Goal: Contribute content: Contribute content

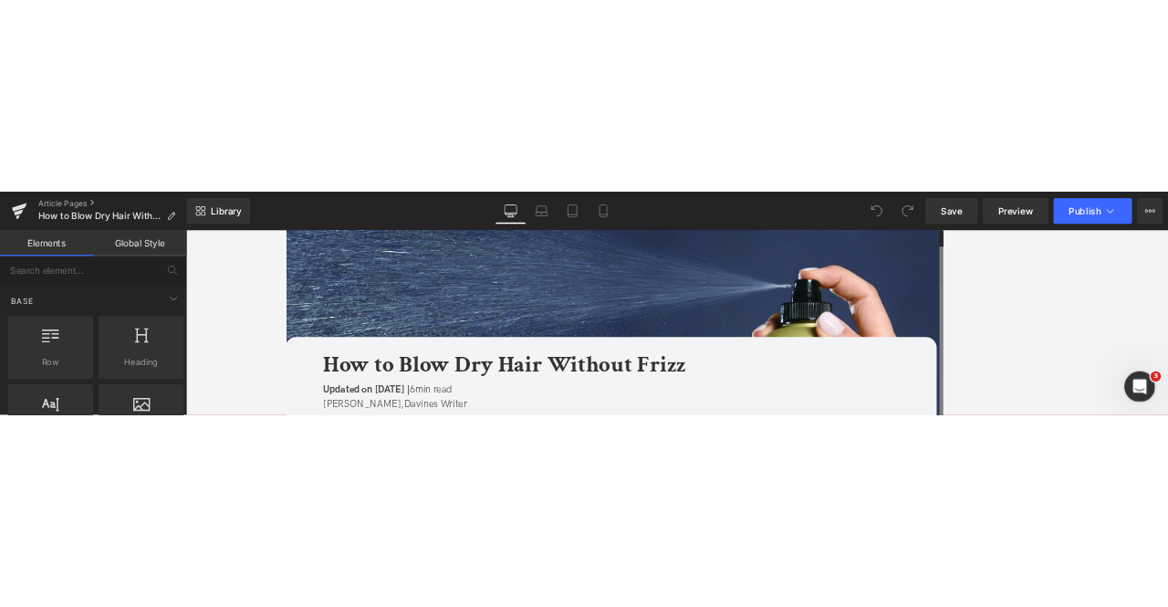
scroll to position [314, 0]
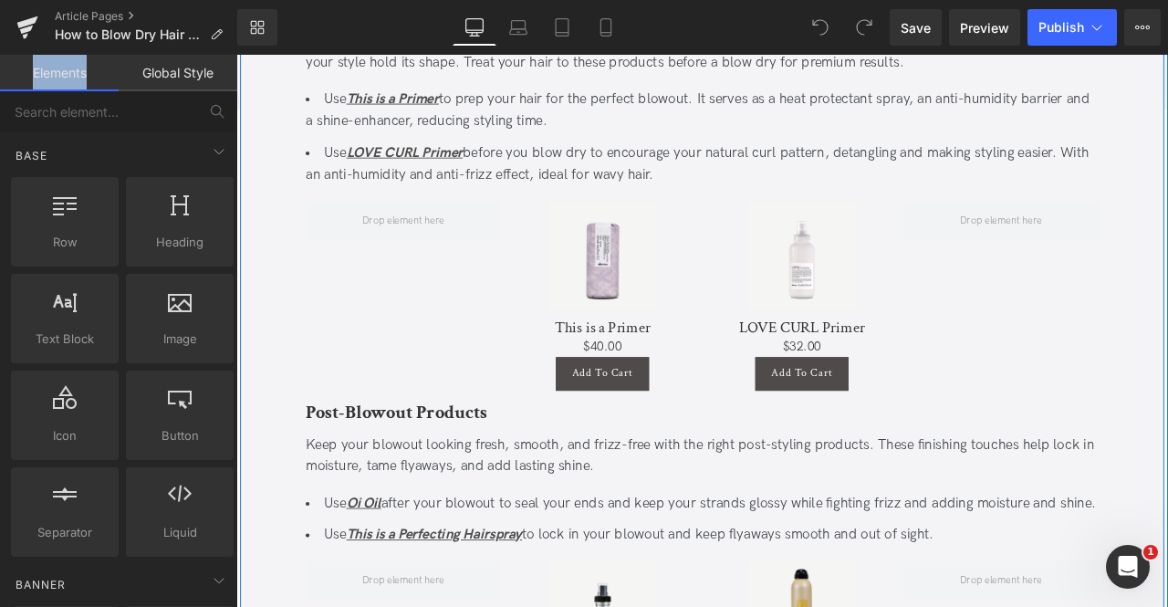
scroll to position [3932, 0]
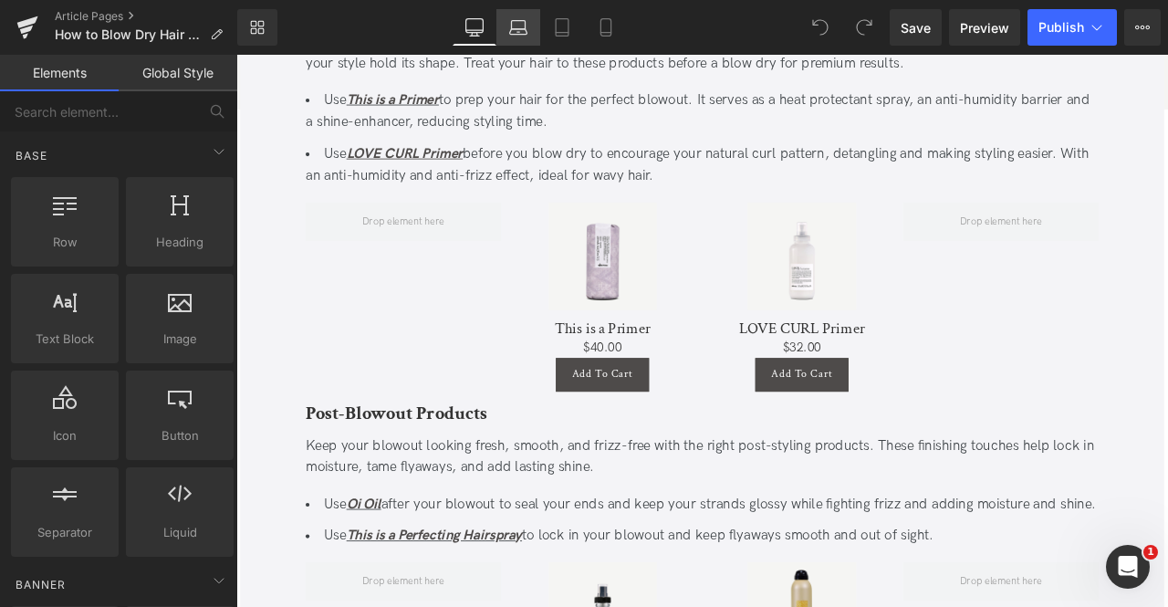
click at [505, 17] on link "Laptop" at bounding box center [518, 27] width 44 height 36
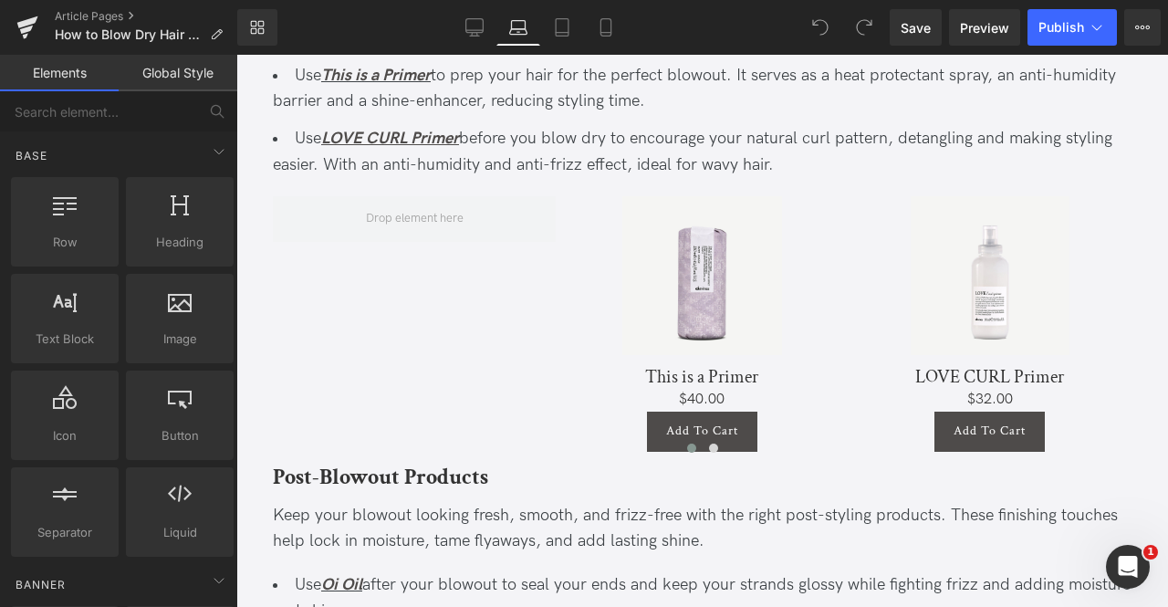
scroll to position [4071, 0]
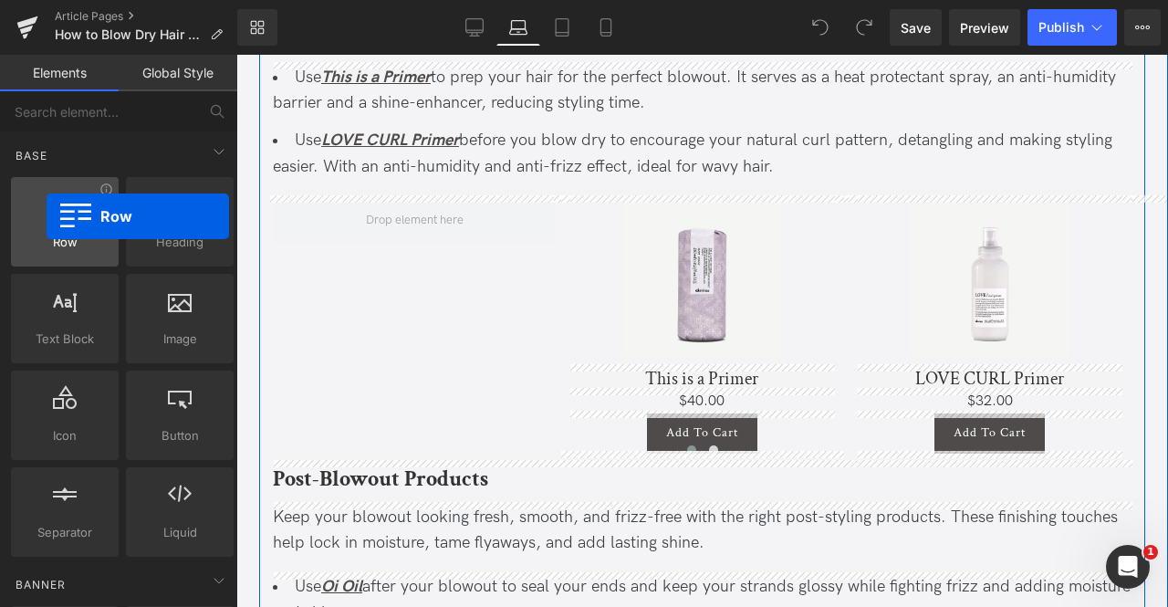
drag, startPoint x: 99, startPoint y: 235, endPoint x: 47, endPoint y: 216, distance: 55.4
click at [47, 216] on div "Row rows, columns, layouts, div" at bounding box center [65, 221] width 108 height 89
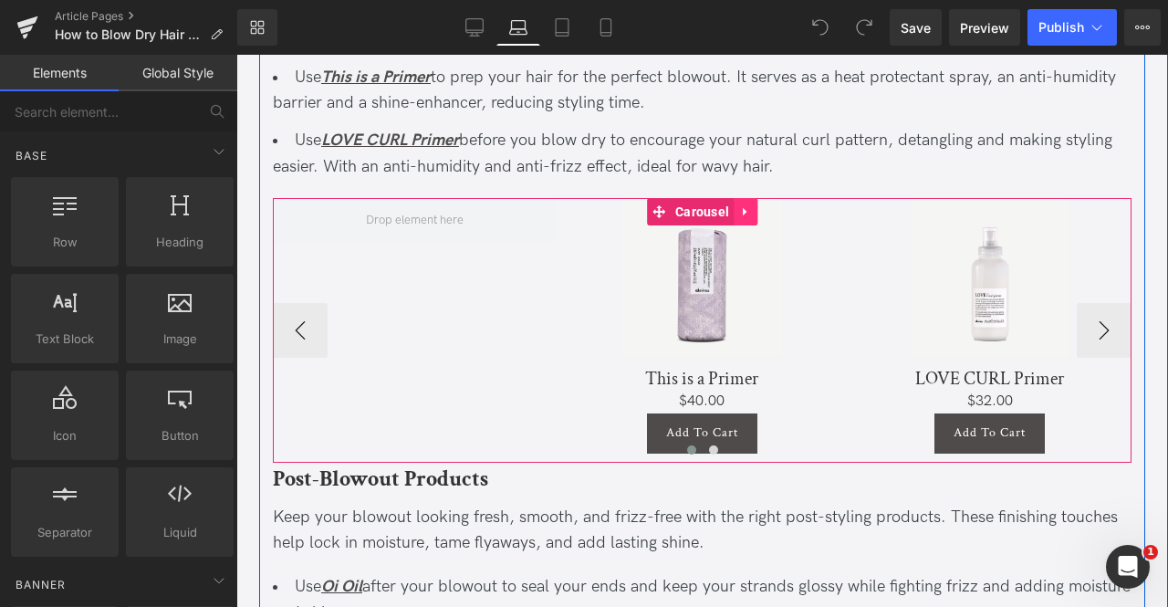
click at [744, 204] on icon at bounding box center [745, 211] width 13 height 14
click at [738, 203] on link at bounding box center [734, 211] width 24 height 27
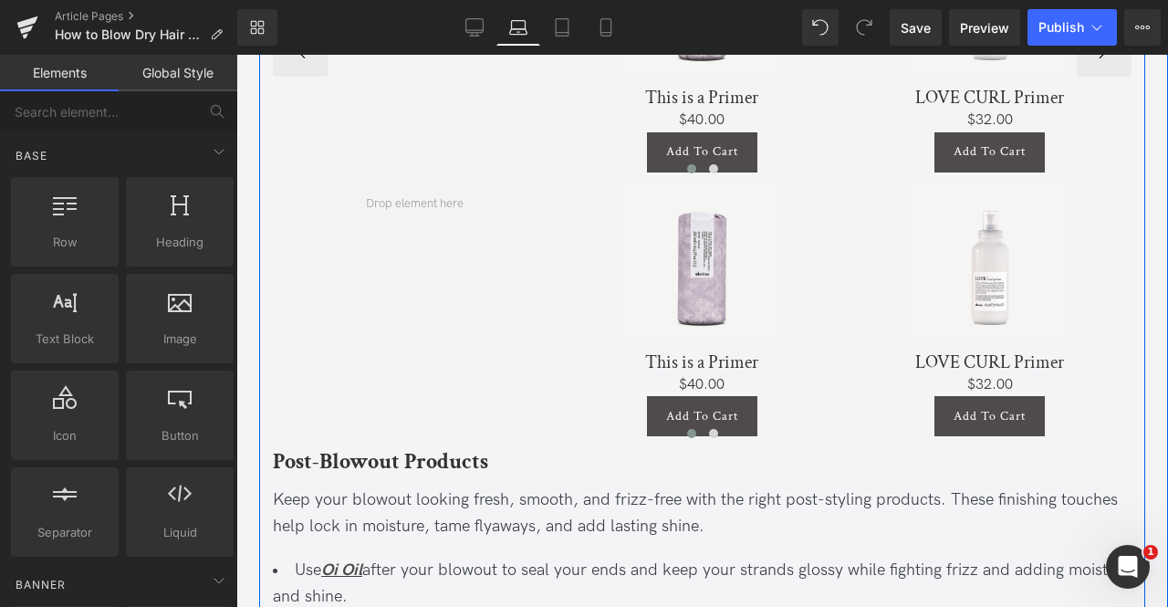
scroll to position [4417, 0]
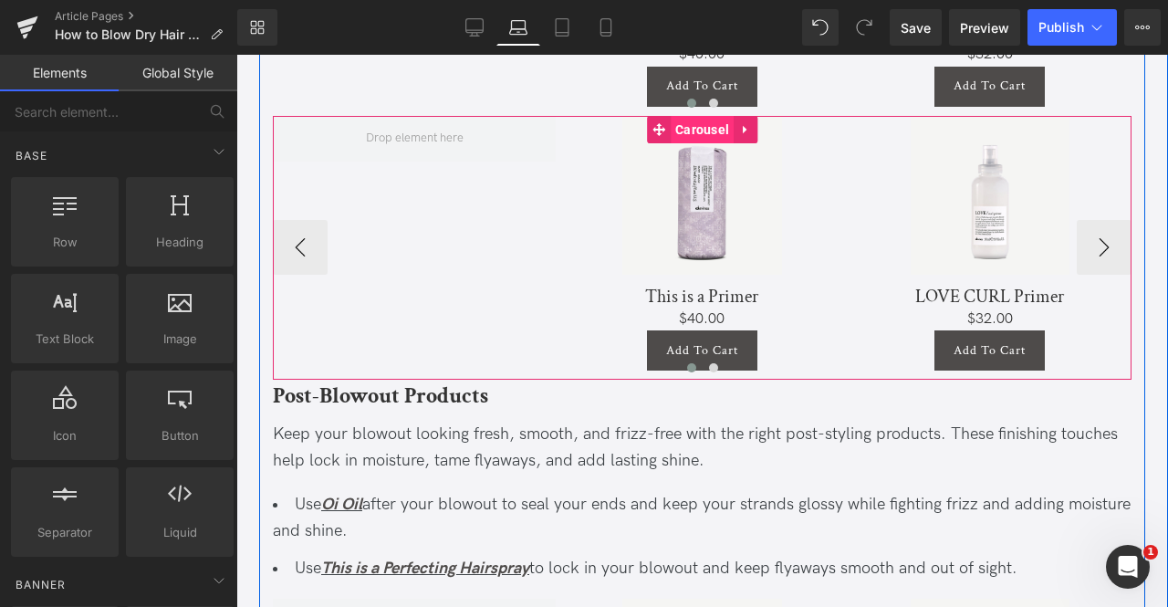
click at [699, 116] on span "Carousel" at bounding box center [702, 129] width 63 height 27
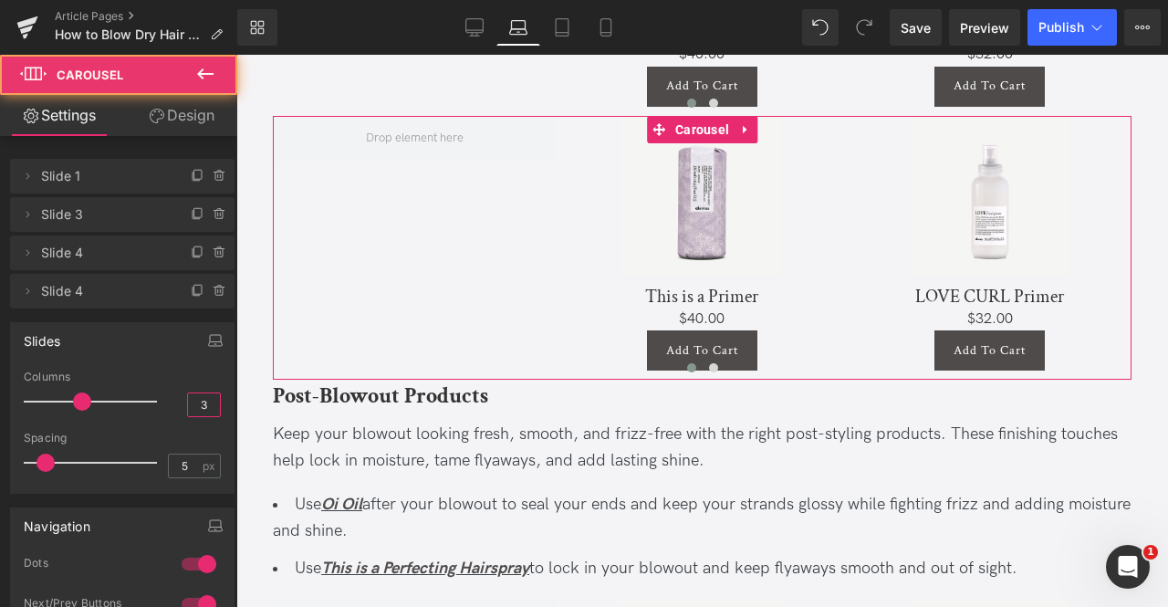
click at [210, 397] on input "3" at bounding box center [204, 404] width 32 height 23
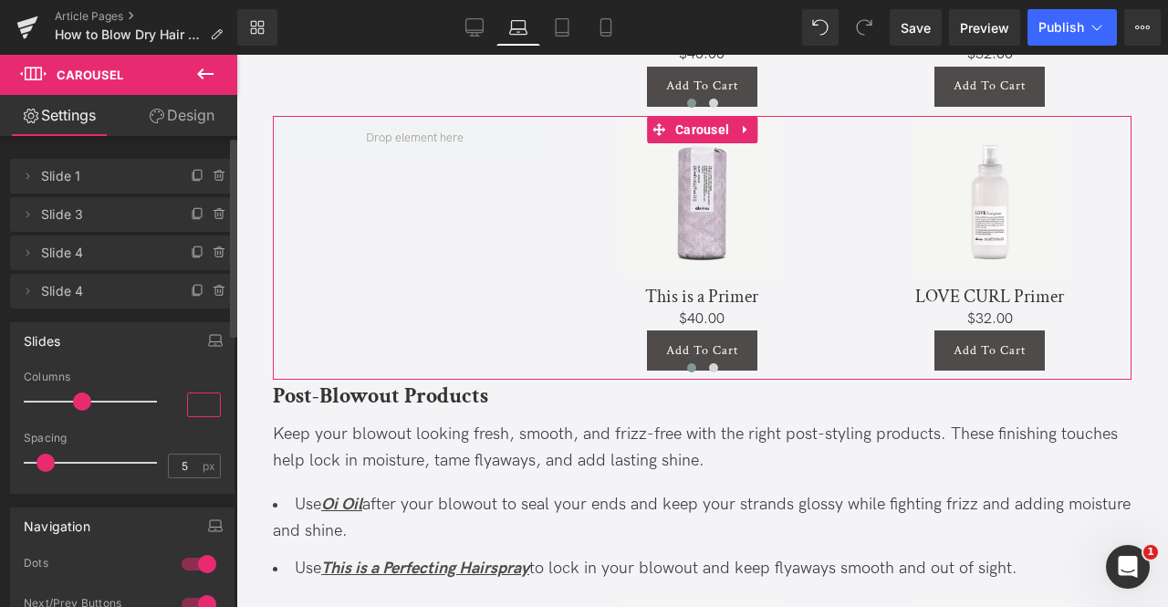
type input "4"
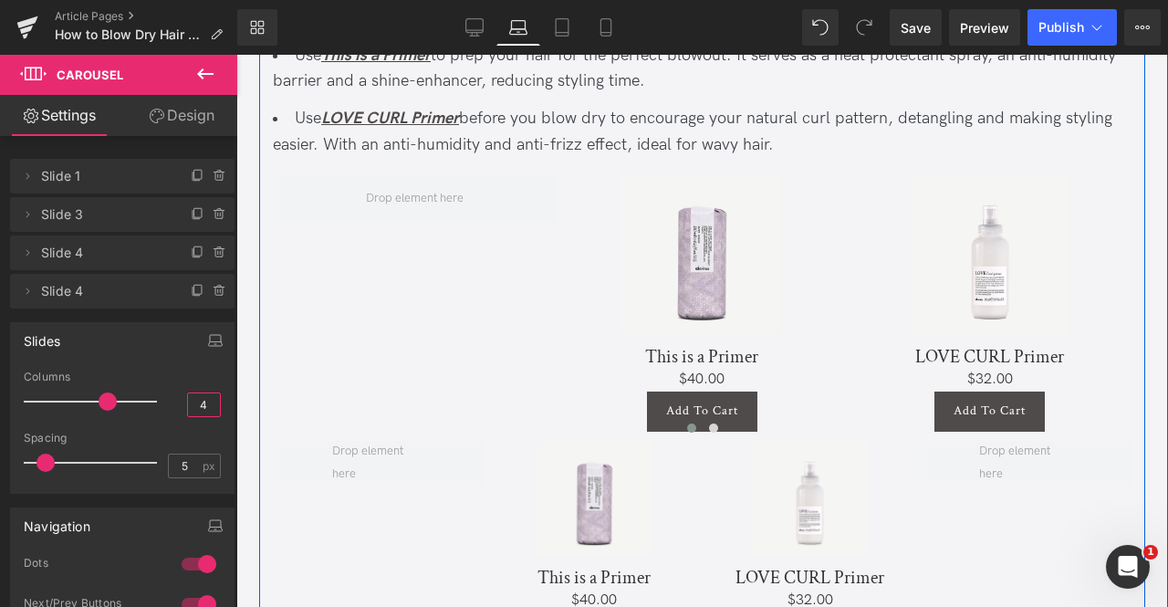
scroll to position [4091, 0]
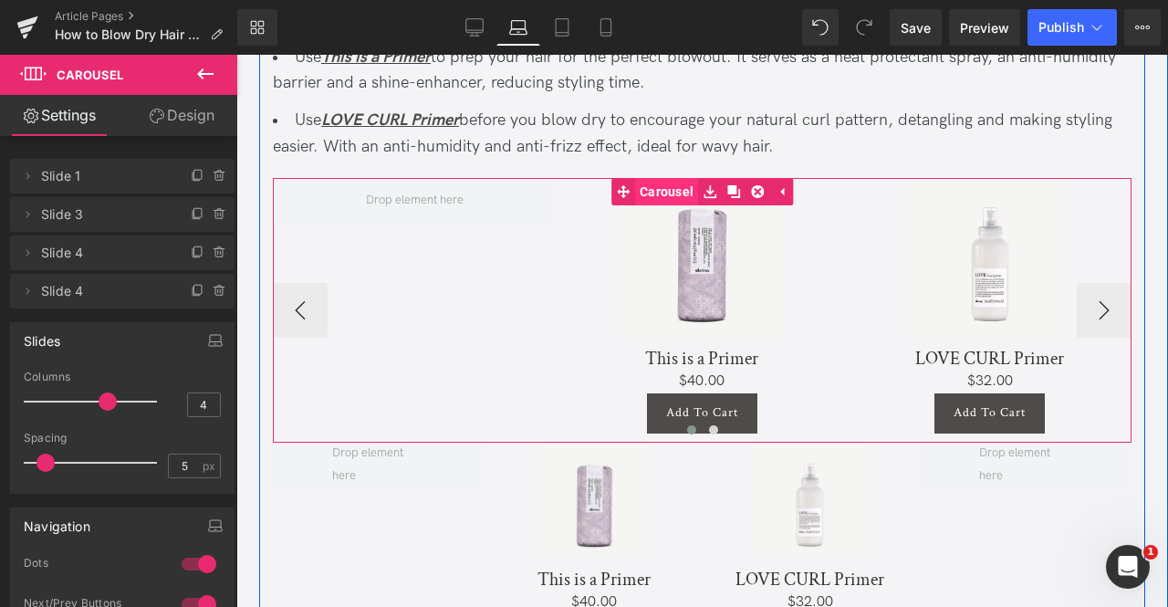
click at [666, 192] on link "Carousel" at bounding box center [654, 191] width 87 height 27
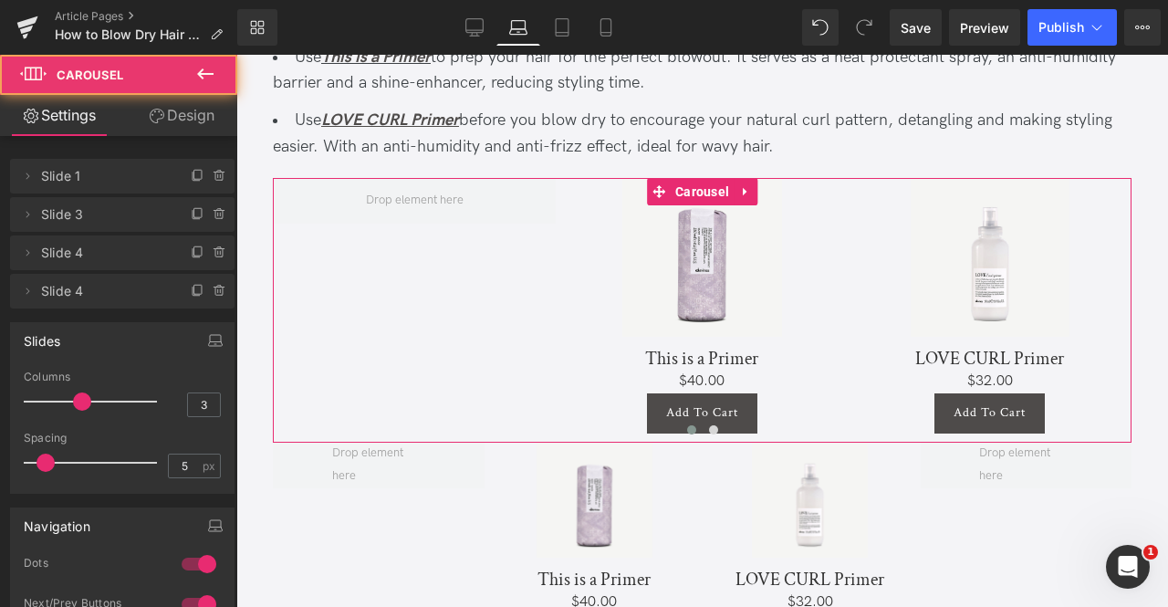
click at [188, 119] on link "Design" at bounding box center [181, 115] width 119 height 41
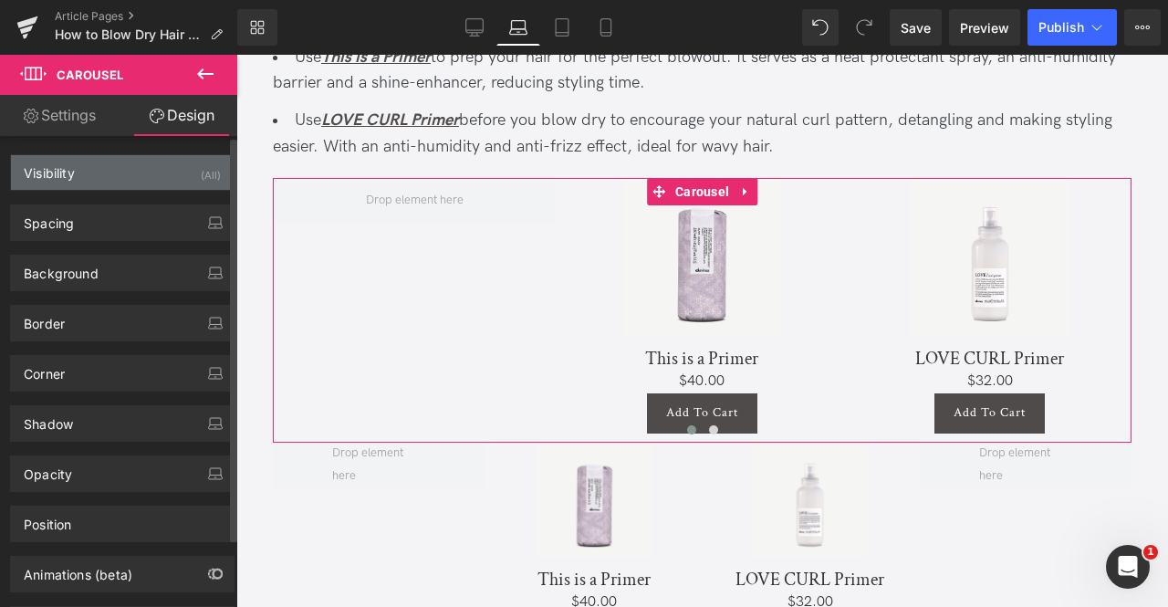
click at [182, 171] on div "Visibility (All)" at bounding box center [122, 172] width 223 height 35
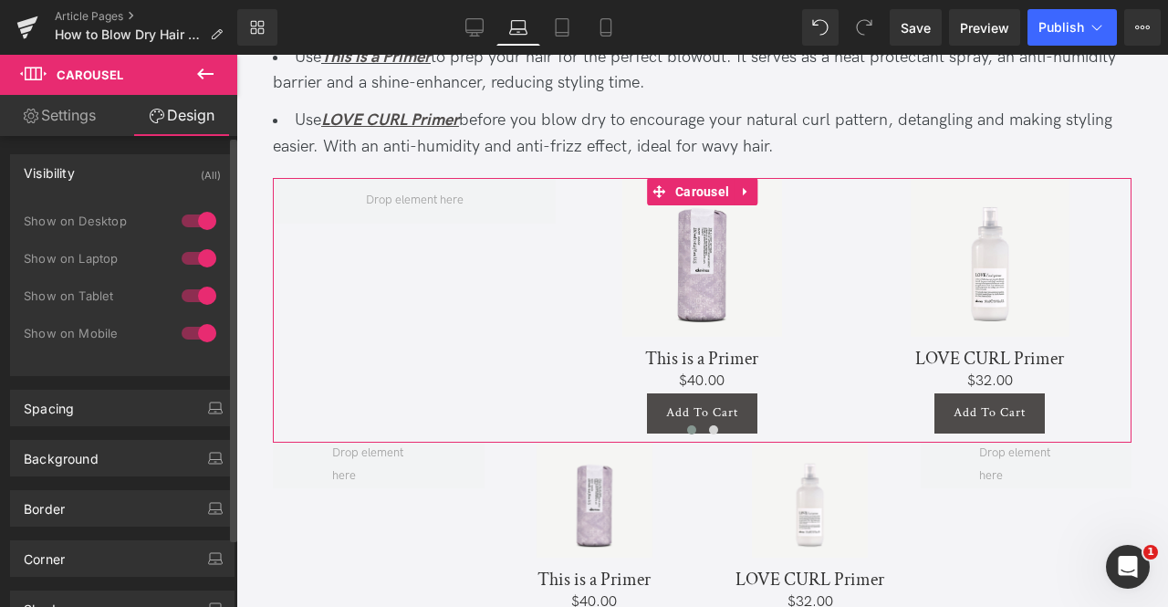
click at [193, 244] on div at bounding box center [199, 258] width 44 height 29
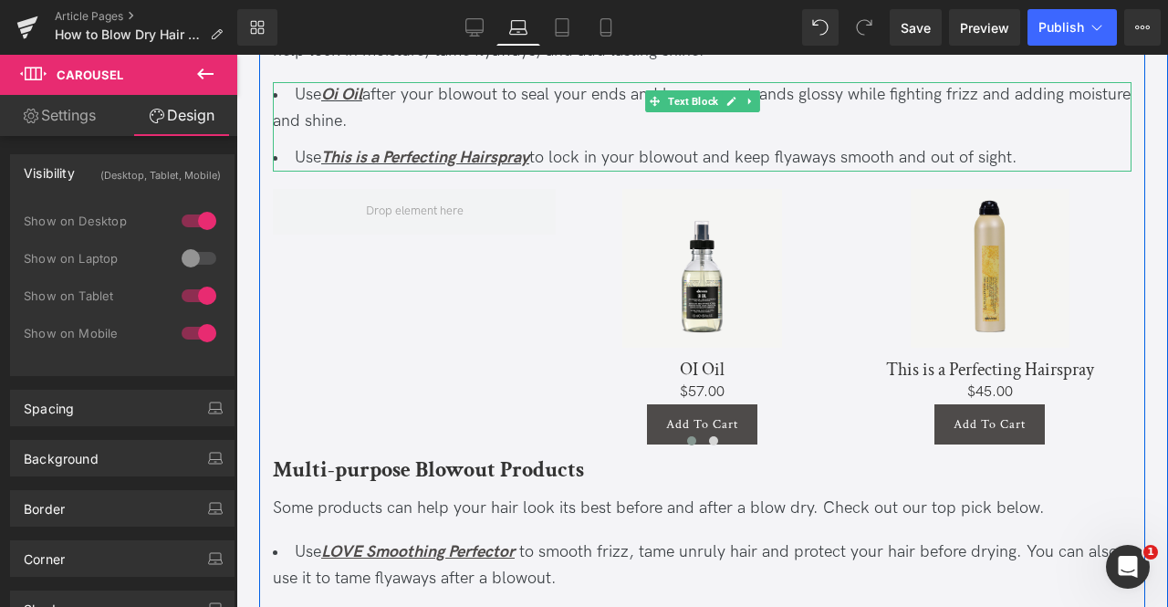
scroll to position [4520, 0]
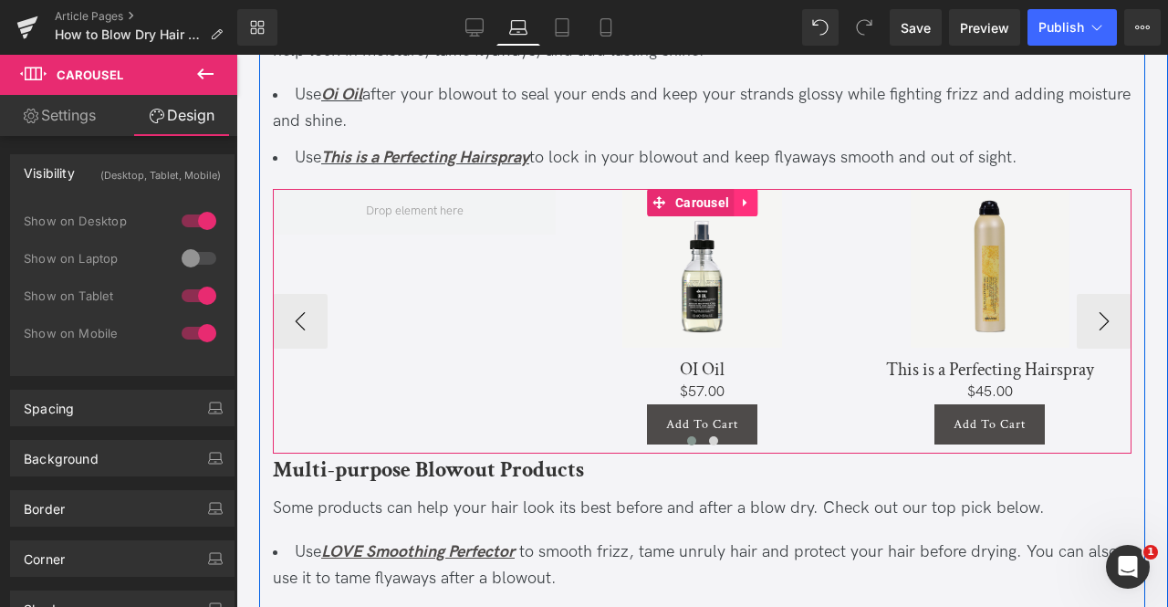
click at [743, 203] on icon at bounding box center [745, 203] width 4 height 8
click at [733, 203] on icon at bounding box center [733, 202] width 13 height 13
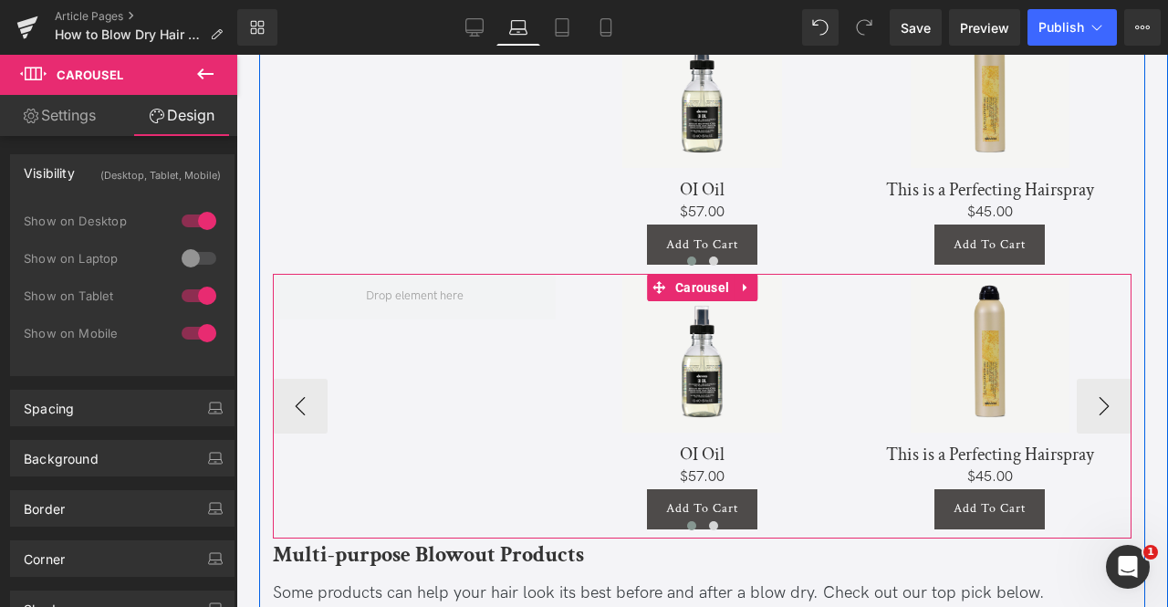
scroll to position [4698, 0]
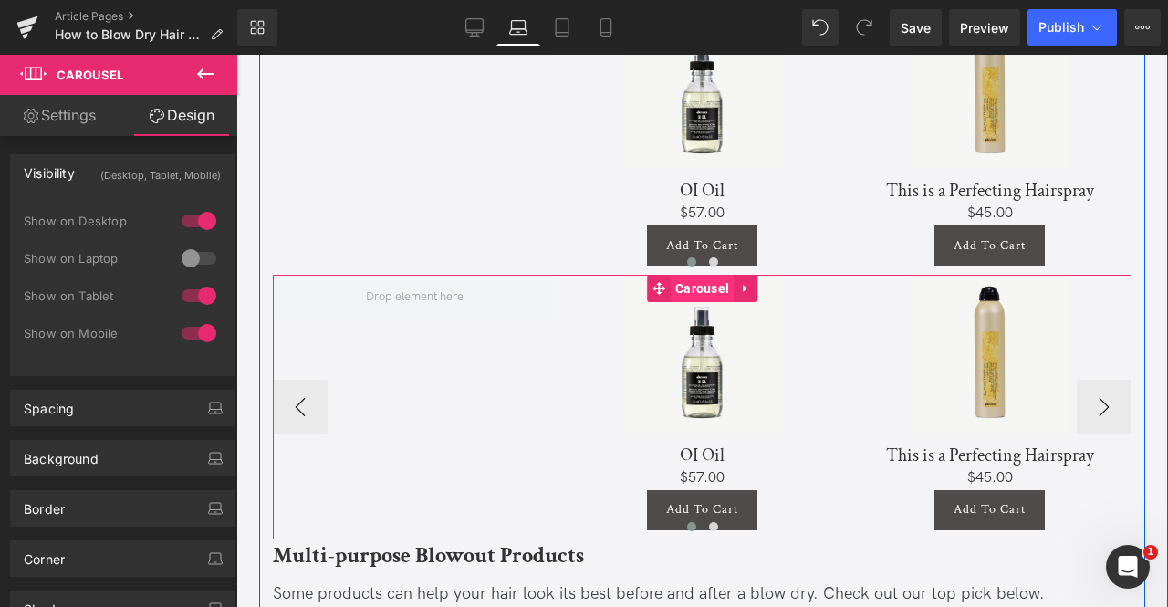
click at [694, 291] on span "Carousel" at bounding box center [702, 288] width 63 height 27
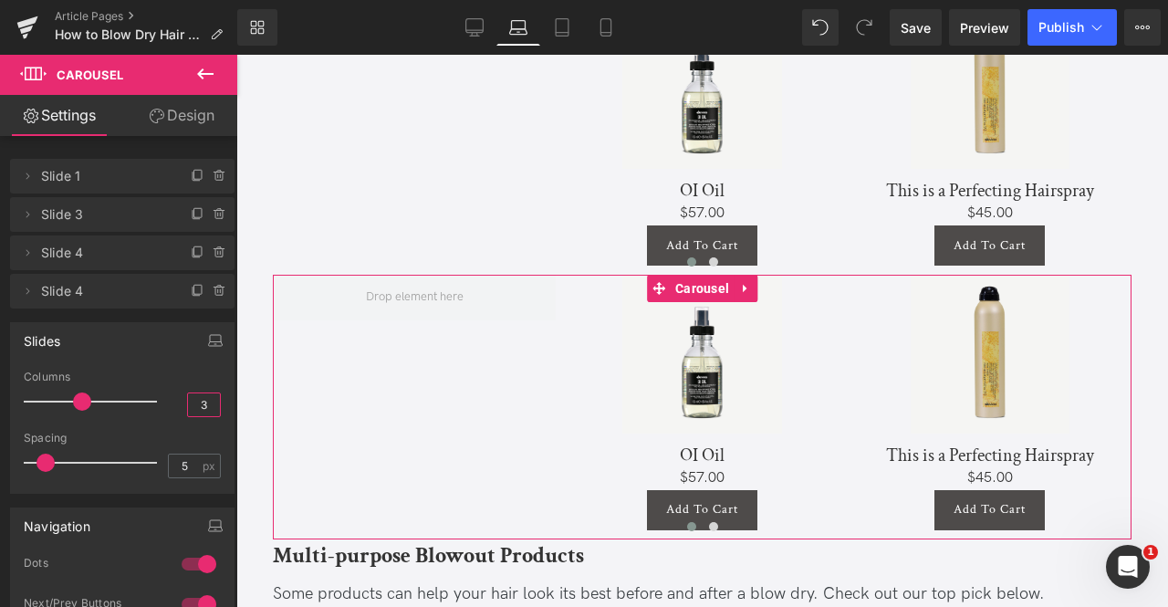
click at [199, 410] on input "3" at bounding box center [204, 404] width 32 height 23
type input "4"
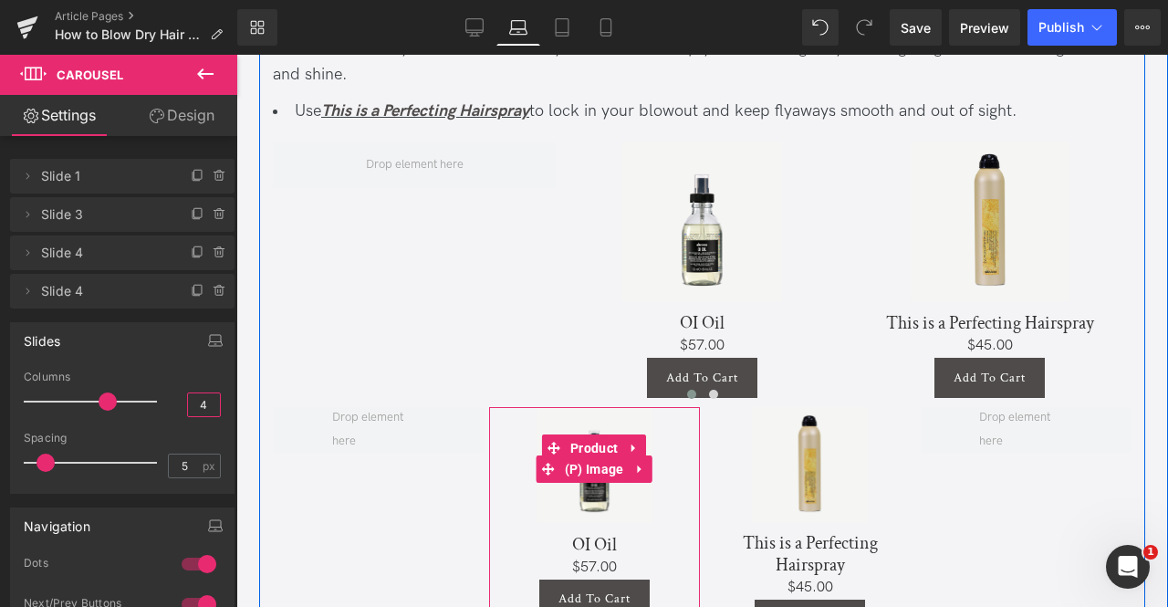
scroll to position [4564, 0]
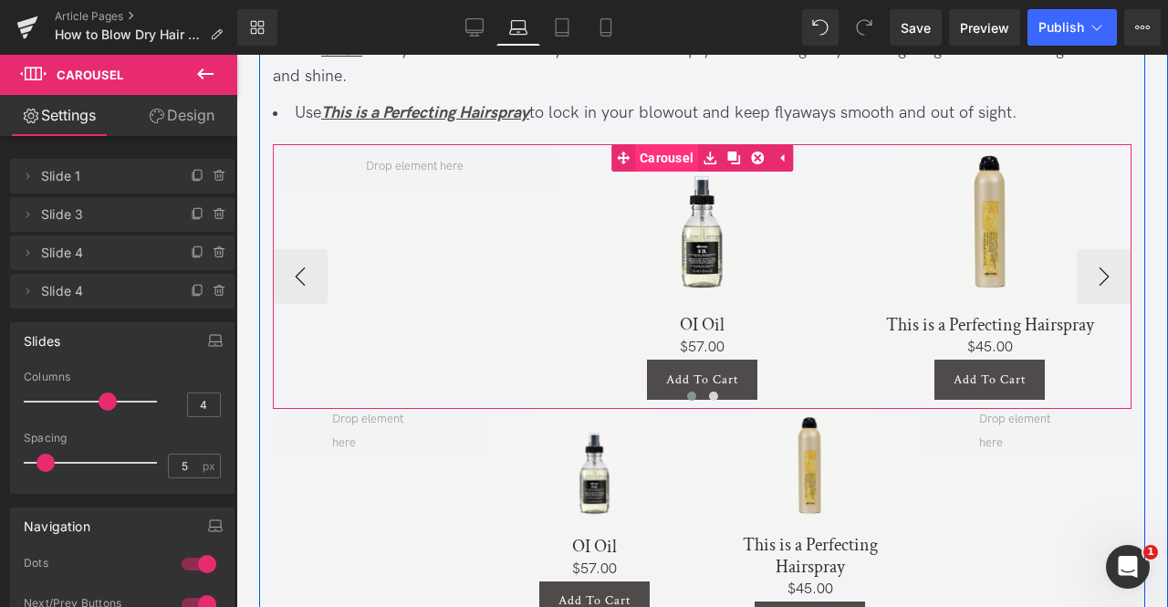
click at [662, 155] on link "Carousel" at bounding box center [654, 157] width 87 height 27
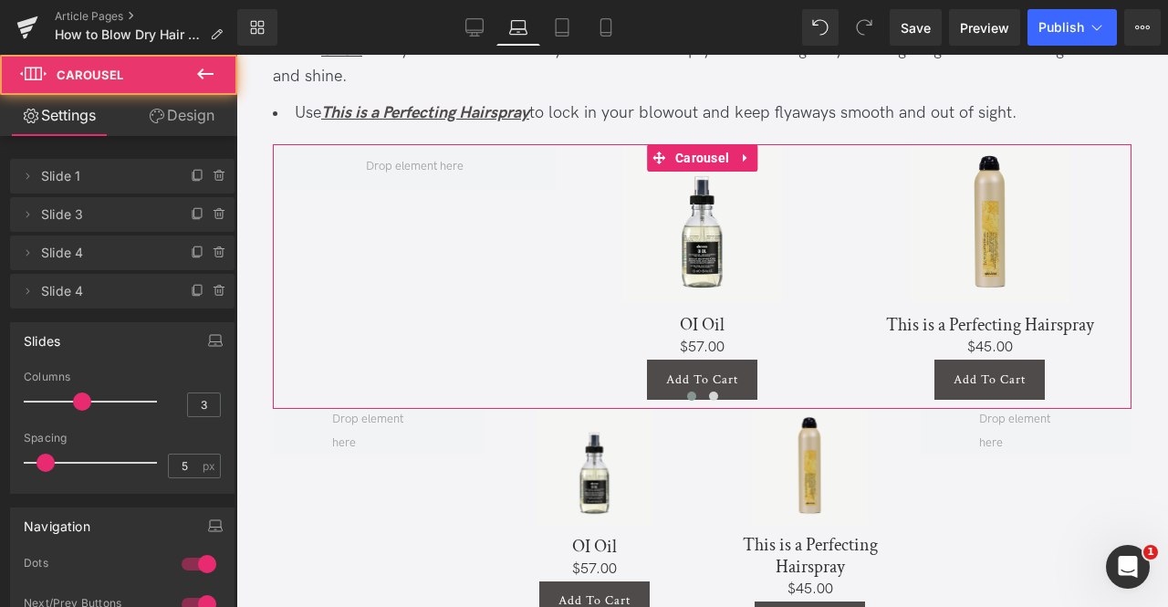
click at [188, 116] on link "Design" at bounding box center [181, 115] width 119 height 41
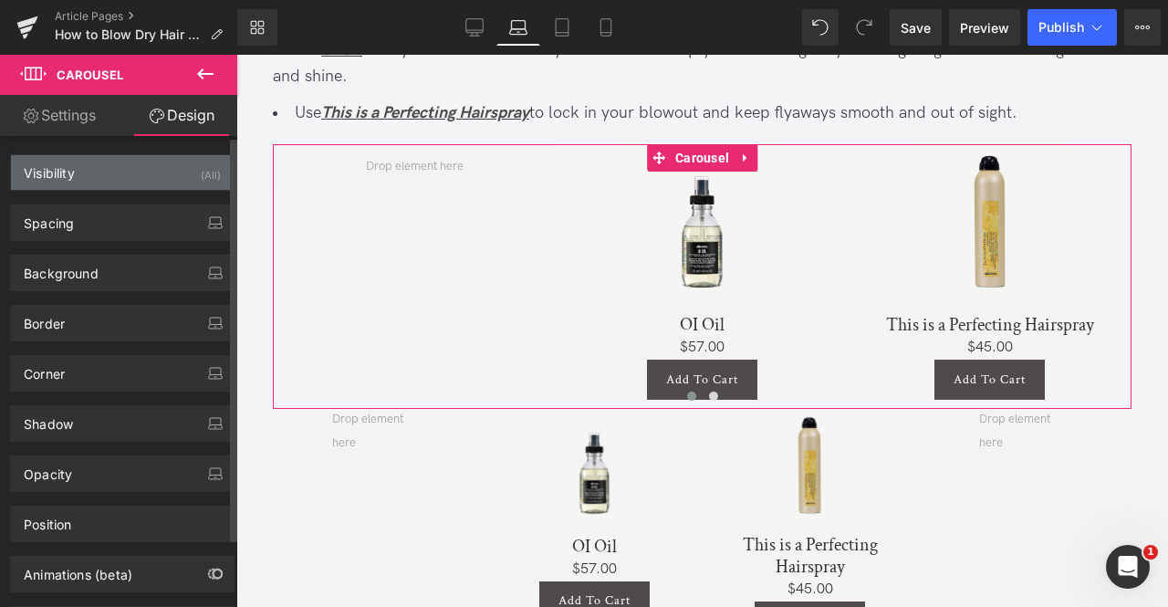
click at [190, 174] on div "Visibility (All)" at bounding box center [122, 172] width 223 height 35
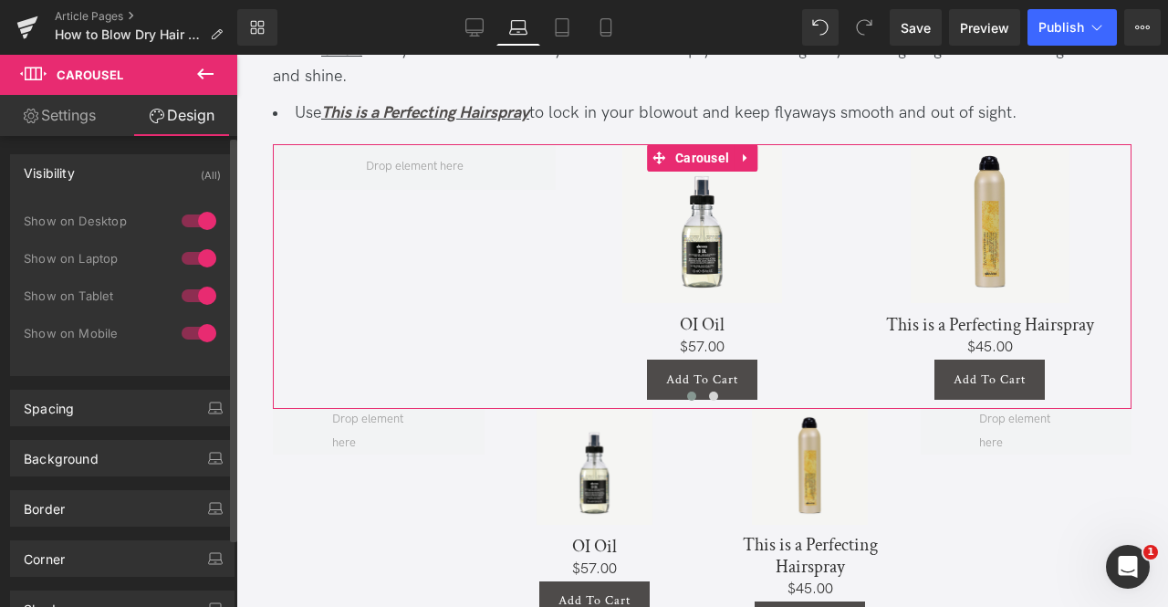
click at [197, 253] on div at bounding box center [199, 258] width 44 height 29
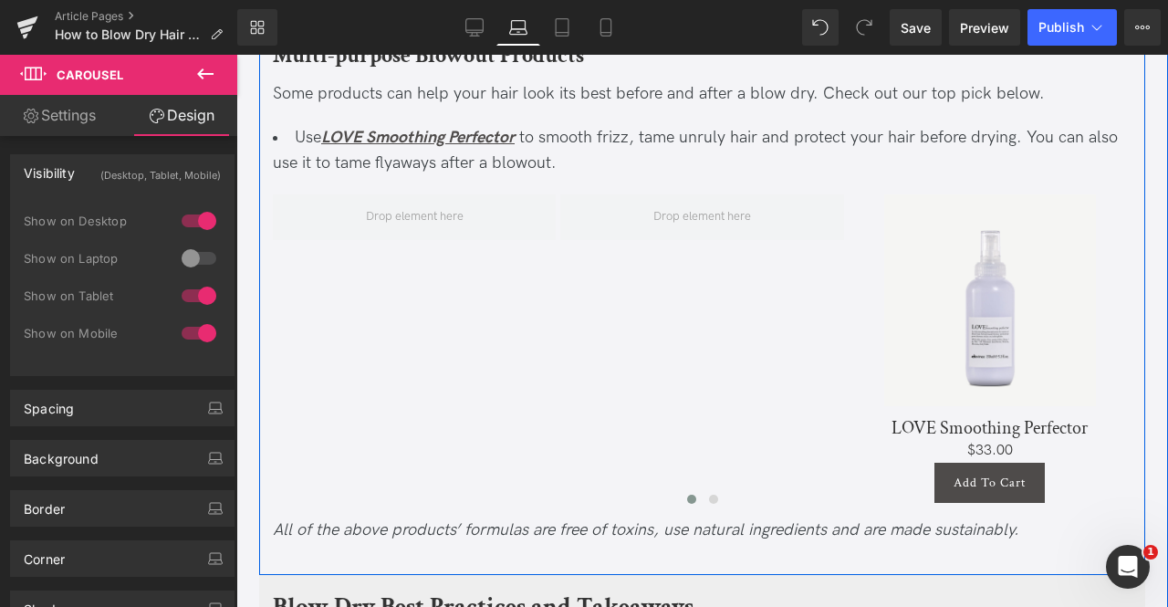
scroll to position [4931, 0]
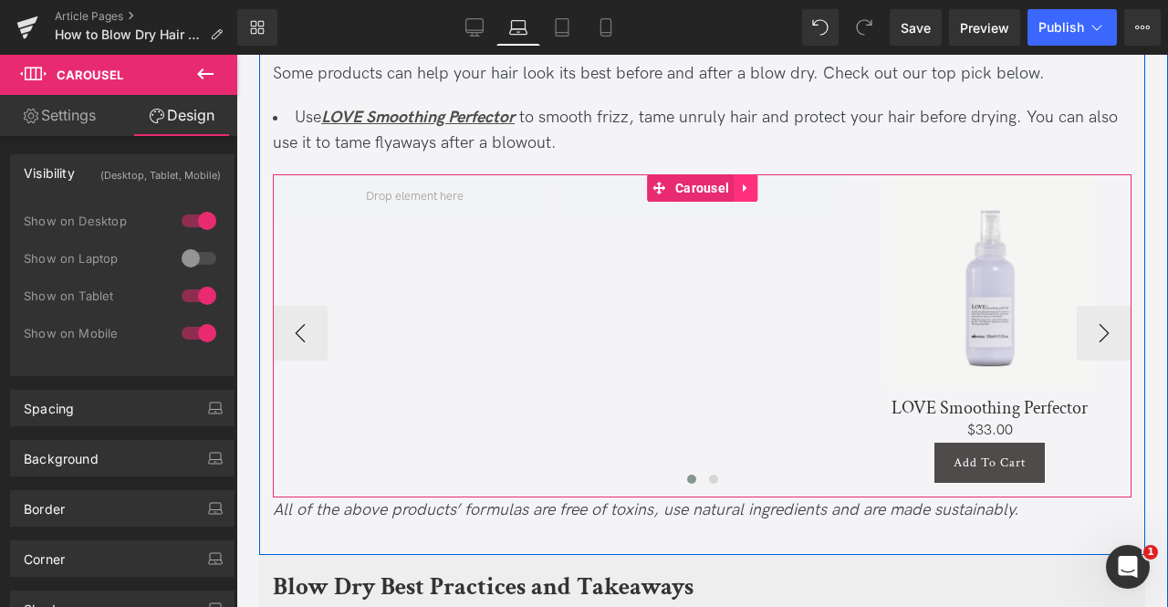
click at [747, 189] on icon at bounding box center [745, 189] width 13 height 14
click at [735, 187] on icon at bounding box center [733, 188] width 13 height 13
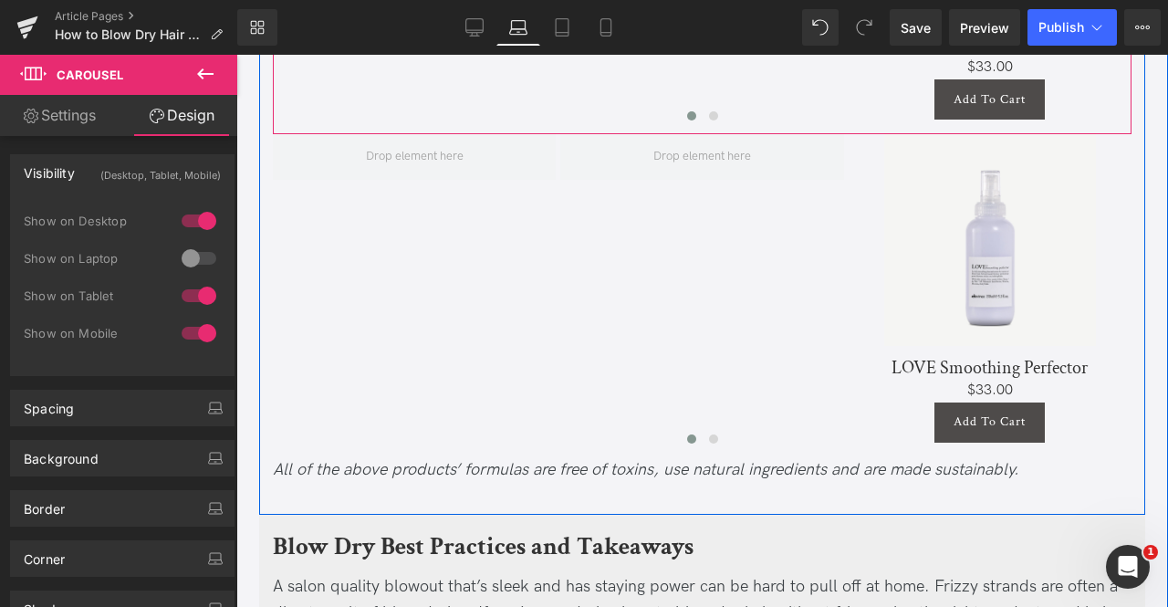
scroll to position [5315, 0]
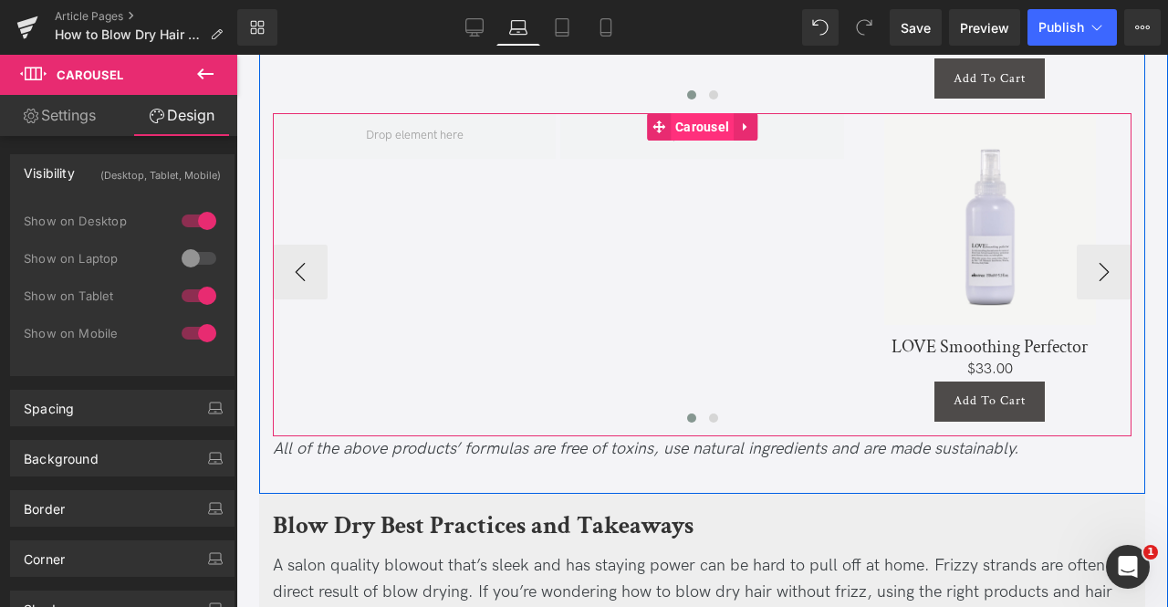
click at [681, 127] on span "Carousel" at bounding box center [702, 126] width 63 height 27
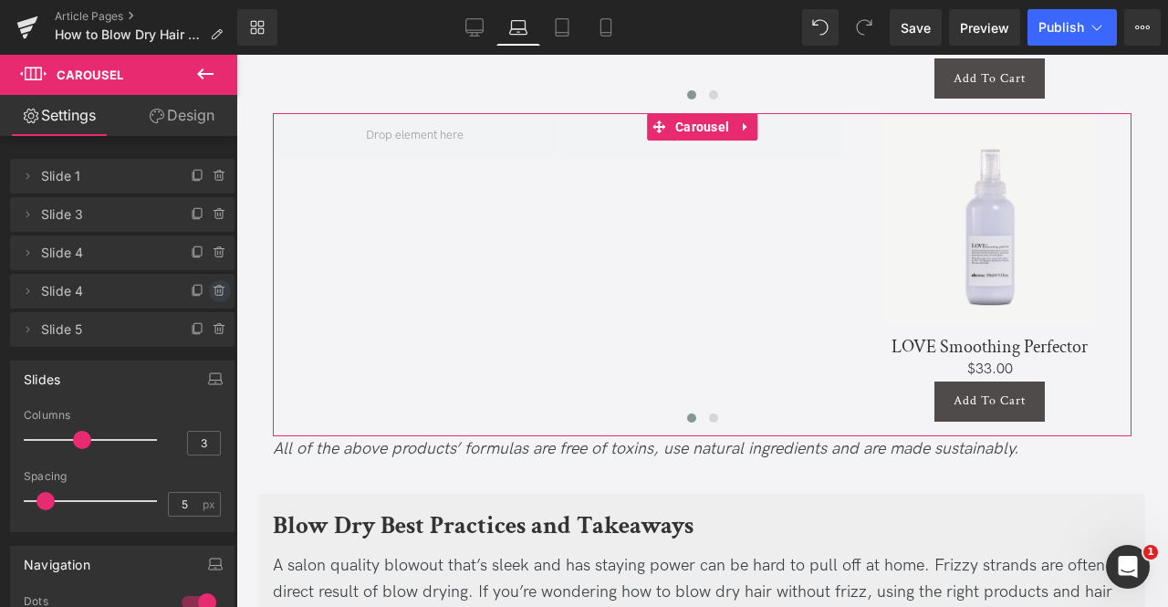
click at [213, 293] on icon at bounding box center [220, 291] width 15 height 15
click at [211, 293] on button "Delete" at bounding box center [200, 292] width 57 height 24
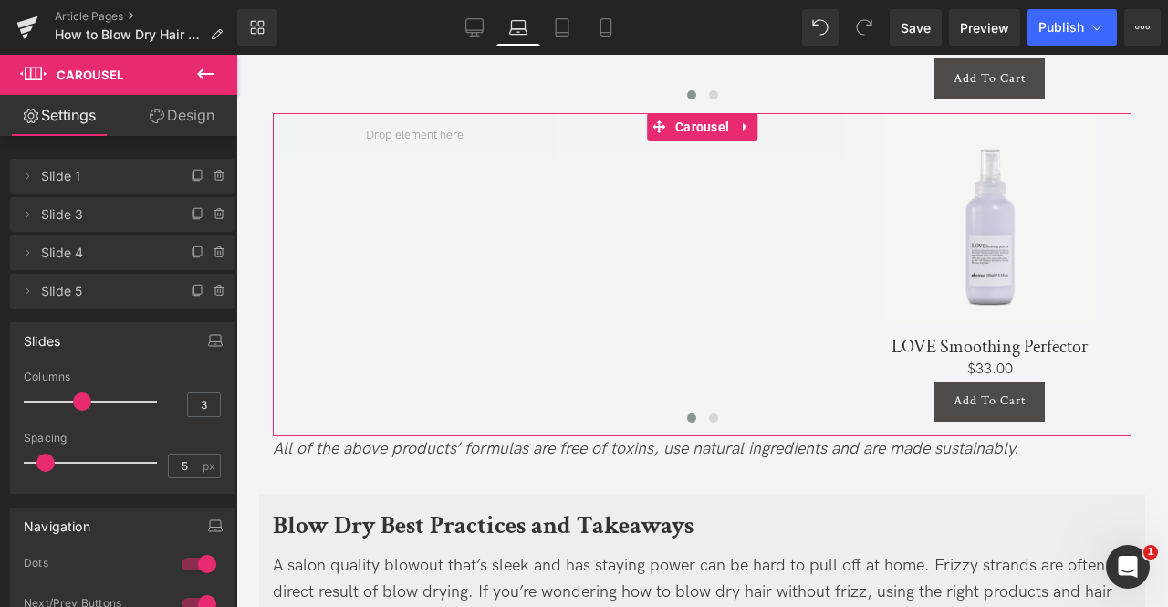
click at [213, 293] on icon at bounding box center [220, 291] width 15 height 15
click at [211, 293] on button "Delete" at bounding box center [200, 292] width 57 height 24
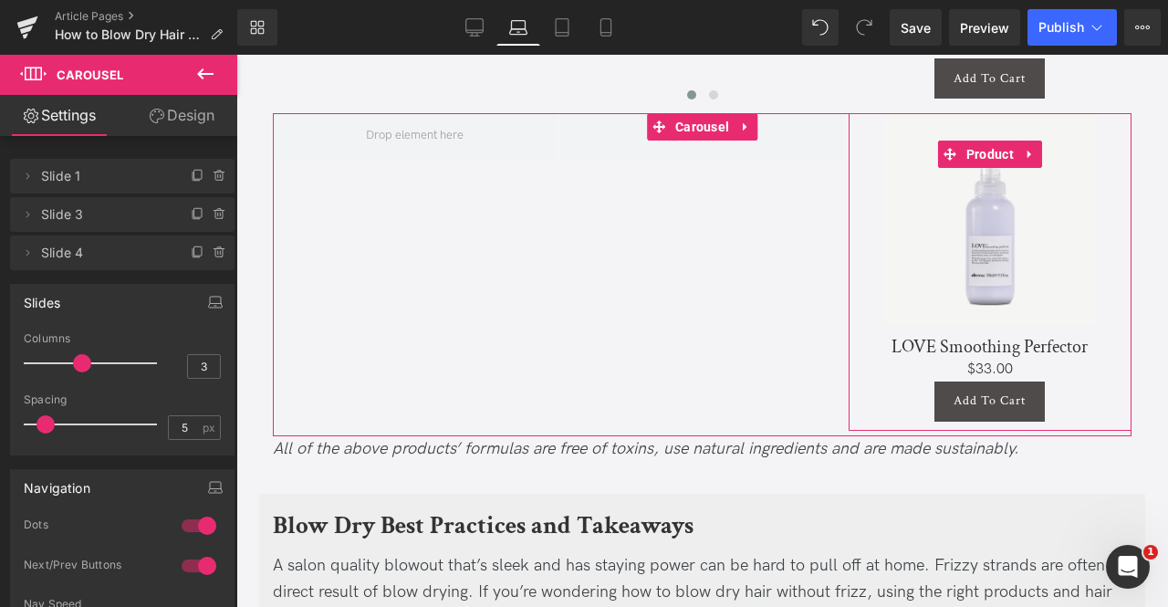
drag, startPoint x: 184, startPoint y: 249, endPoint x: 91, endPoint y: 253, distance: 93.1
click at [91, 253] on li "Delete Cancel Slide 4 Slide 4" at bounding box center [122, 252] width 224 height 35
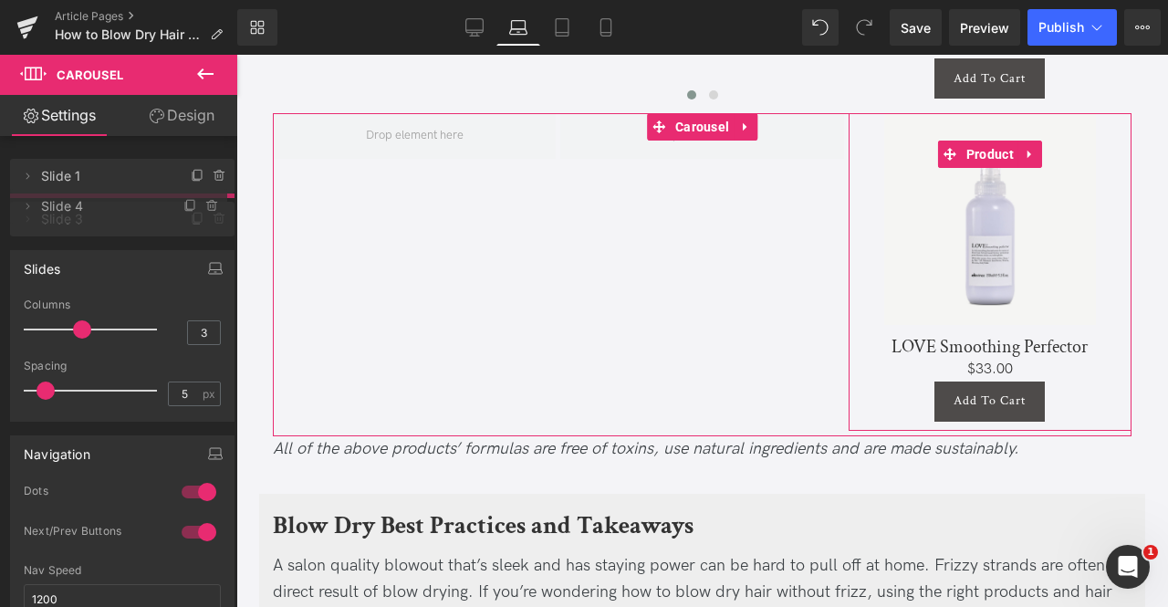
drag, startPoint x: 91, startPoint y: 253, endPoint x: 92, endPoint y: 206, distance: 46.5
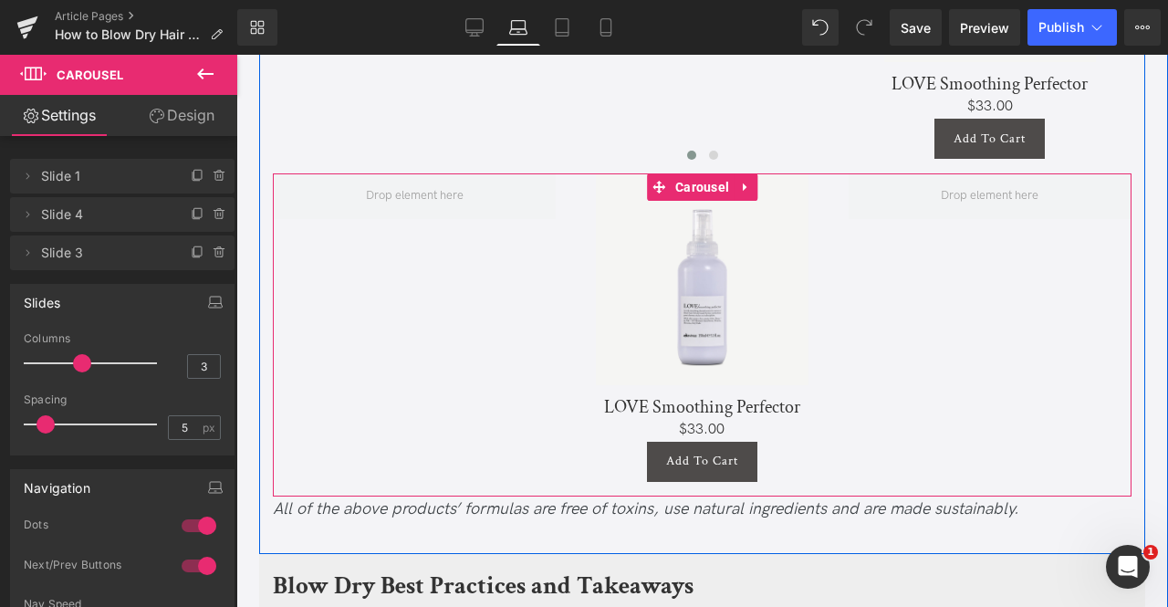
scroll to position [5286, 0]
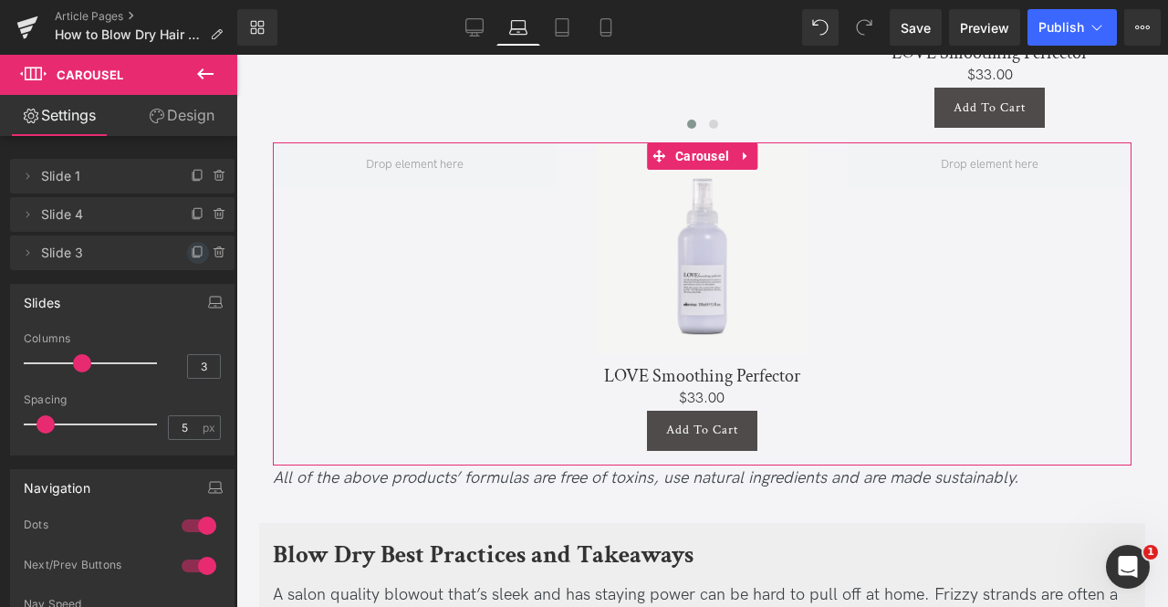
click at [192, 256] on icon at bounding box center [195, 253] width 7 height 8
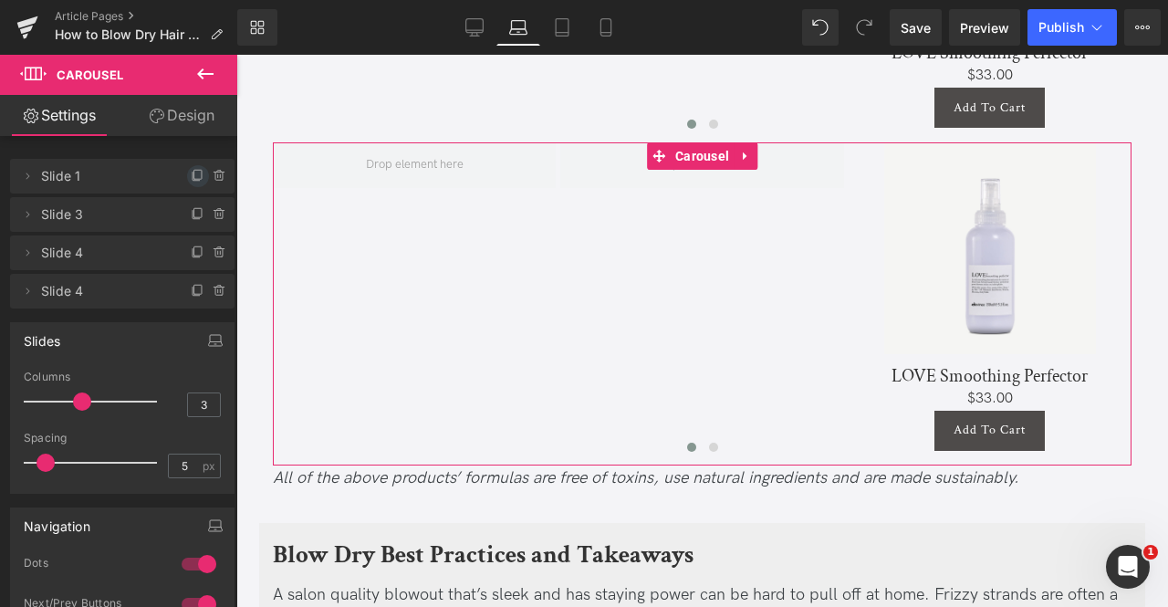
click at [191, 181] on icon at bounding box center [198, 176] width 15 height 15
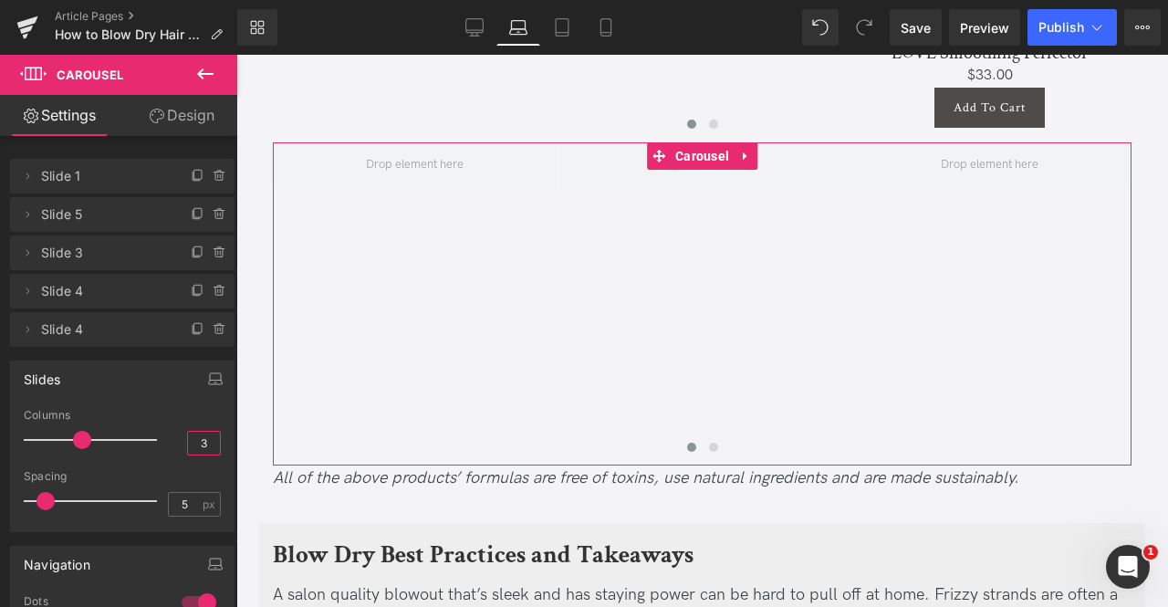
click at [203, 438] on input "3" at bounding box center [204, 443] width 32 height 23
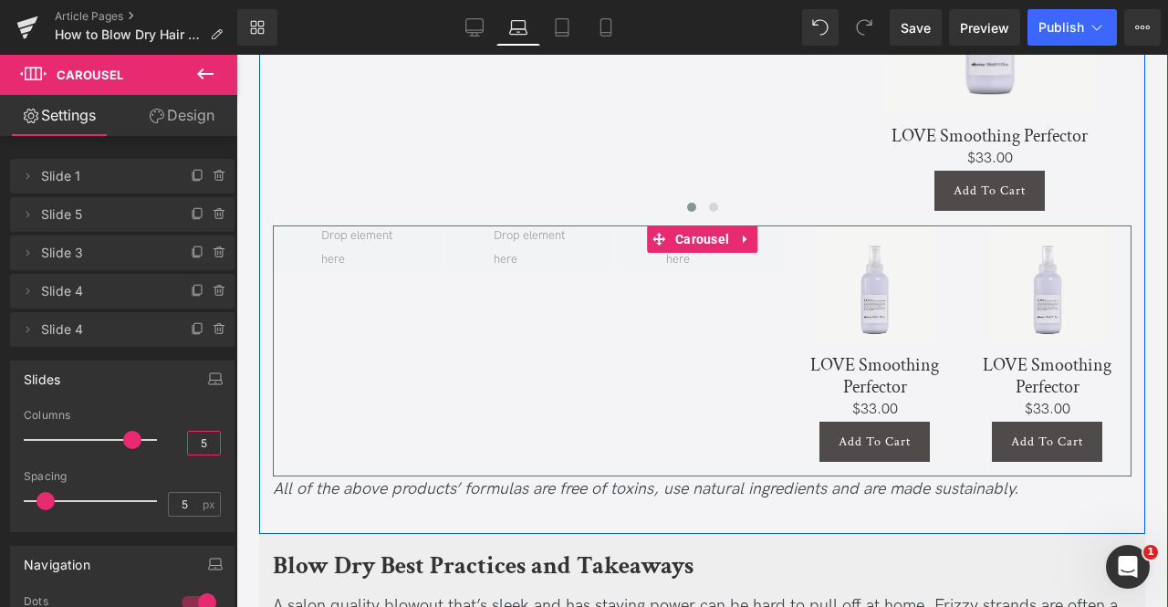
scroll to position [5199, 0]
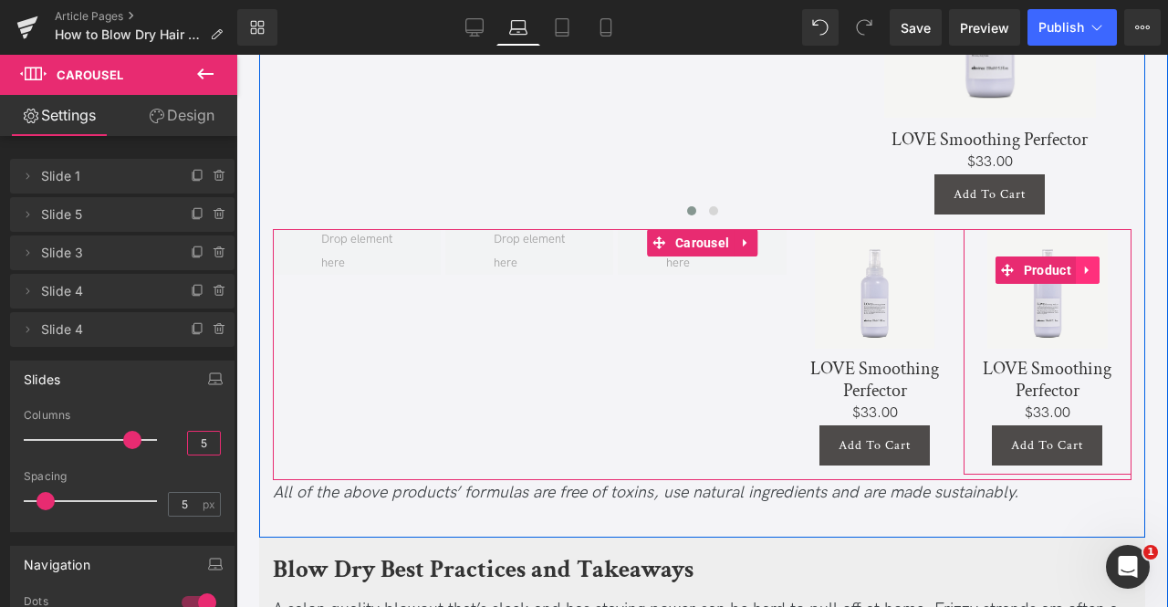
type input "5"
click at [1086, 260] on link at bounding box center [1088, 269] width 24 height 27
click at [1087, 263] on link at bounding box center [1099, 269] width 24 height 27
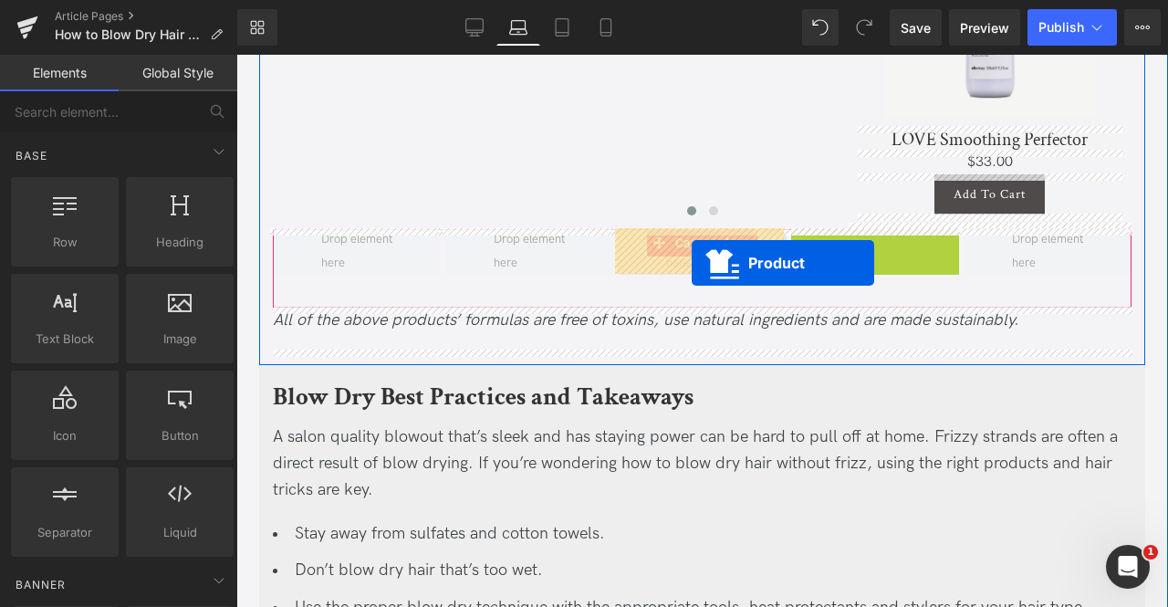
drag, startPoint x: 869, startPoint y: 264, endPoint x: 692, endPoint y: 262, distance: 177.0
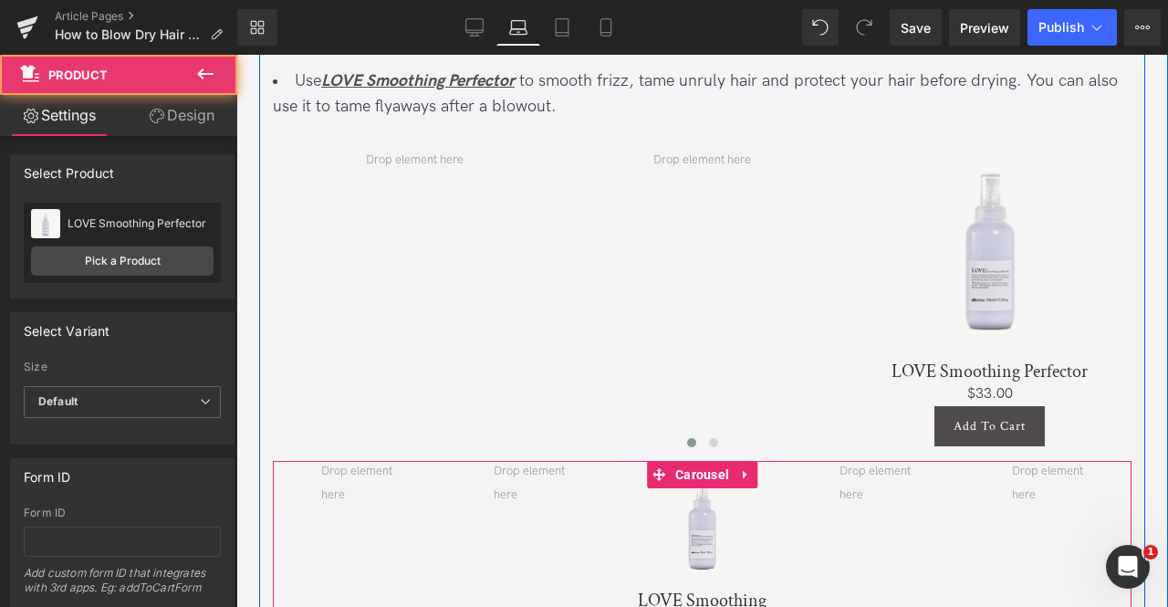
scroll to position [4939, 0]
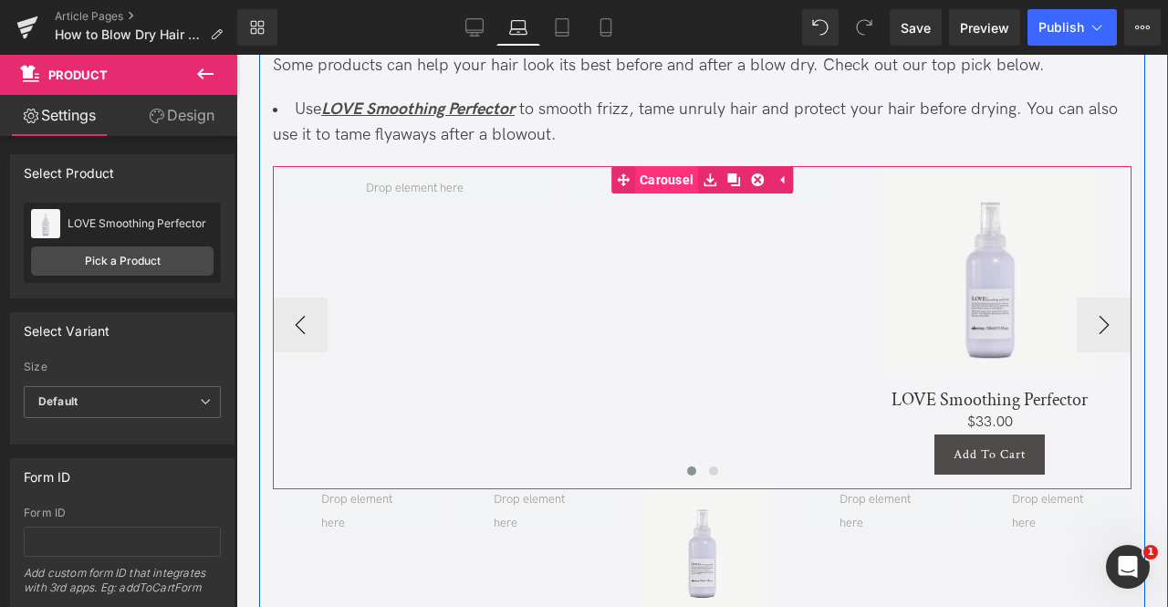
click at [681, 176] on span "Carousel" at bounding box center [666, 179] width 63 height 27
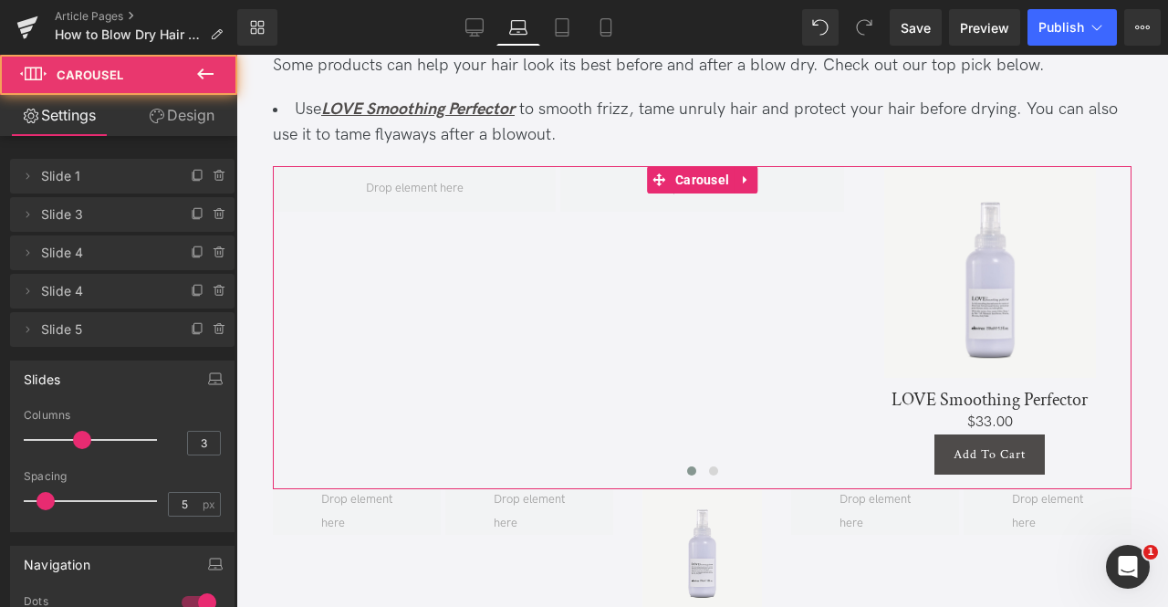
drag, startPoint x: 215, startPoint y: 115, endPoint x: 199, endPoint y: 138, distance: 28.1
click at [215, 115] on link "Design" at bounding box center [181, 115] width 119 height 41
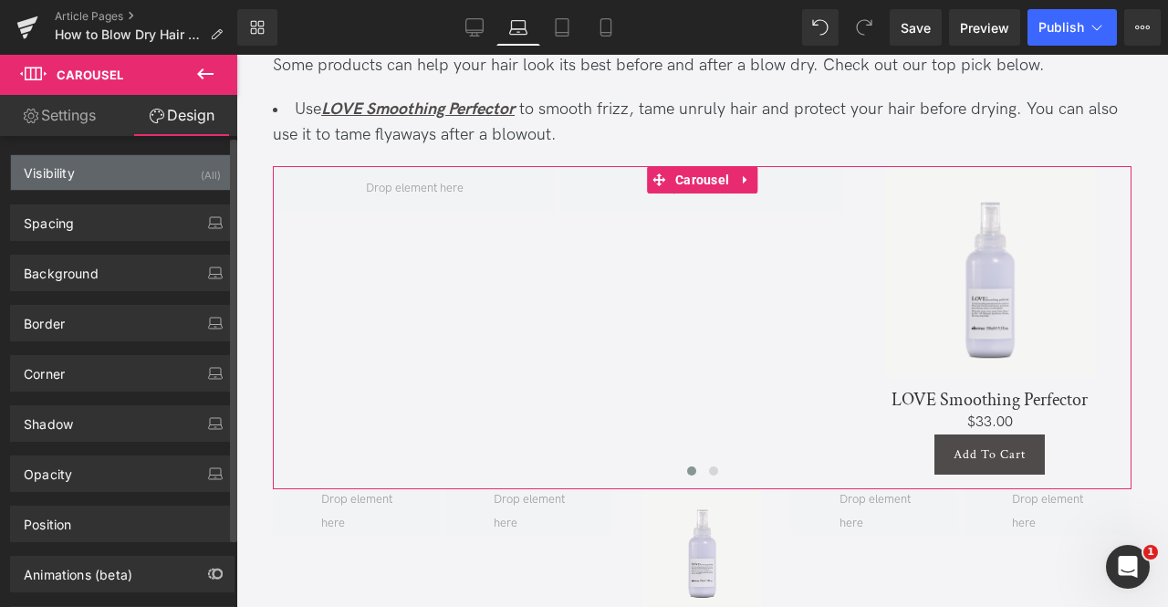
click at [172, 172] on div "Visibility (All)" at bounding box center [122, 172] width 223 height 35
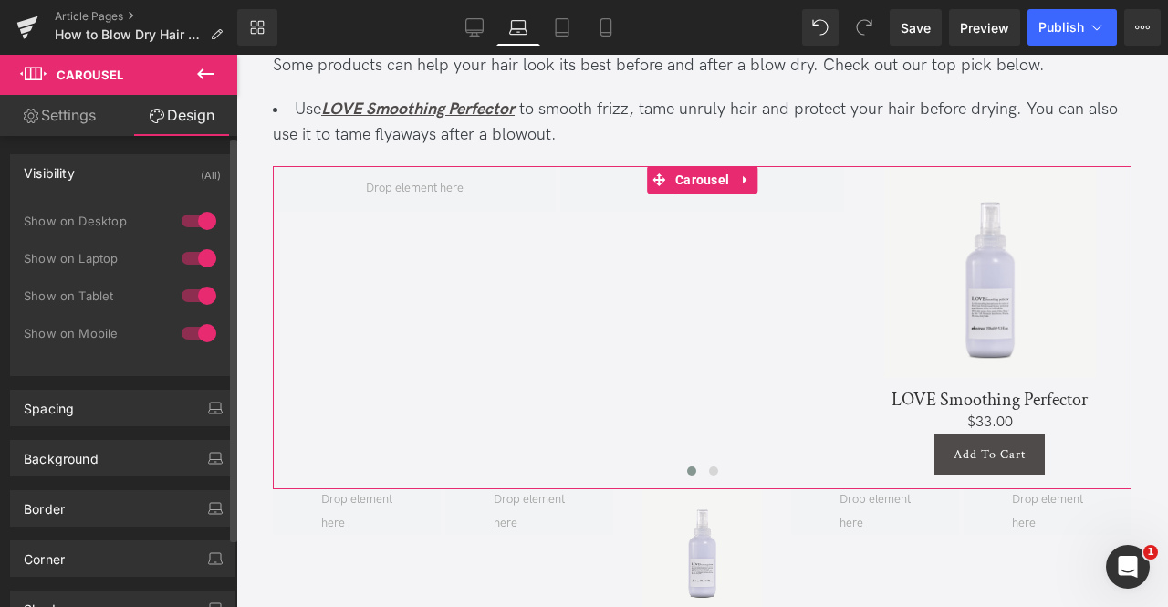
click at [203, 262] on div at bounding box center [199, 258] width 44 height 29
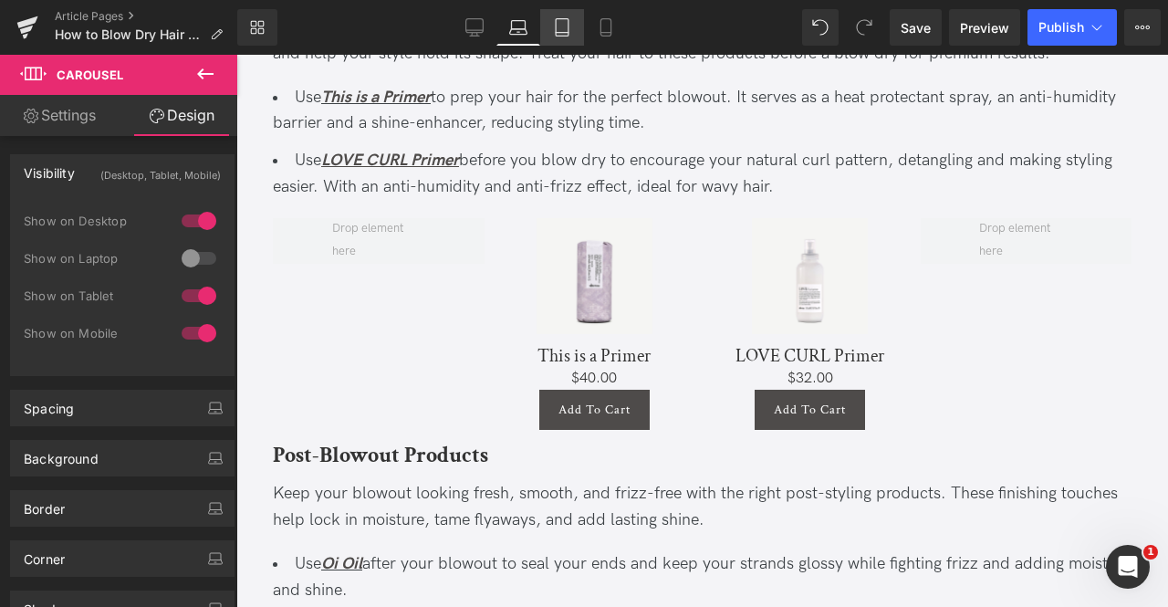
click at [550, 45] on link "Tablet" at bounding box center [562, 27] width 44 height 36
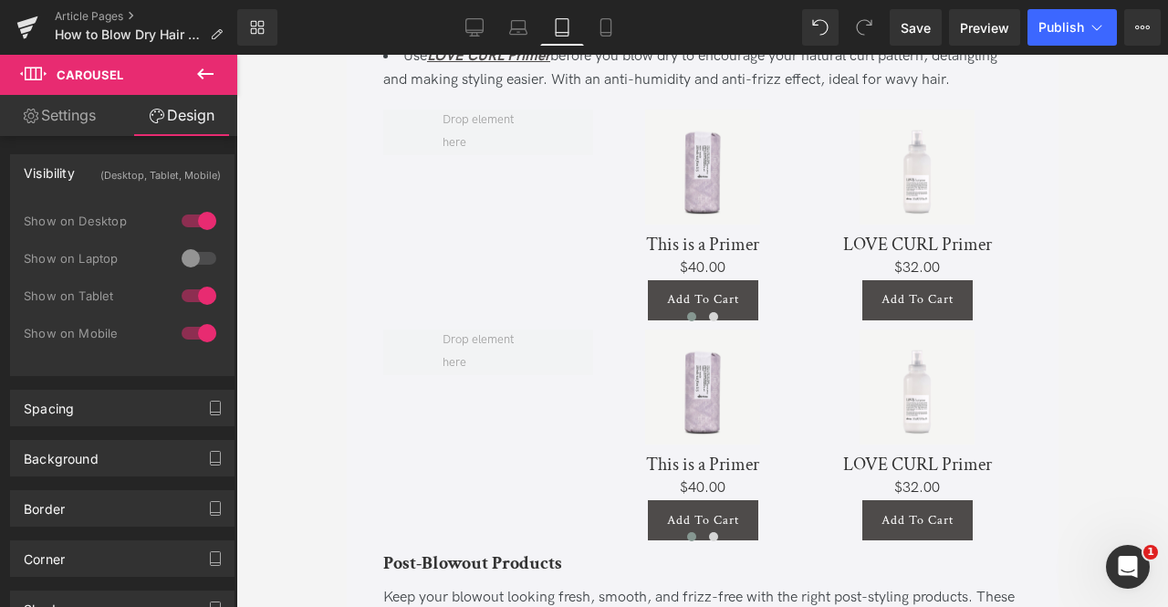
scroll to position [3998, 0]
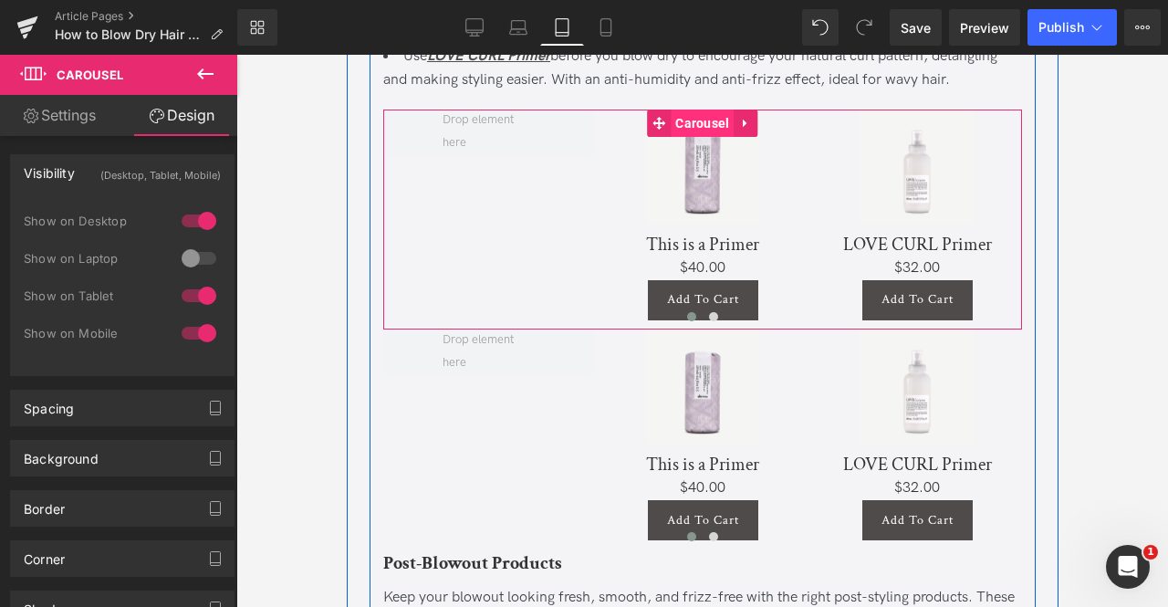
click at [670, 136] on span "Carousel" at bounding box center [701, 122] width 63 height 27
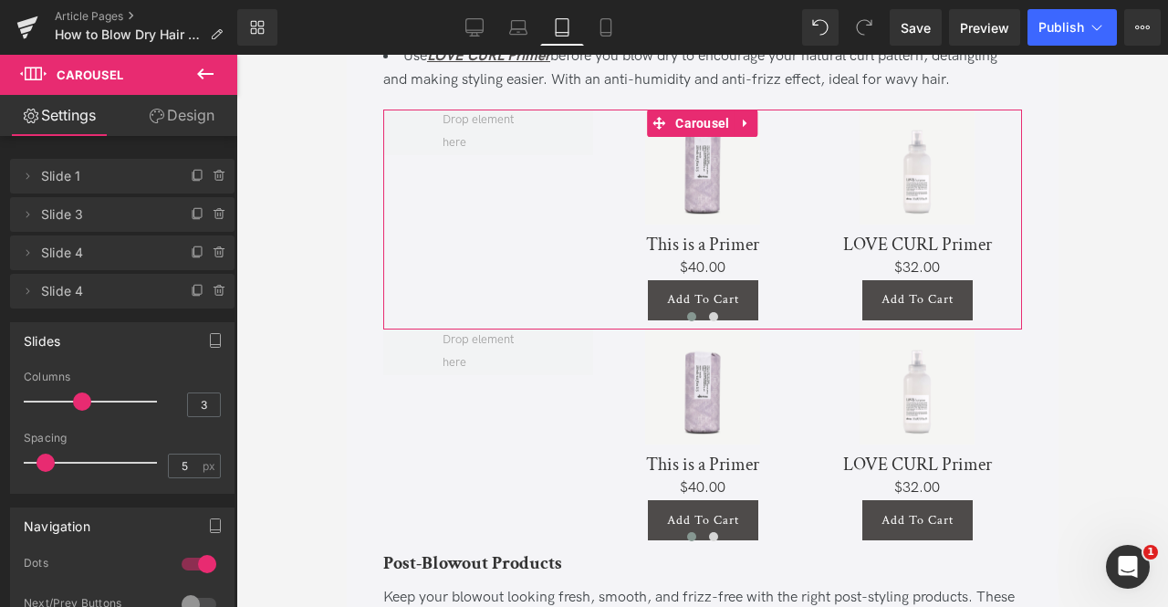
click at [174, 120] on link "Design" at bounding box center [181, 115] width 119 height 41
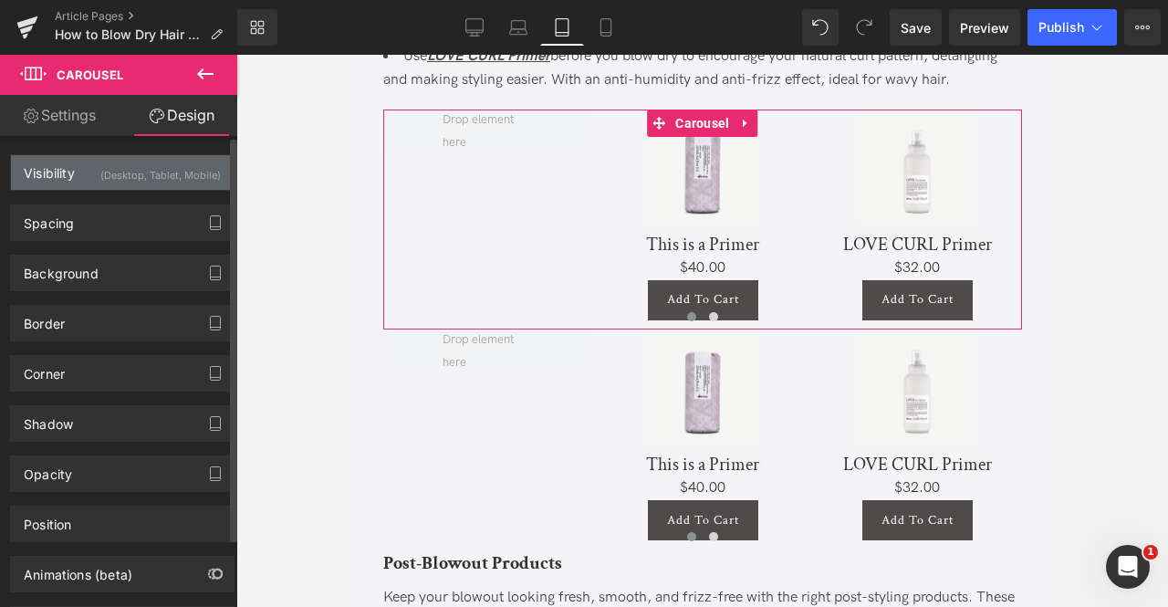
click at [177, 174] on div "(Desktop, Tablet, Mobile)" at bounding box center [160, 170] width 120 height 30
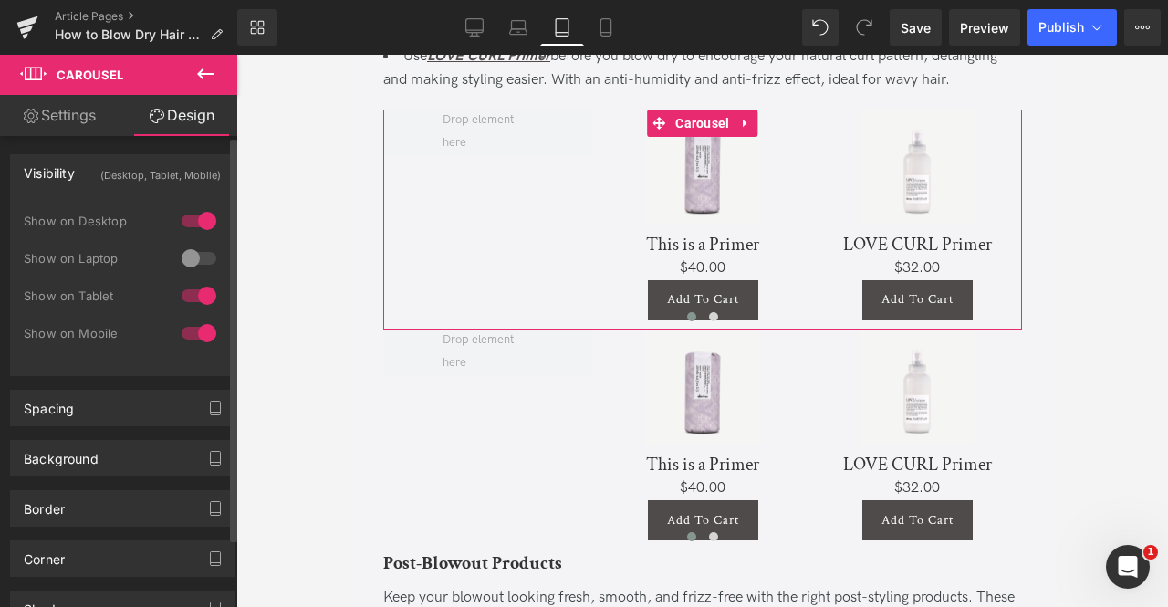
click at [195, 293] on div at bounding box center [199, 295] width 44 height 29
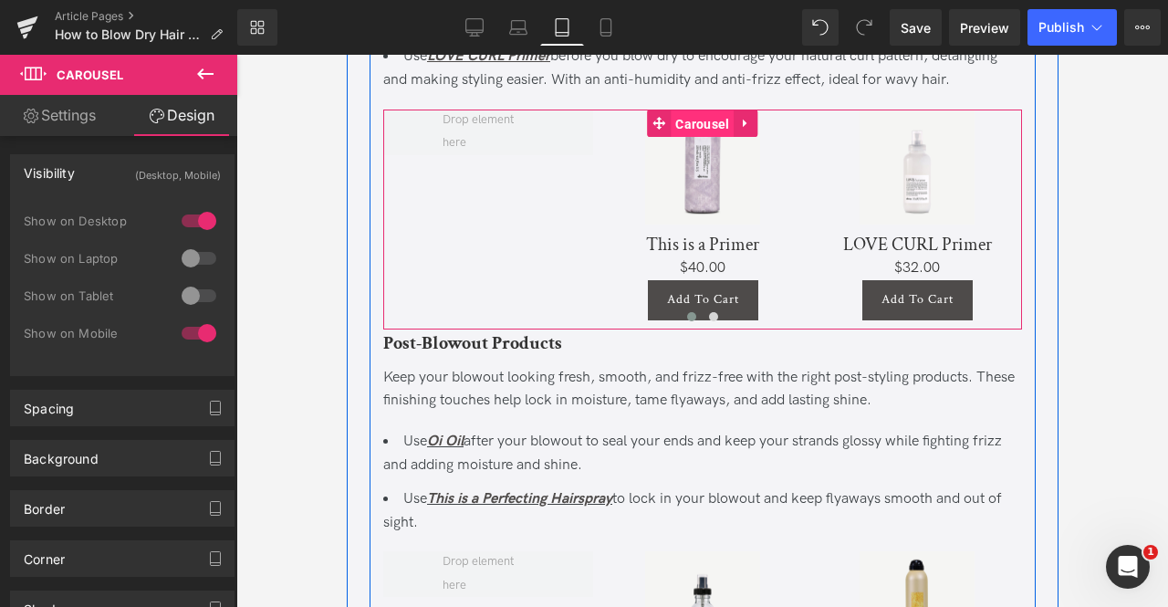
click at [687, 138] on span "Carousel" at bounding box center [701, 123] width 63 height 27
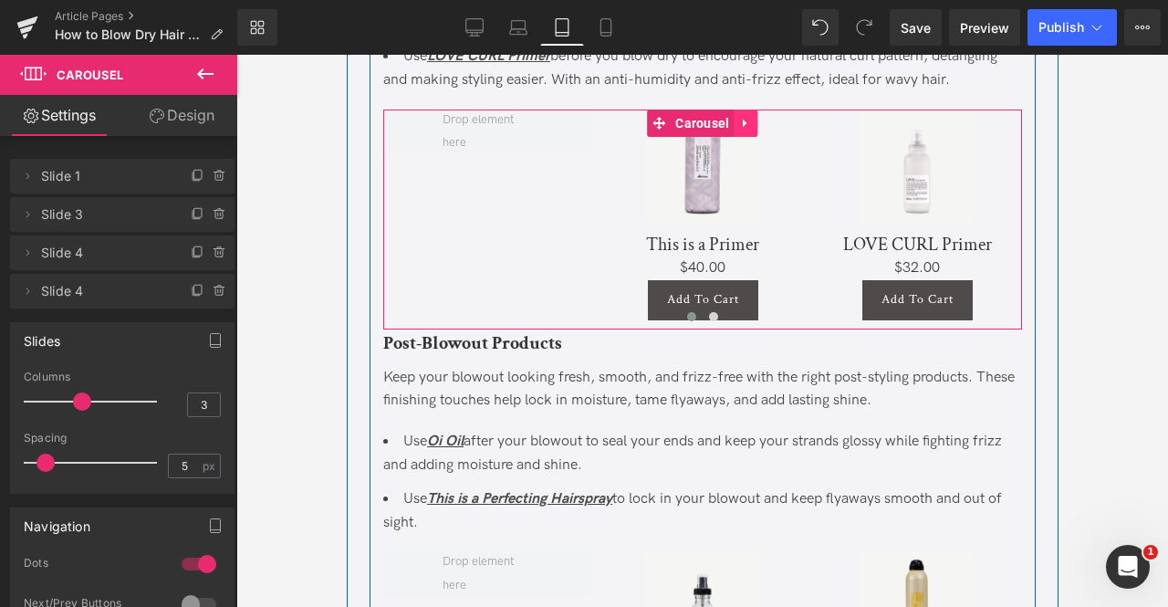
click at [740, 137] on link at bounding box center [745, 122] width 24 height 27
click at [730, 130] on icon at bounding box center [733, 123] width 13 height 13
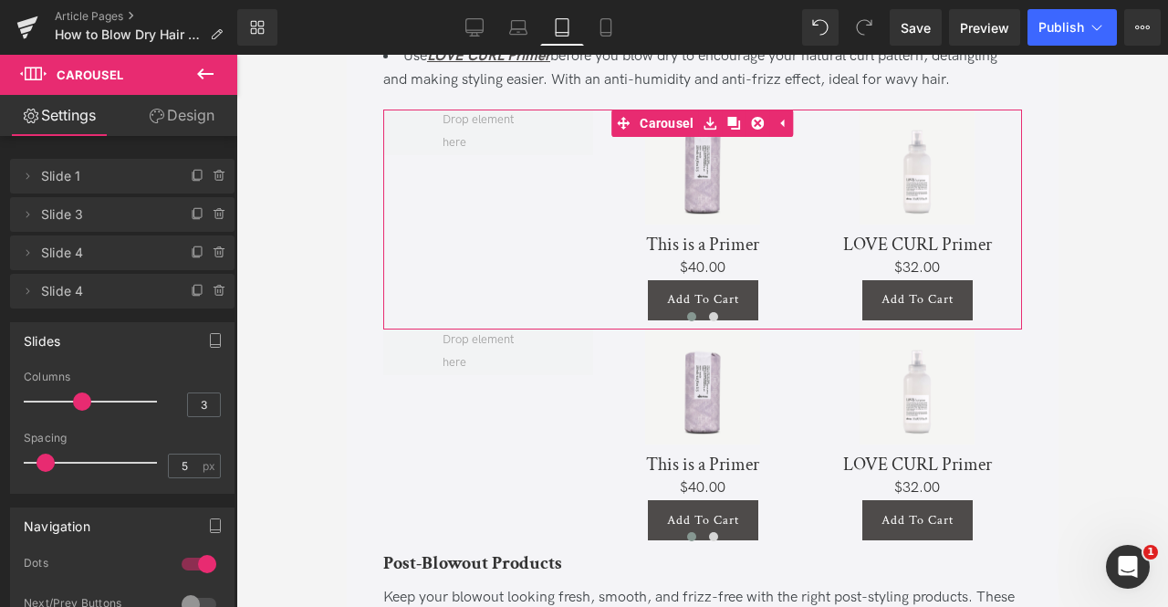
click at [201, 114] on link "Design" at bounding box center [181, 115] width 119 height 41
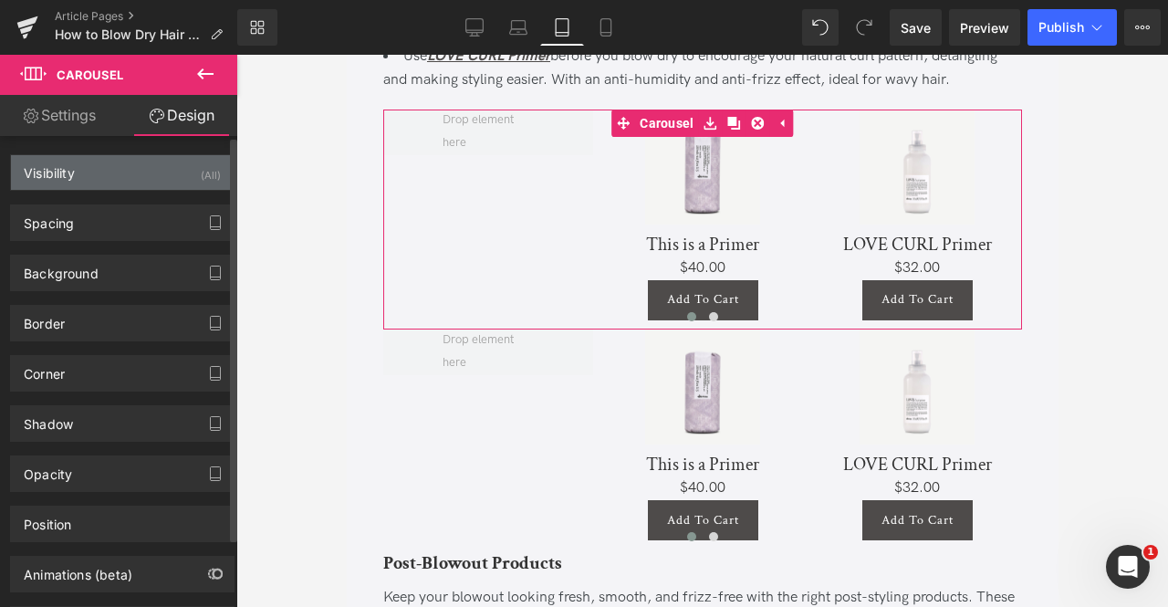
click at [159, 174] on div "Visibility (All)" at bounding box center [122, 172] width 223 height 35
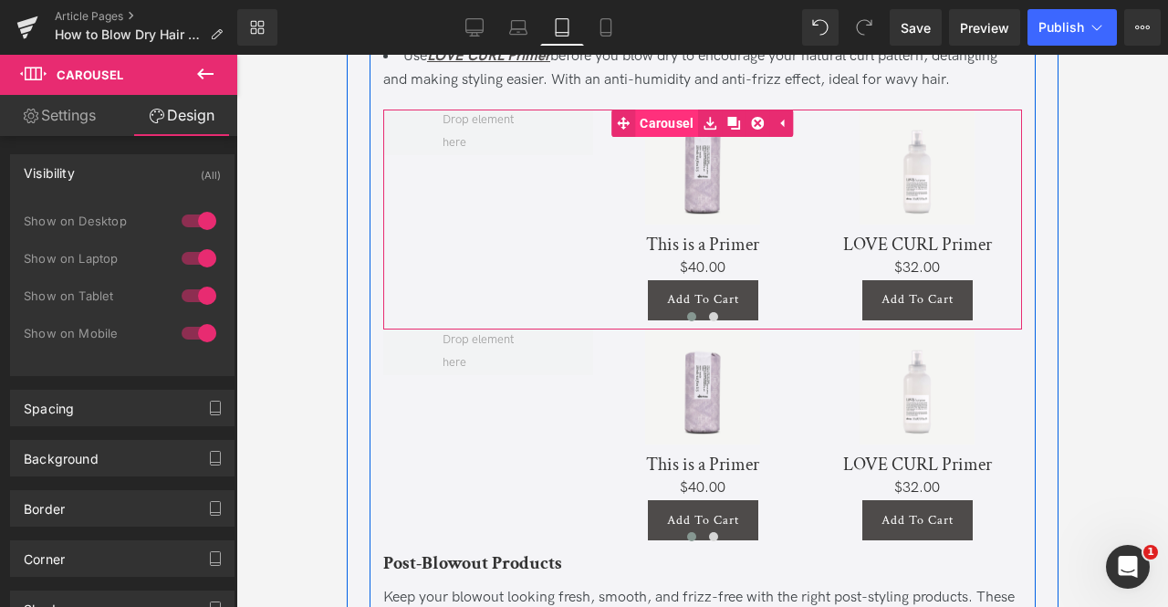
click at [661, 137] on link "Carousel" at bounding box center [653, 122] width 87 height 27
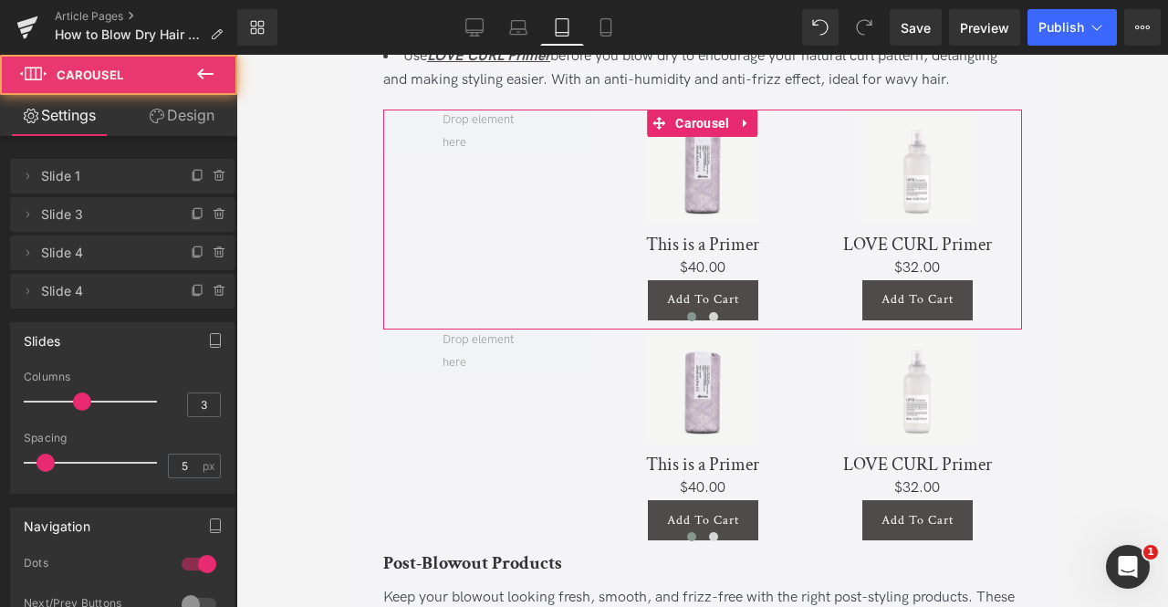
click at [167, 123] on link "Design" at bounding box center [181, 115] width 119 height 41
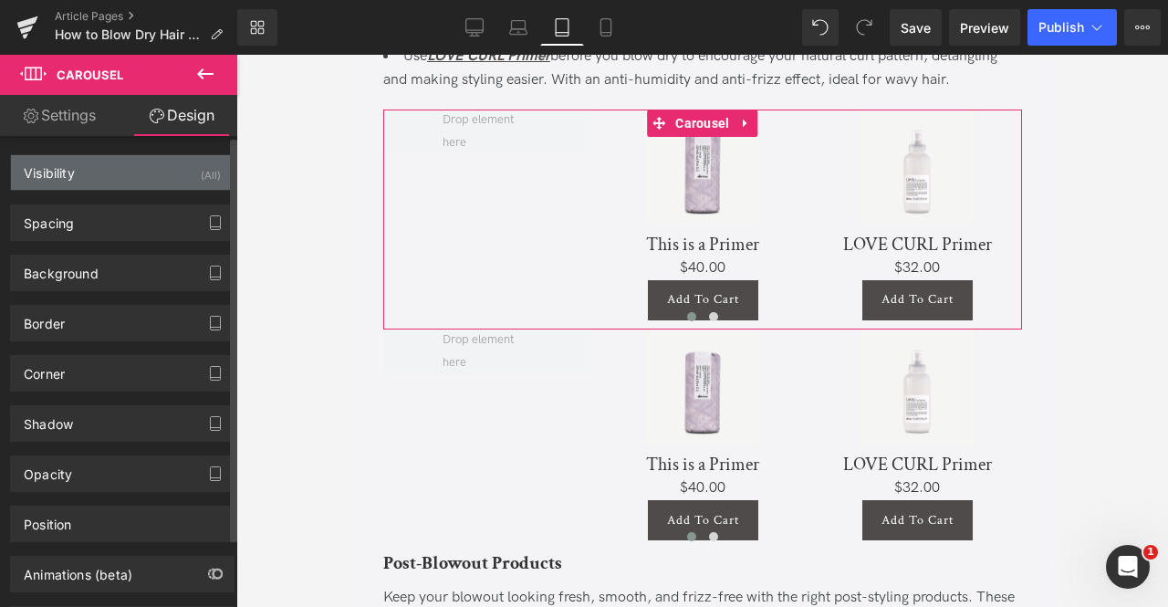
click at [158, 169] on div "Visibility (All)" at bounding box center [122, 172] width 223 height 35
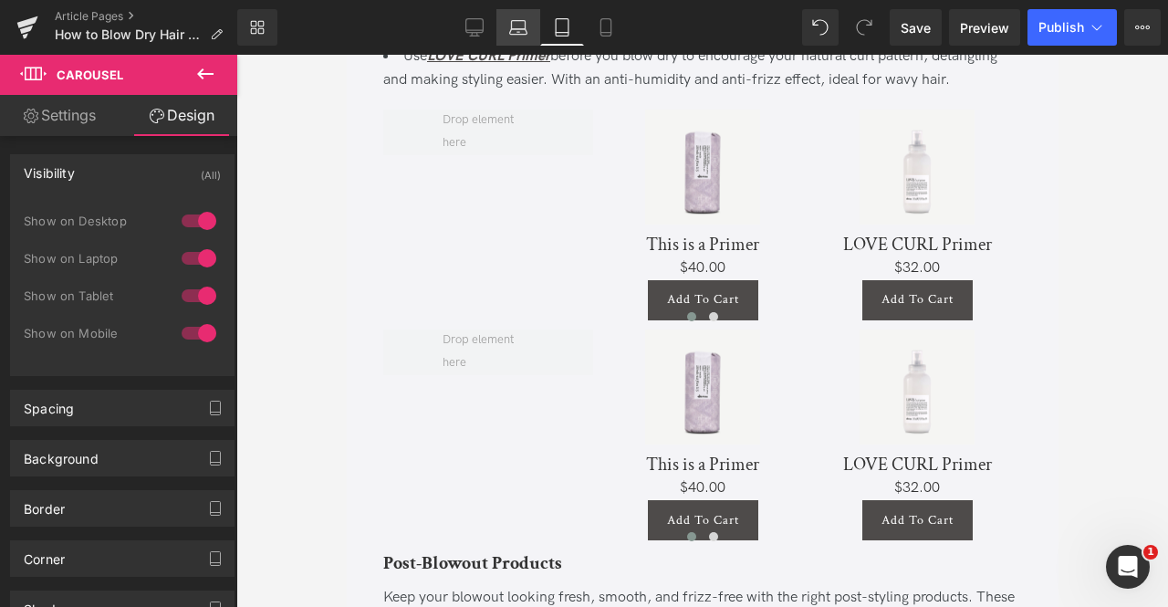
click at [515, 21] on icon at bounding box center [518, 27] width 18 height 18
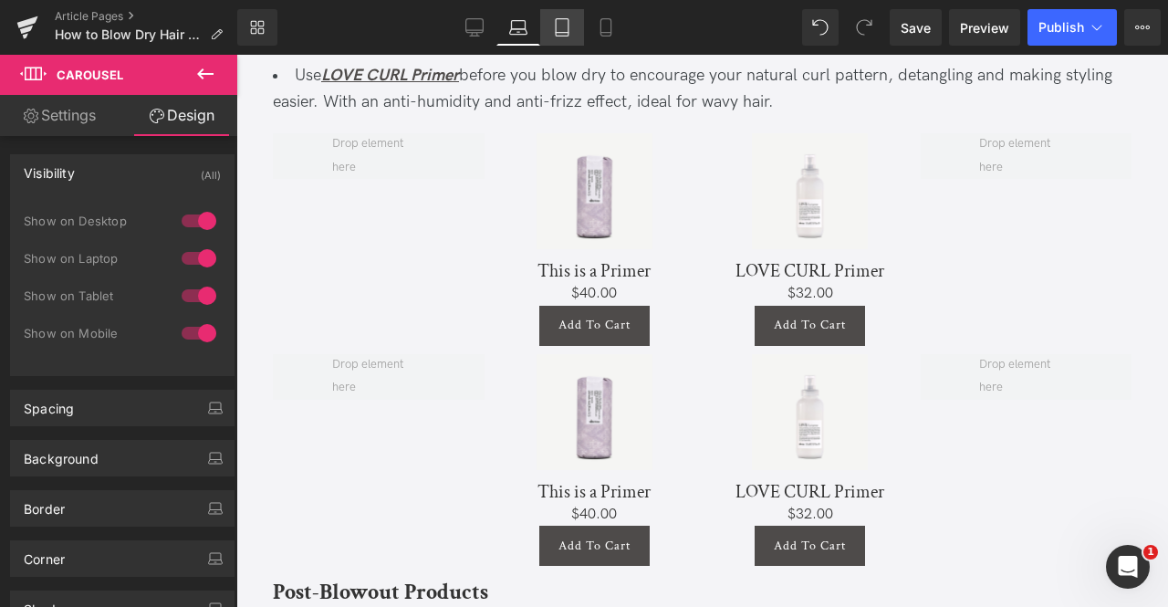
click at [559, 37] on link "Tablet" at bounding box center [562, 27] width 44 height 36
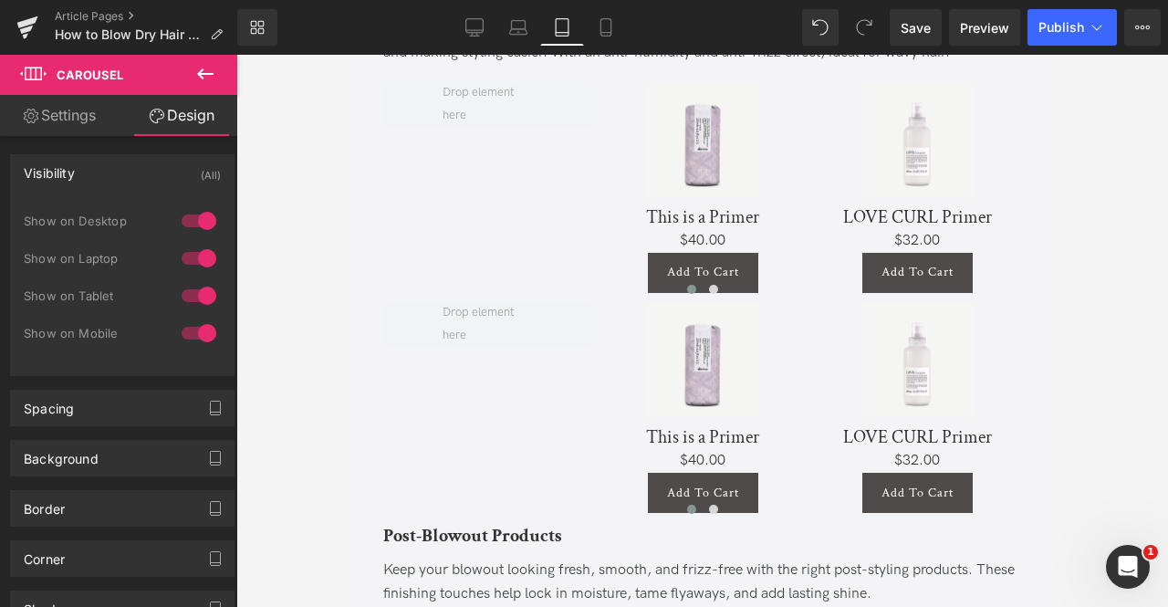
scroll to position [4025, 0]
click at [454, 27] on link "Desktop" at bounding box center [475, 27] width 44 height 36
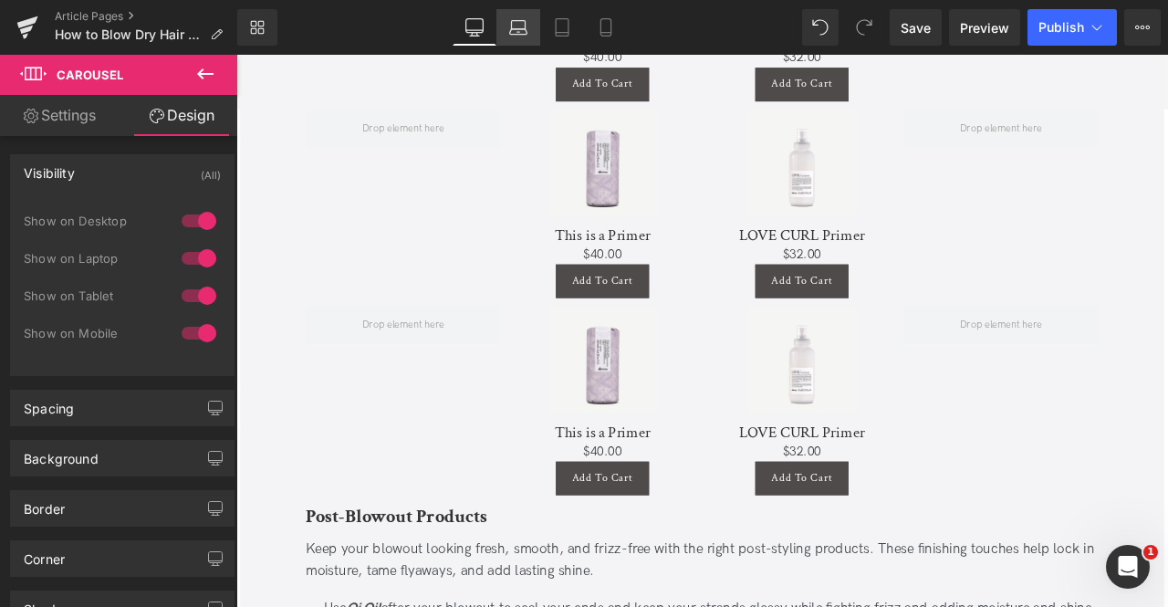
click at [514, 26] on icon at bounding box center [518, 27] width 18 height 18
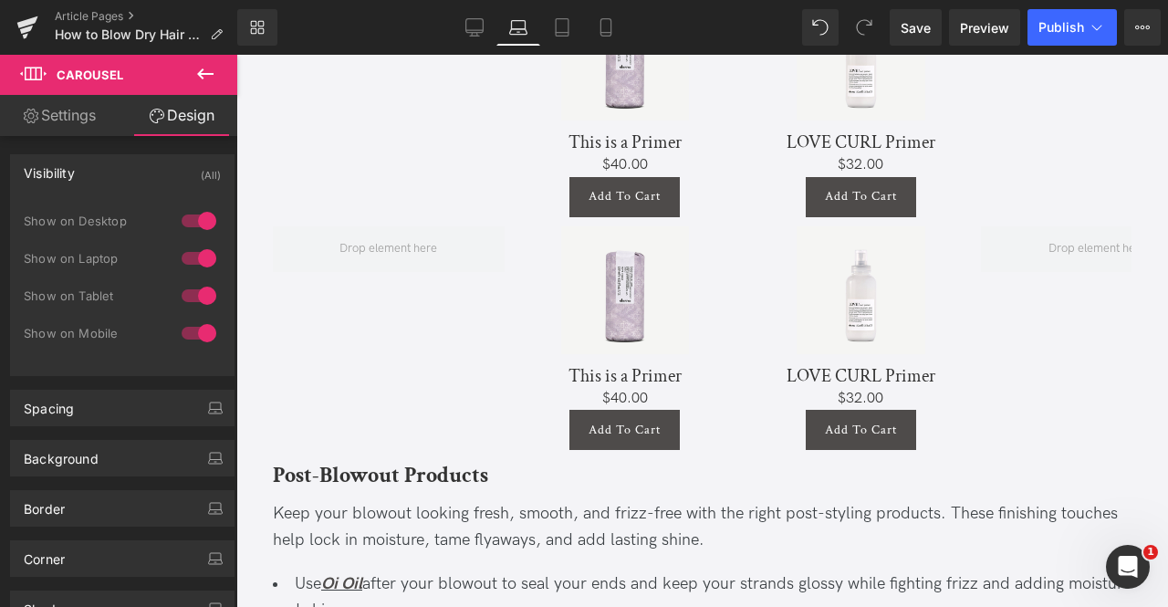
scroll to position [4149, 0]
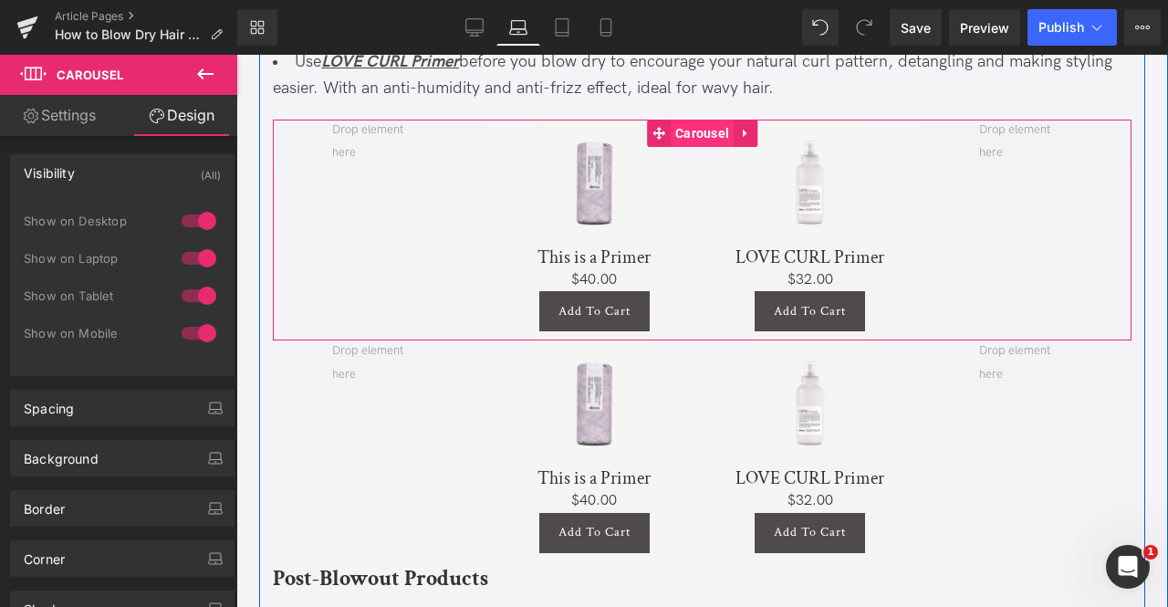
click at [692, 127] on span "Carousel" at bounding box center [702, 133] width 63 height 27
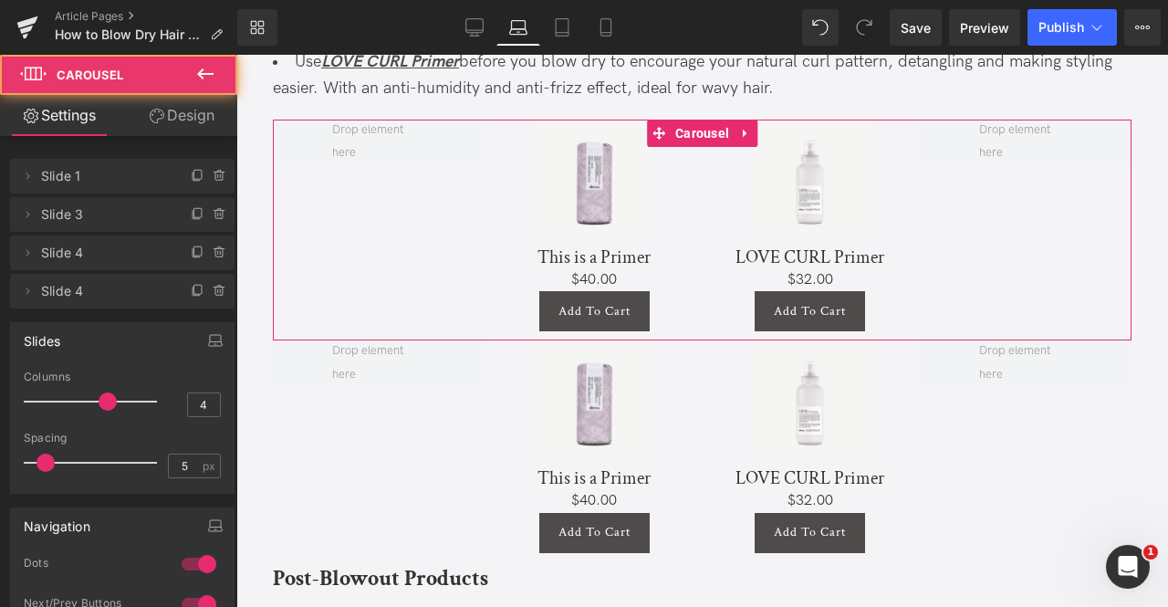
click at [175, 118] on link "Design" at bounding box center [181, 115] width 119 height 41
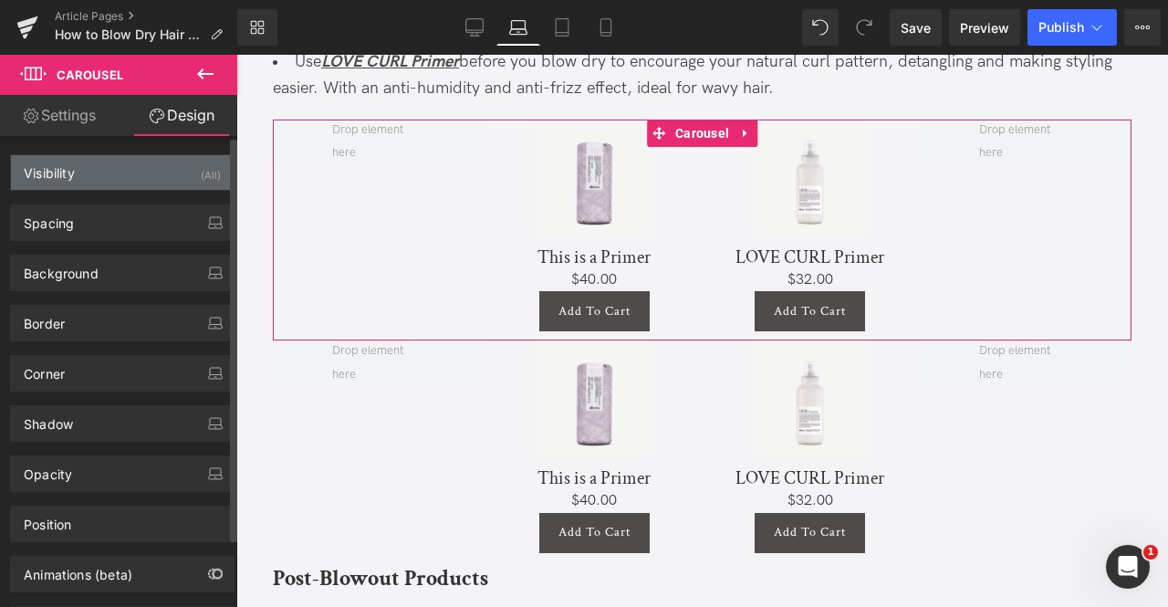
click at [175, 172] on div "Visibility (All)" at bounding box center [122, 172] width 223 height 35
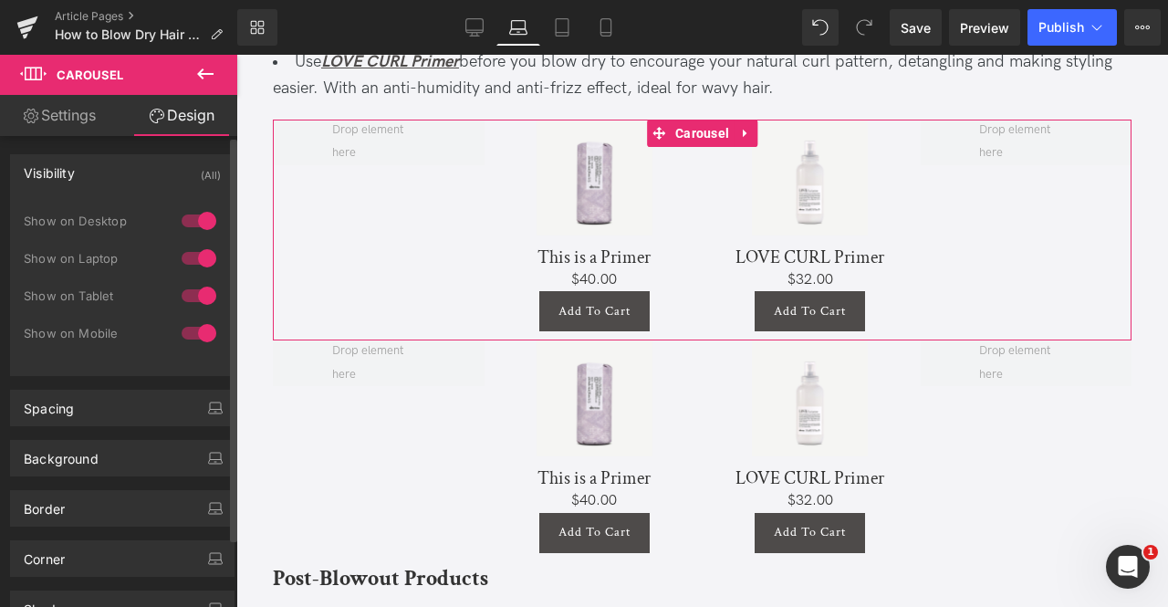
click at [199, 217] on div at bounding box center [199, 220] width 44 height 29
click at [191, 290] on div at bounding box center [199, 295] width 44 height 29
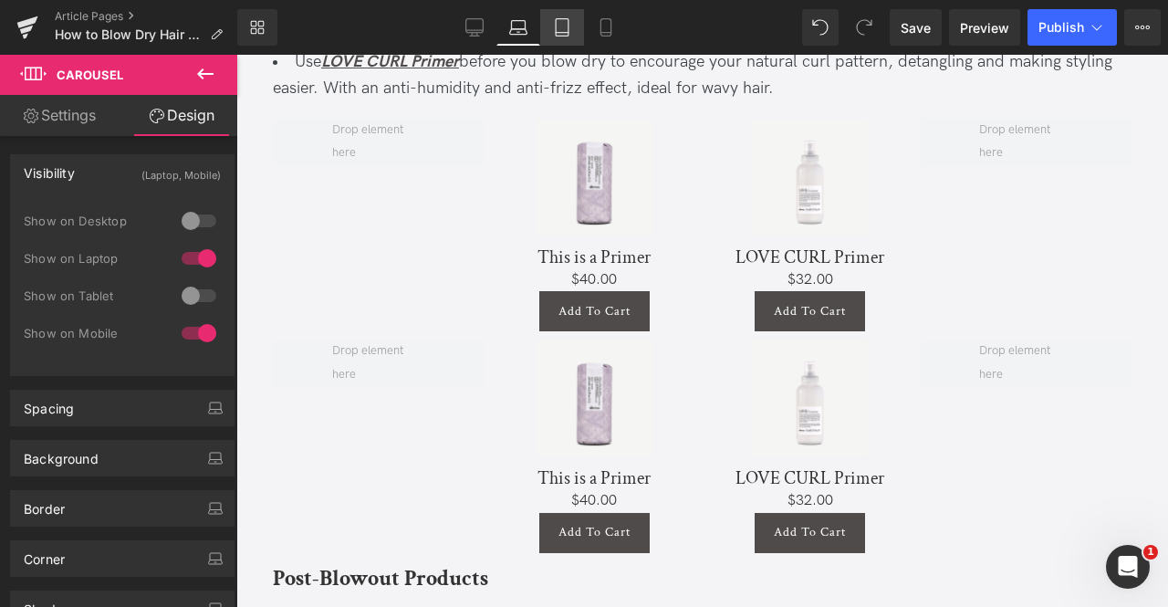
click at [568, 37] on link "Tablet" at bounding box center [562, 27] width 44 height 36
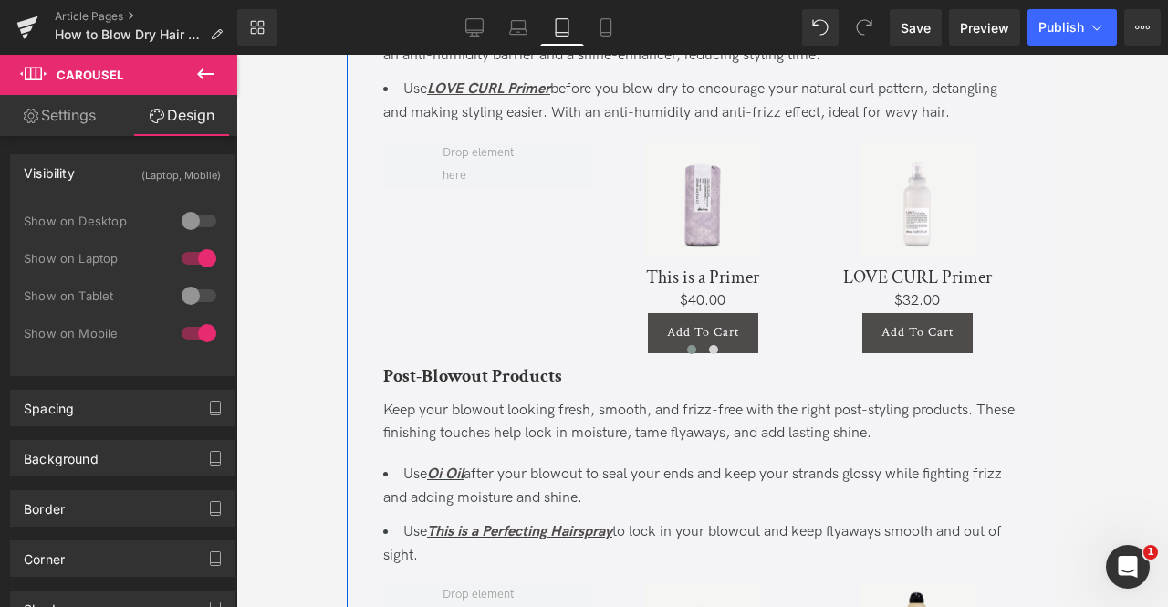
scroll to position [3960, 0]
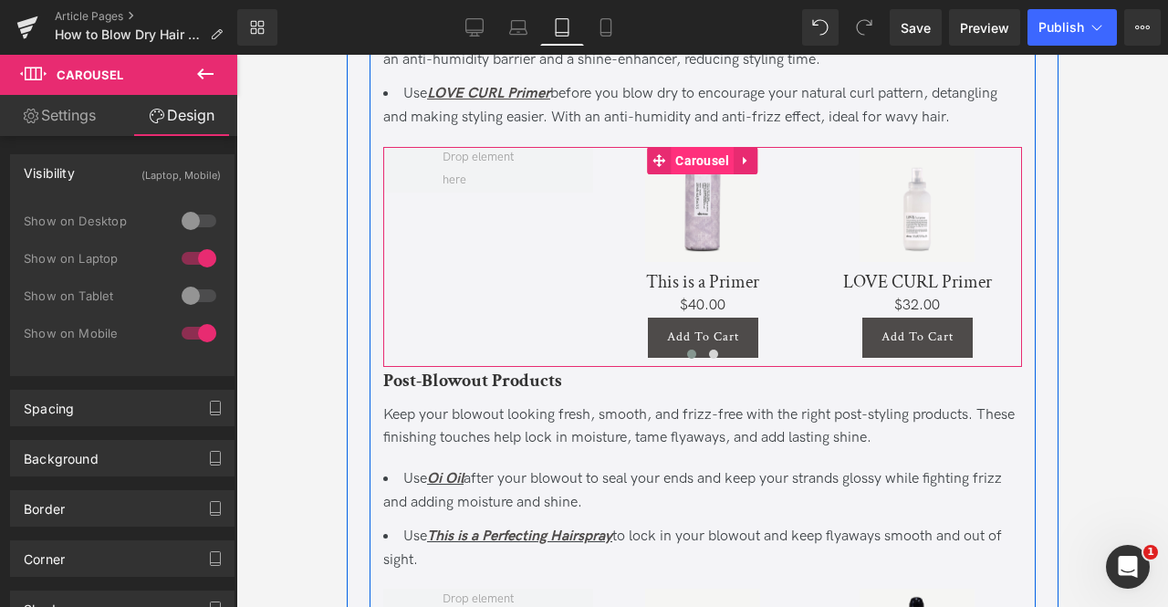
click at [693, 174] on span "Carousel" at bounding box center [701, 160] width 63 height 27
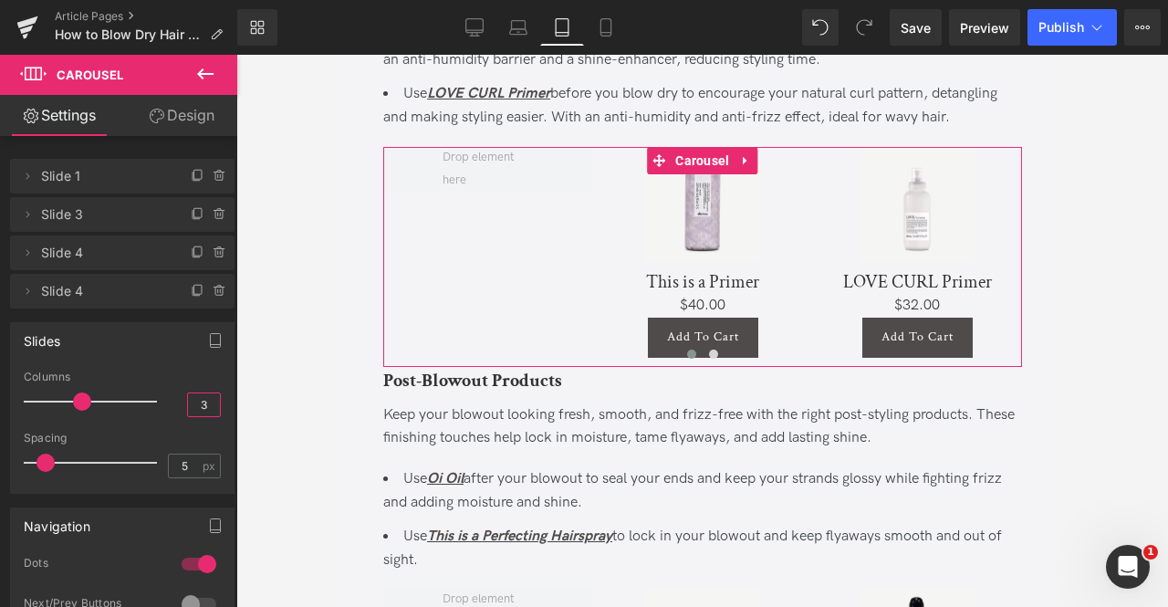
click at [204, 400] on input "3" at bounding box center [204, 404] width 32 height 23
type input "4"
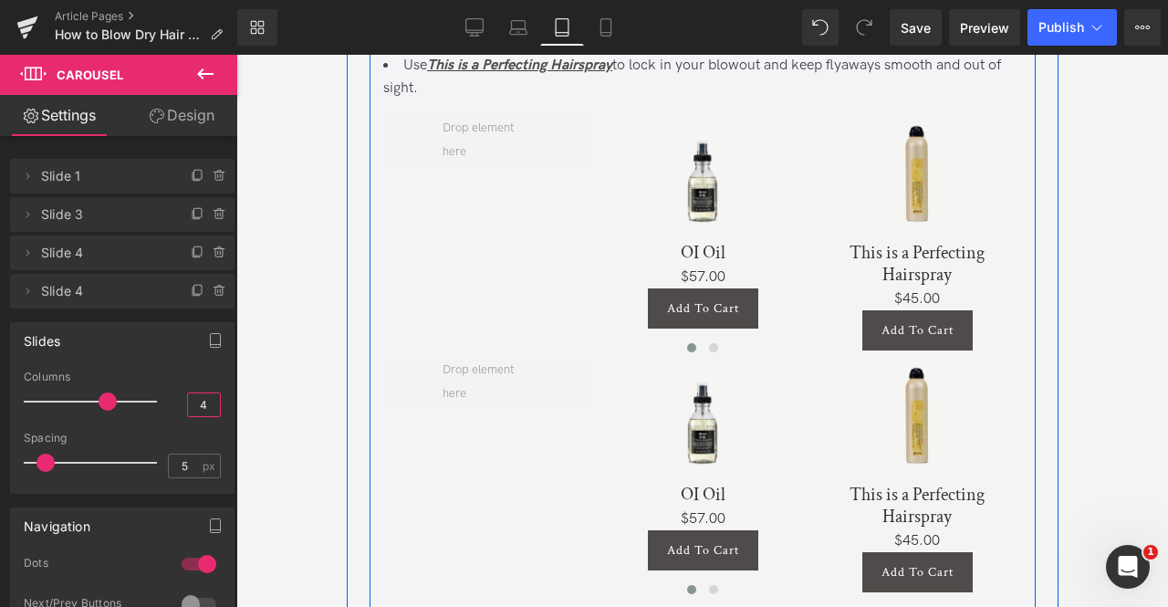
scroll to position [4422, 0]
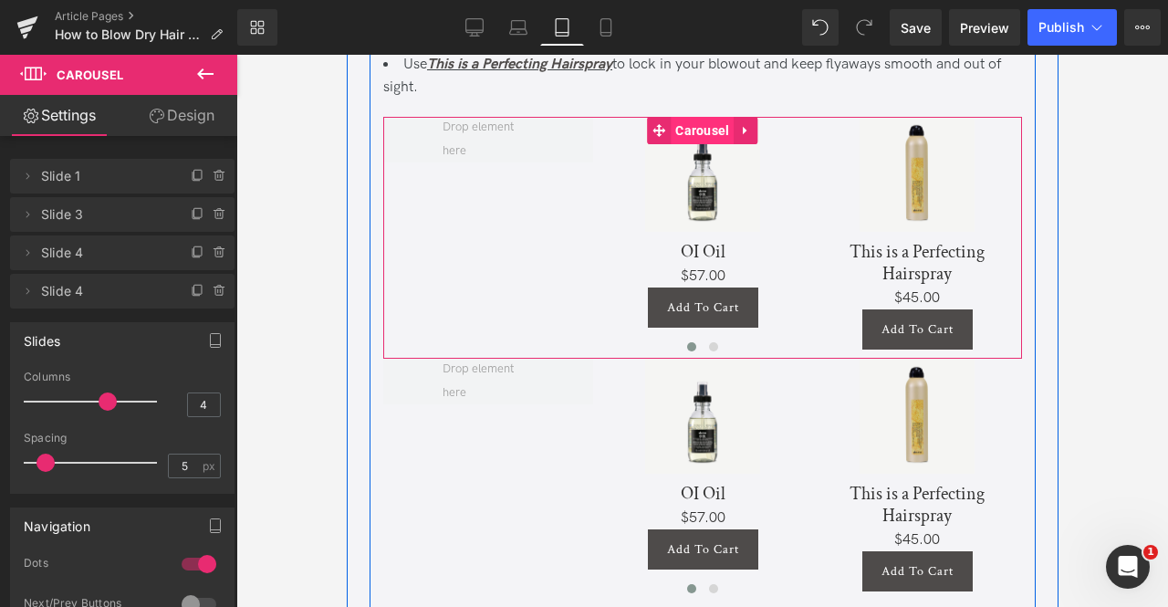
click at [701, 138] on link "Carousel" at bounding box center [689, 130] width 87 height 27
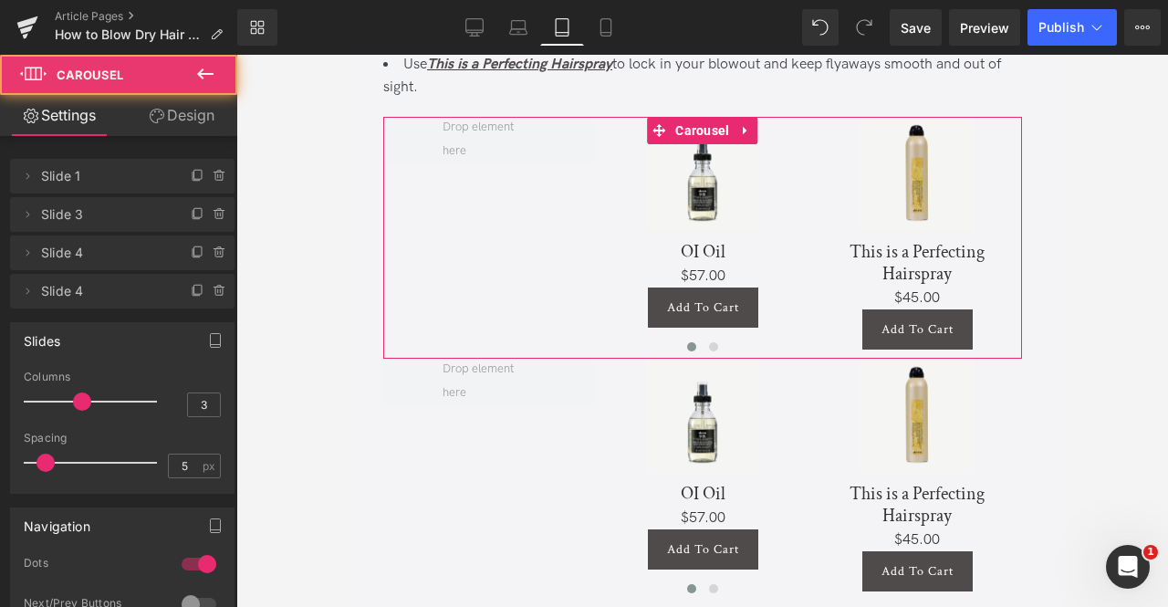
click at [191, 101] on link "Design" at bounding box center [181, 115] width 119 height 41
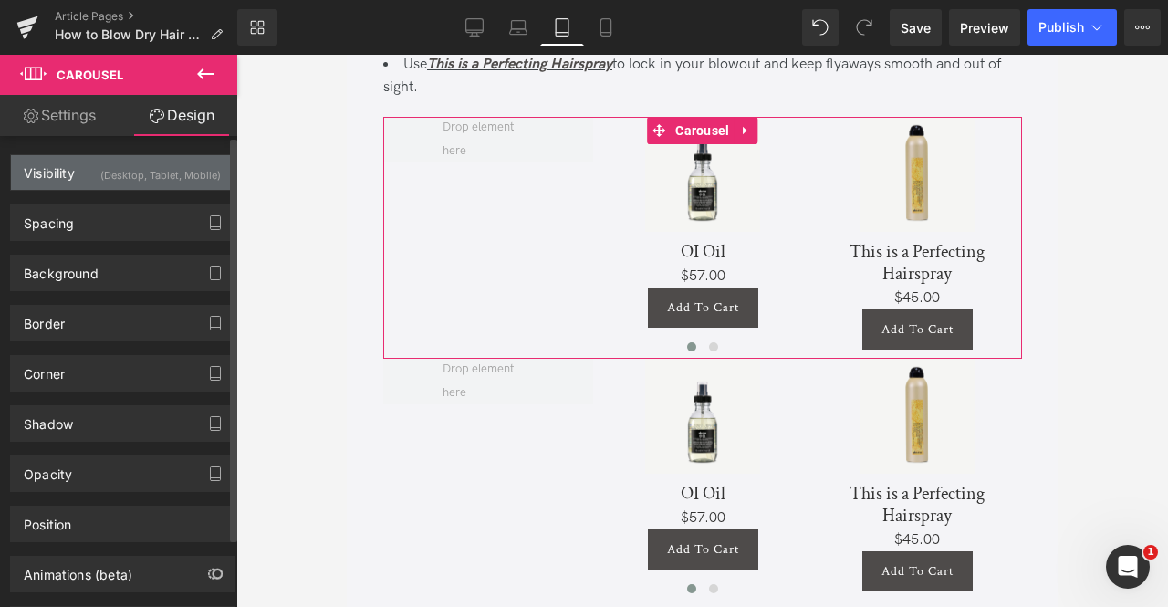
click at [128, 174] on div "(Desktop, Tablet, Mobile)" at bounding box center [160, 170] width 120 height 30
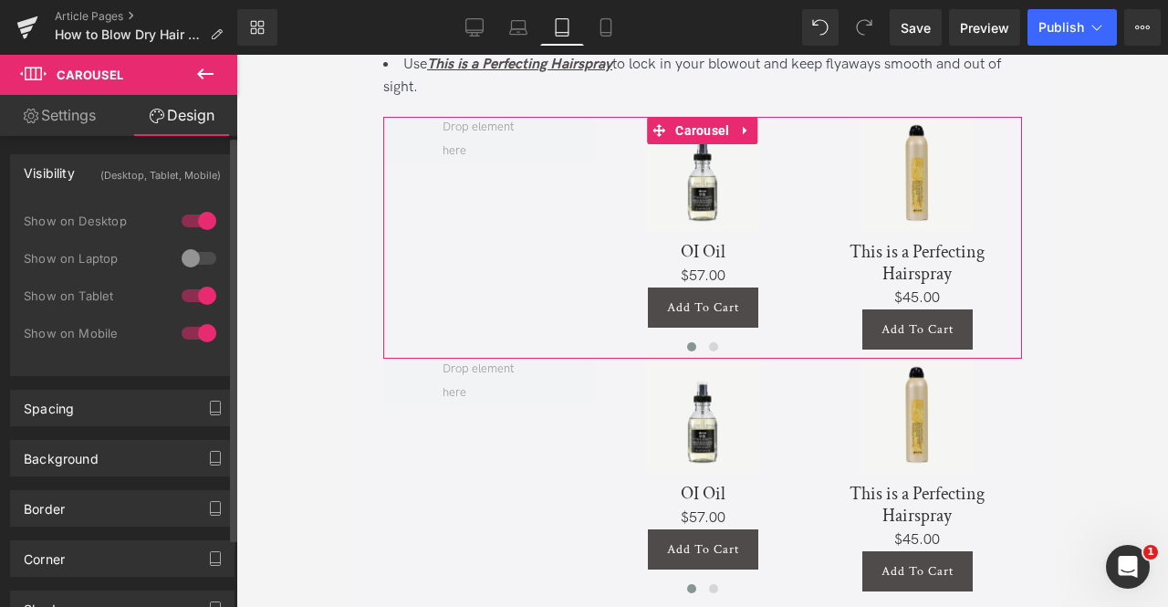
click at [192, 291] on div at bounding box center [199, 295] width 44 height 29
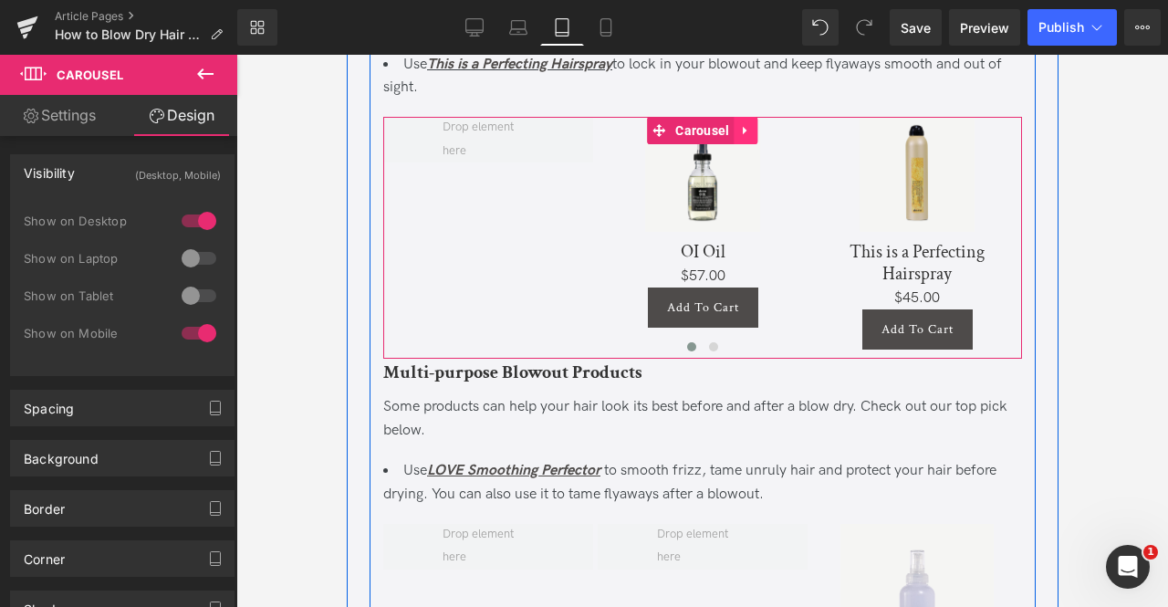
click at [744, 138] on icon at bounding box center [745, 131] width 13 height 14
click at [735, 138] on icon at bounding box center [733, 131] width 13 height 14
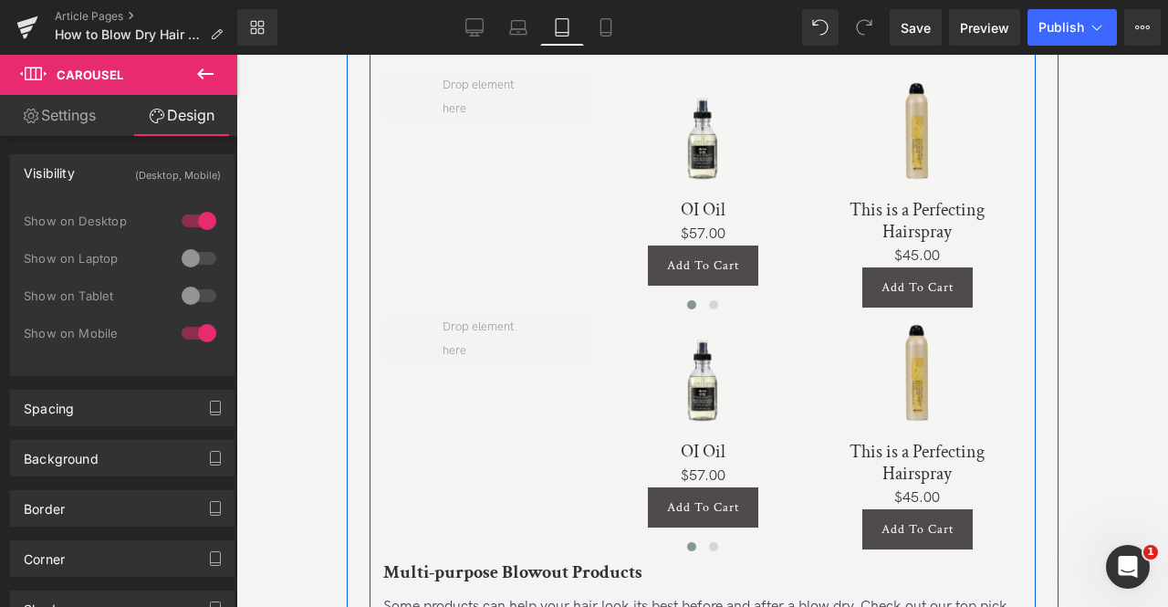
scroll to position [4442, 0]
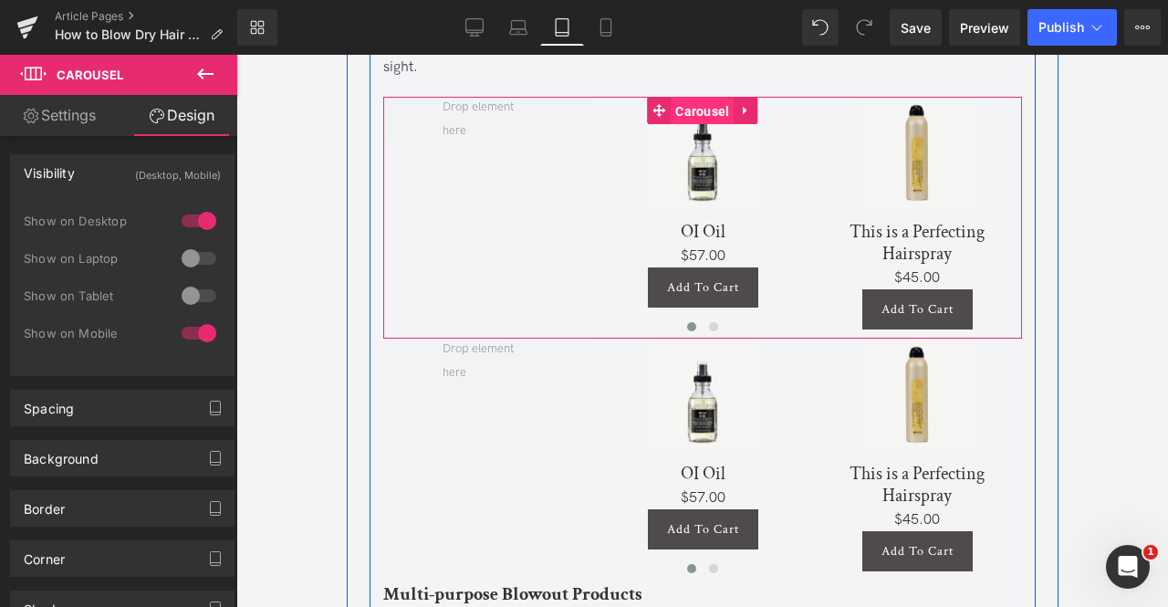
click at [681, 125] on span "Carousel" at bounding box center [701, 111] width 63 height 27
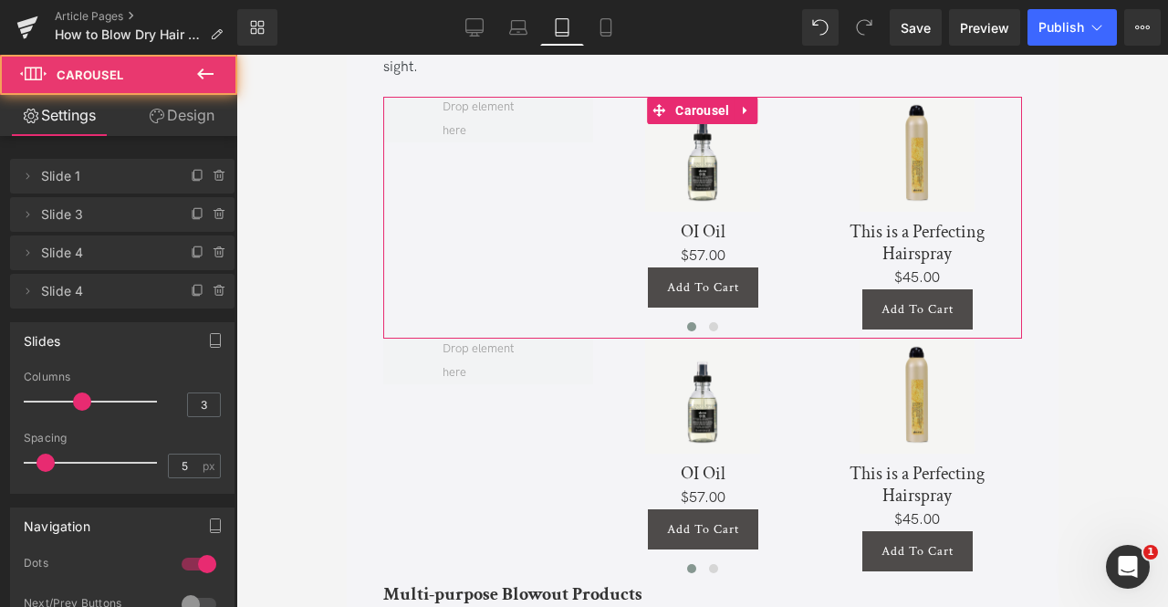
click at [180, 118] on link "Design" at bounding box center [181, 115] width 119 height 41
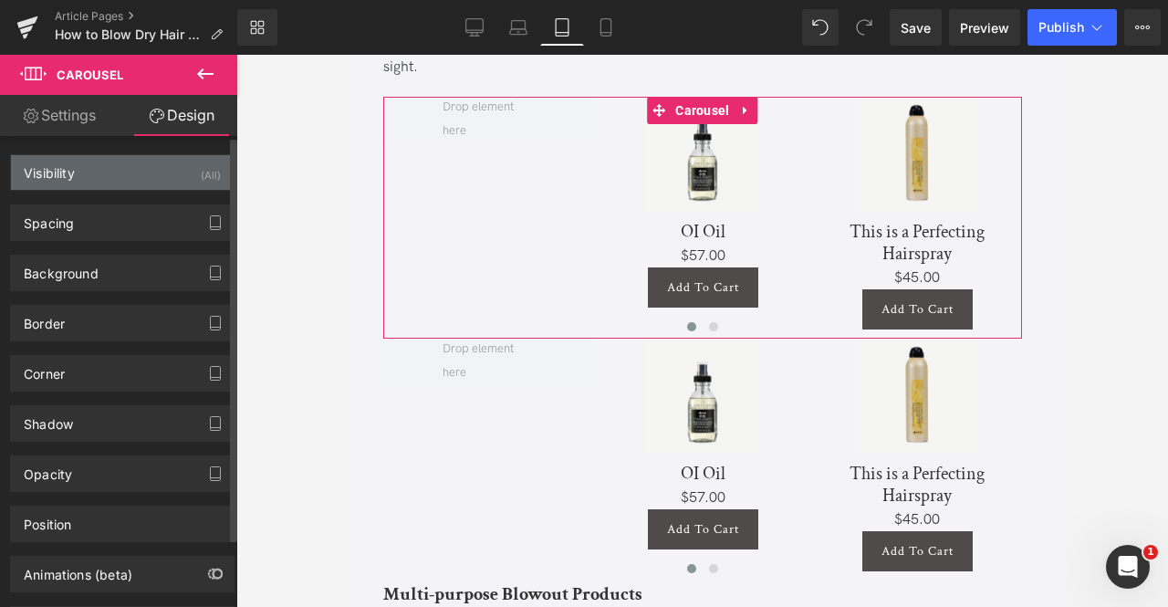
click at [193, 173] on div "Visibility (All)" at bounding box center [122, 172] width 223 height 35
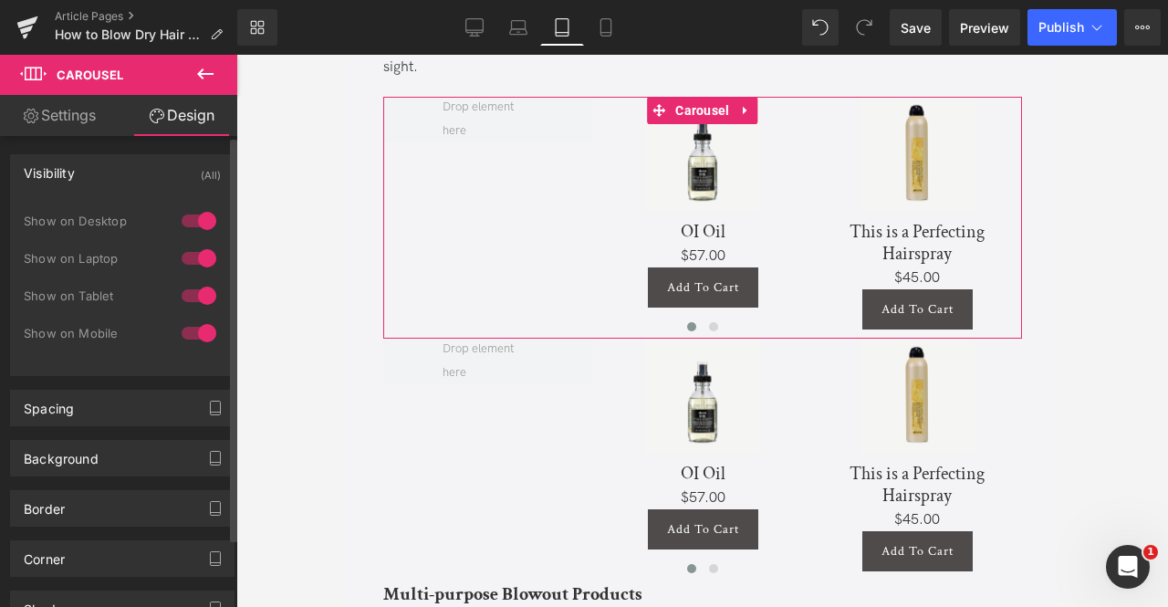
click at [185, 218] on div at bounding box center [199, 220] width 44 height 29
click at [199, 296] on div at bounding box center [199, 295] width 44 height 29
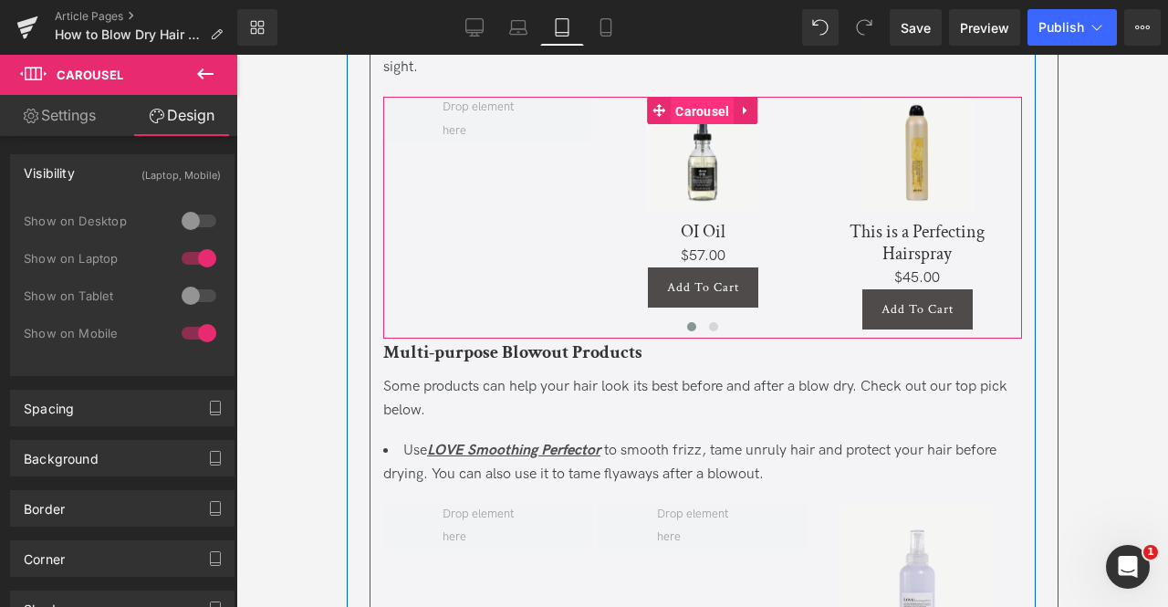
click at [708, 125] on span "Carousel" at bounding box center [701, 111] width 63 height 27
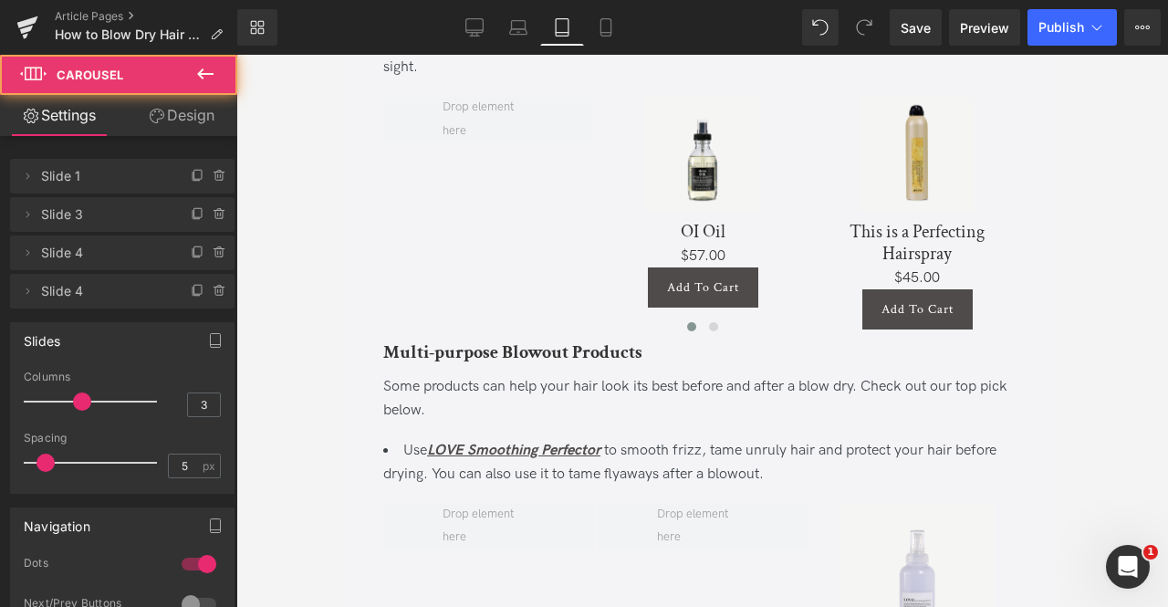
click at [215, 125] on link "Design" at bounding box center [181, 115] width 119 height 41
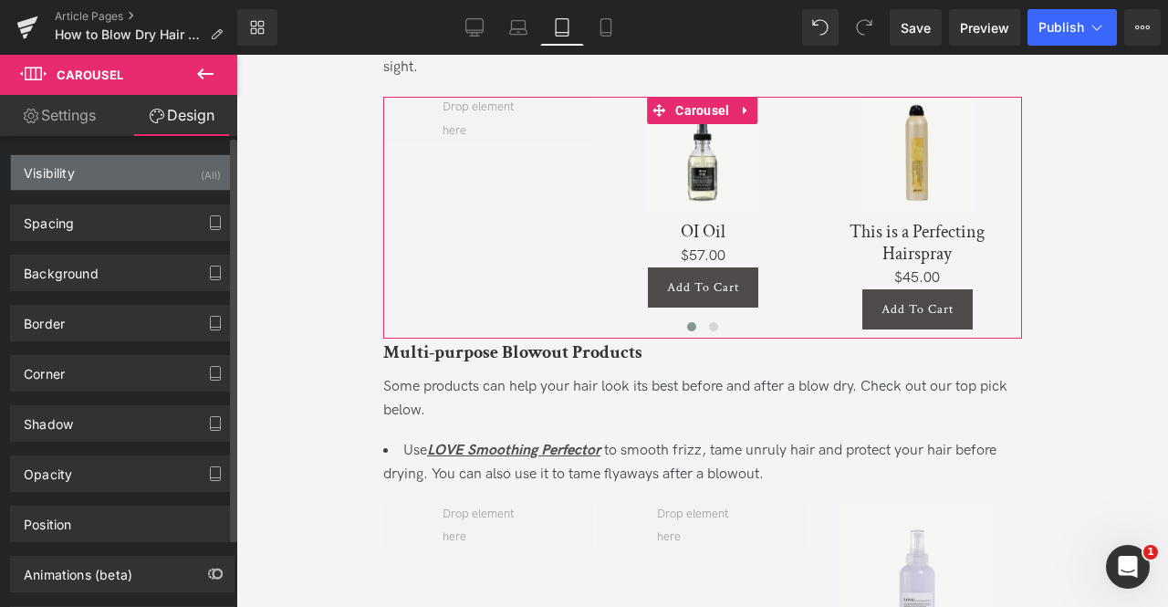
click at [190, 177] on div "Visibility (All)" at bounding box center [122, 172] width 223 height 35
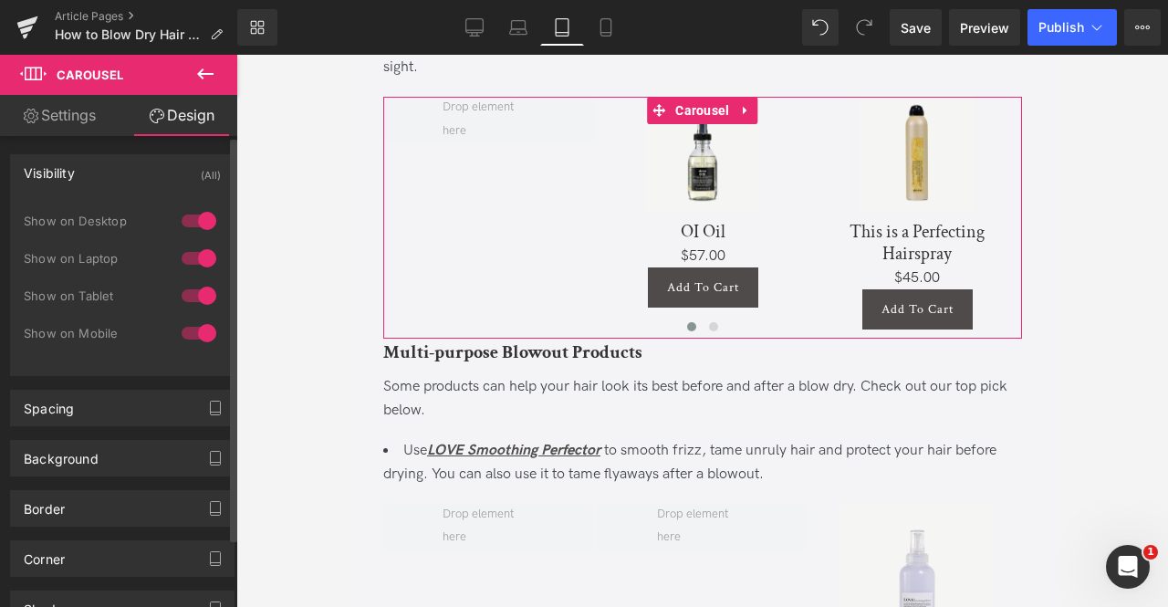
click at [196, 216] on div at bounding box center [199, 220] width 44 height 29
click at [195, 260] on div at bounding box center [199, 258] width 44 height 29
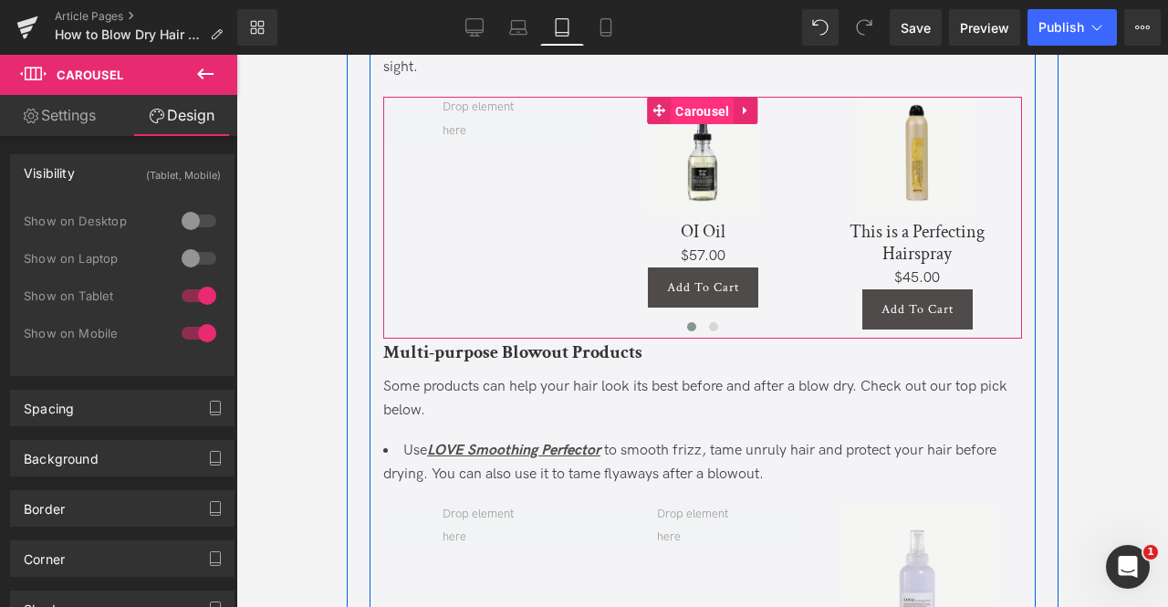
click at [694, 125] on span "Carousel" at bounding box center [701, 111] width 63 height 27
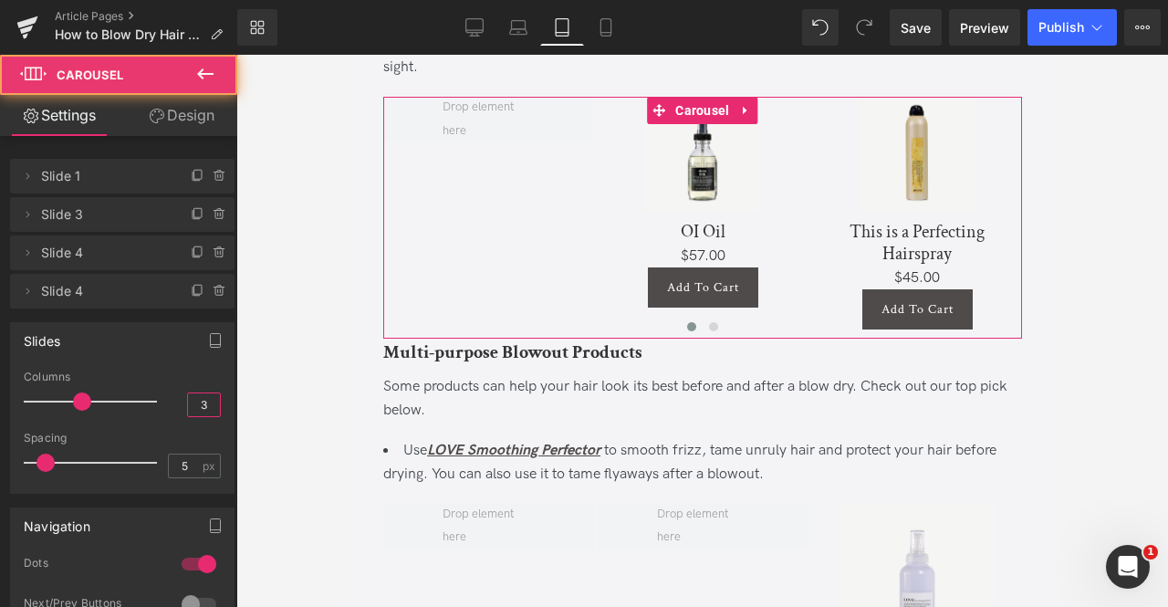
click at [209, 411] on input "3" at bounding box center [204, 404] width 32 height 23
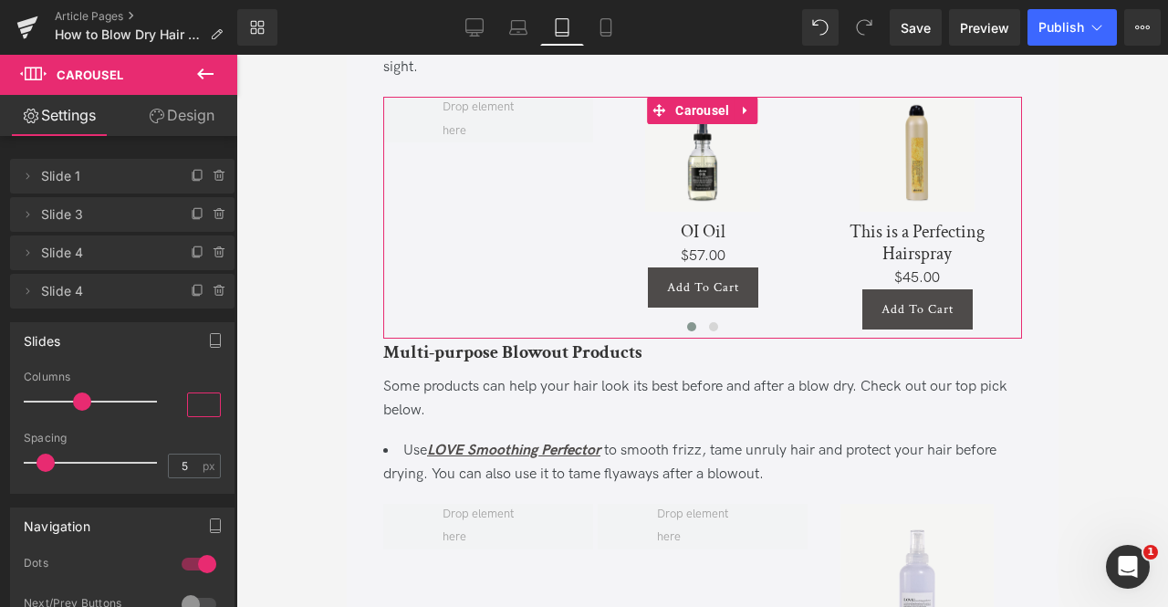
type input "4"
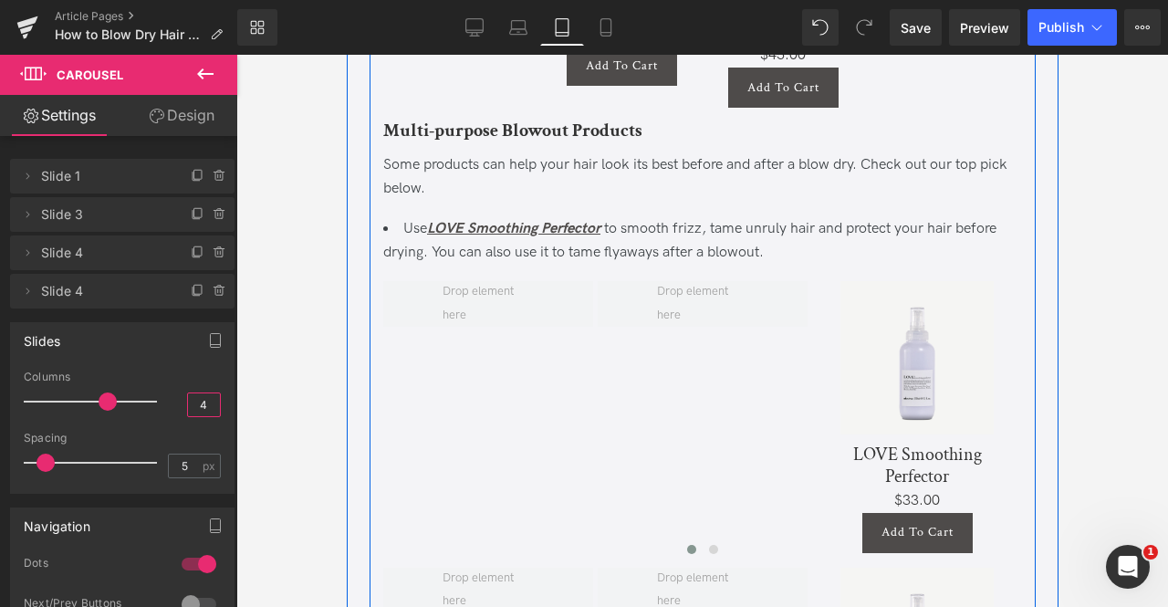
scroll to position [4755, 0]
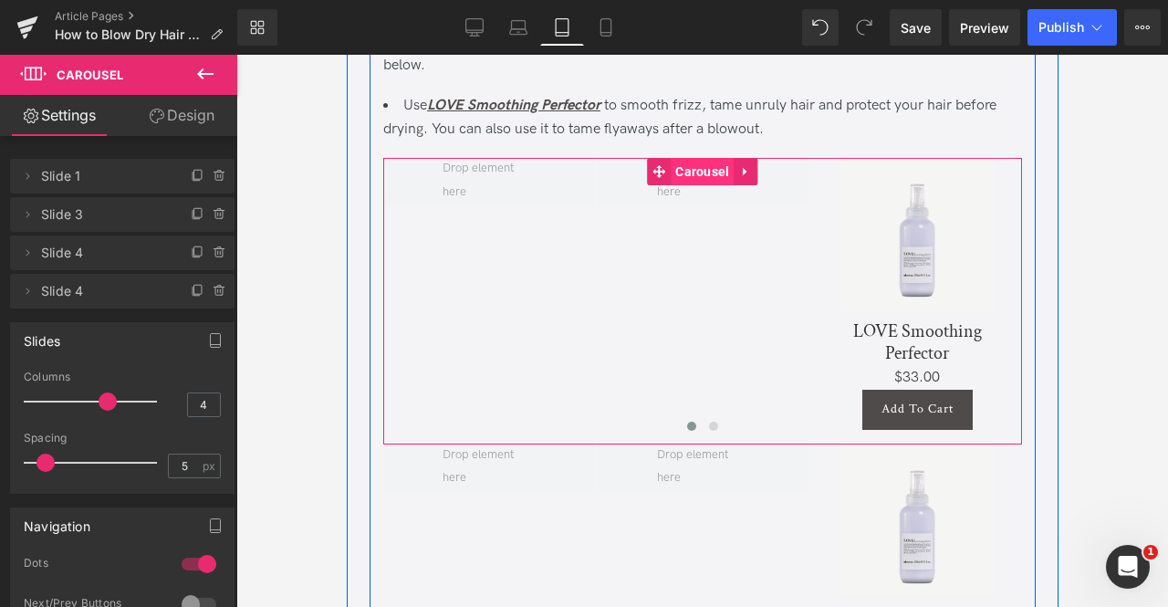
click at [708, 185] on span "Carousel" at bounding box center [701, 171] width 63 height 27
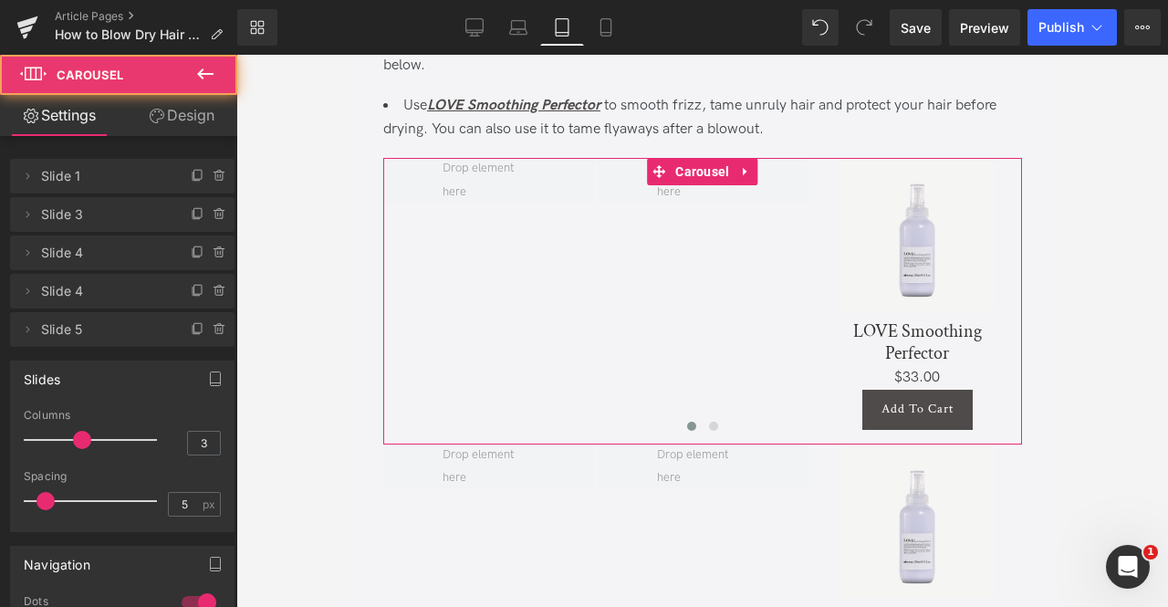
click at [195, 108] on link "Design" at bounding box center [181, 115] width 119 height 41
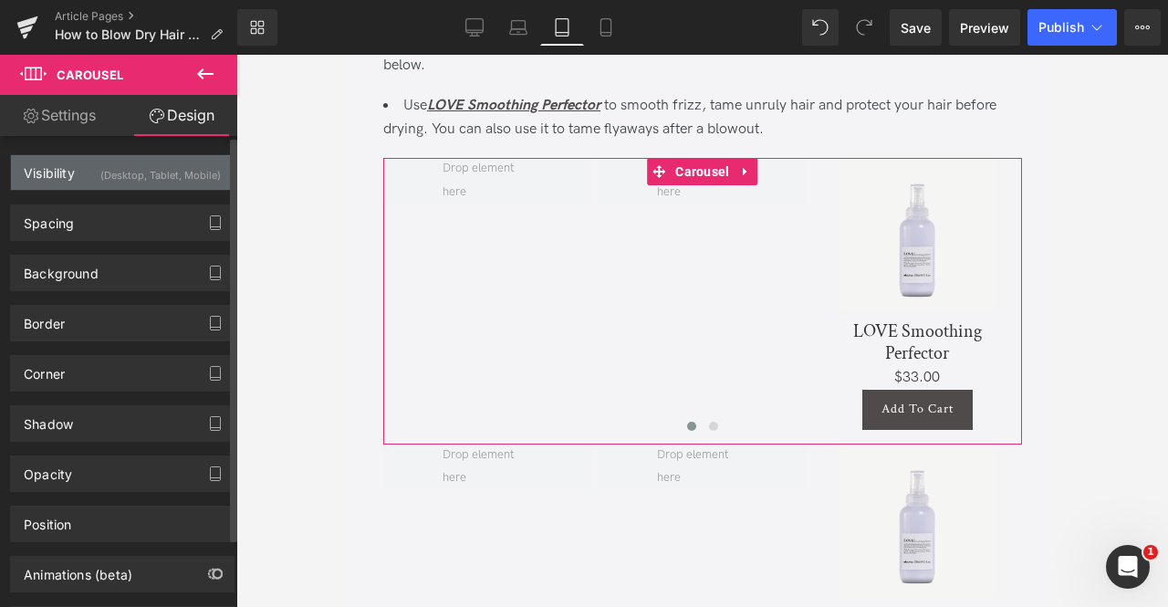
click at [183, 172] on div "(Desktop, Tablet, Mobile)" at bounding box center [160, 170] width 120 height 30
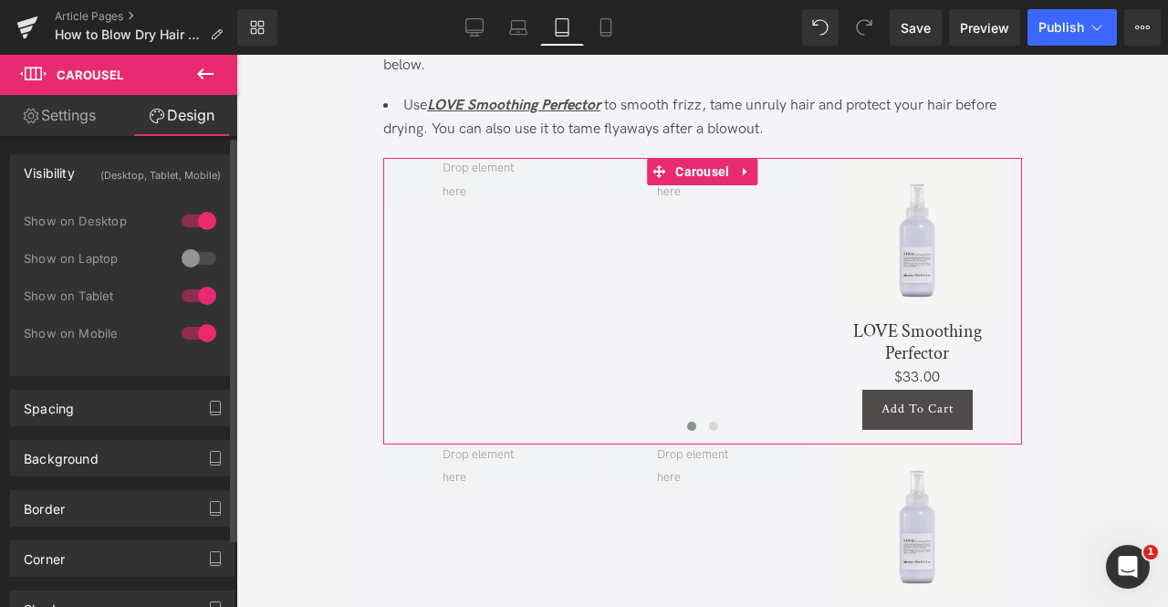
click at [198, 297] on div at bounding box center [199, 295] width 44 height 29
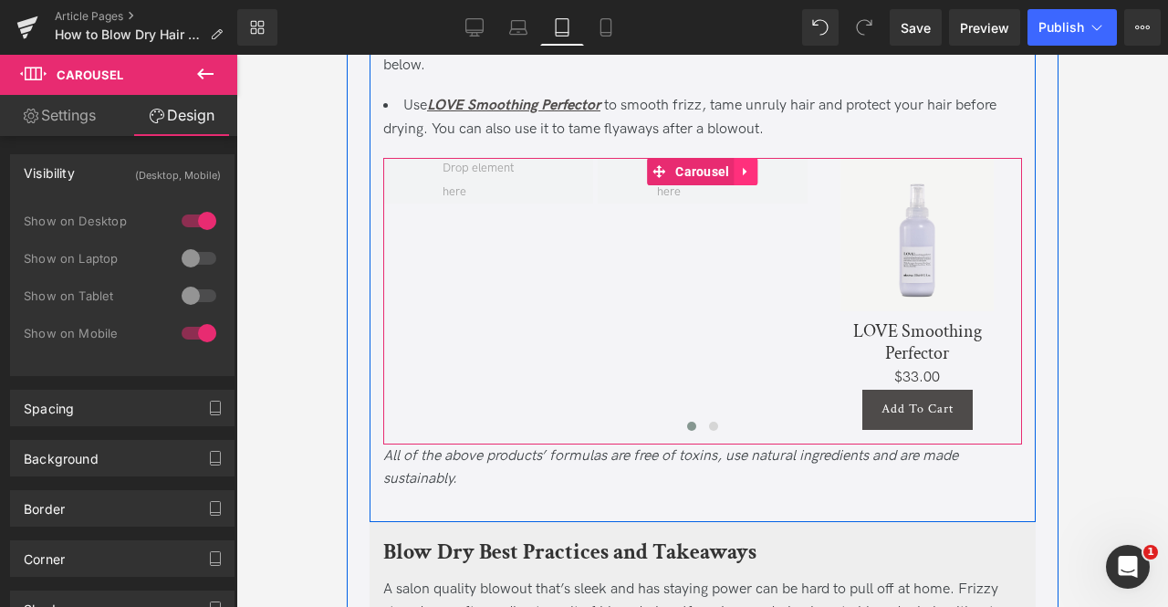
click at [739, 179] on icon at bounding box center [745, 172] width 13 height 14
click at [732, 178] on icon at bounding box center [733, 171] width 13 height 13
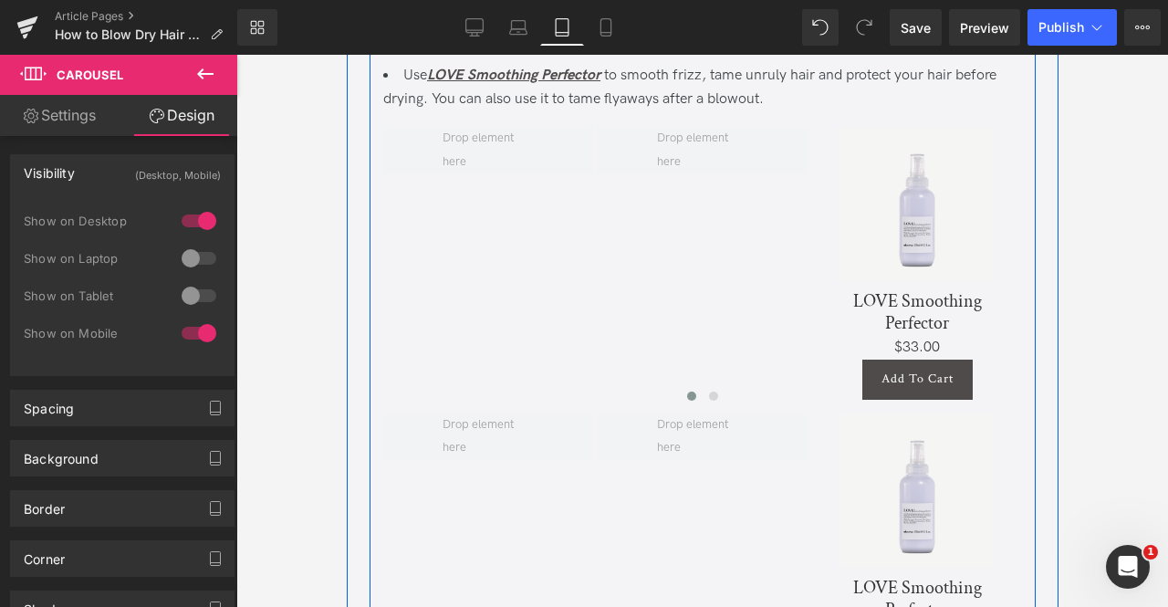
scroll to position [4784, 0]
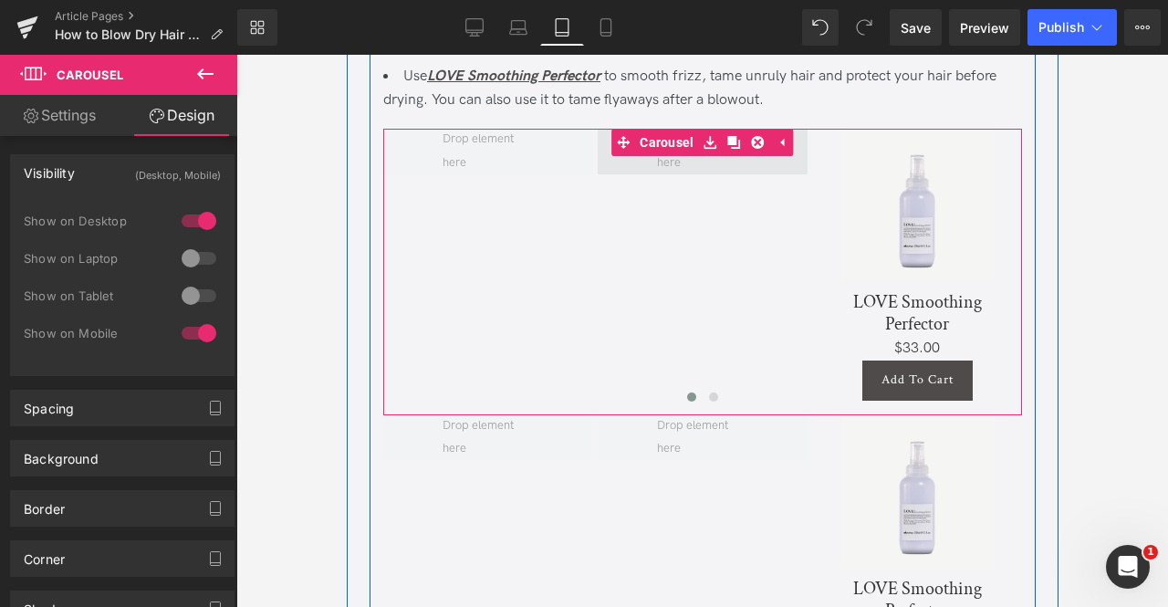
click at [684, 152] on span "Carousel" at bounding box center [665, 142] width 63 height 27
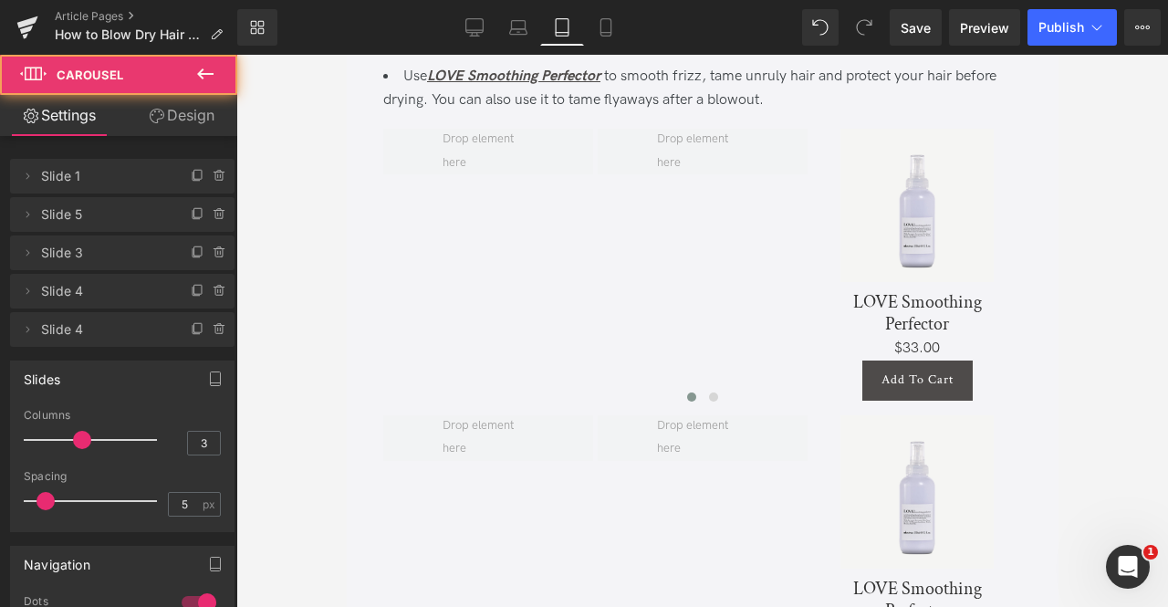
click at [195, 114] on link "Design" at bounding box center [181, 115] width 119 height 41
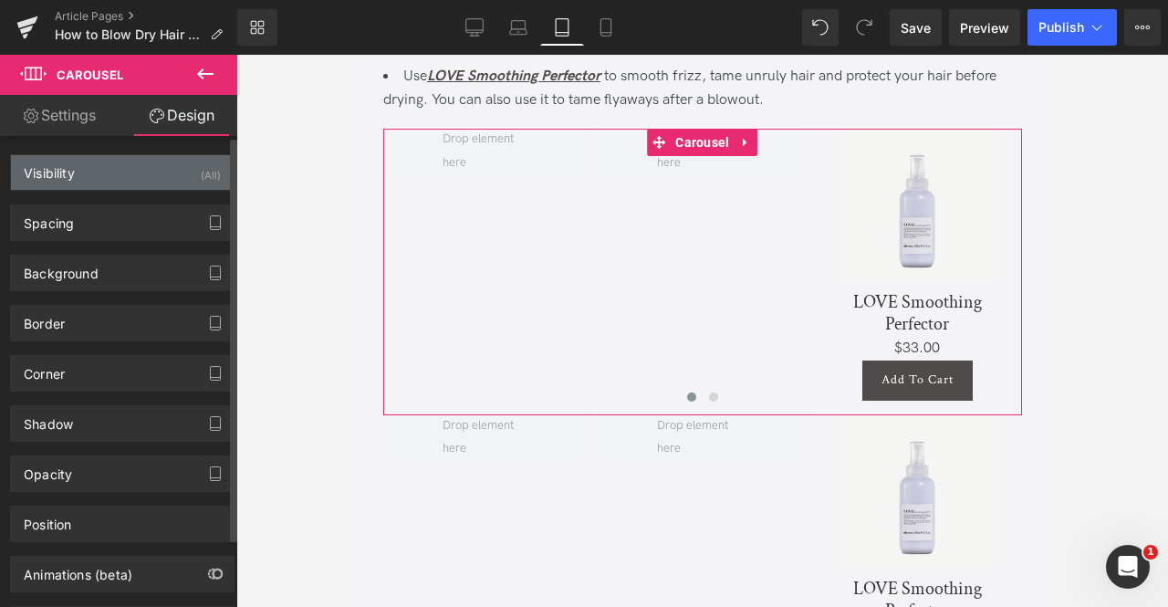
click at [177, 178] on div "Visibility (All)" at bounding box center [122, 172] width 223 height 35
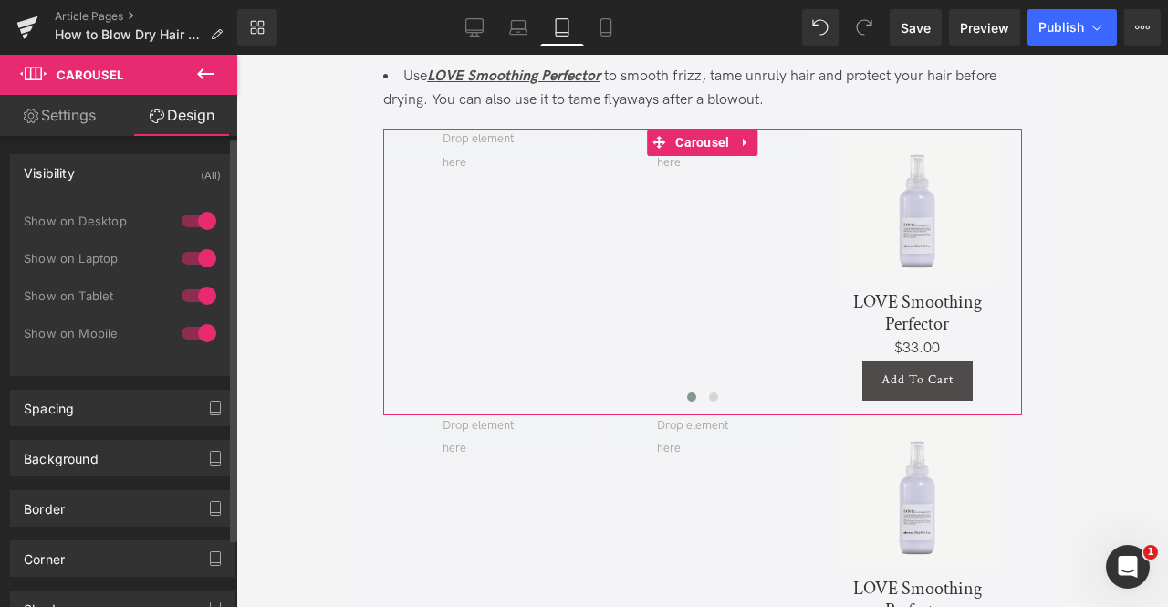
click at [203, 289] on div at bounding box center [199, 295] width 44 height 29
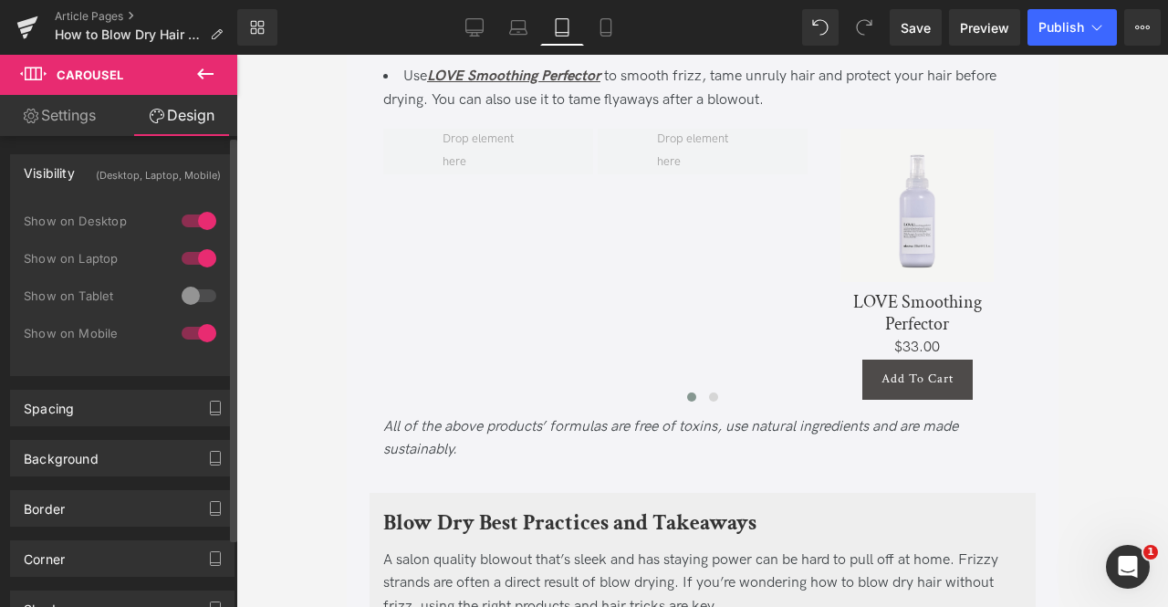
click at [187, 221] on div at bounding box center [199, 220] width 44 height 29
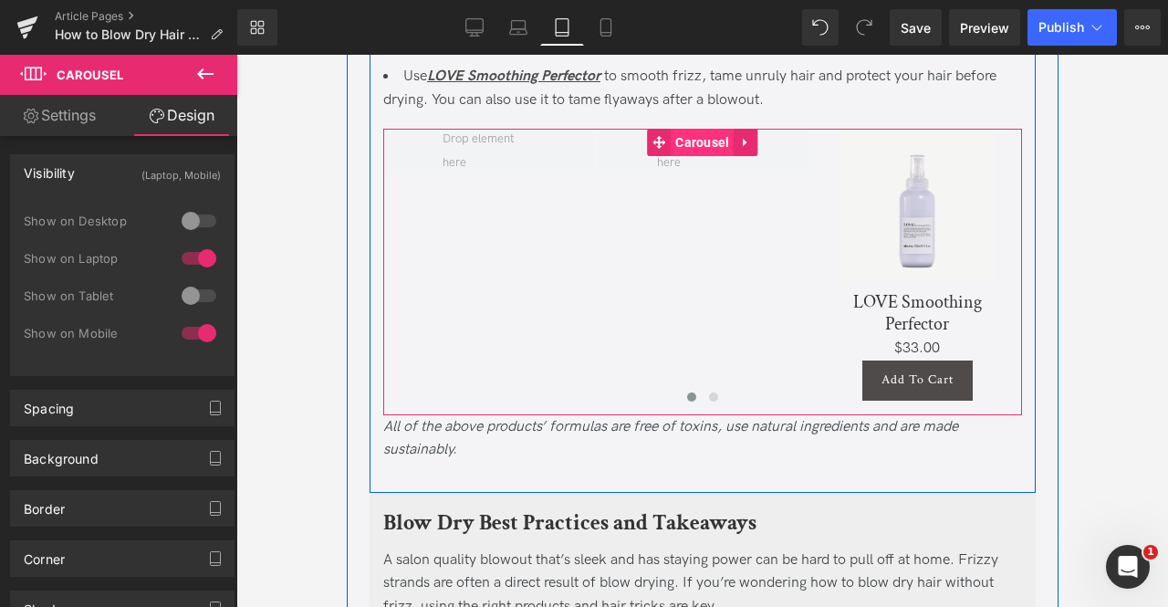
click at [688, 156] on span "Carousel" at bounding box center [701, 142] width 63 height 27
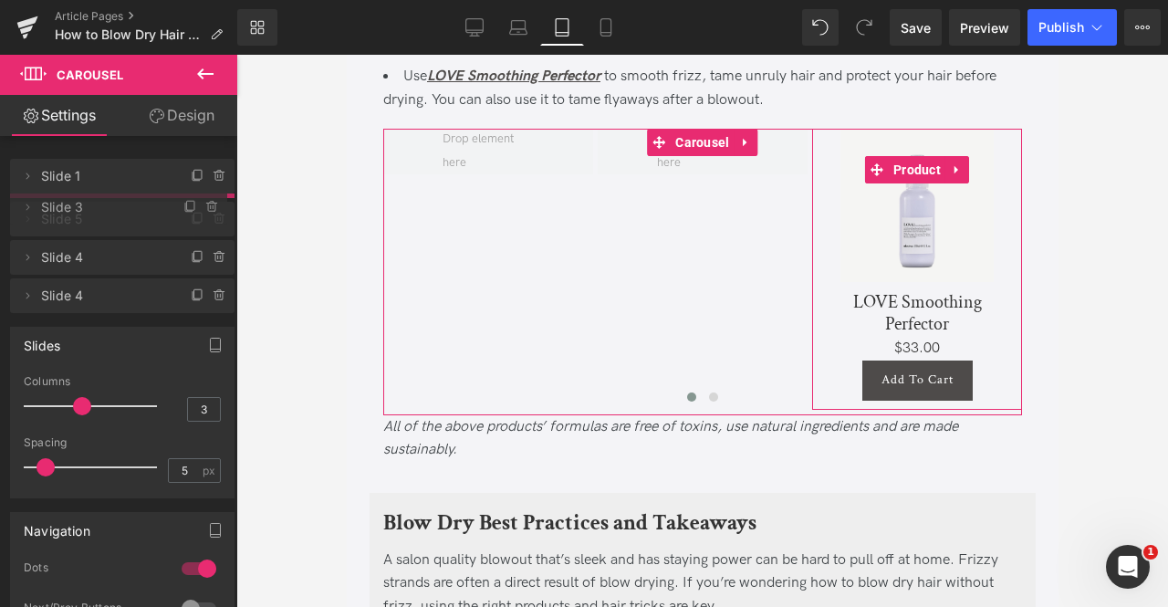
drag, startPoint x: 128, startPoint y: 244, endPoint x: 122, endPoint y: 198, distance: 45.9
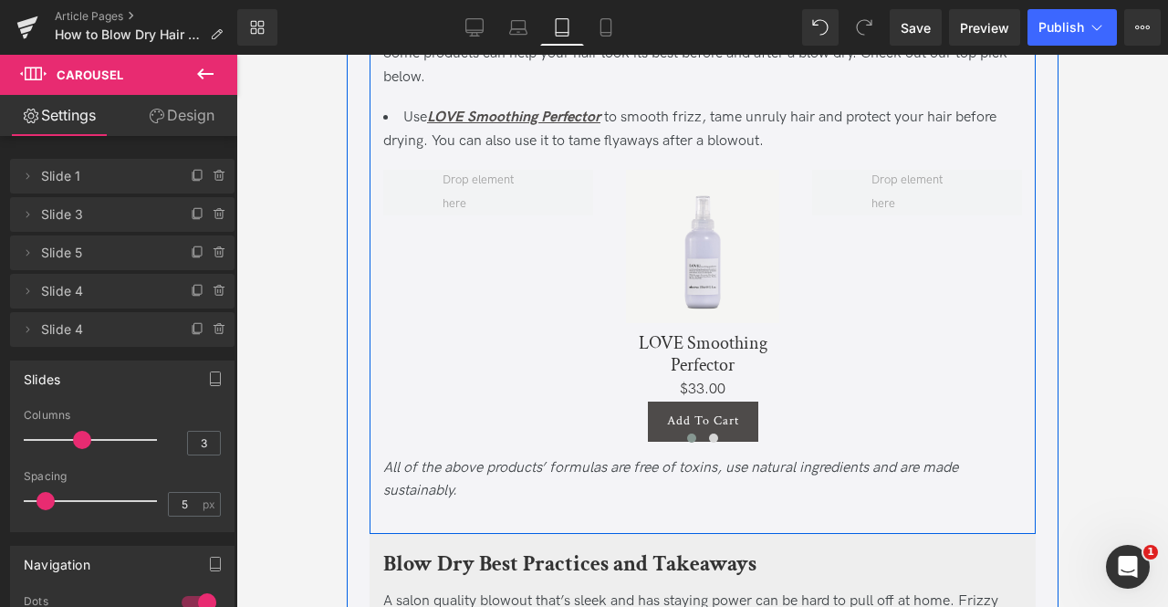
scroll to position [4864, 0]
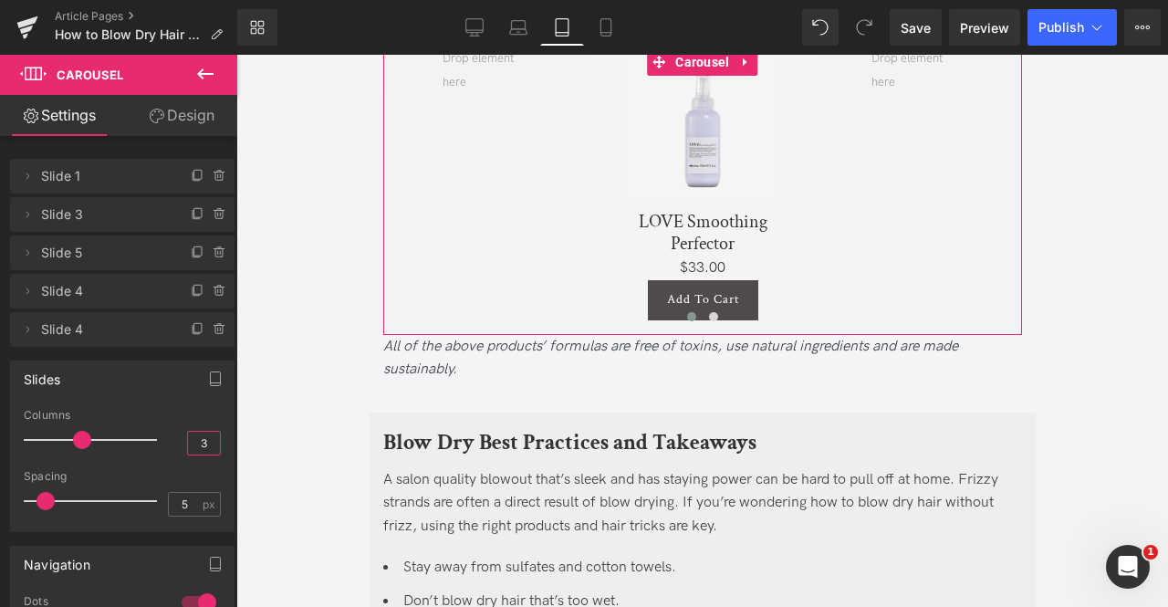
click at [196, 441] on input "3" at bounding box center [204, 443] width 32 height 23
type input "5"
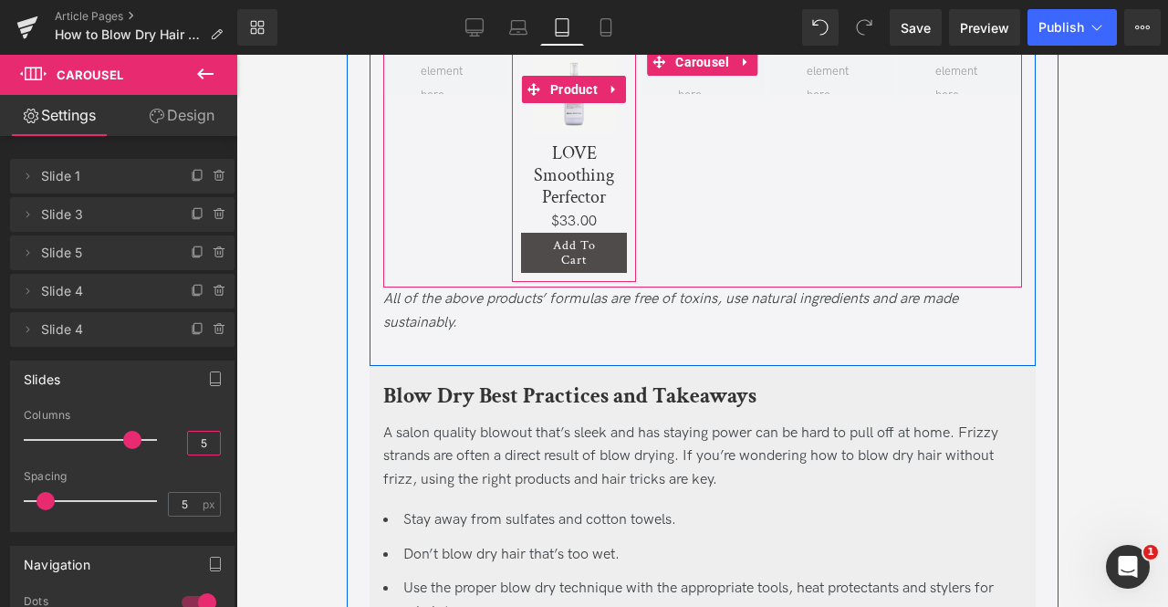
scroll to position [4808, 0]
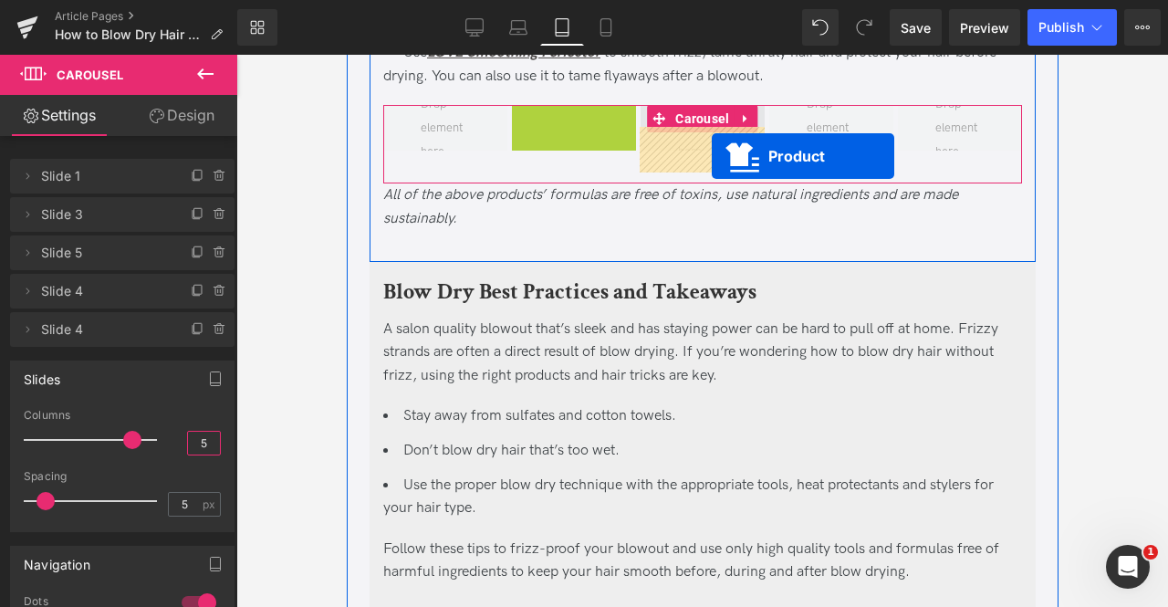
drag, startPoint x: 533, startPoint y: 170, endPoint x: 711, endPoint y: 156, distance: 178.4
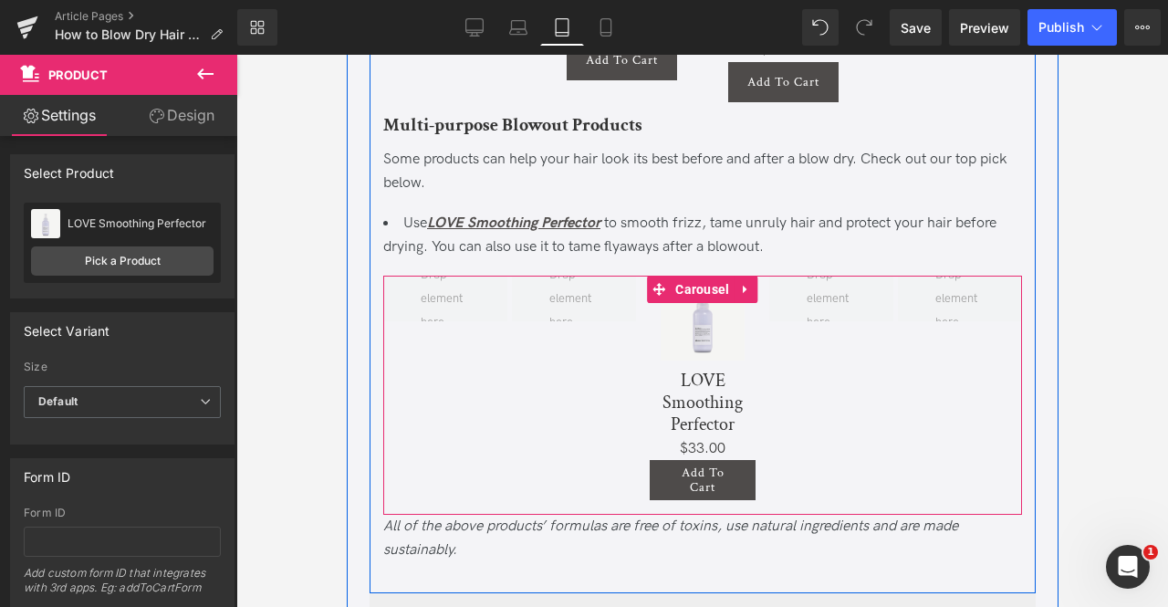
scroll to position [4636, 0]
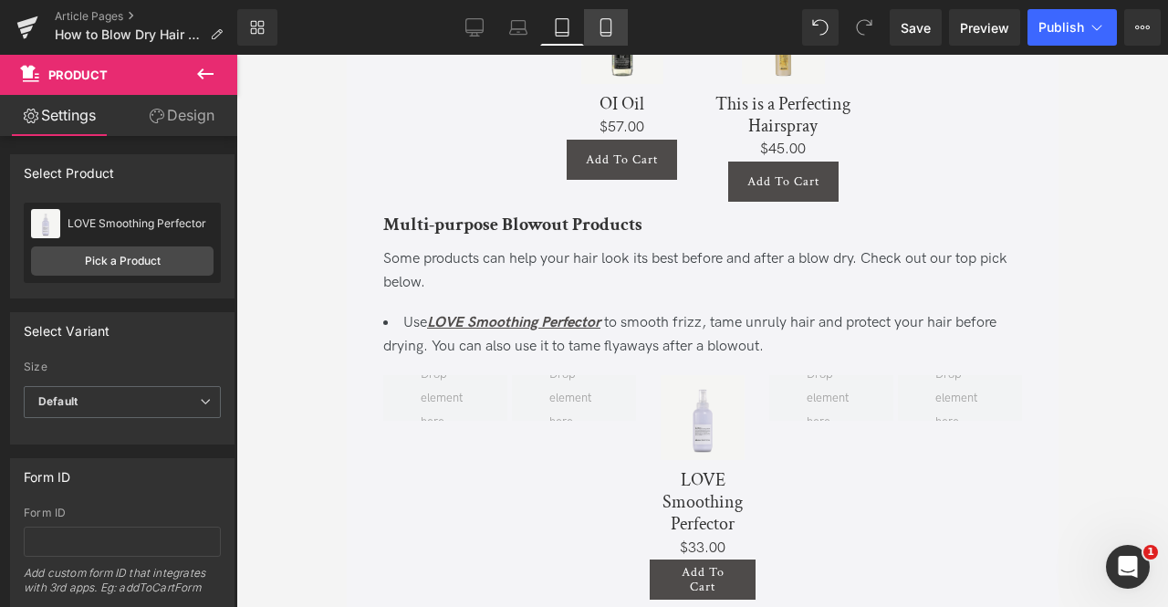
click at [586, 30] on link "Mobile" at bounding box center [606, 27] width 44 height 36
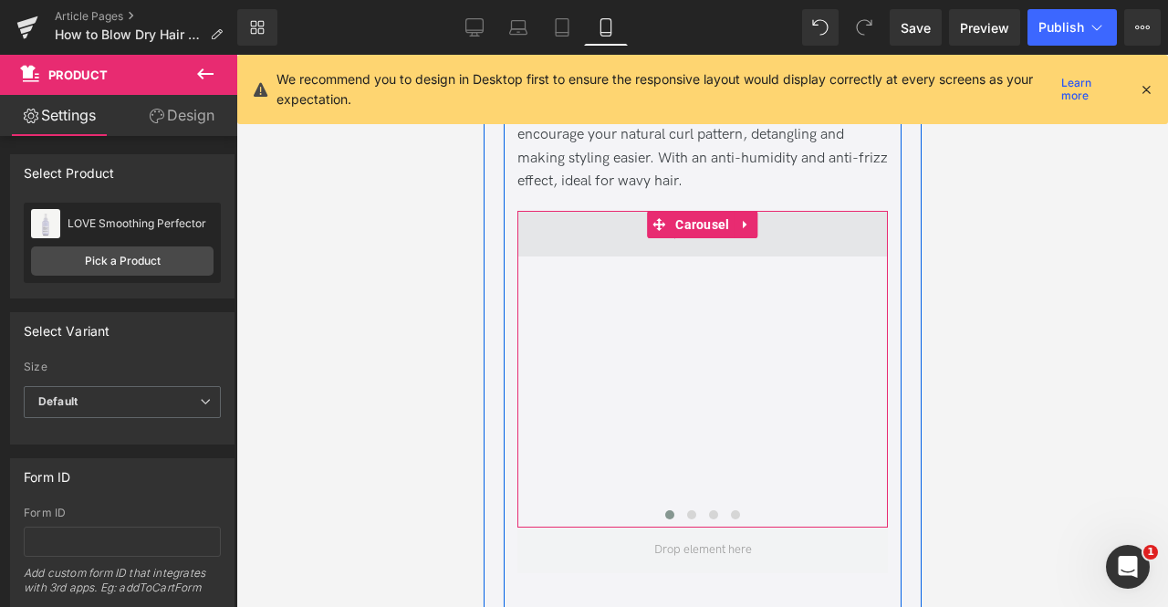
scroll to position [6319, 0]
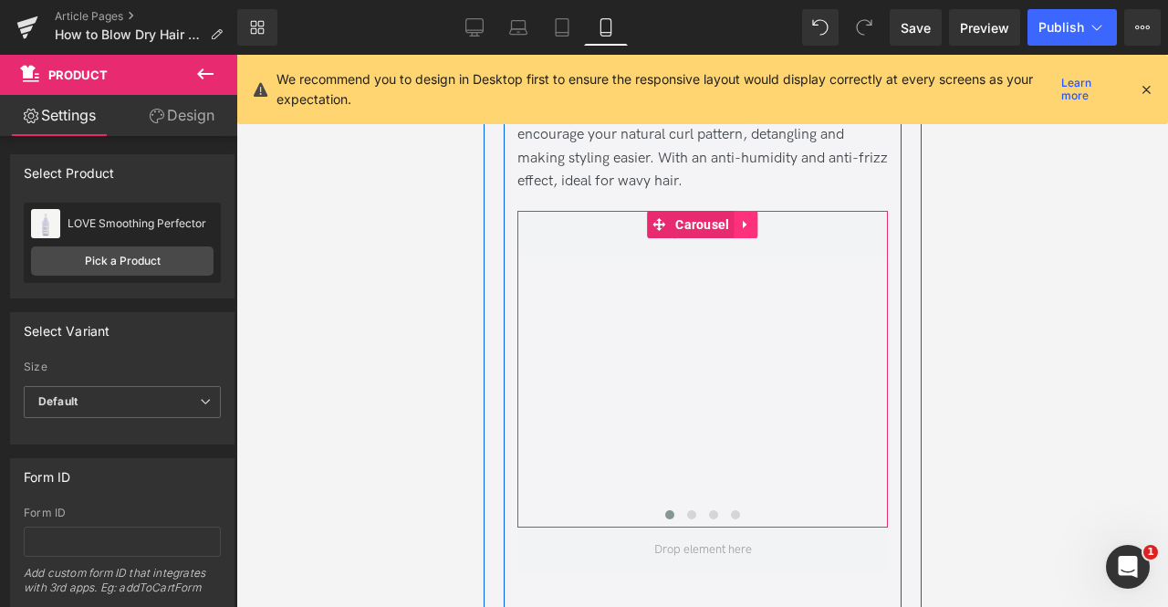
click at [742, 229] on icon at bounding box center [744, 225] width 4 height 8
click at [681, 239] on span "Carousel" at bounding box center [701, 225] width 63 height 27
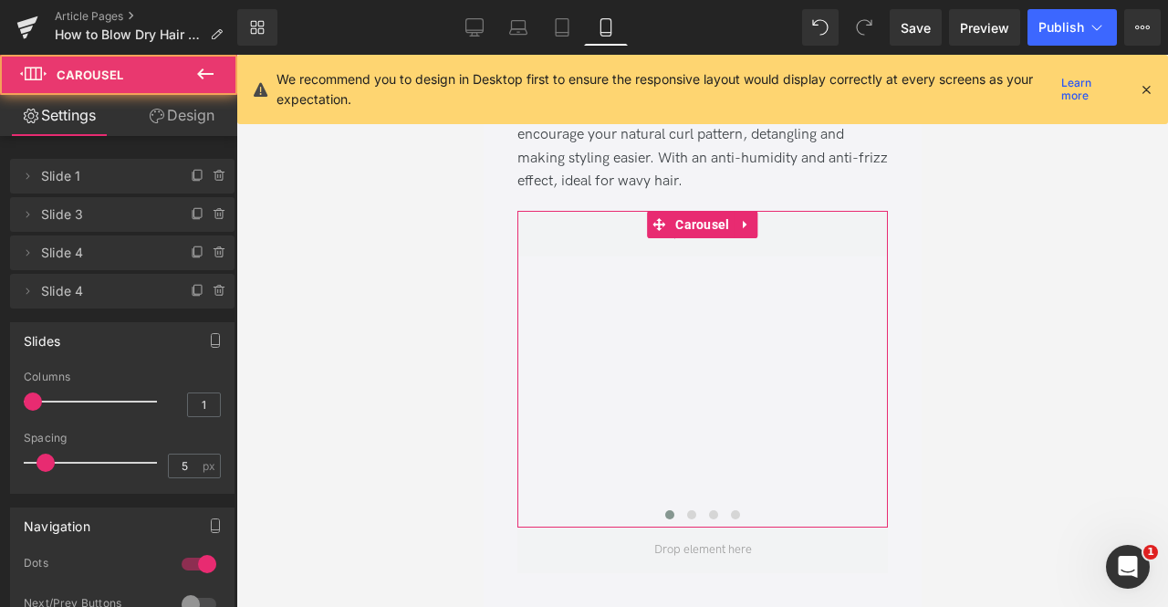
click at [181, 127] on link "Design" at bounding box center [181, 115] width 119 height 41
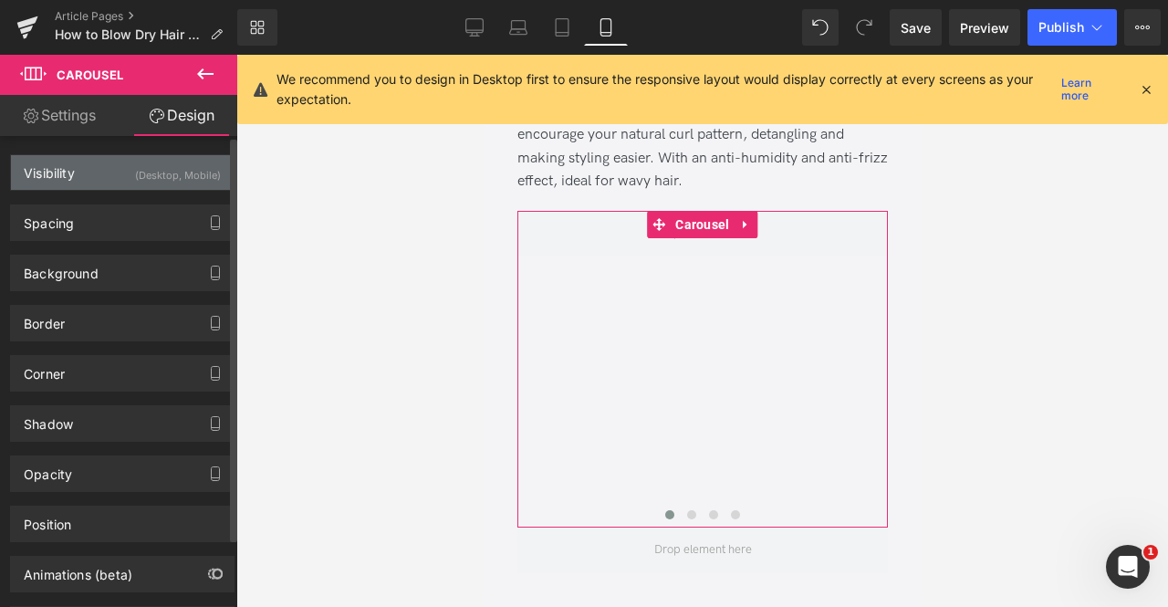
click at [182, 172] on div "(Desktop, Mobile)" at bounding box center [178, 170] width 86 height 30
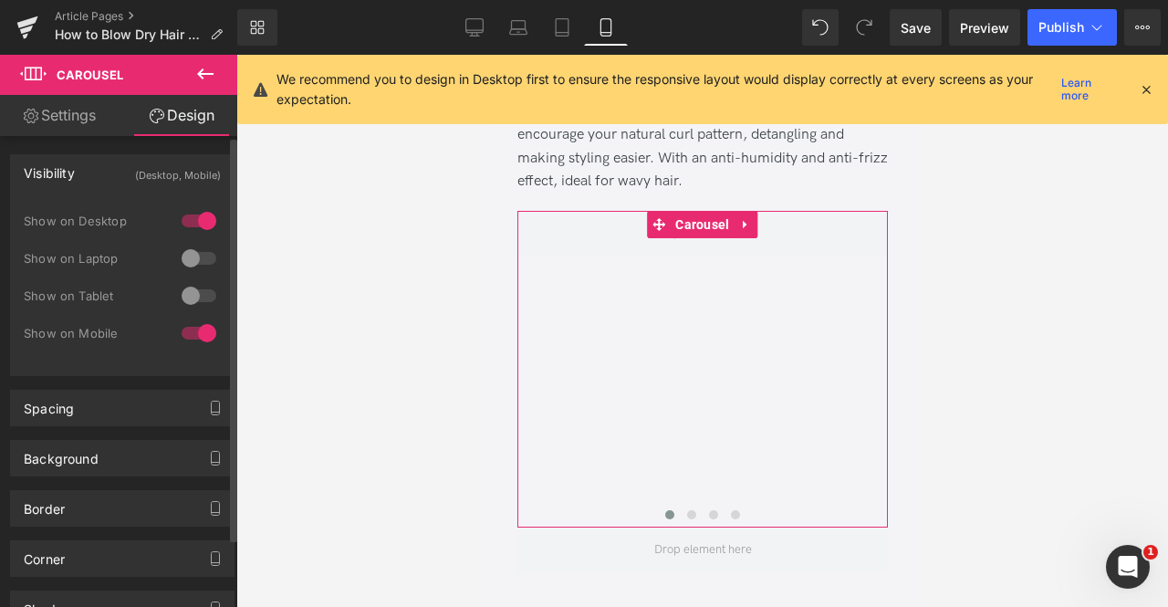
click at [192, 329] on div at bounding box center [199, 332] width 44 height 29
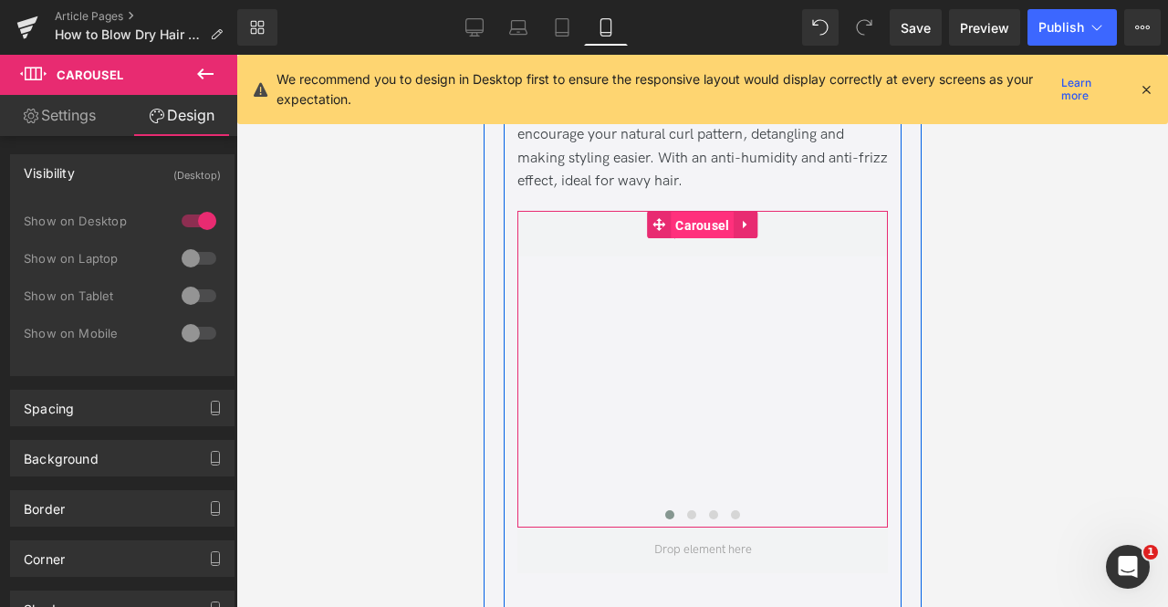
click at [692, 239] on span "Carousel" at bounding box center [701, 225] width 63 height 27
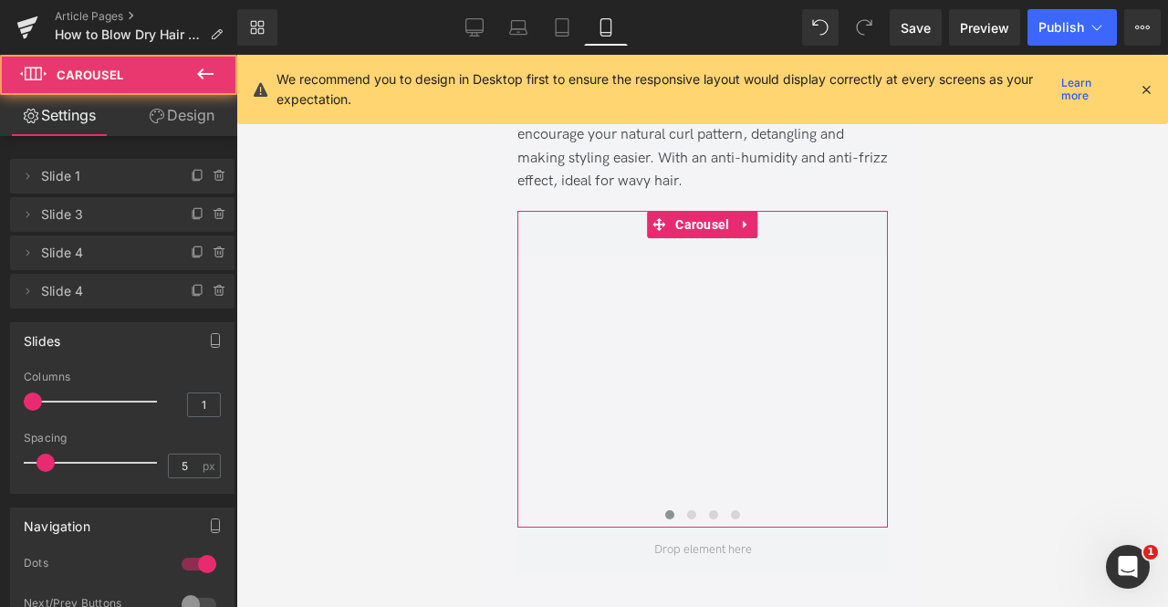
click at [187, 129] on link "Design" at bounding box center [181, 115] width 119 height 41
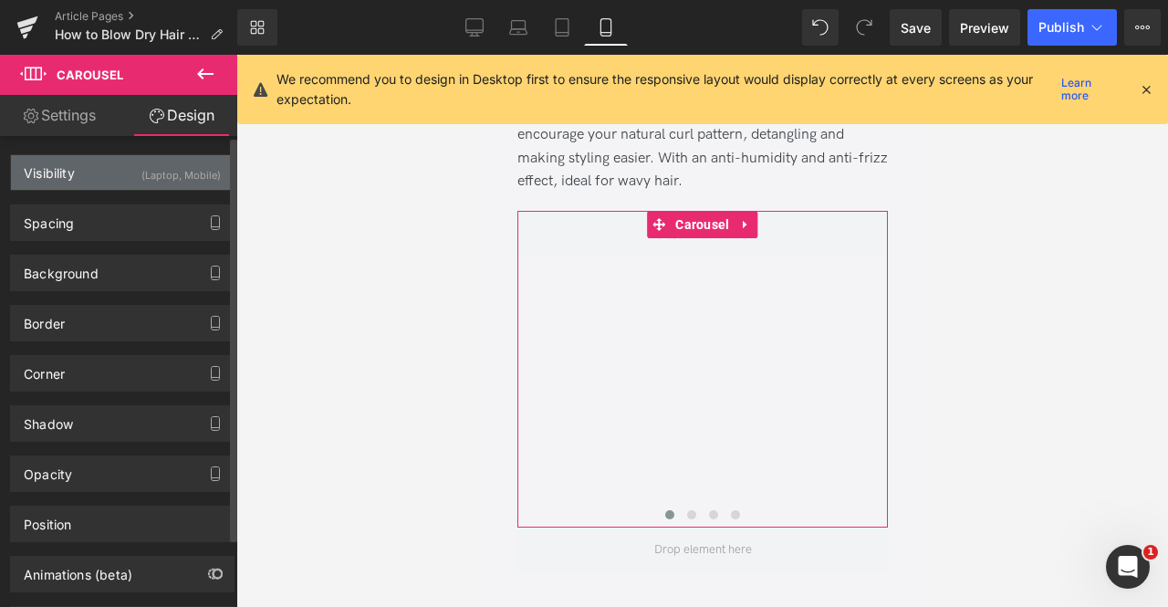
click at [185, 174] on div "(Laptop, Mobile)" at bounding box center [180, 170] width 79 height 30
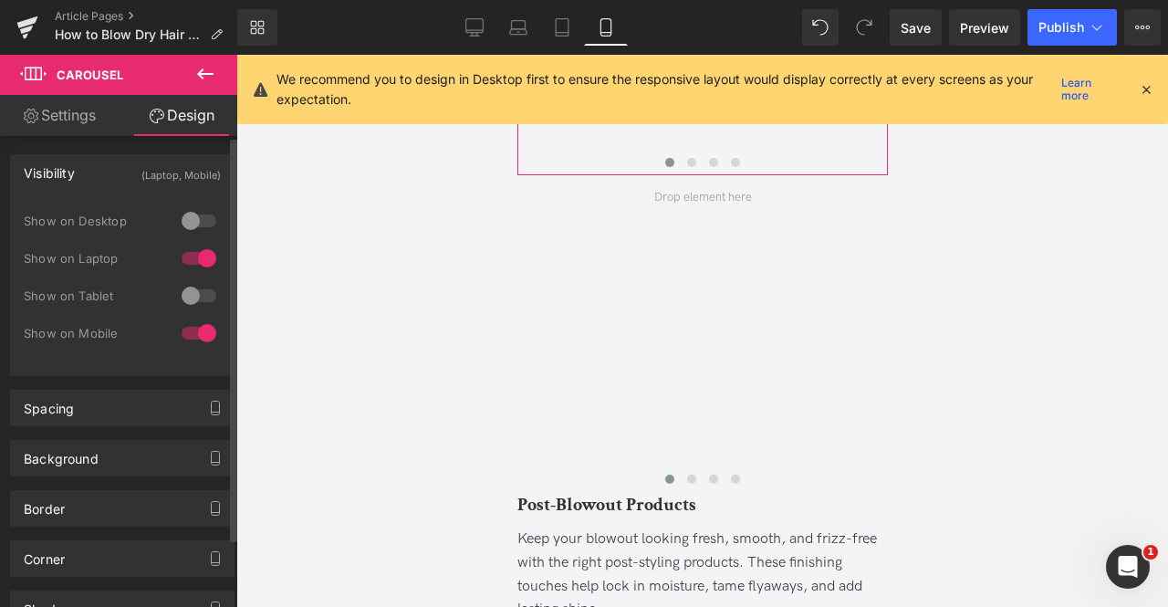
click at [195, 326] on div at bounding box center [199, 332] width 44 height 29
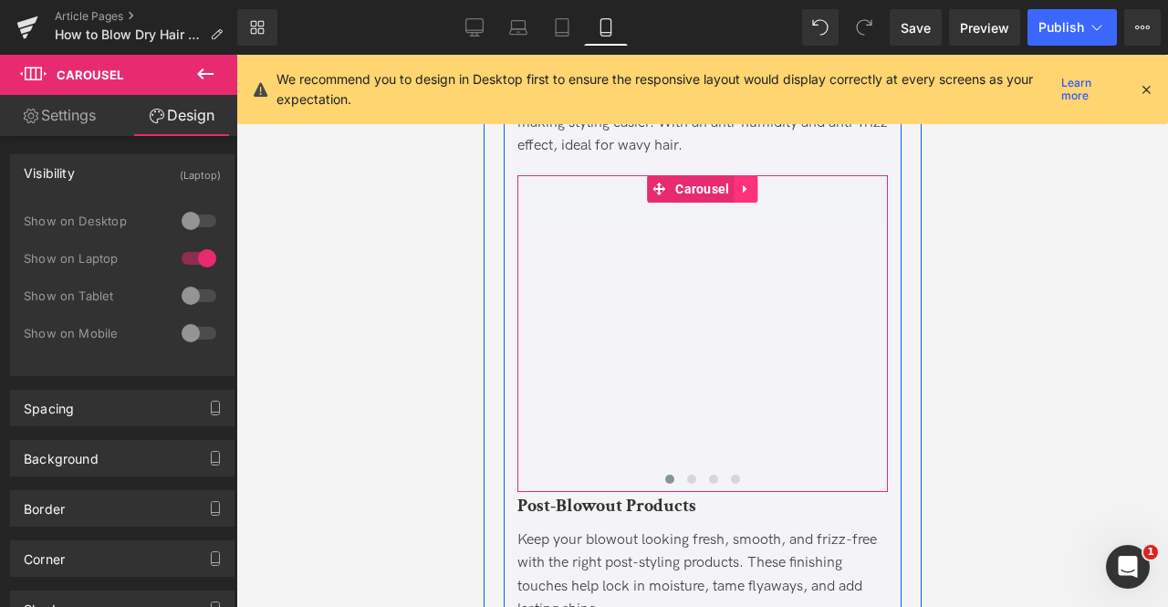
click at [746, 195] on icon at bounding box center [745, 189] width 13 height 14
click at [729, 195] on icon at bounding box center [733, 188] width 13 height 13
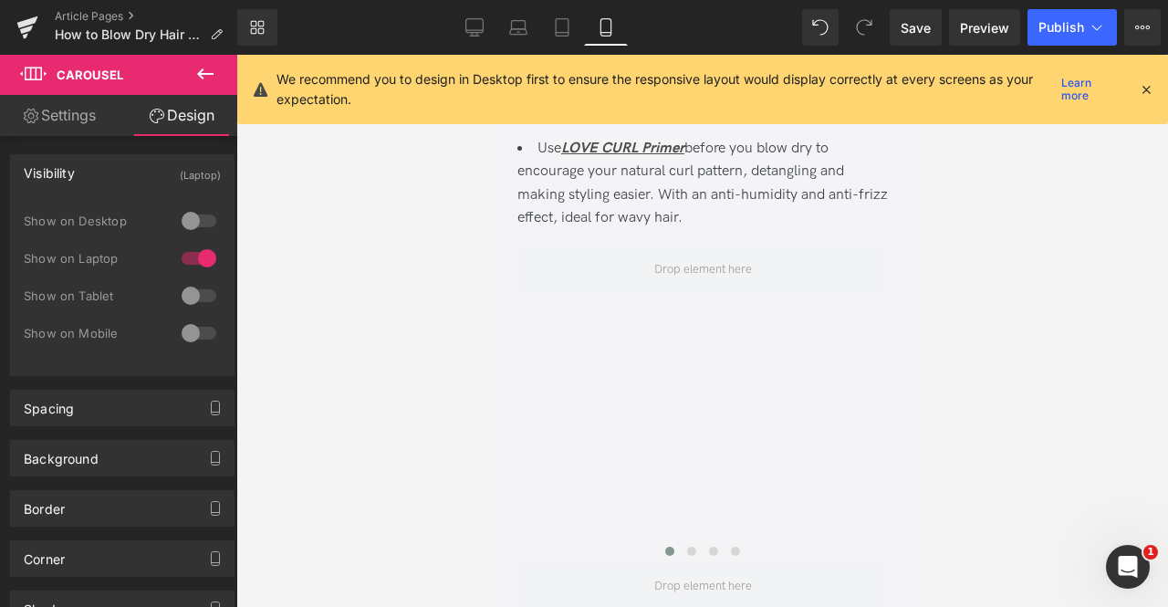
scroll to position [6279, 0]
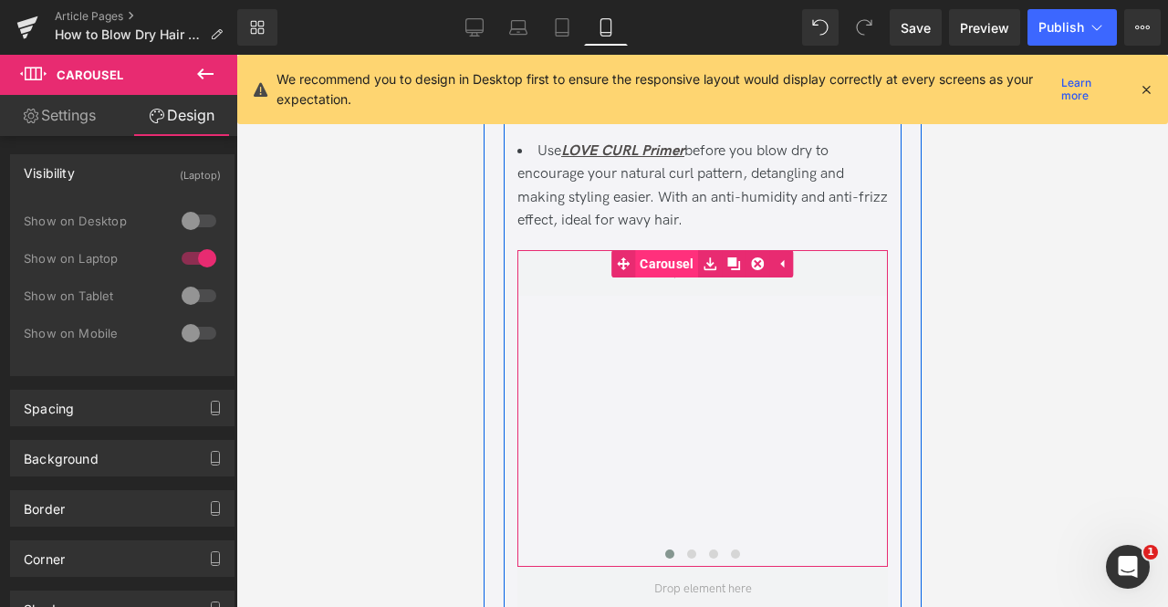
click at [673, 277] on span "Carousel" at bounding box center [665, 263] width 63 height 27
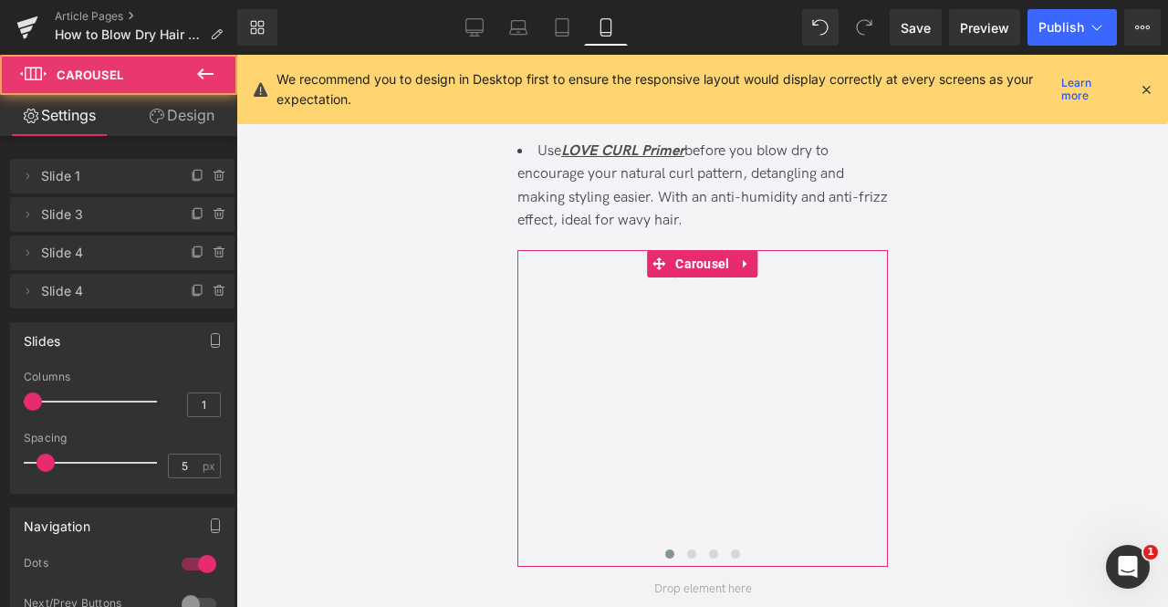
click at [209, 109] on link "Design" at bounding box center [181, 115] width 119 height 41
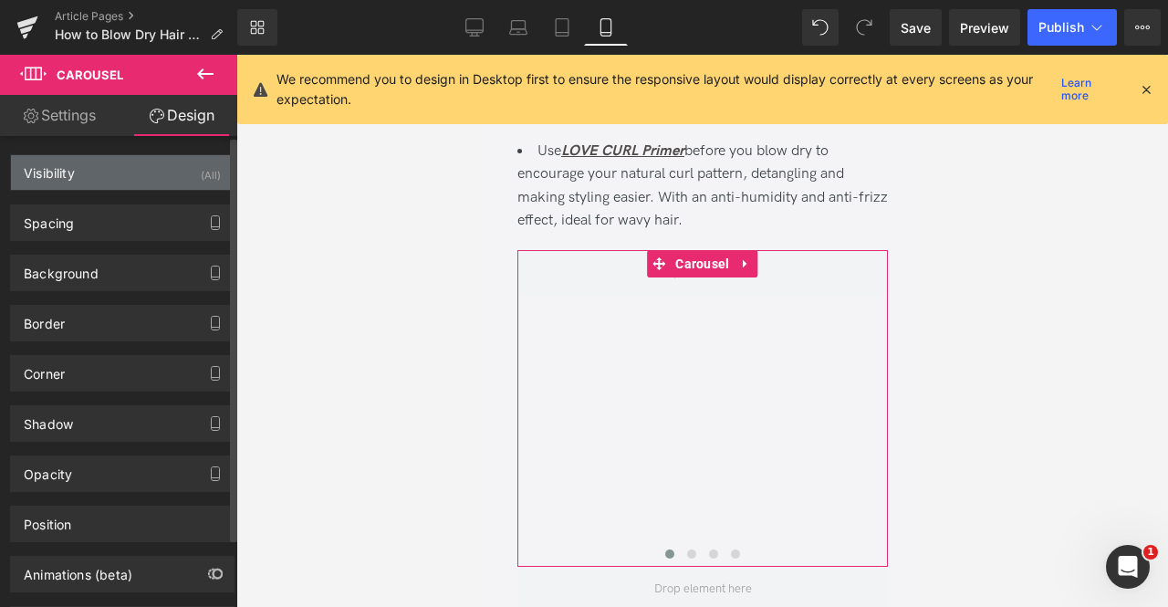
click at [131, 174] on div "Visibility (All)" at bounding box center [122, 172] width 223 height 35
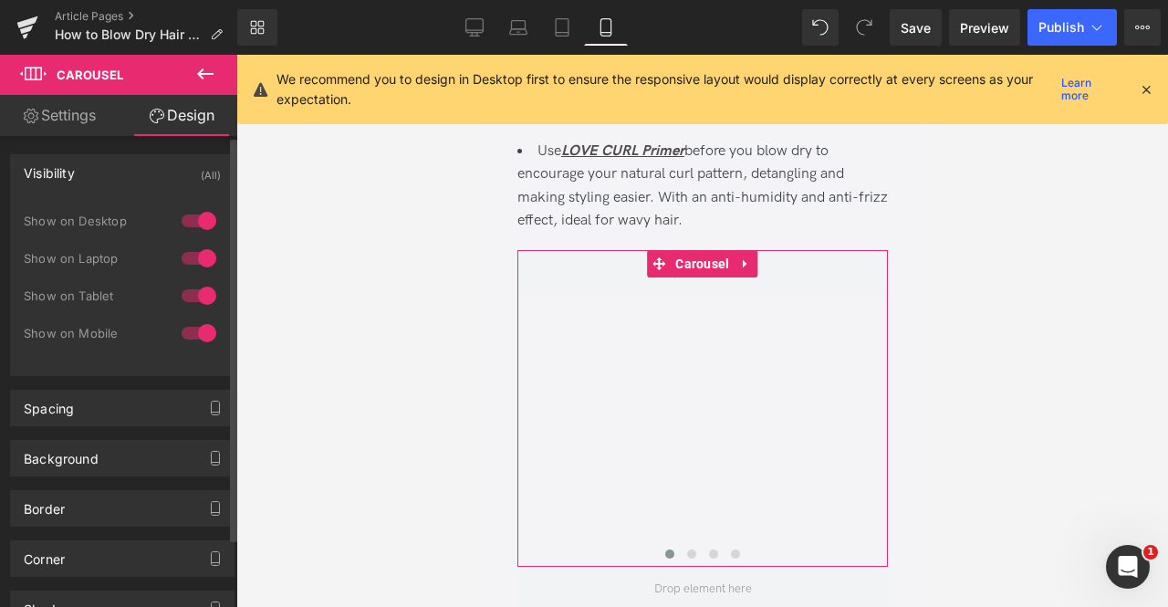
click at [194, 331] on div at bounding box center [199, 332] width 44 height 29
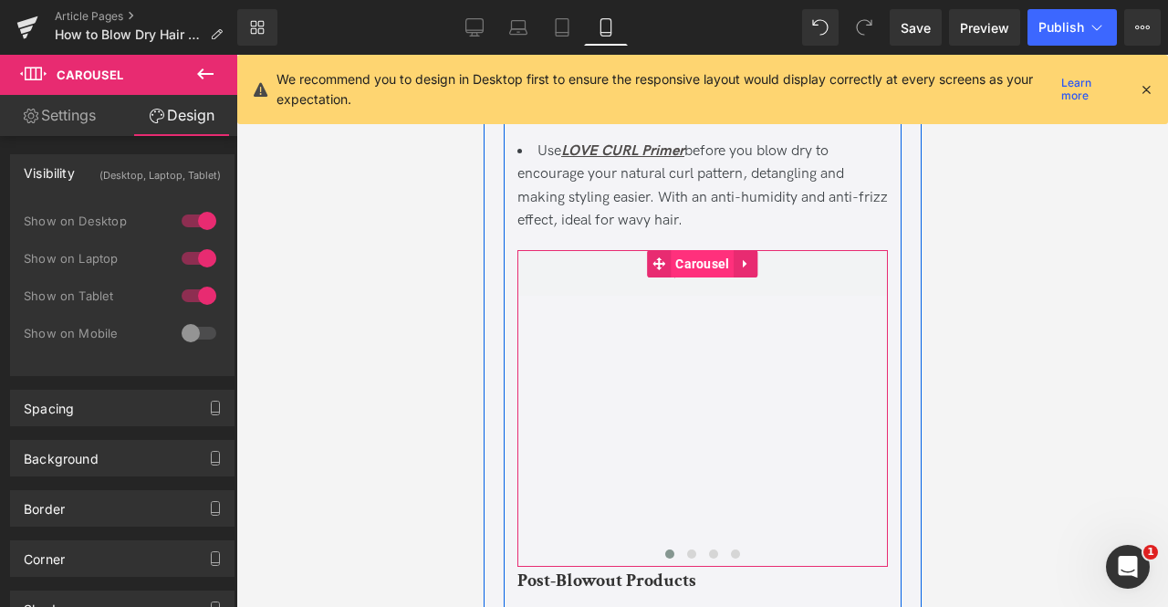
click at [694, 277] on span "Carousel" at bounding box center [701, 263] width 63 height 27
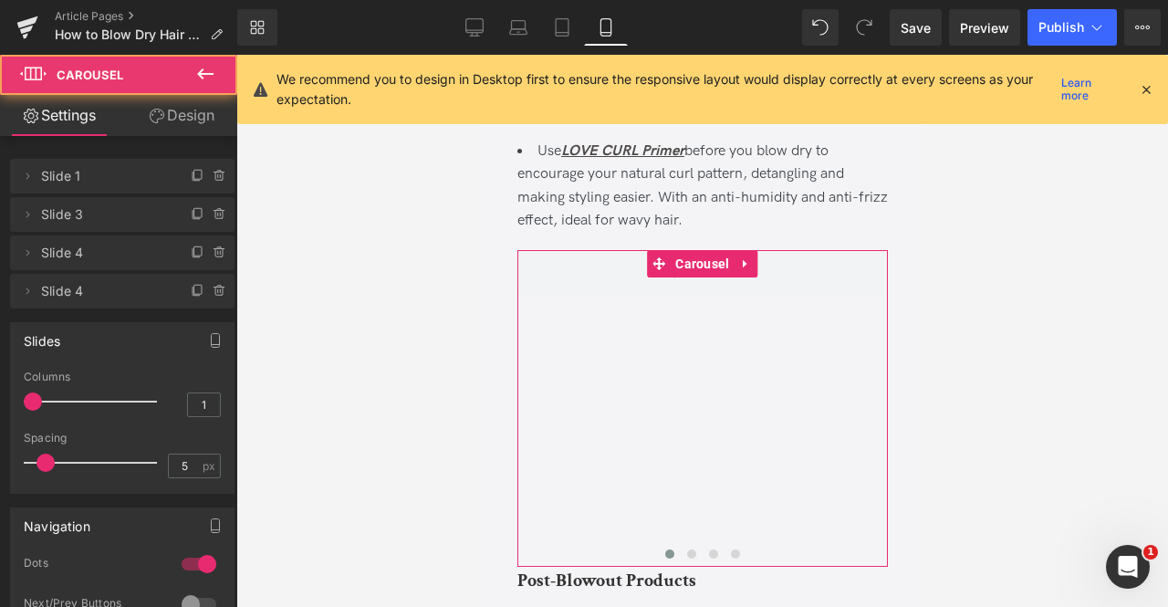
click at [195, 110] on link "Design" at bounding box center [181, 115] width 119 height 41
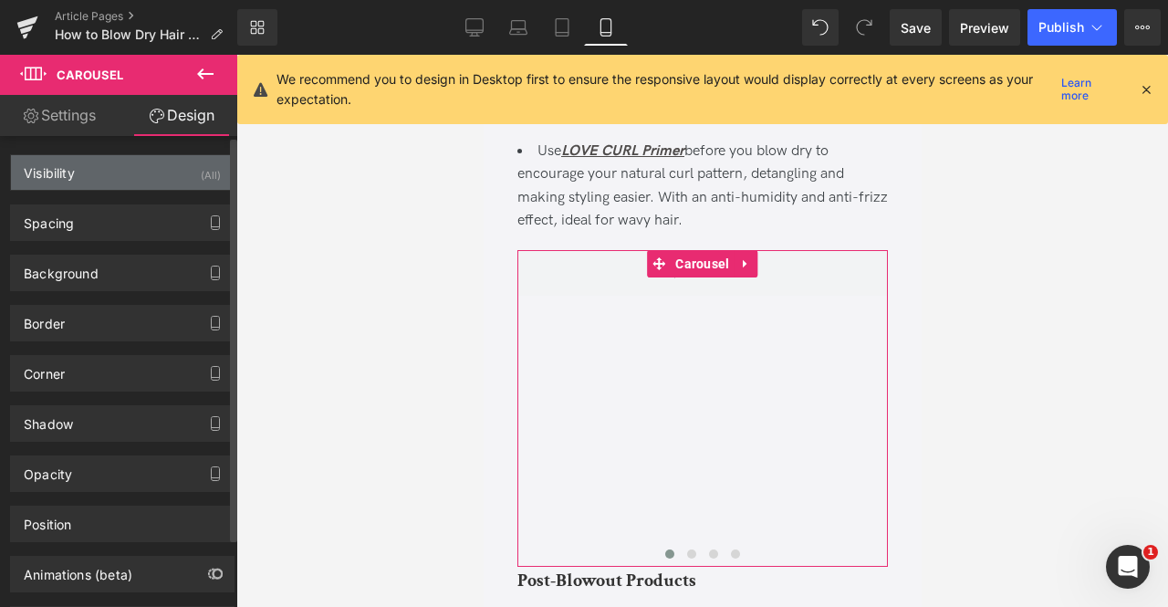
click at [204, 178] on div "(All)" at bounding box center [211, 170] width 20 height 30
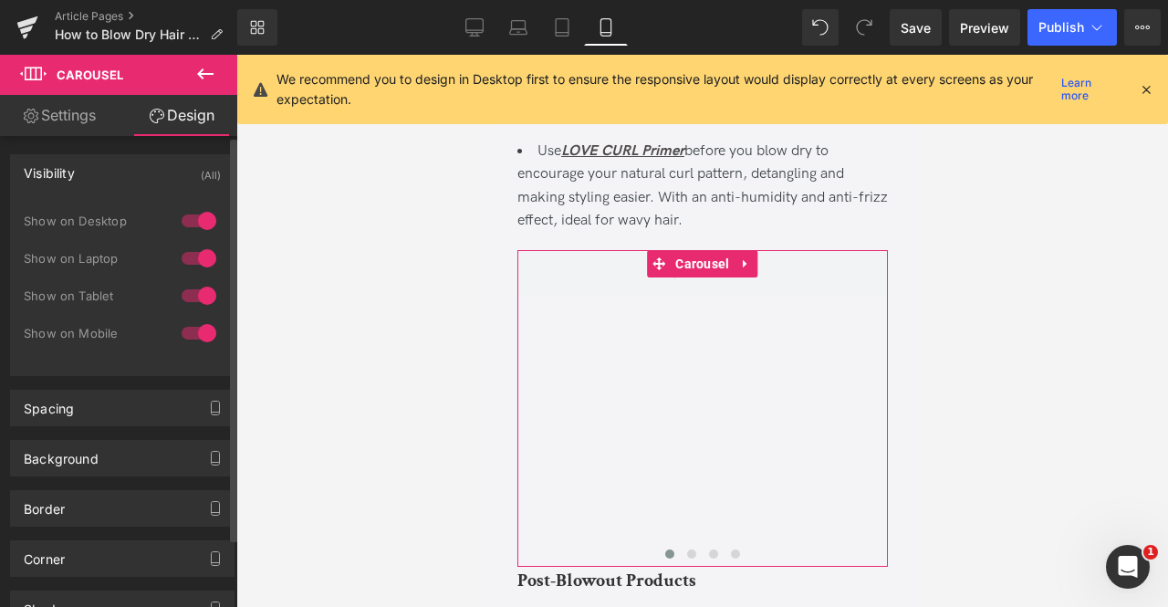
click at [198, 280] on div "Show on Laptop" at bounding box center [122, 267] width 197 height 37
click at [199, 286] on div at bounding box center [199, 295] width 44 height 29
click at [193, 255] on div at bounding box center [199, 258] width 44 height 29
click at [189, 215] on div at bounding box center [199, 220] width 44 height 29
click at [69, 121] on link "Settings" at bounding box center [59, 115] width 119 height 41
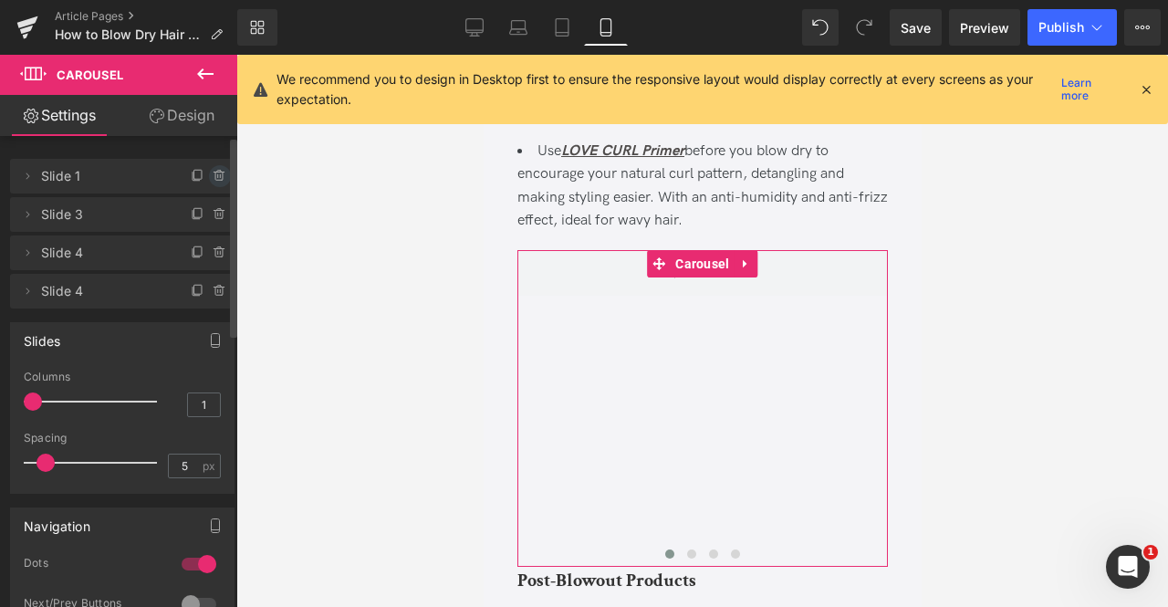
click at [213, 174] on icon at bounding box center [220, 176] width 15 height 15
click at [206, 174] on button "Delete" at bounding box center [200, 177] width 57 height 24
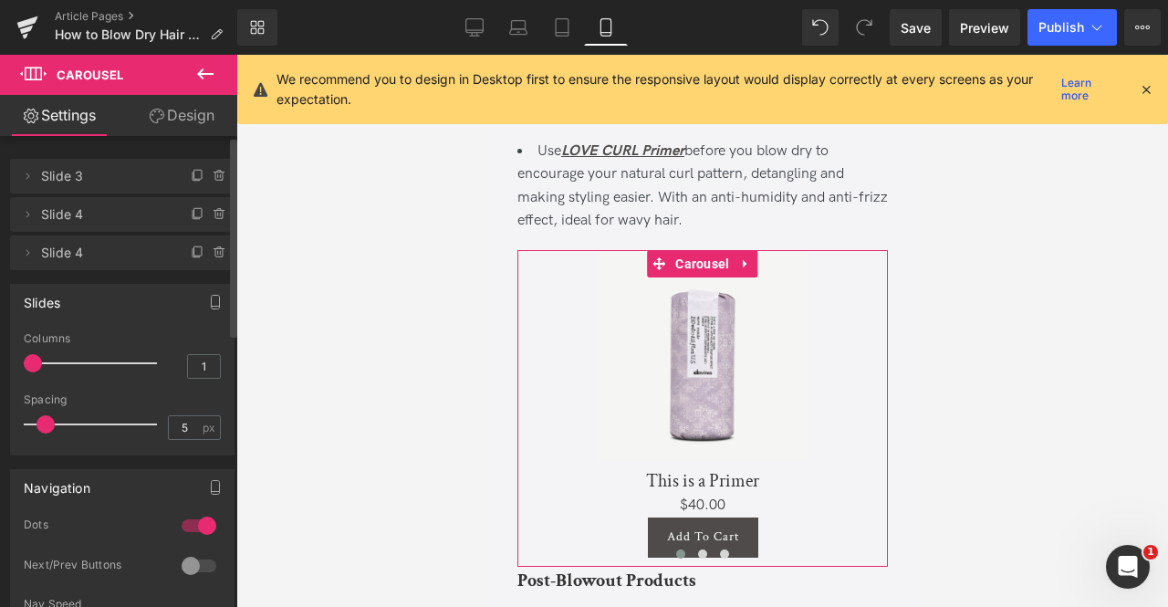
click at [130, 221] on span "Slide 4" at bounding box center [104, 214] width 126 height 35
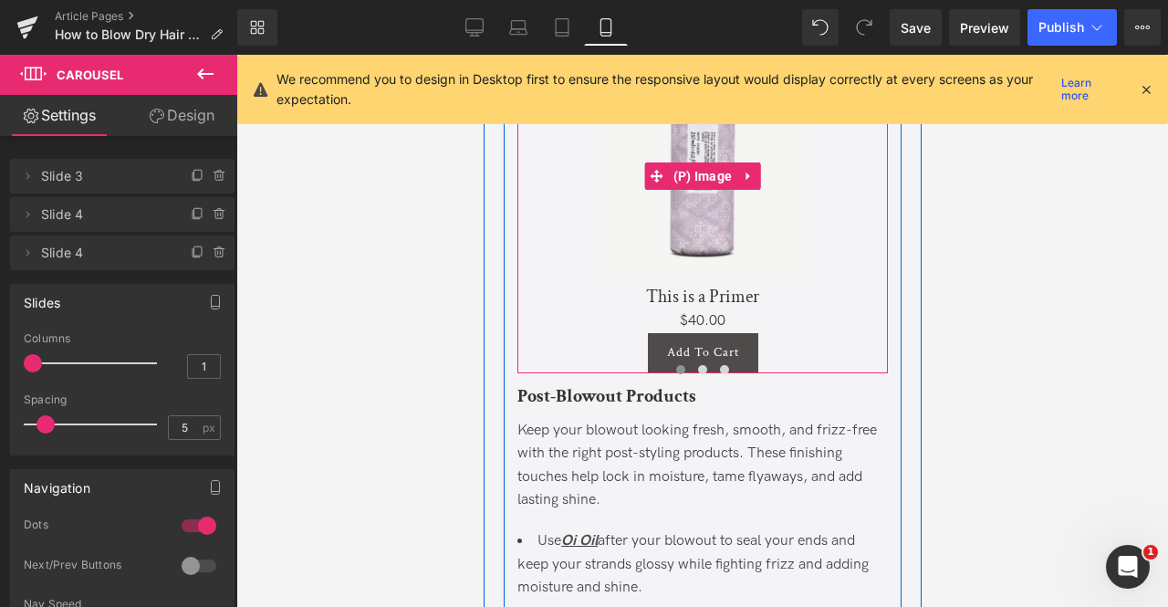
scroll to position [6495, 0]
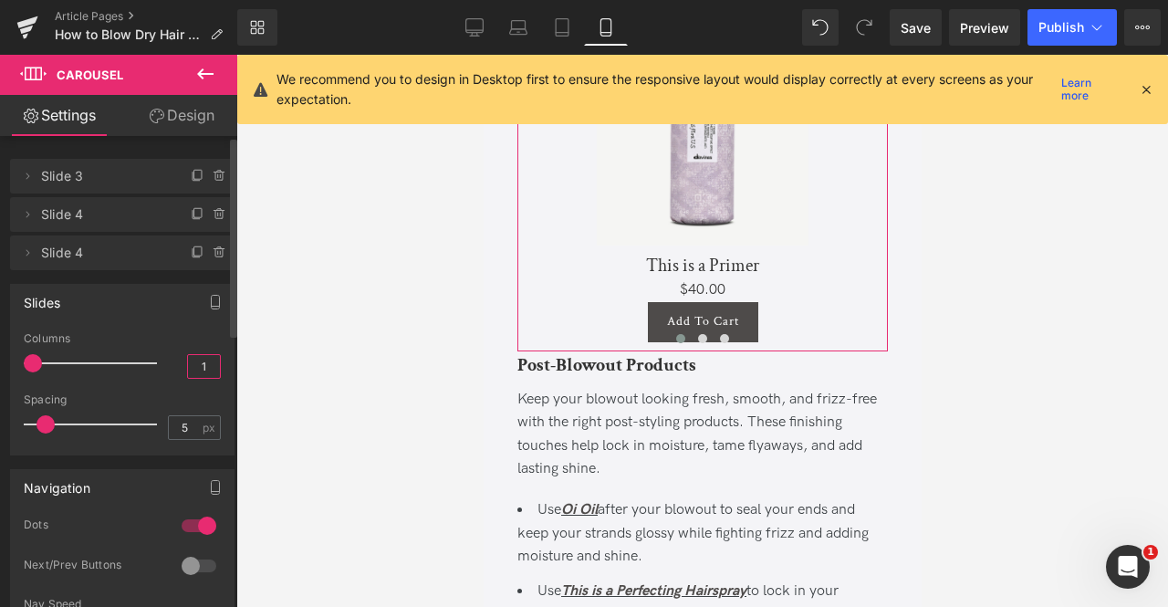
click at [203, 359] on input "1" at bounding box center [204, 366] width 32 height 23
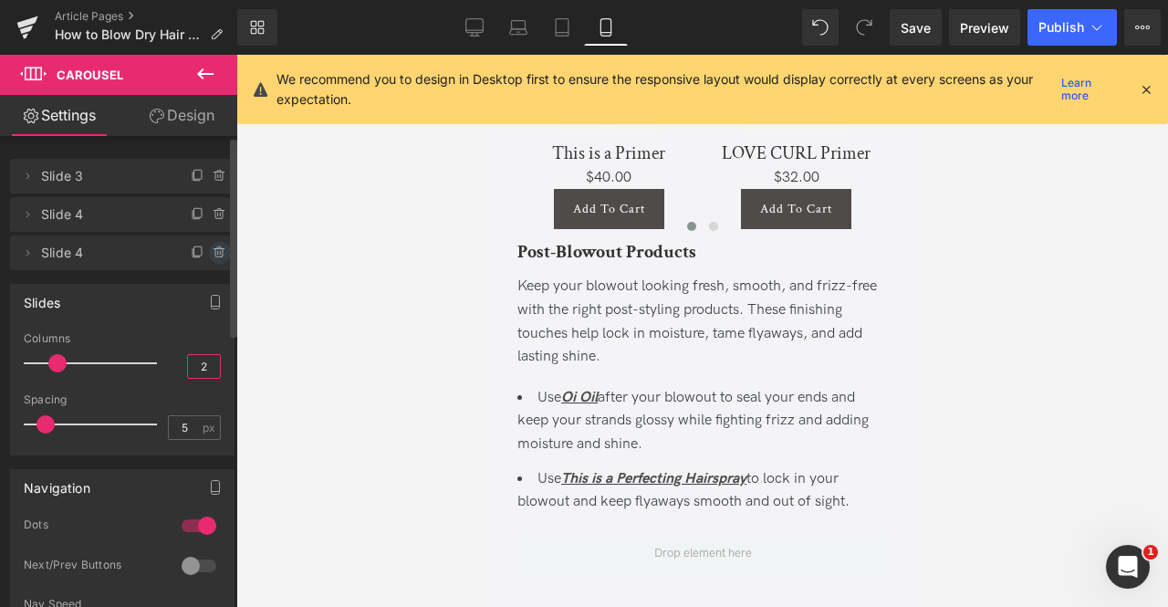
type input "2"
click at [213, 252] on icon at bounding box center [220, 252] width 15 height 15
click at [210, 252] on button "Delete" at bounding box center [200, 254] width 57 height 24
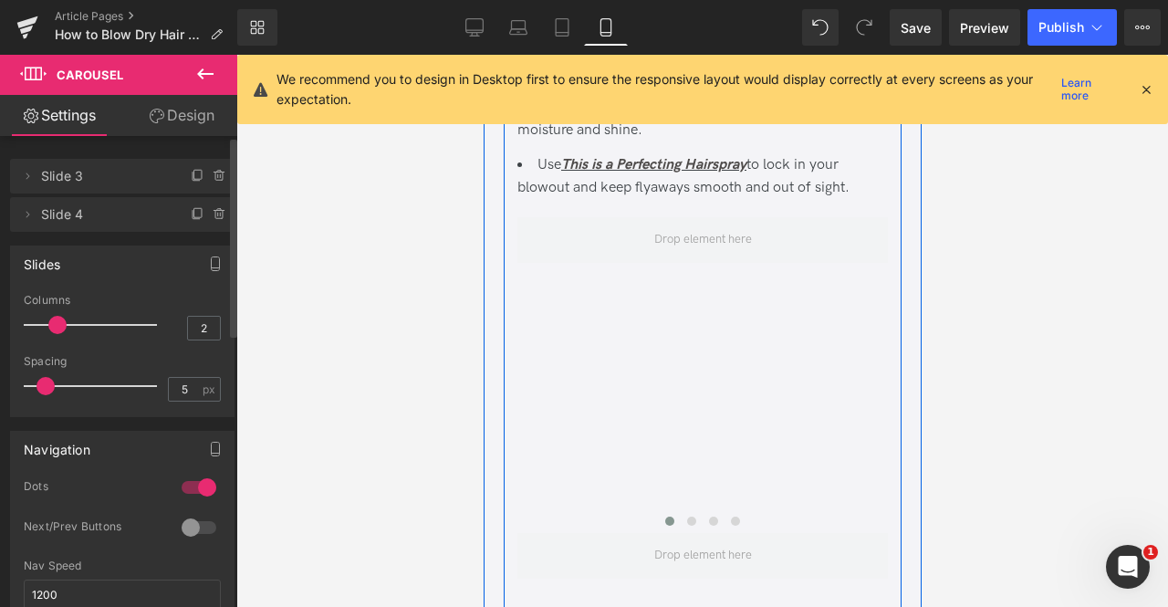
scroll to position [6922, 0]
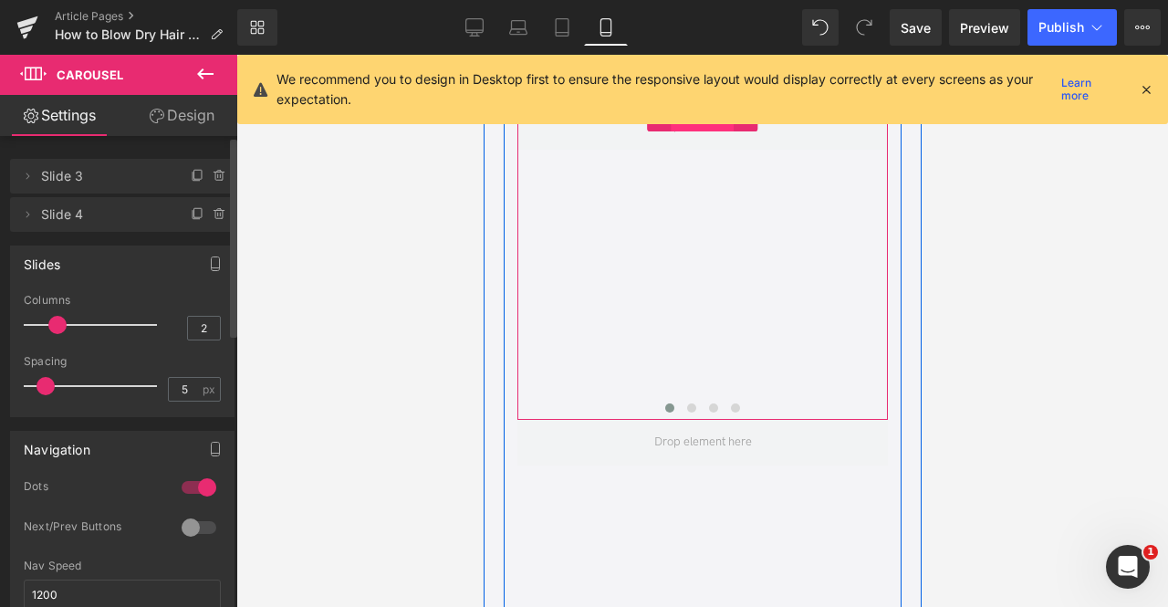
click at [695, 131] on span "Carousel" at bounding box center [701, 117] width 63 height 27
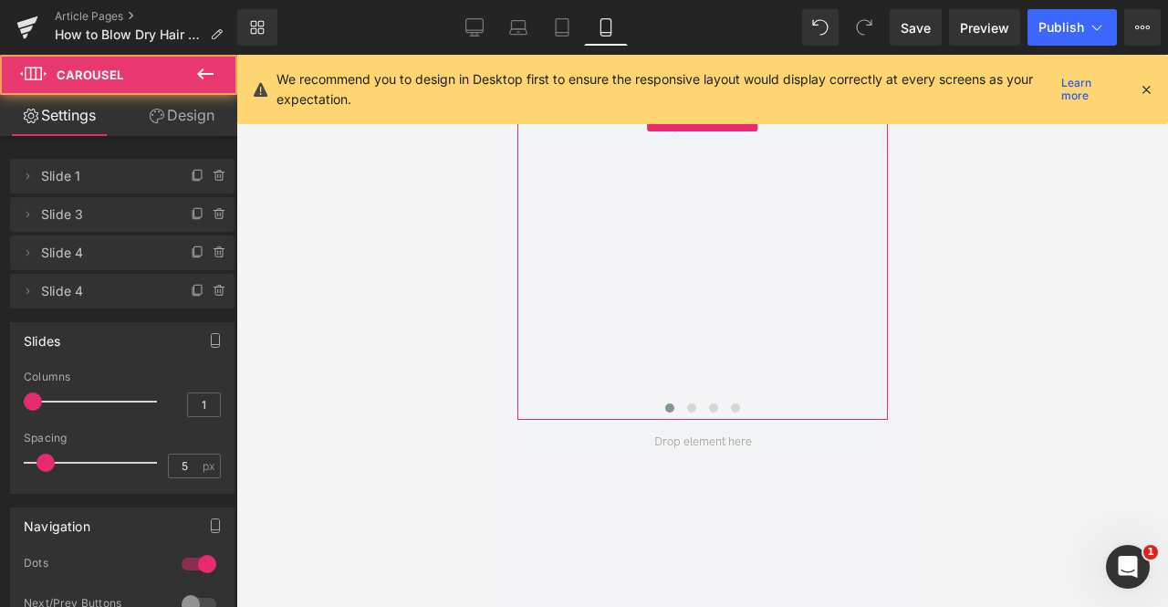
click at [192, 119] on link "Design" at bounding box center [181, 115] width 119 height 41
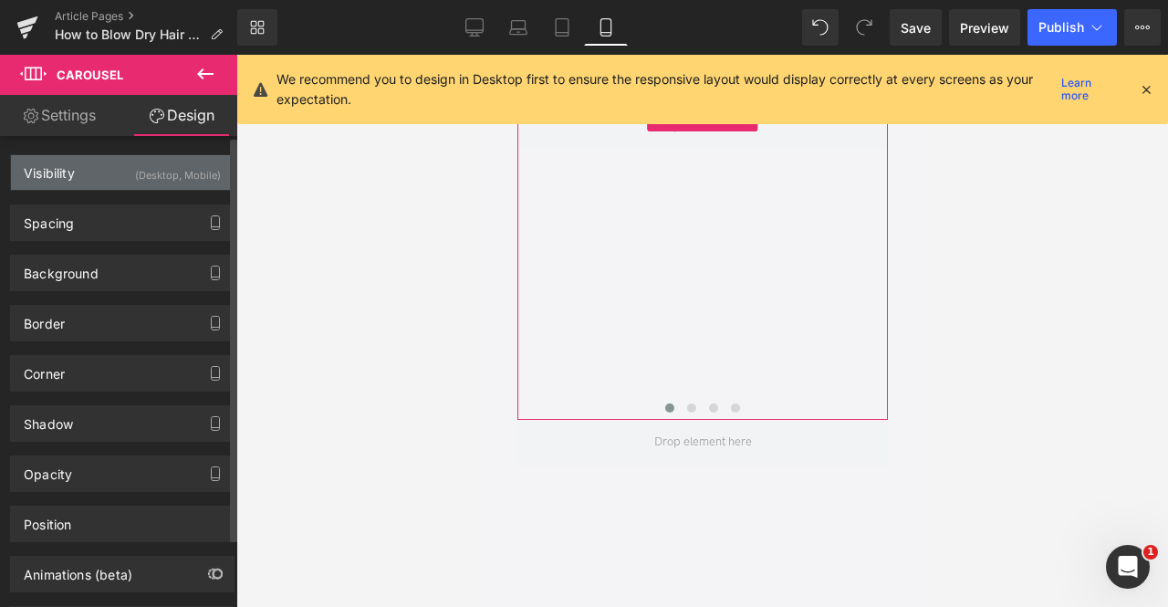
click at [193, 176] on div "(Desktop, Mobile)" at bounding box center [178, 170] width 86 height 30
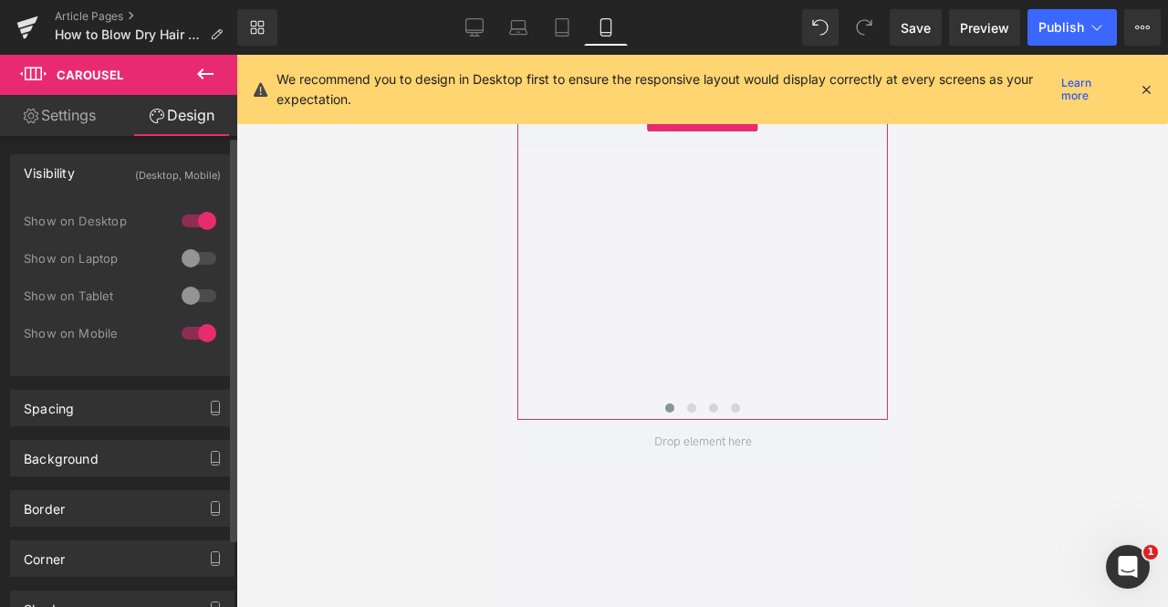
click at [188, 336] on div at bounding box center [199, 332] width 44 height 29
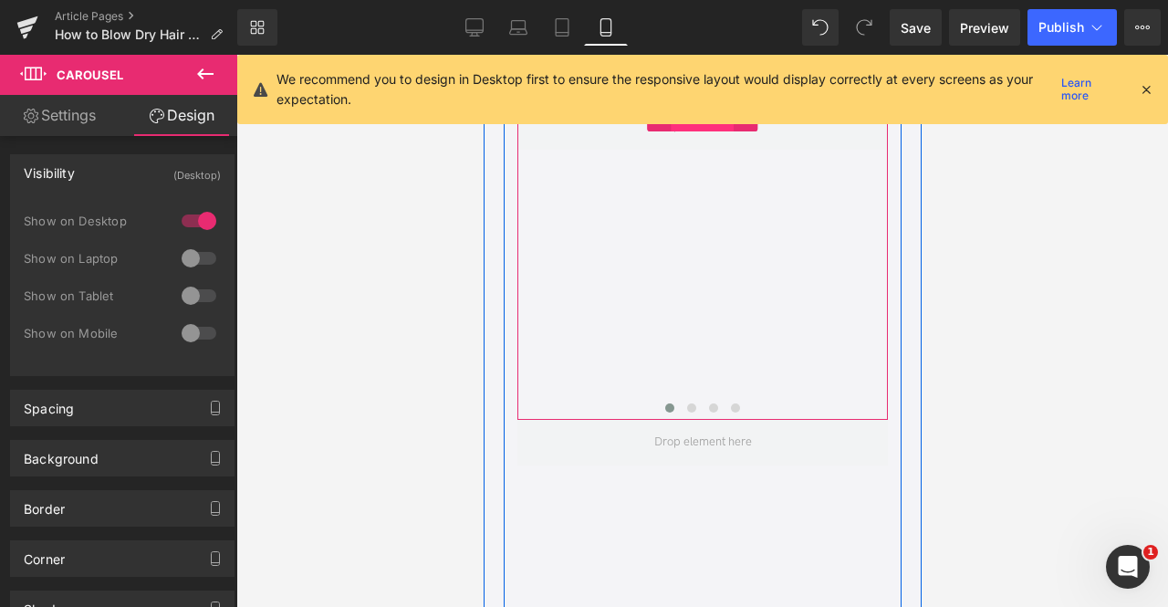
click at [690, 131] on span "Carousel" at bounding box center [701, 117] width 63 height 27
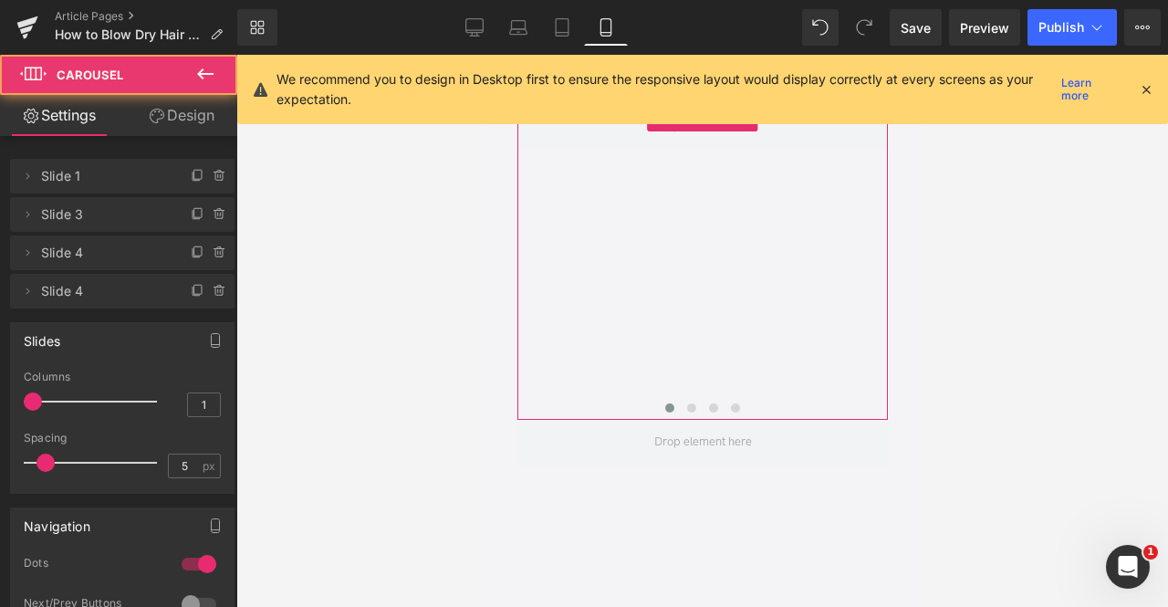
click at [193, 116] on link "Design" at bounding box center [181, 115] width 119 height 41
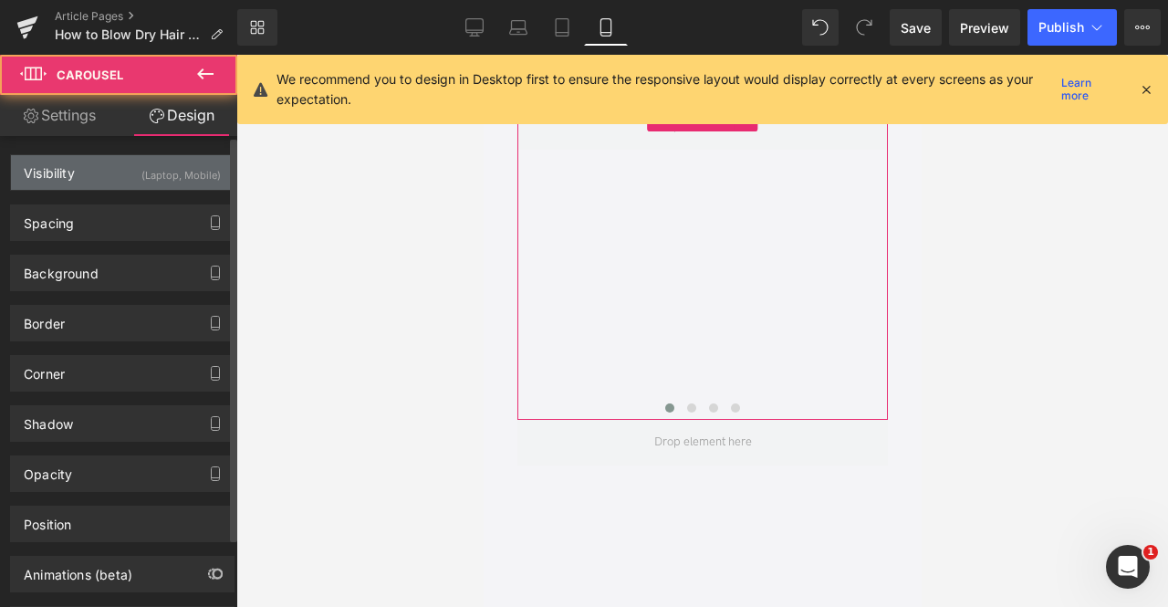
click at [172, 172] on div "(Laptop, Mobile)" at bounding box center [180, 170] width 79 height 30
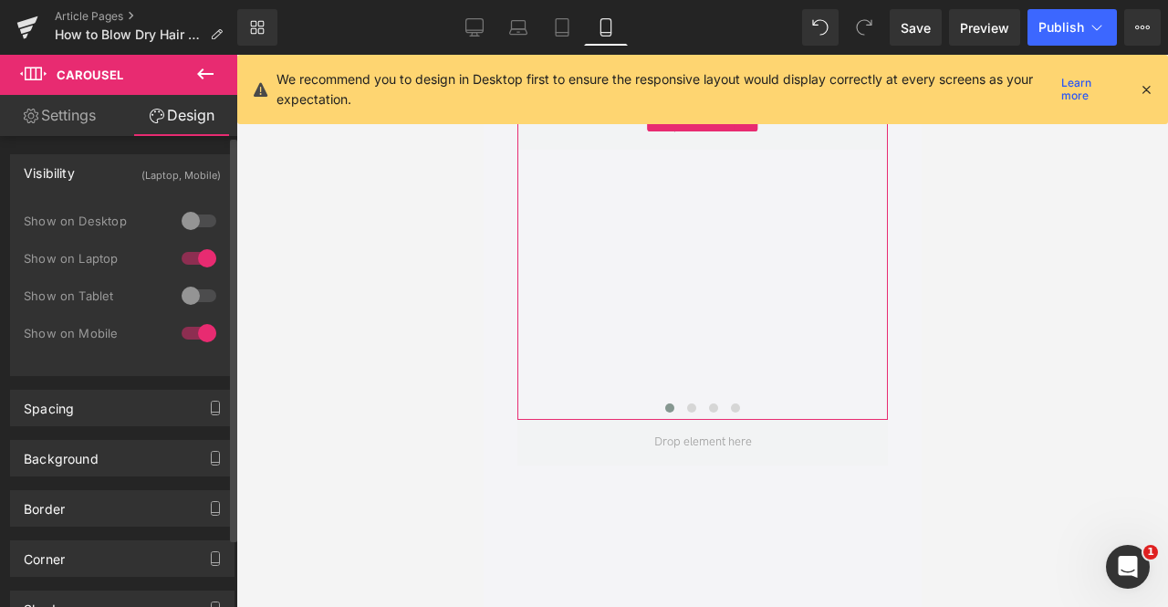
click at [197, 331] on div at bounding box center [199, 332] width 44 height 29
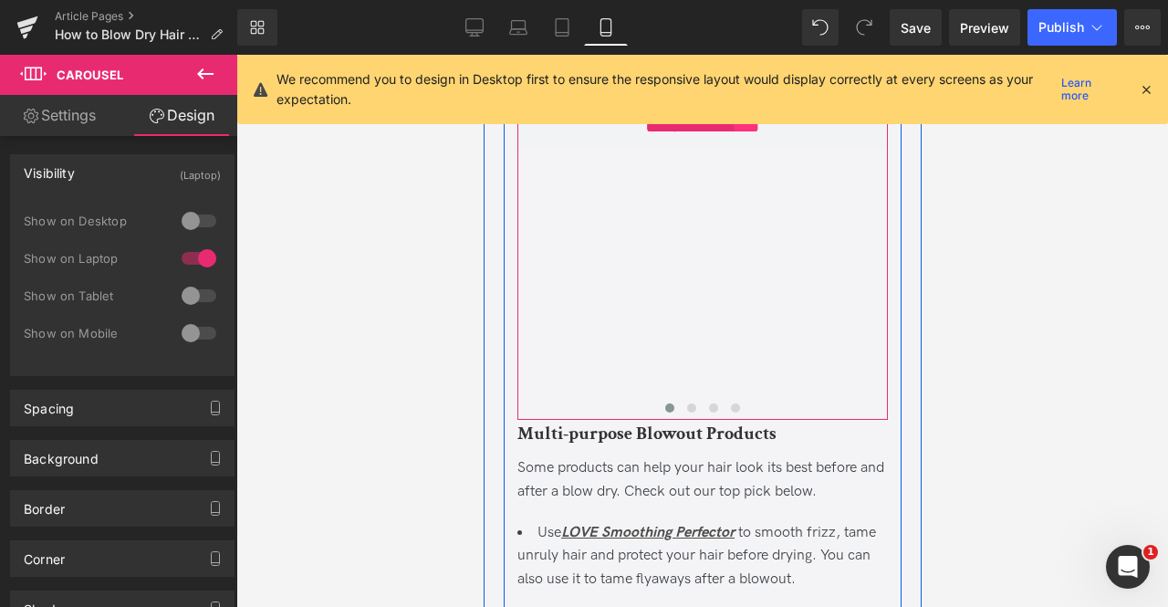
click at [742, 124] on icon at bounding box center [745, 117] width 13 height 14
click at [729, 124] on icon at bounding box center [733, 117] width 13 height 13
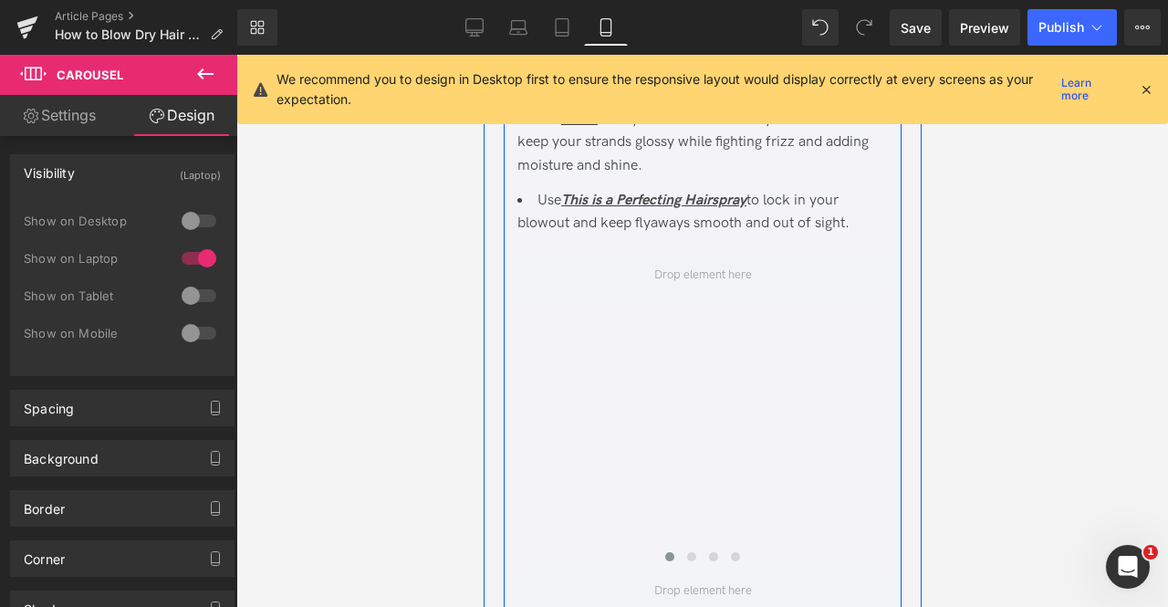
scroll to position [6771, 0]
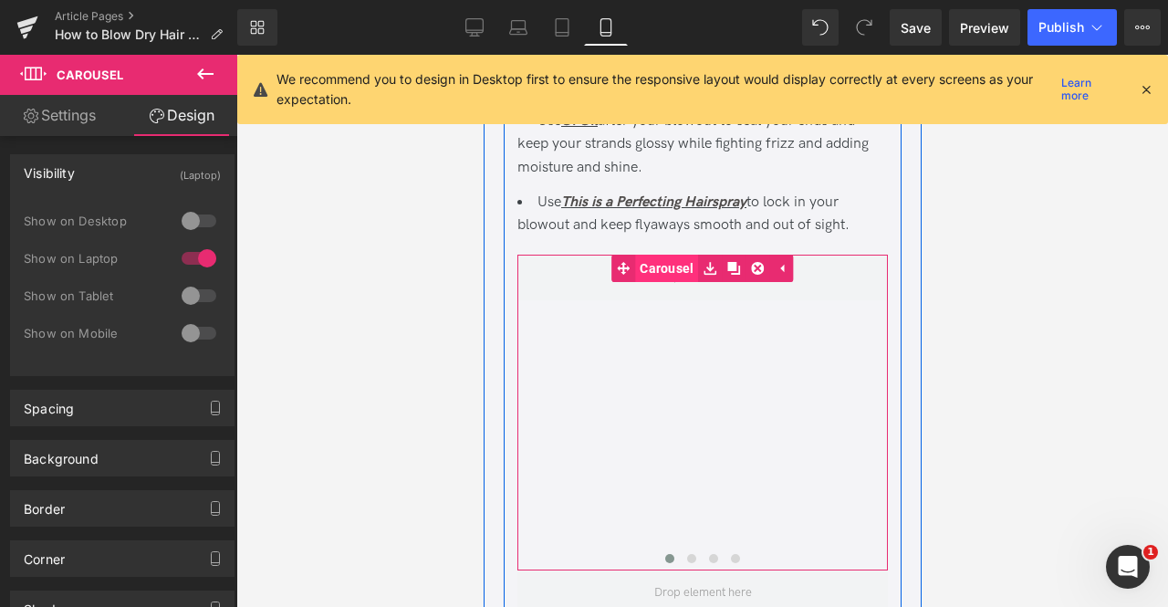
click at [675, 282] on span "Carousel" at bounding box center [665, 268] width 63 height 27
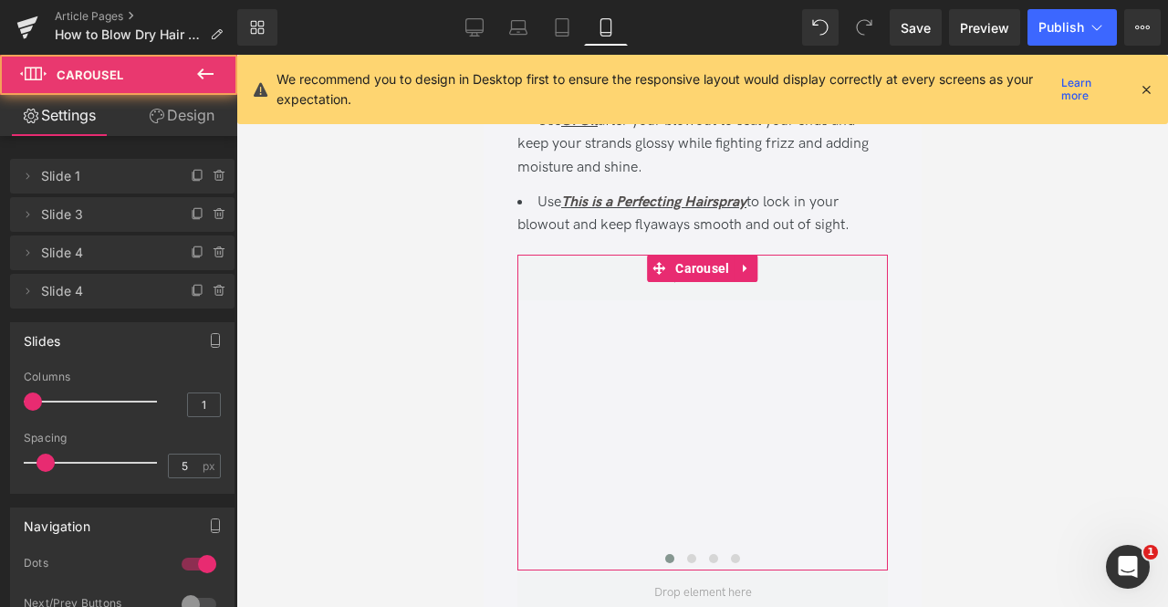
click at [177, 115] on link "Design" at bounding box center [181, 115] width 119 height 41
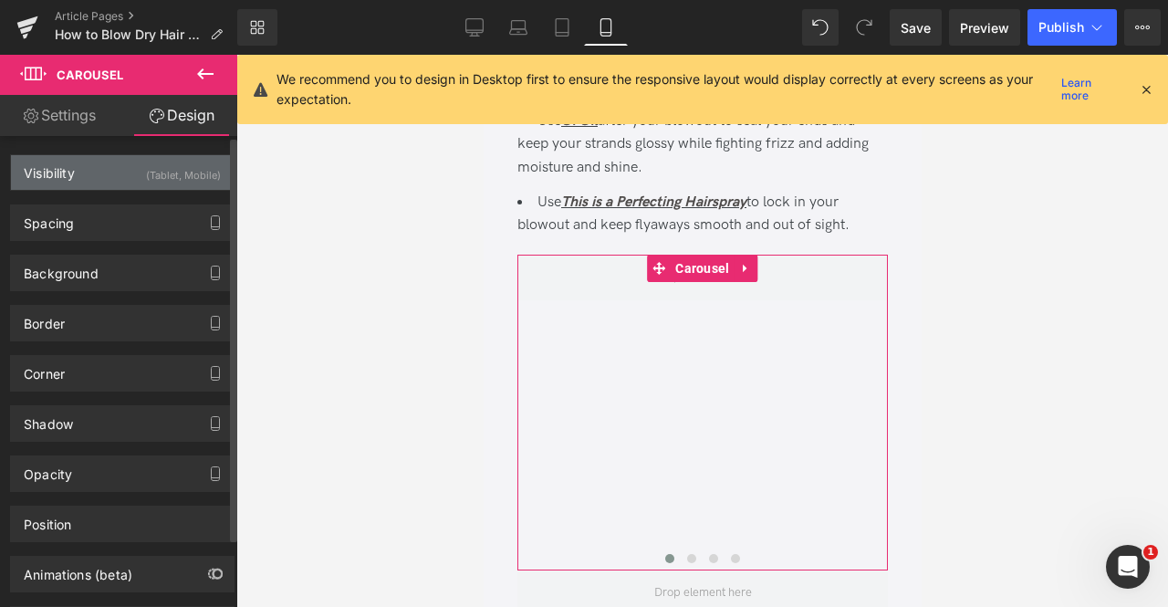
click at [194, 181] on div "(Tablet, Mobile)" at bounding box center [183, 170] width 75 height 30
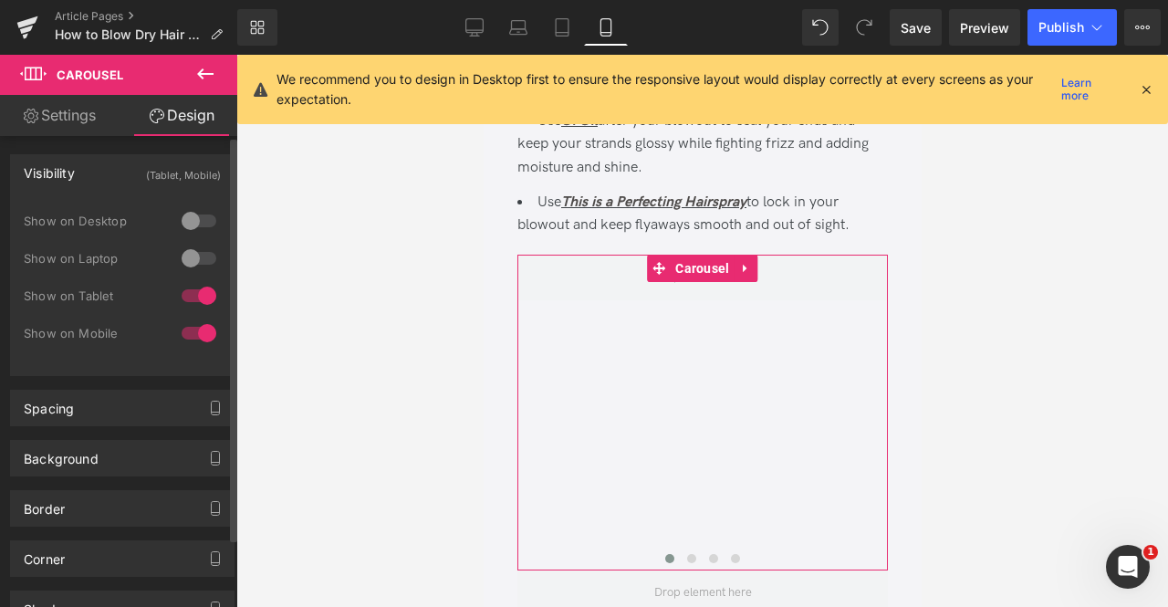
click at [192, 331] on div at bounding box center [199, 332] width 44 height 29
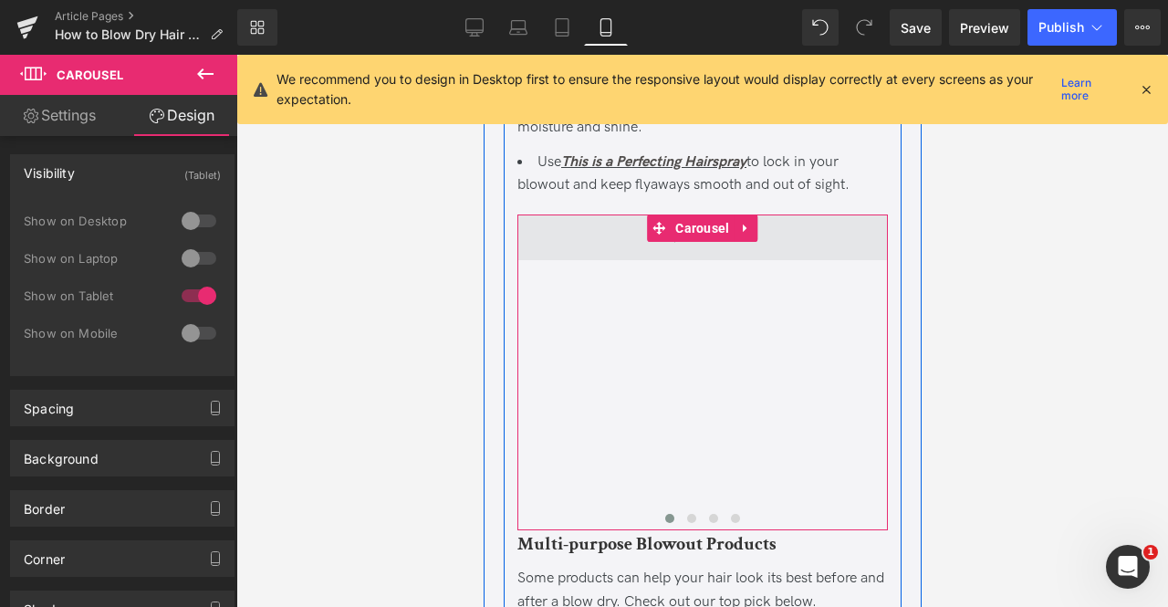
scroll to position [6815, 0]
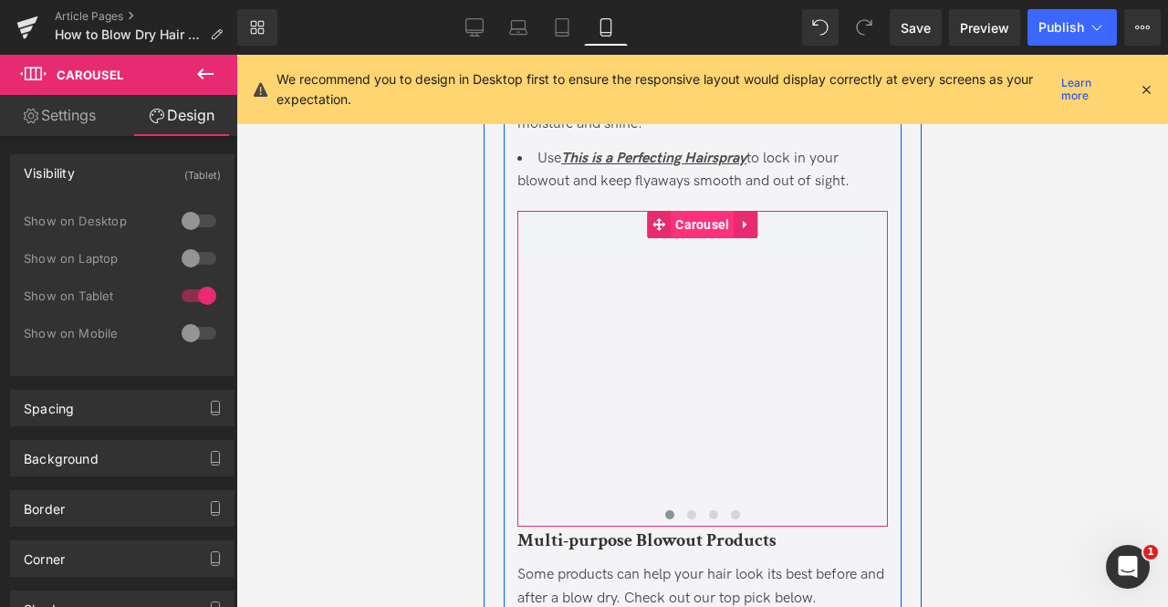
click at [707, 238] on span "Carousel" at bounding box center [701, 224] width 63 height 27
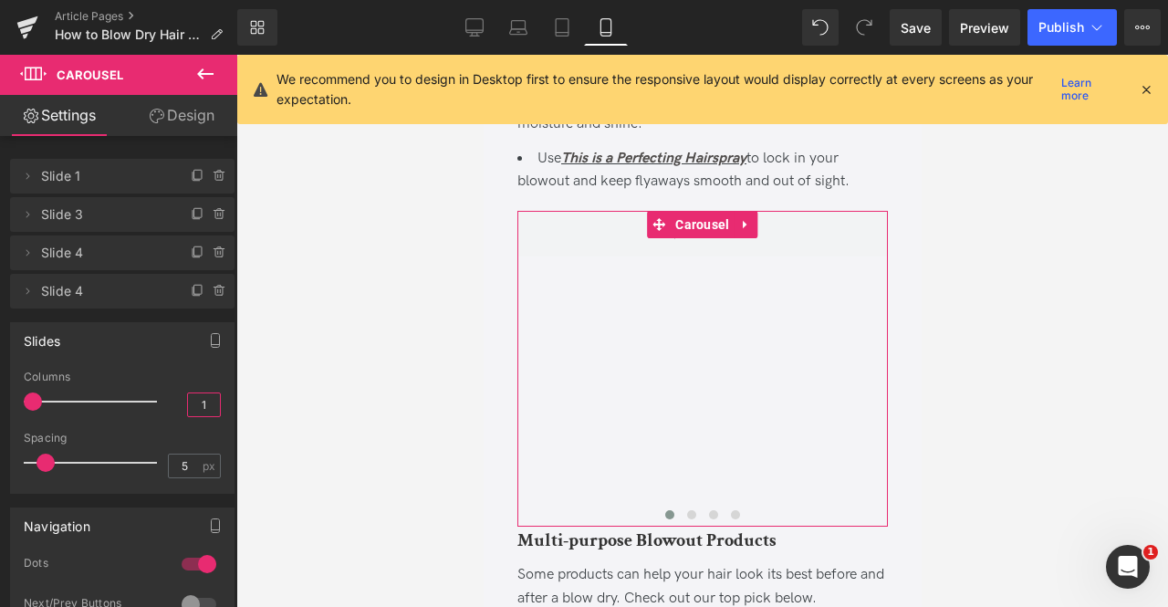
click at [206, 398] on input "1" at bounding box center [204, 404] width 32 height 23
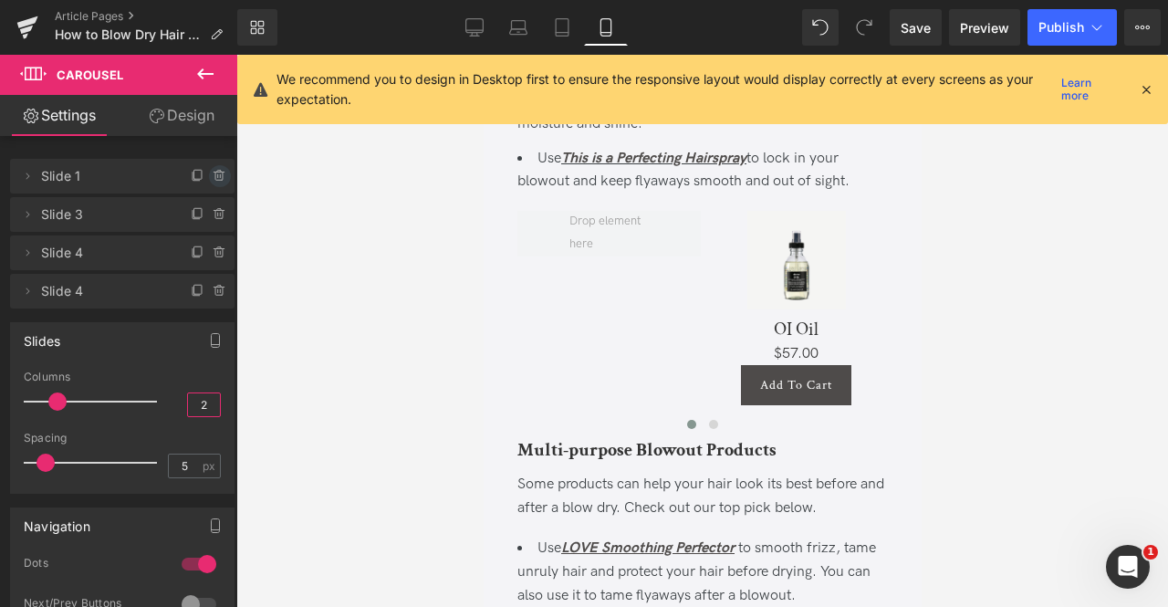
type input "2"
click at [213, 167] on span at bounding box center [220, 176] width 22 height 22
click at [213, 167] on button "Delete" at bounding box center [200, 177] width 57 height 24
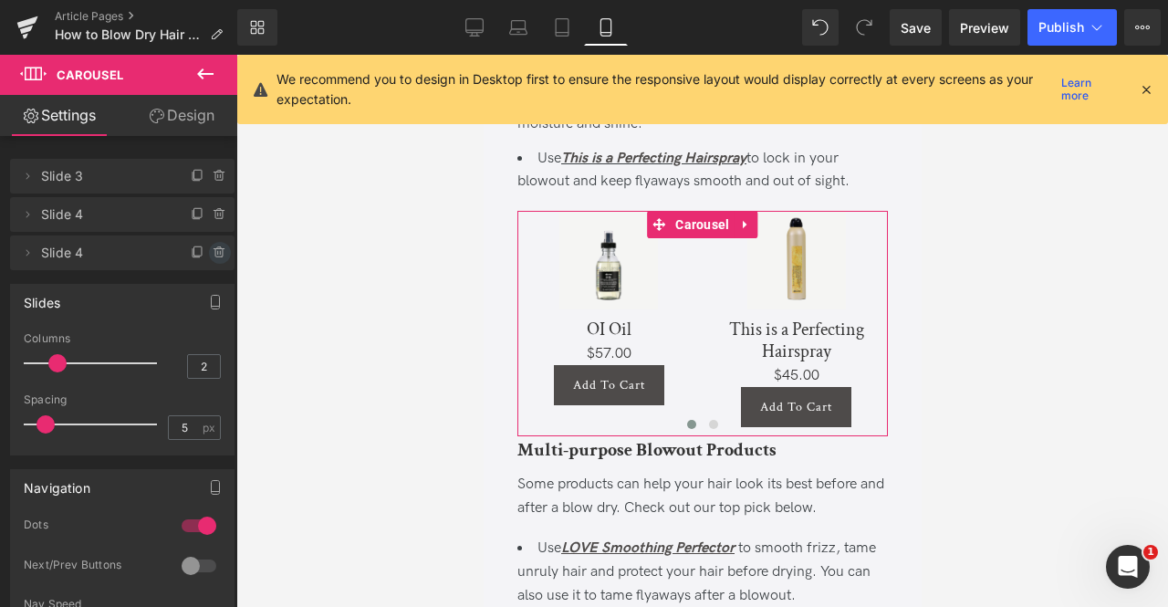
click at [213, 255] on icon at bounding box center [220, 252] width 15 height 15
click at [213, 255] on button "Delete" at bounding box center [200, 254] width 57 height 24
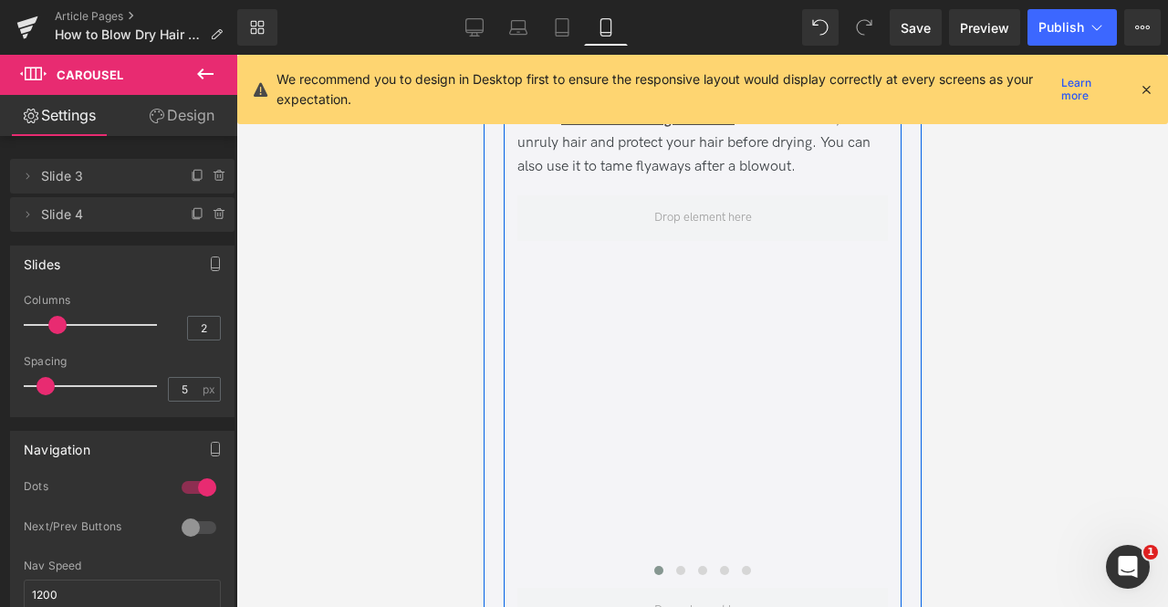
scroll to position [7255, 0]
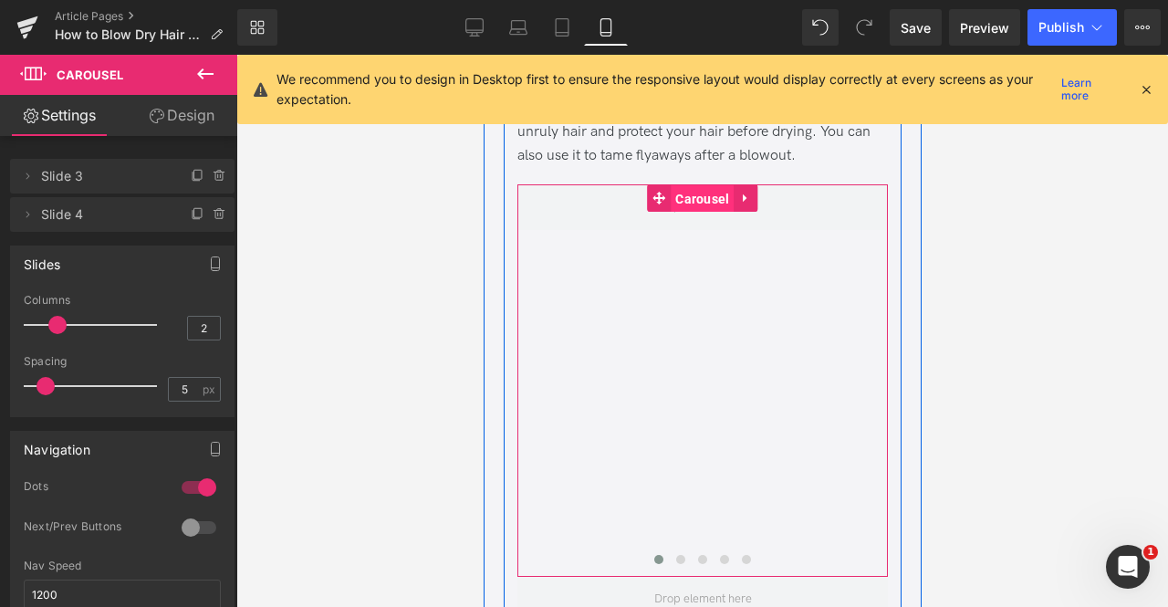
click at [702, 213] on span "Carousel" at bounding box center [701, 198] width 63 height 27
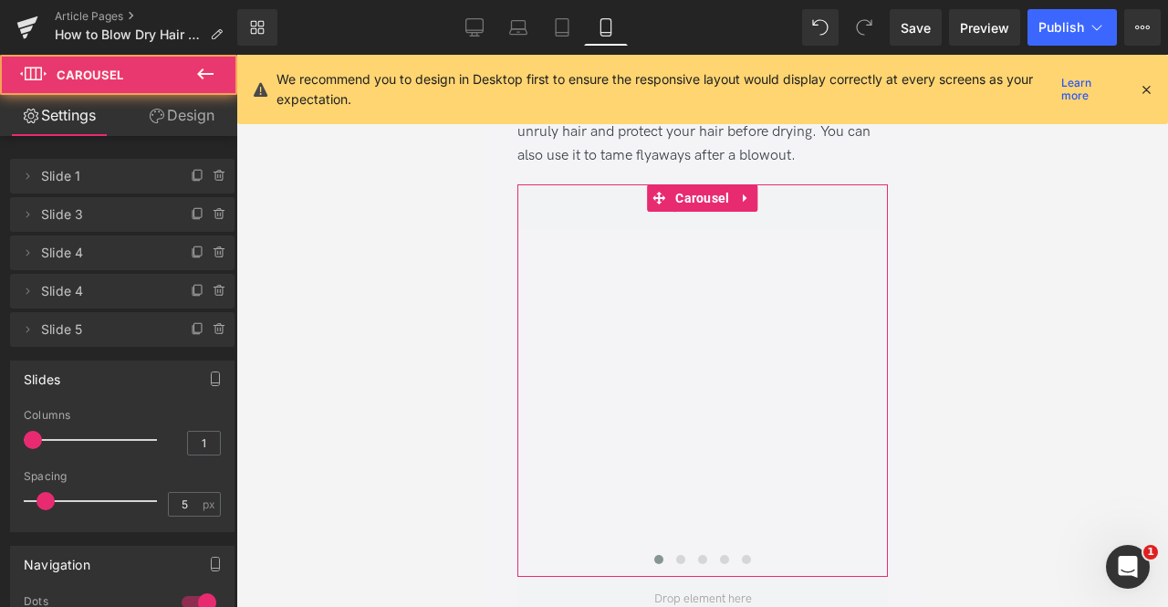
click at [195, 122] on link "Design" at bounding box center [181, 115] width 119 height 41
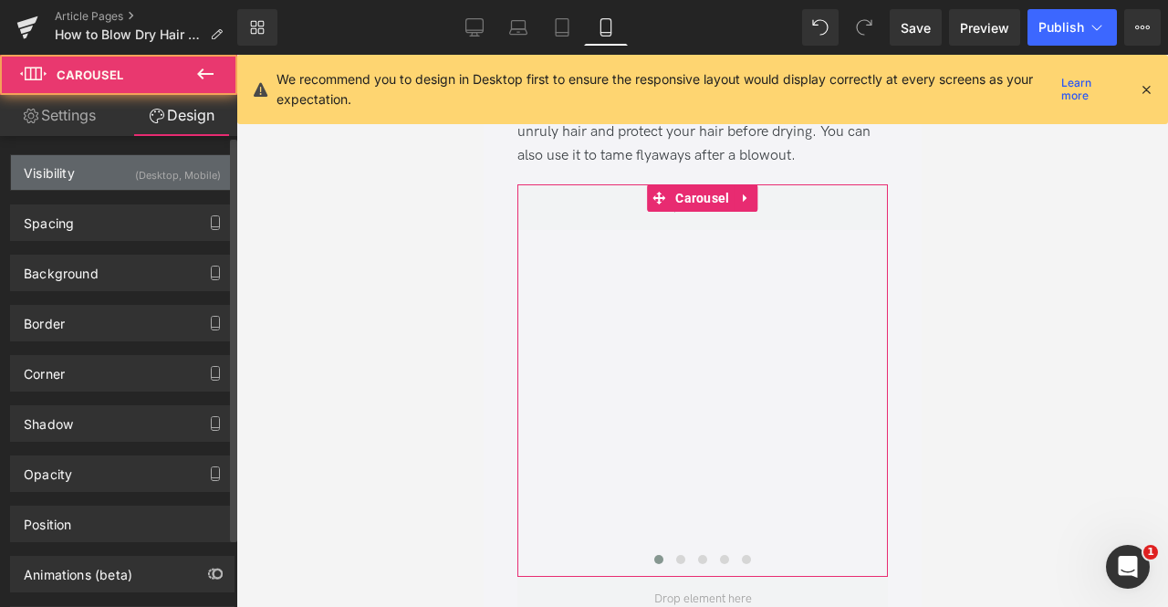
click at [185, 163] on div "(Desktop, Mobile)" at bounding box center [178, 170] width 86 height 30
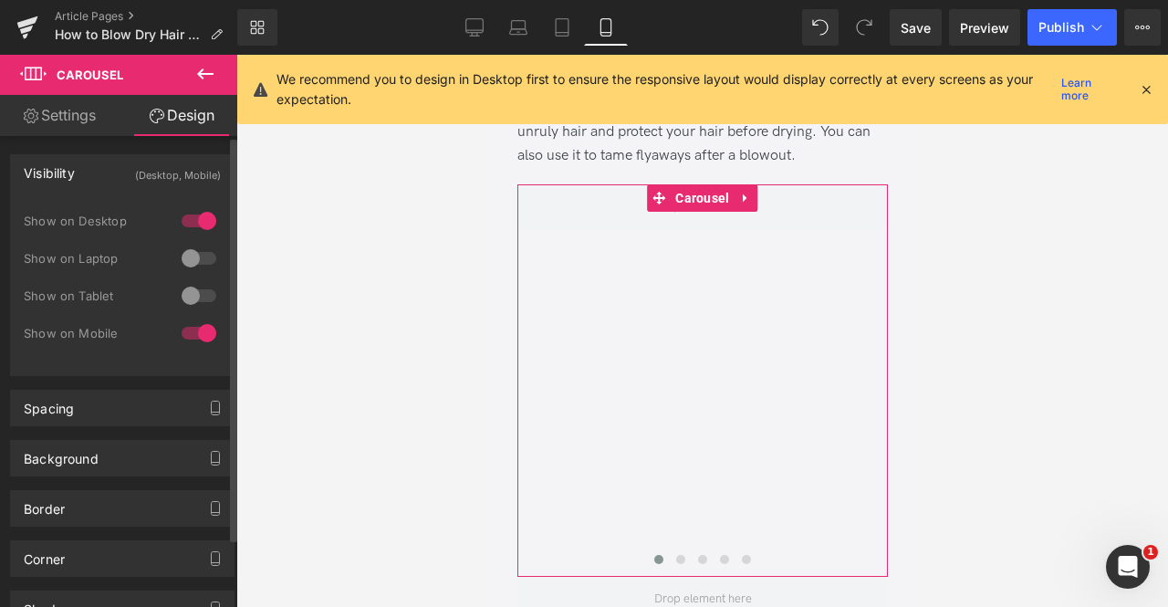
click at [193, 327] on div at bounding box center [199, 332] width 44 height 29
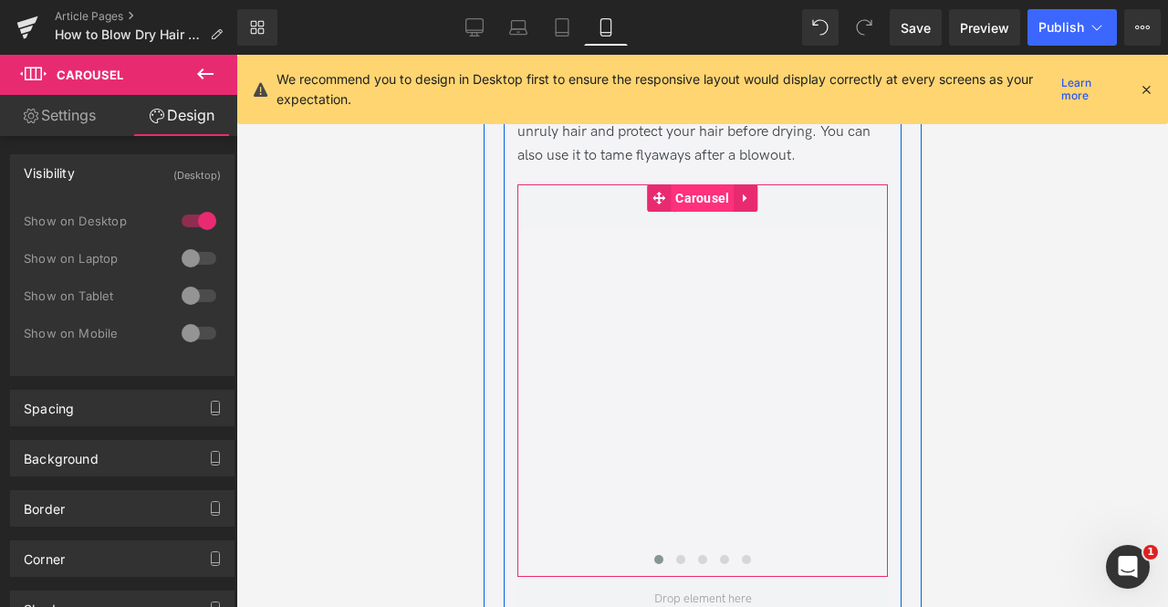
click at [682, 212] on span "Carousel" at bounding box center [701, 197] width 63 height 27
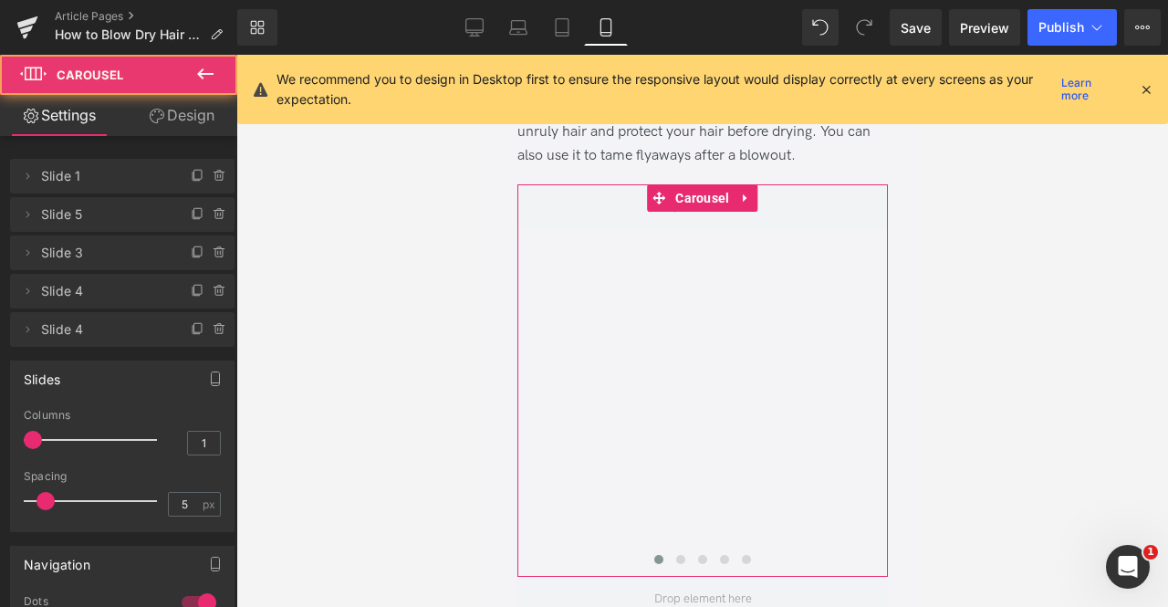
click at [182, 118] on link "Design" at bounding box center [181, 115] width 119 height 41
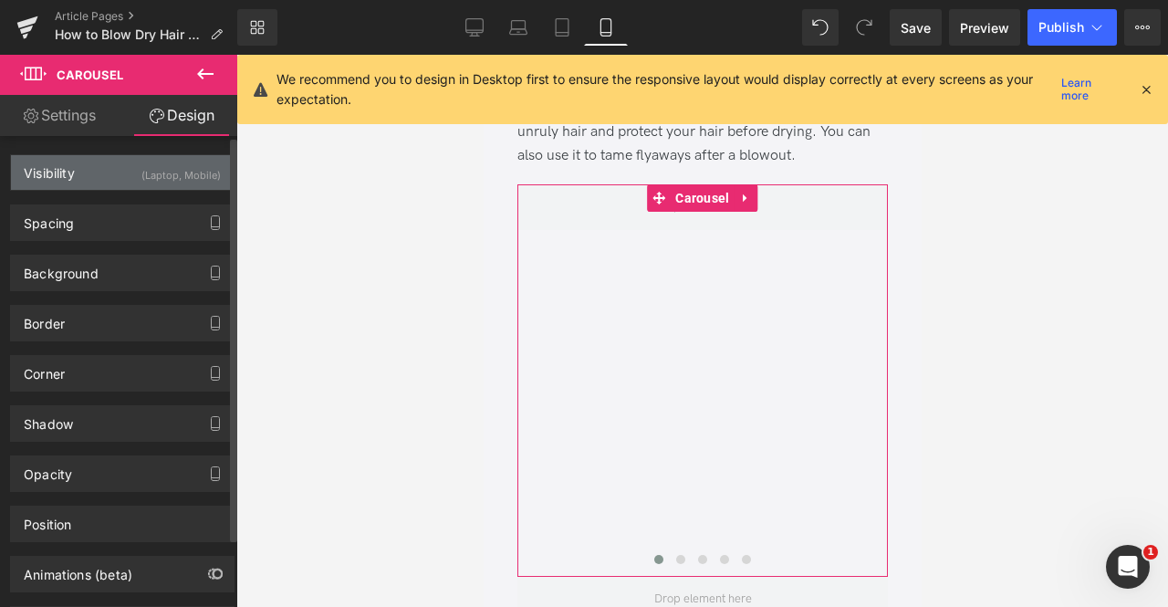
click at [199, 165] on div "(Laptop, Mobile)" at bounding box center [180, 170] width 79 height 30
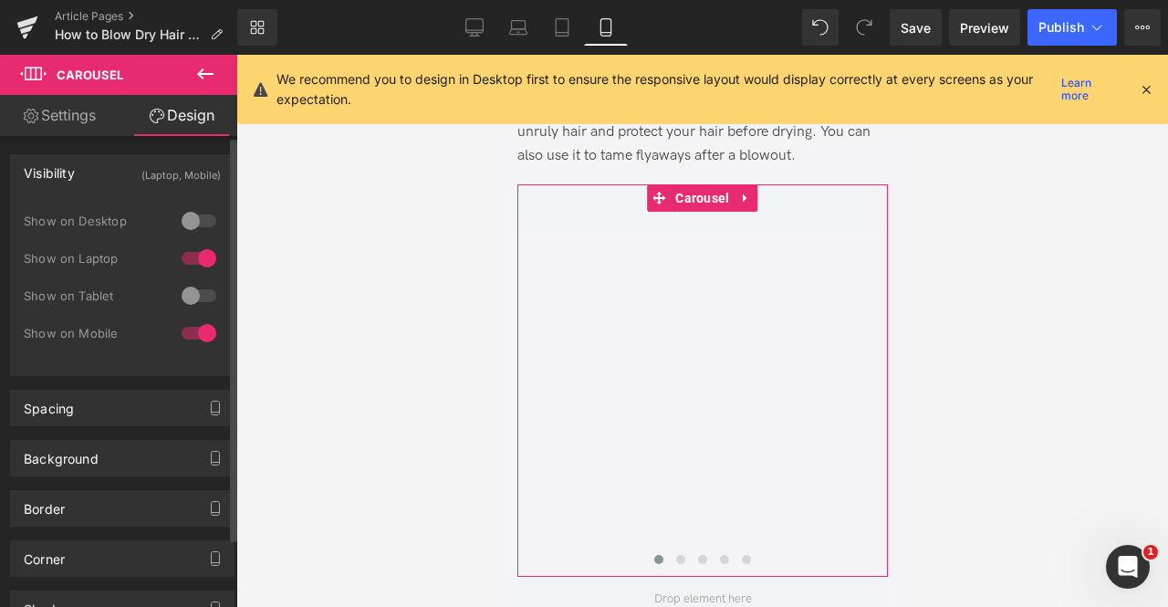
click at [195, 331] on div at bounding box center [199, 332] width 44 height 29
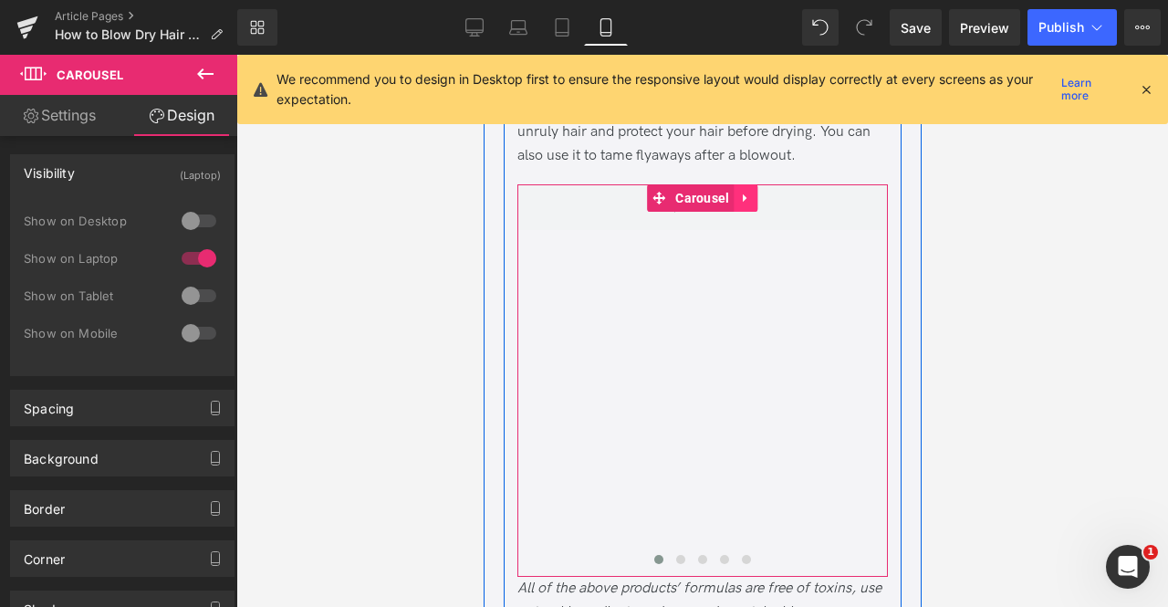
click at [739, 205] on icon at bounding box center [745, 199] width 13 height 14
click at [735, 204] on icon at bounding box center [733, 198] width 13 height 13
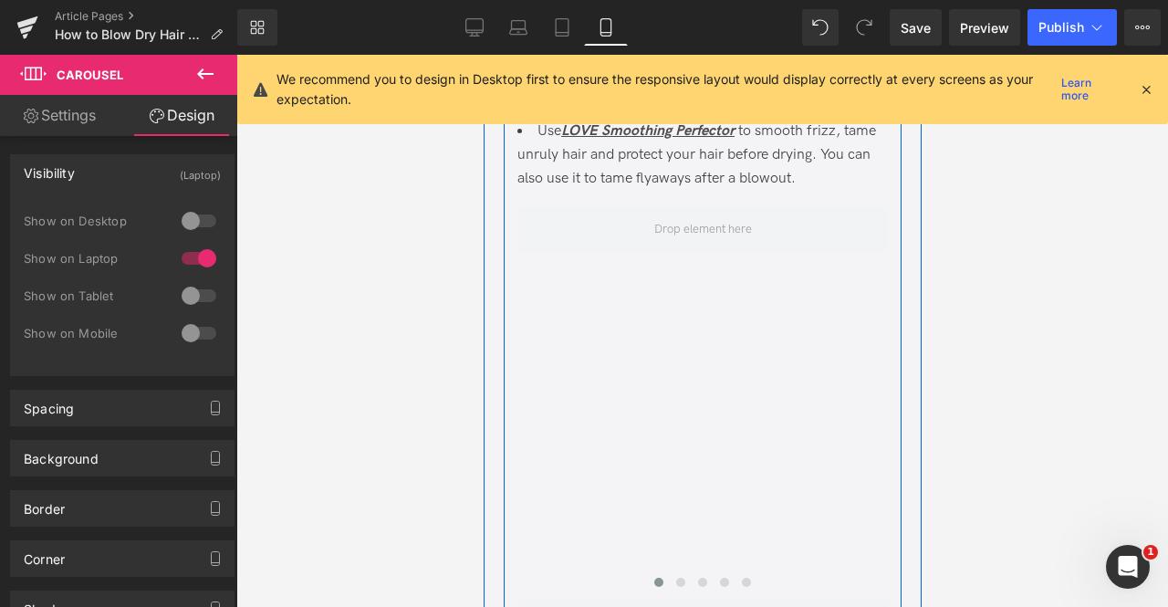
scroll to position [7231, 0]
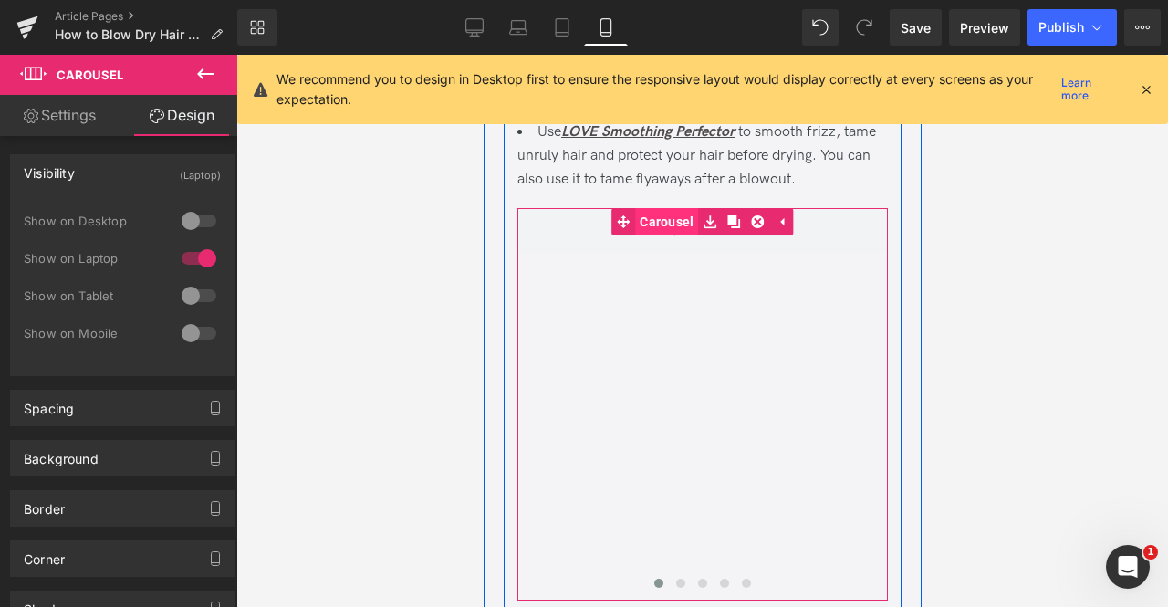
click at [680, 235] on span "Carousel" at bounding box center [665, 221] width 63 height 27
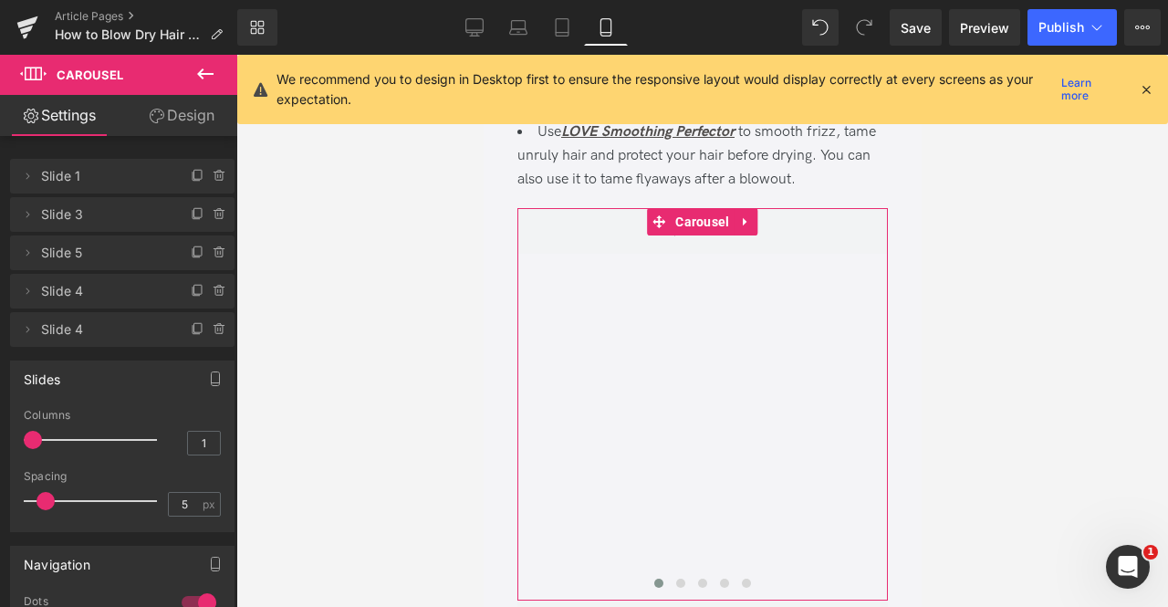
click at [191, 121] on link "Design" at bounding box center [181, 115] width 119 height 41
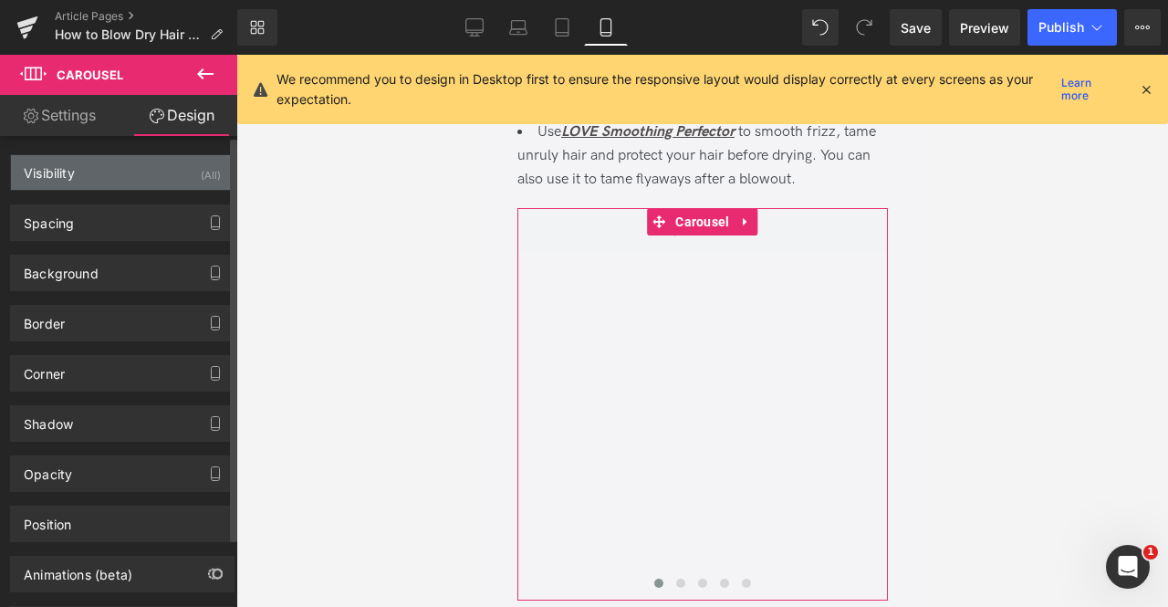
click at [188, 167] on div "Visibility (All)" at bounding box center [122, 172] width 223 height 35
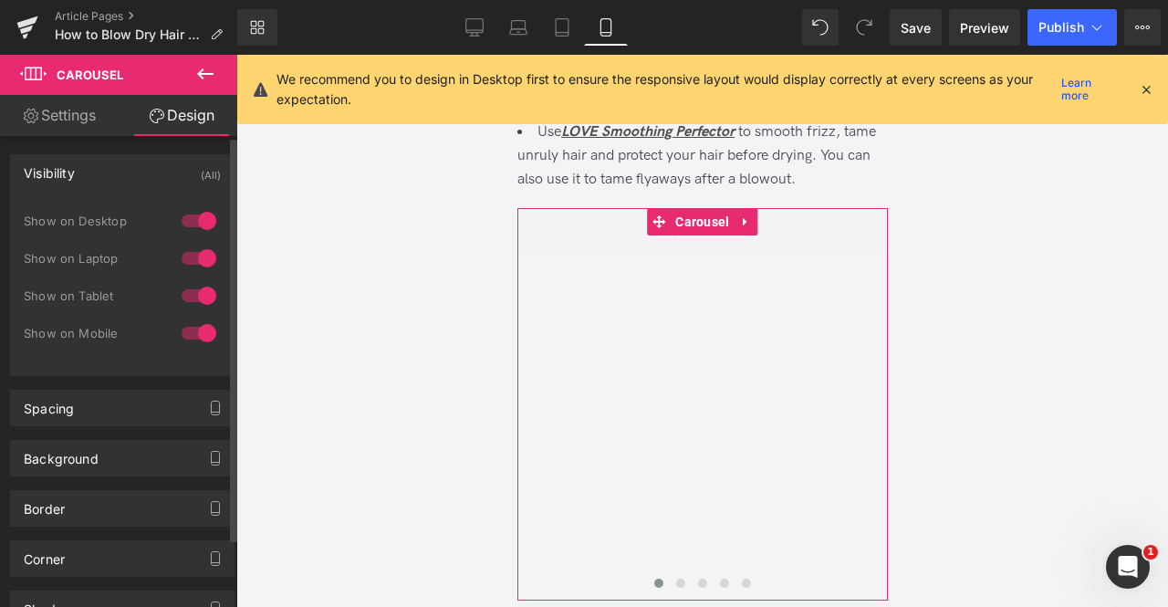
click at [192, 335] on div at bounding box center [199, 332] width 44 height 29
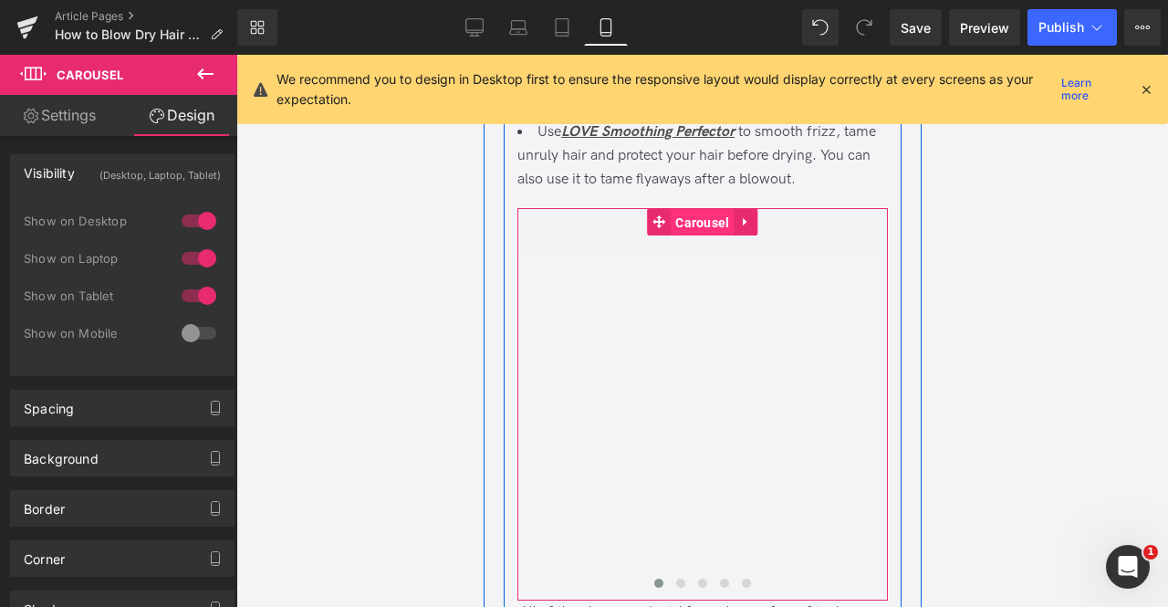
click at [692, 236] on span "Carousel" at bounding box center [701, 222] width 63 height 27
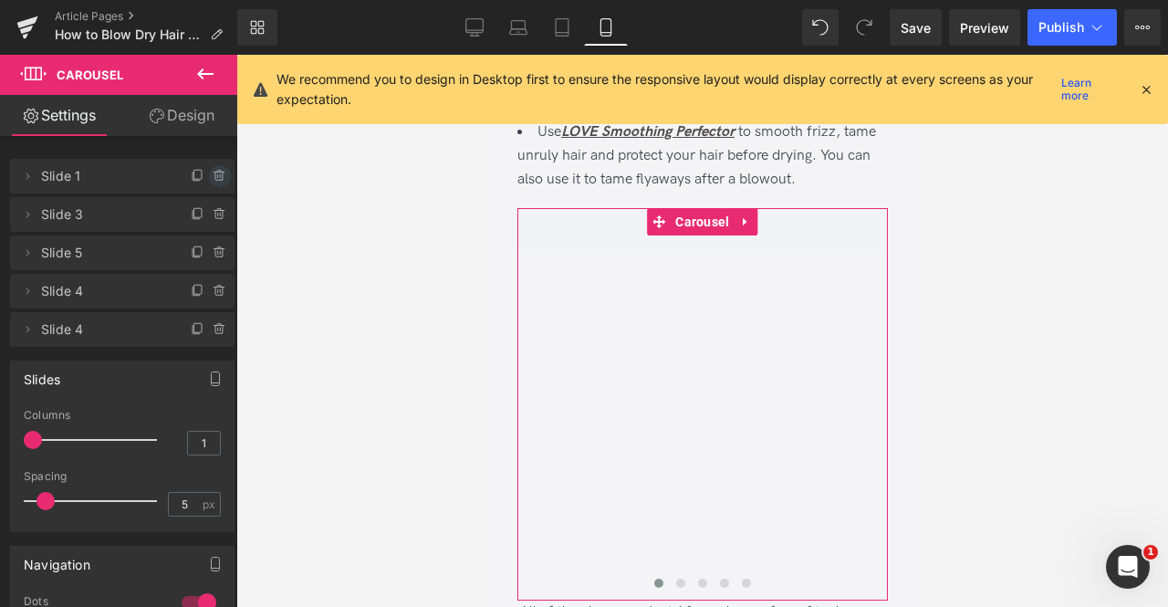
click at [218, 175] on icon at bounding box center [218, 176] width 0 height 4
click at [210, 175] on button "Delete" at bounding box center [200, 177] width 57 height 24
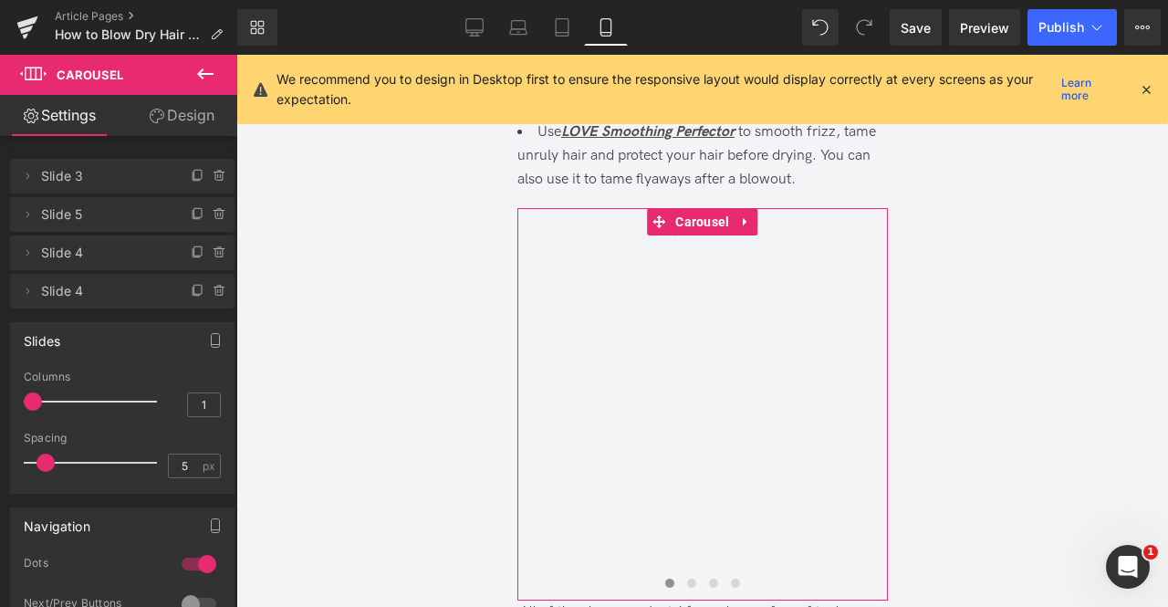
click at [218, 175] on icon at bounding box center [218, 176] width 0 height 4
click at [210, 175] on button "Delete" at bounding box center [200, 177] width 57 height 24
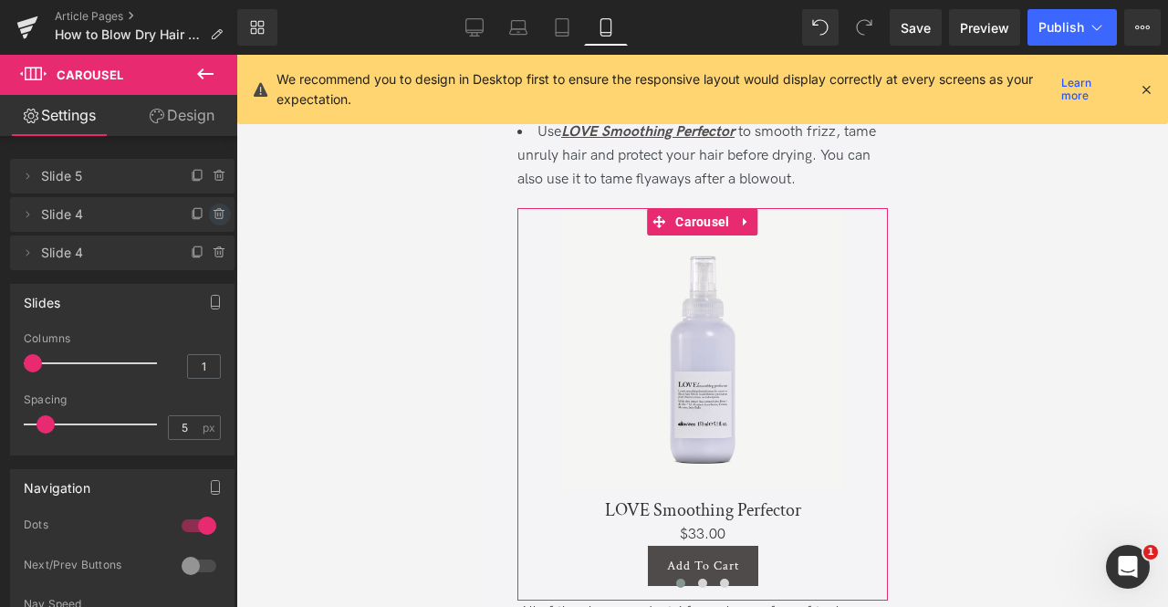
click at [214, 220] on icon at bounding box center [220, 214] width 15 height 15
click at [214, 220] on button "Delete" at bounding box center [200, 215] width 57 height 24
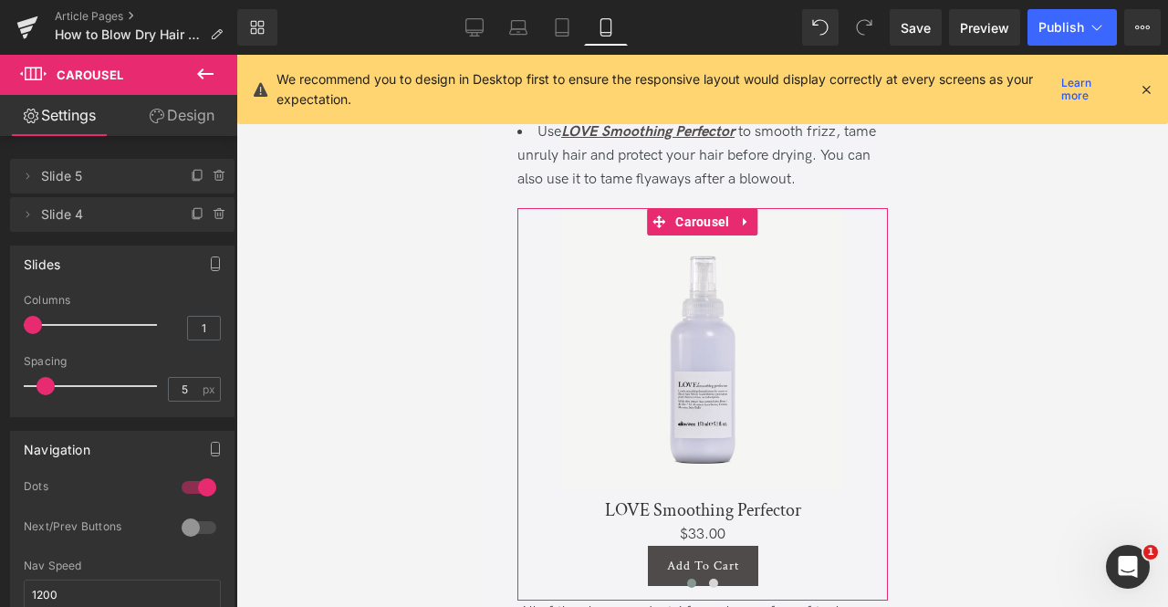
click at [214, 220] on icon at bounding box center [220, 214] width 15 height 15
click at [214, 220] on button "Delete" at bounding box center [200, 215] width 57 height 24
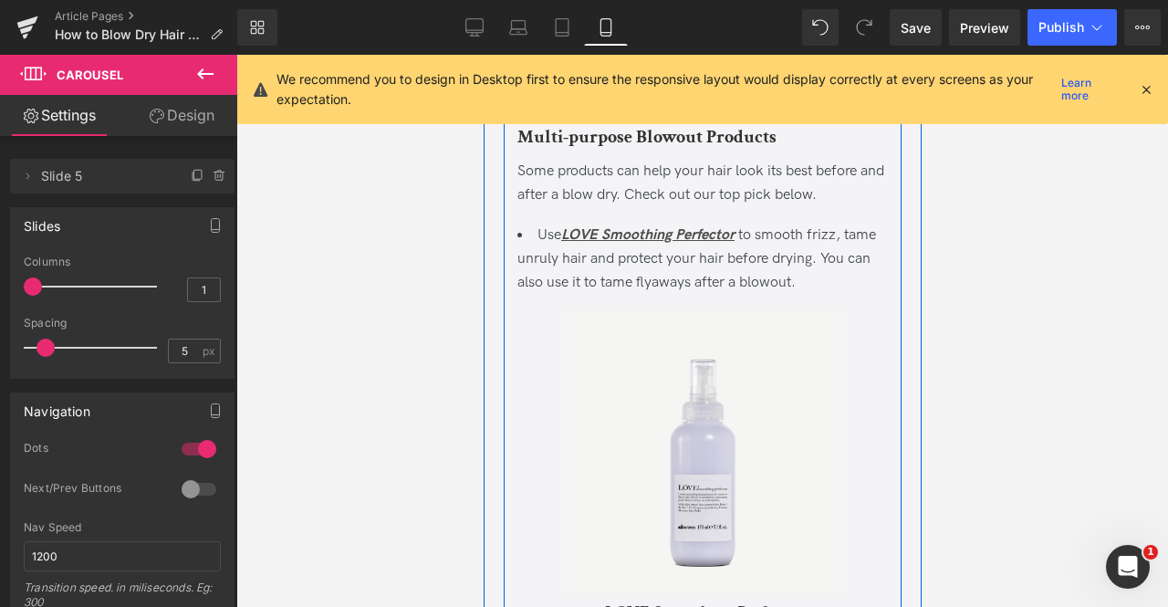
scroll to position [7129, 0]
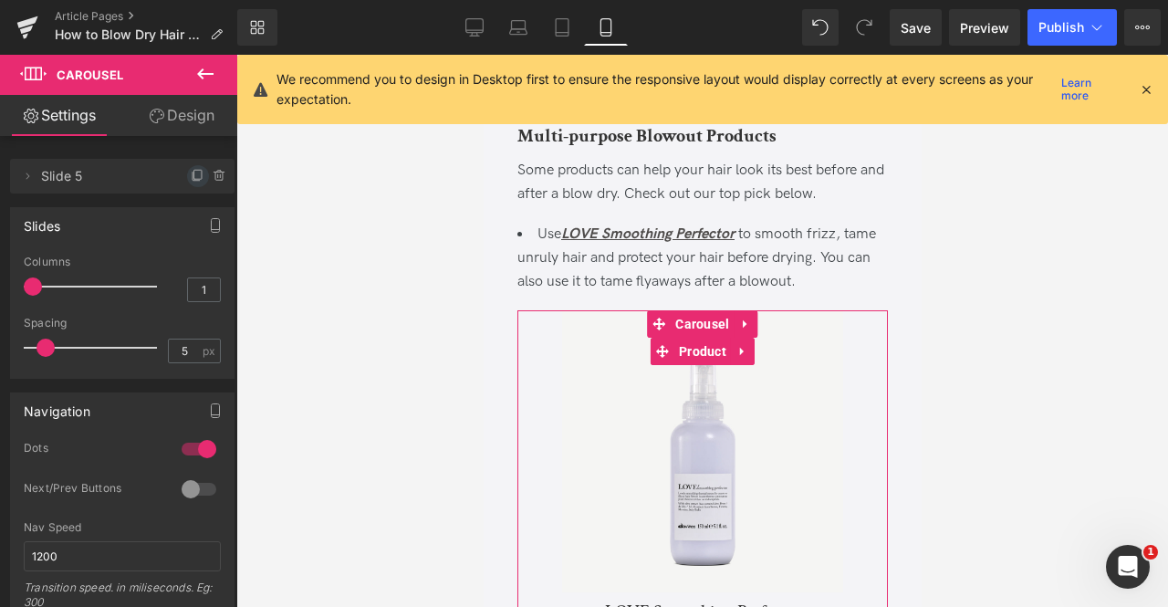
click at [191, 179] on icon at bounding box center [198, 176] width 15 height 15
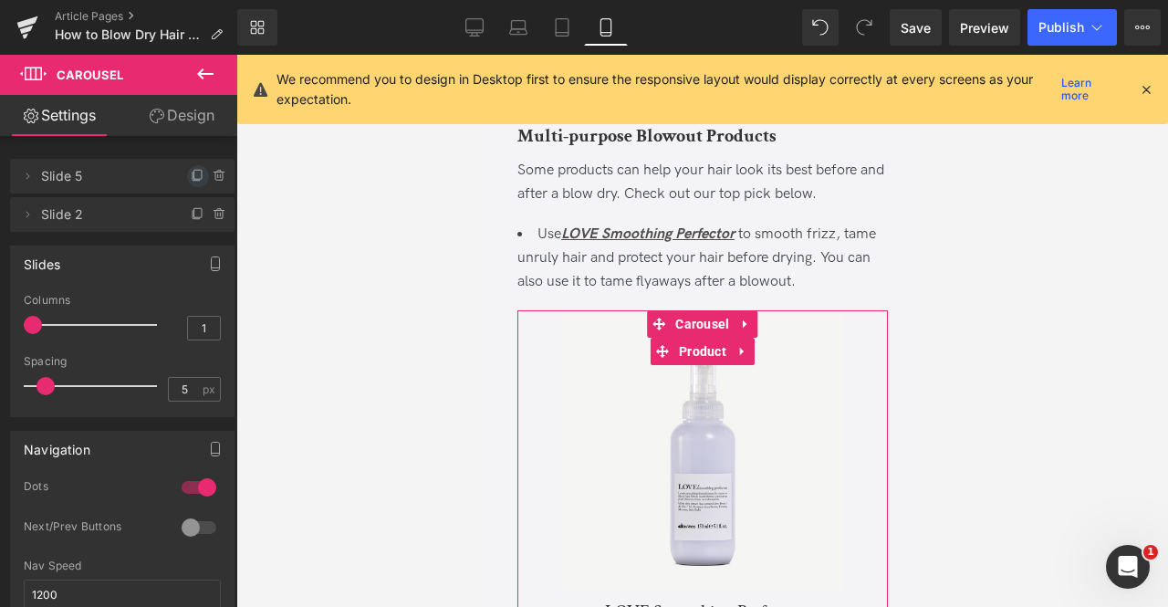
click at [191, 177] on icon at bounding box center [198, 176] width 15 height 15
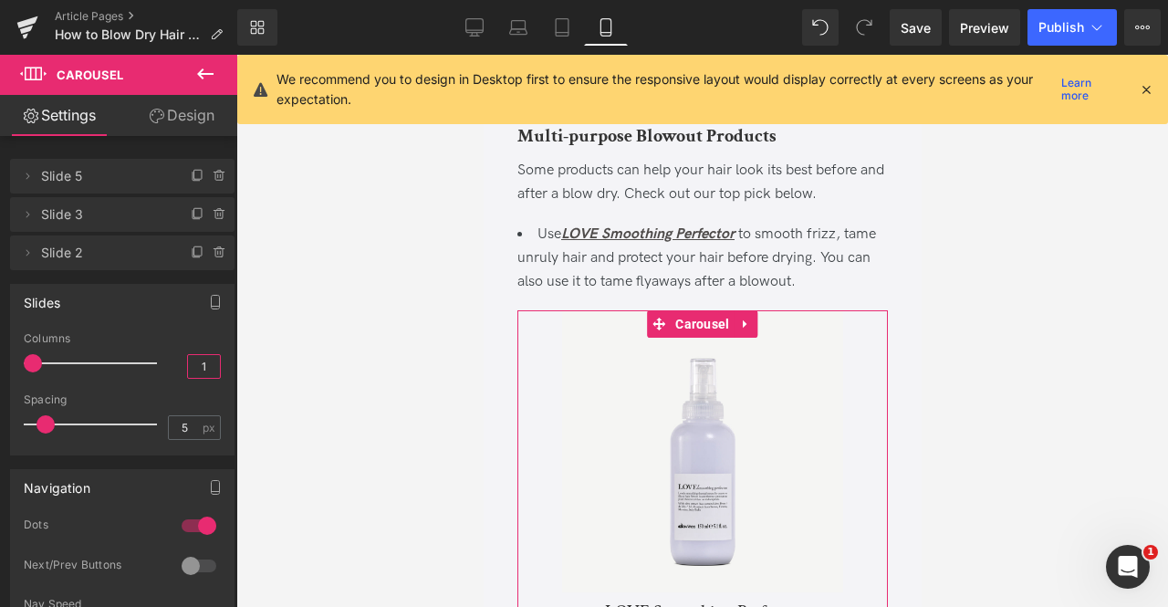
click at [206, 368] on input "1" at bounding box center [204, 366] width 32 height 23
type input "1"
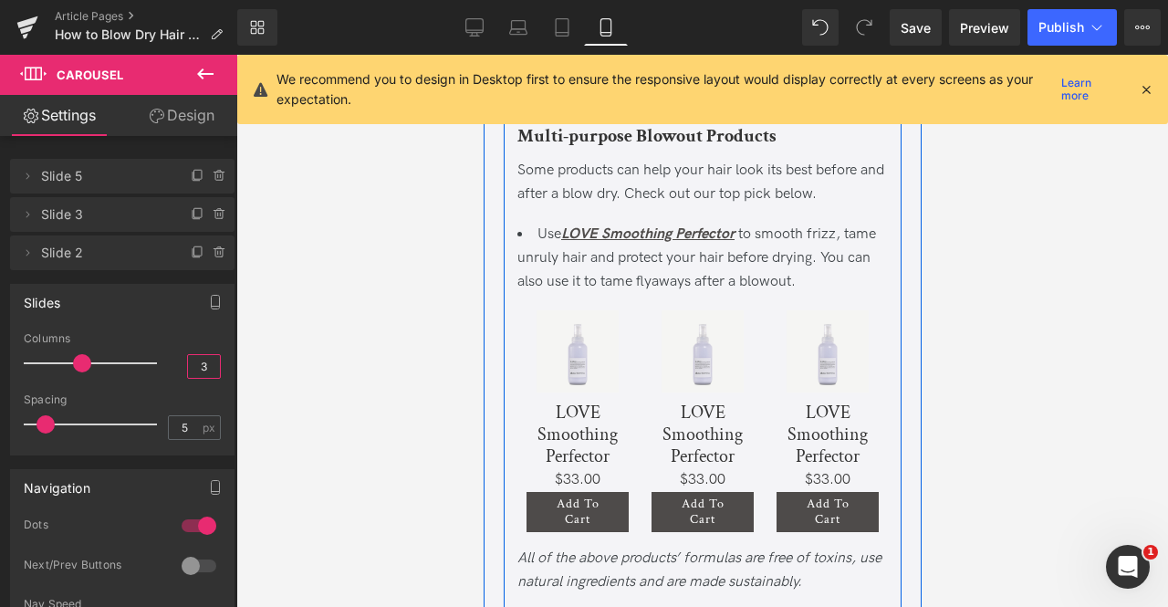
scroll to position [7343, 0]
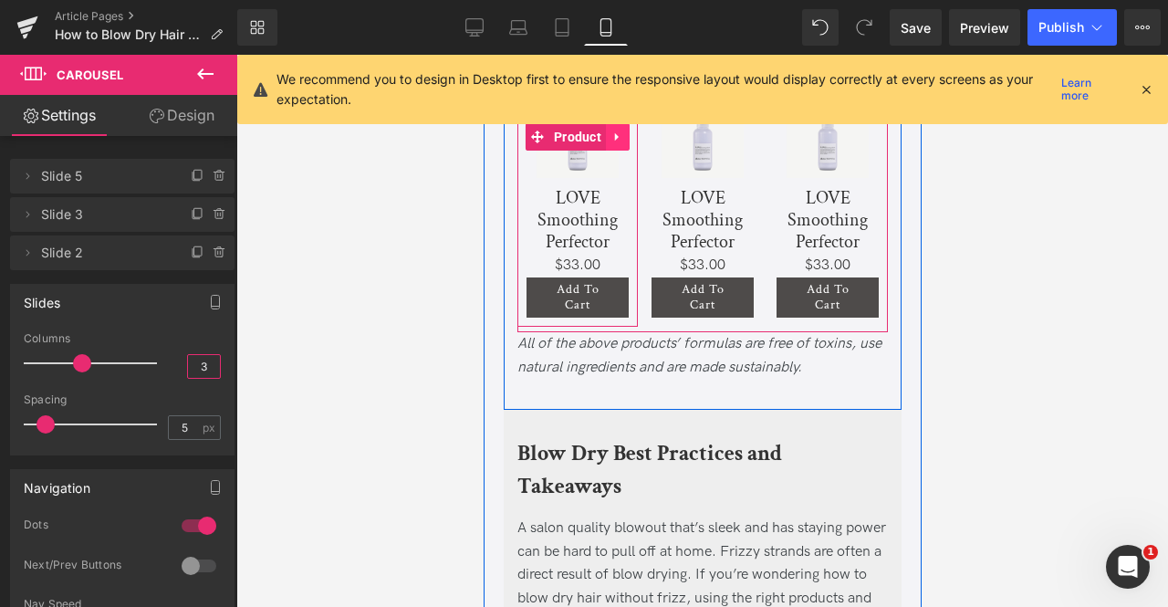
type input "3"
click at [617, 144] on icon at bounding box center [616, 137] width 13 height 14
click at [622, 143] on icon at bounding box center [628, 136] width 13 height 13
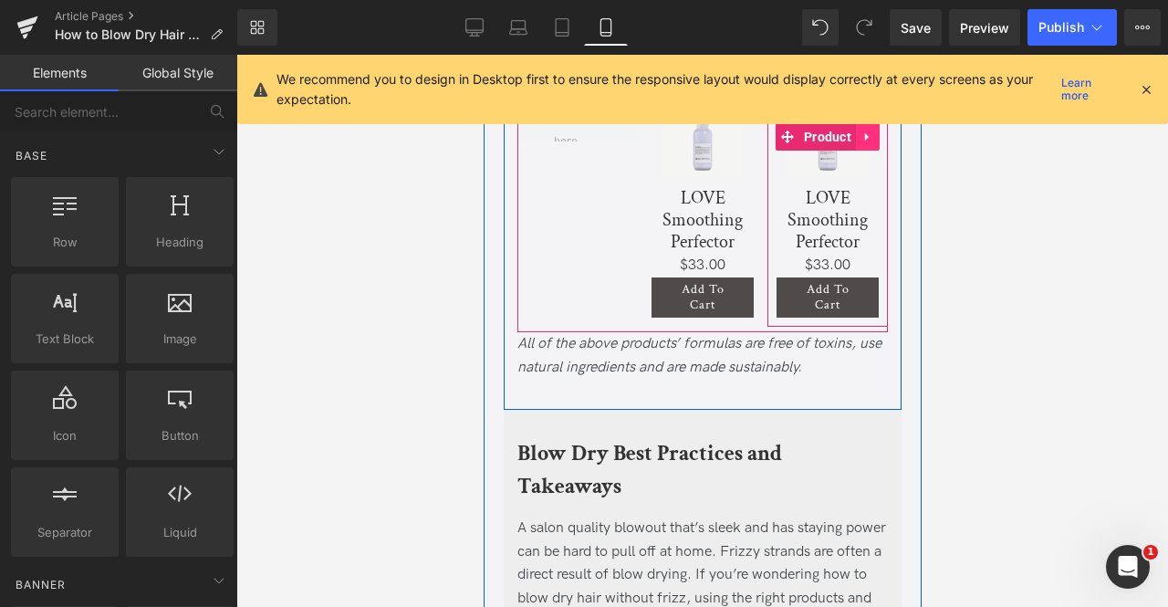
click at [864, 141] on icon at bounding box center [866, 137] width 4 height 8
click at [872, 144] on icon at bounding box center [878, 137] width 13 height 14
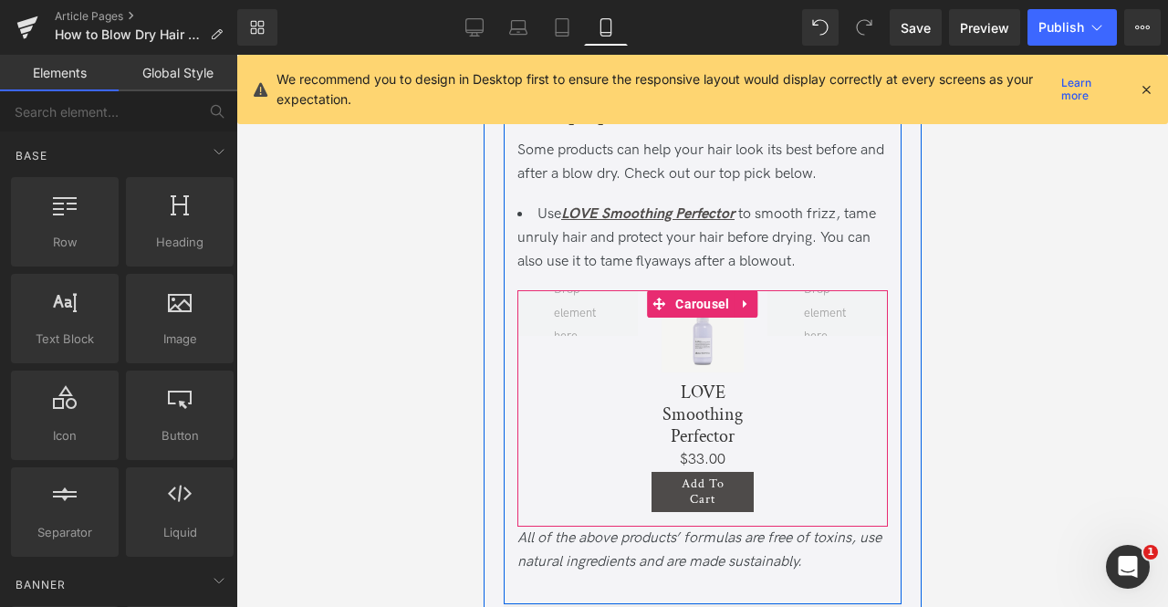
scroll to position [7141, 0]
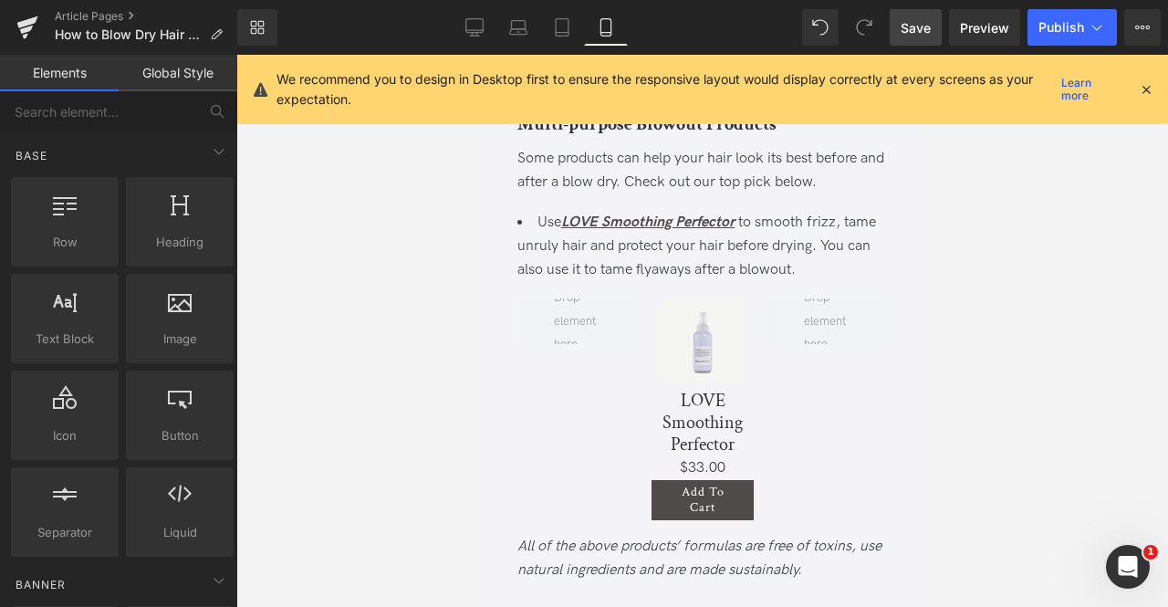
click at [902, 32] on span "Save" at bounding box center [915, 27] width 30 height 19
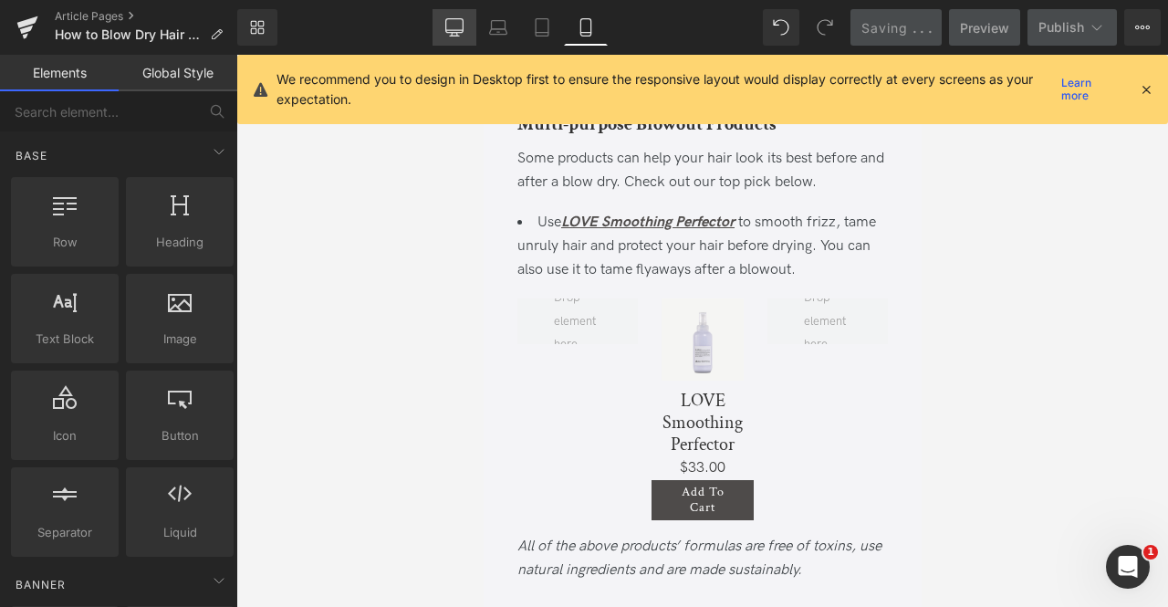
click at [446, 29] on icon at bounding box center [453, 26] width 17 height 14
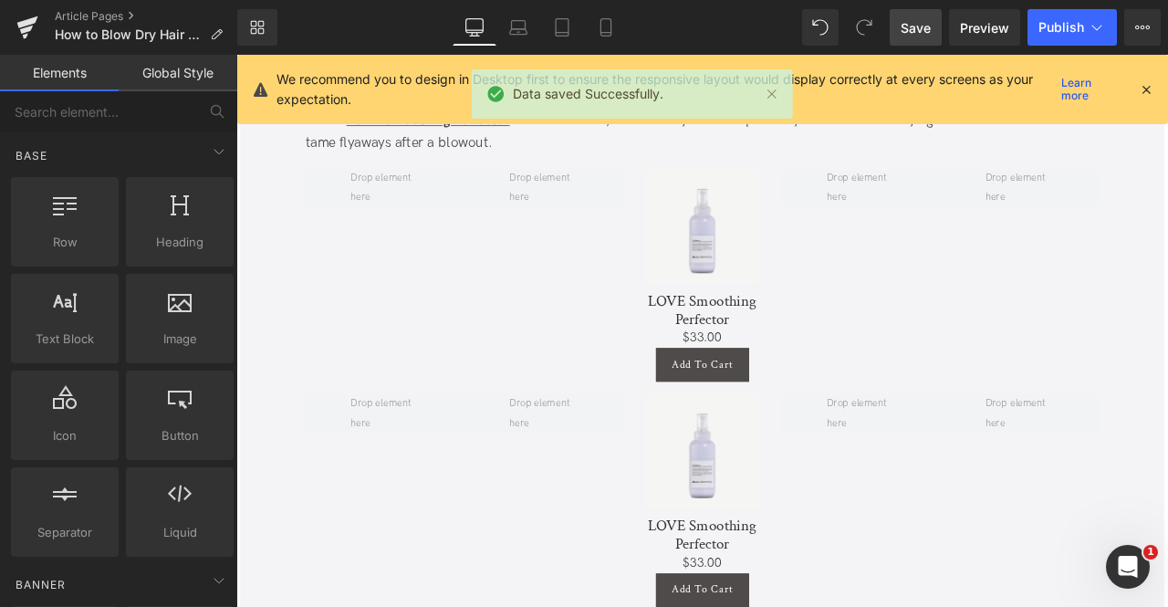
scroll to position [5063, 0]
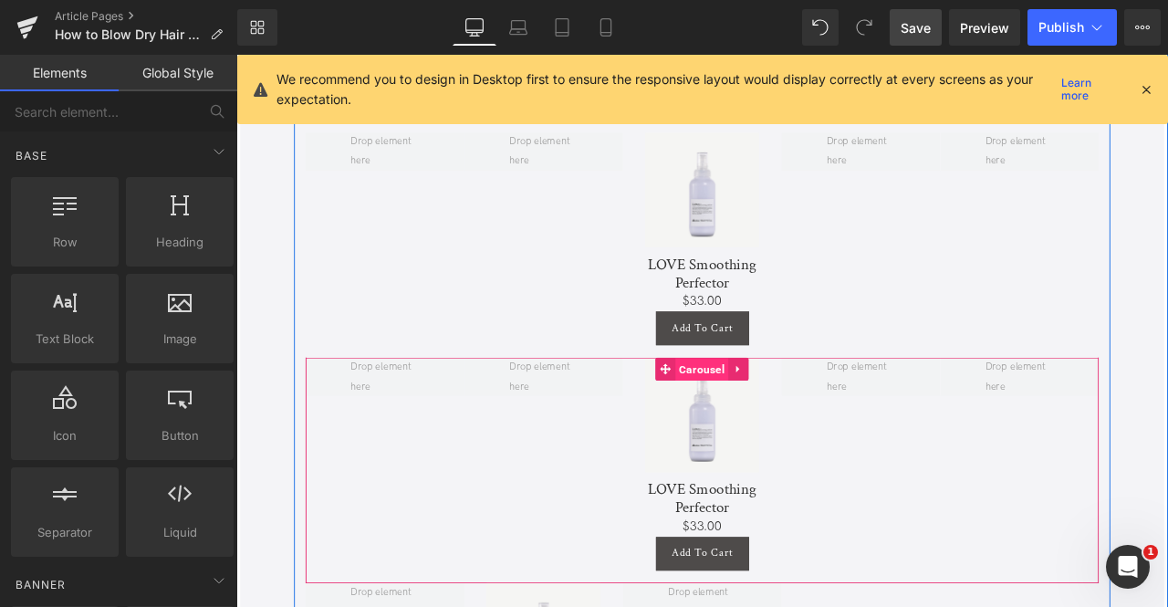
click at [786, 442] on span "Carousel" at bounding box center [787, 427] width 63 height 27
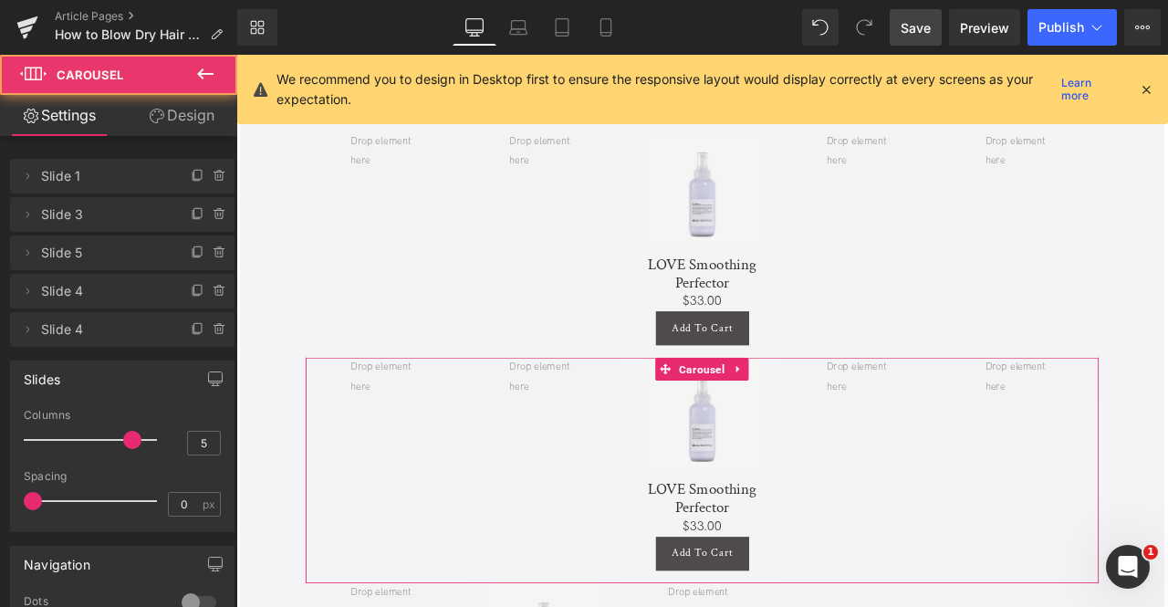
drag, startPoint x: 135, startPoint y: 108, endPoint x: 171, endPoint y: 131, distance: 42.8
click at [135, 108] on link "Design" at bounding box center [181, 115] width 119 height 41
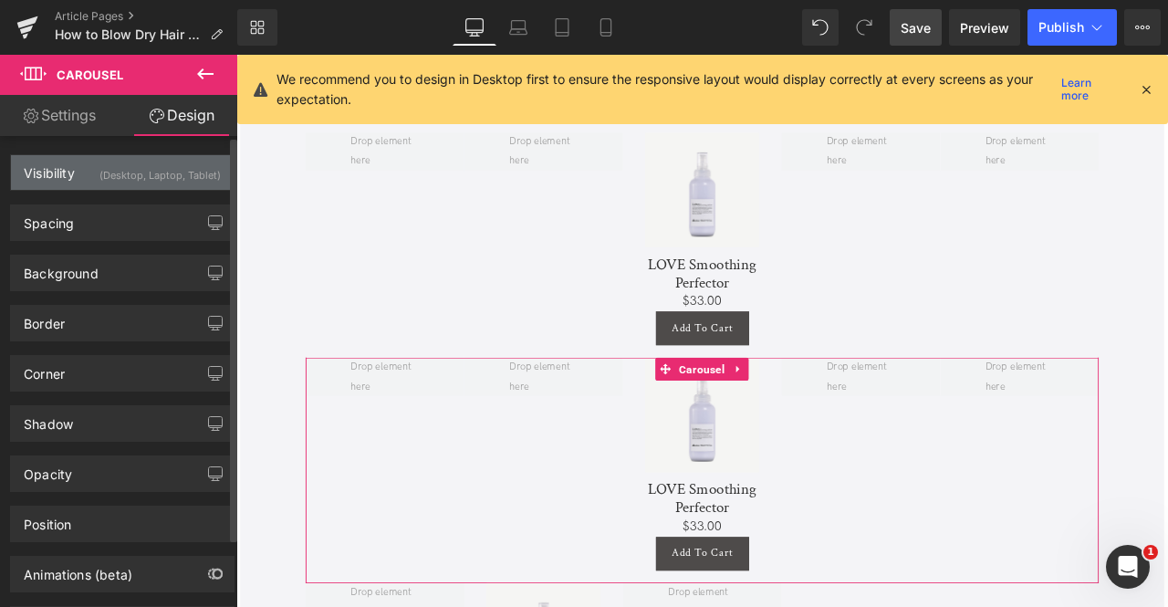
click at [192, 163] on div "(Desktop, Laptop, Tablet)" at bounding box center [159, 170] width 121 height 30
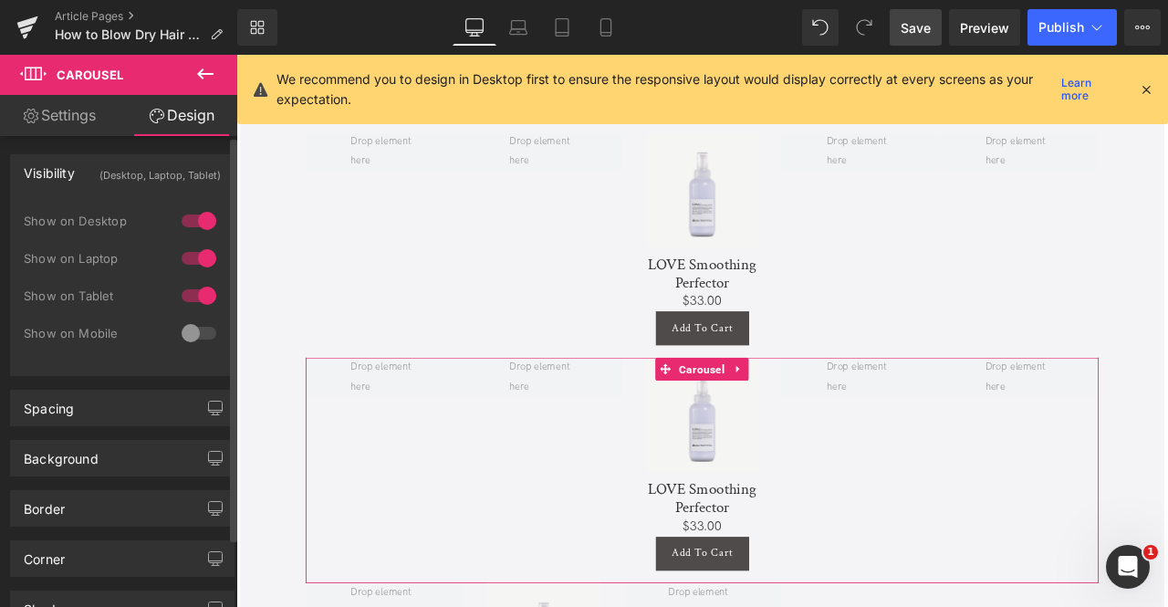
click at [201, 223] on div at bounding box center [199, 220] width 44 height 29
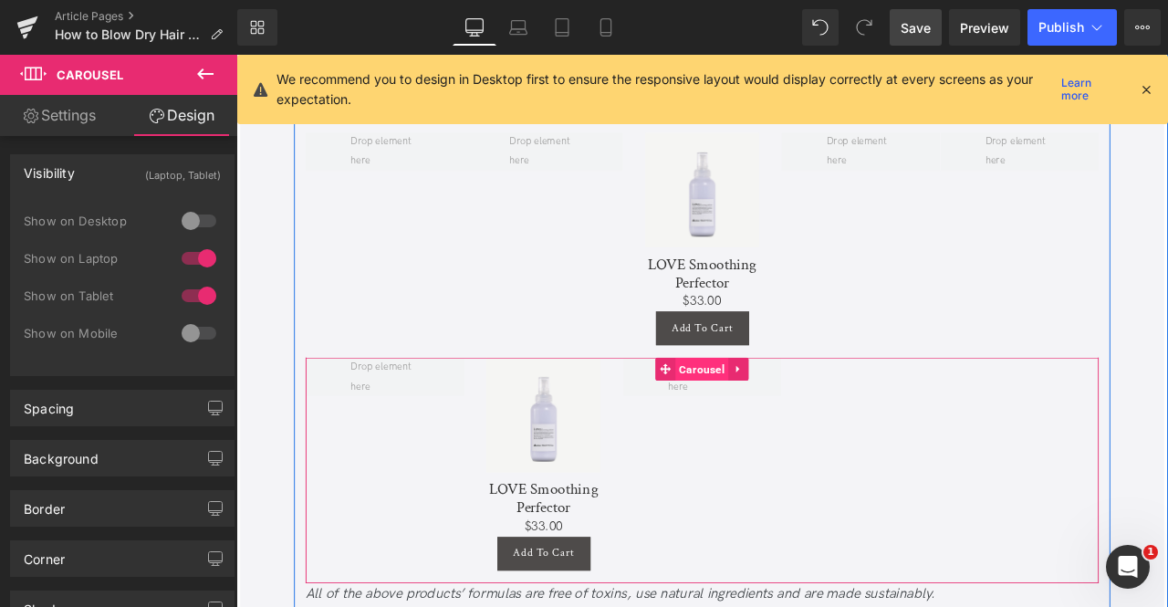
click at [770, 441] on span "Carousel" at bounding box center [787, 426] width 63 height 27
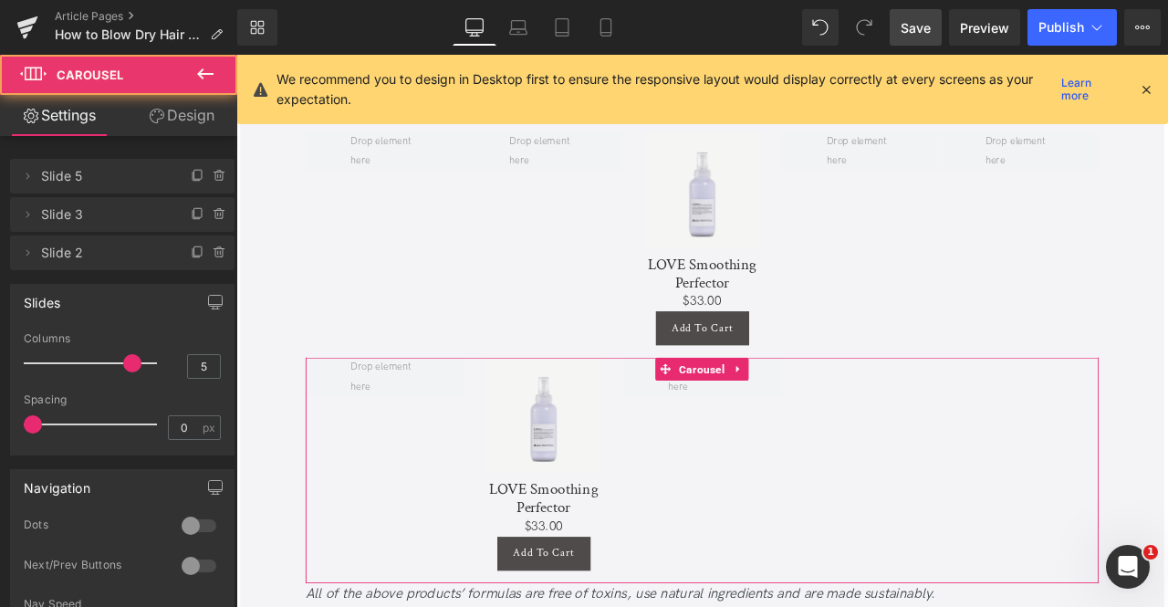
click at [187, 130] on link "Design" at bounding box center [181, 115] width 119 height 41
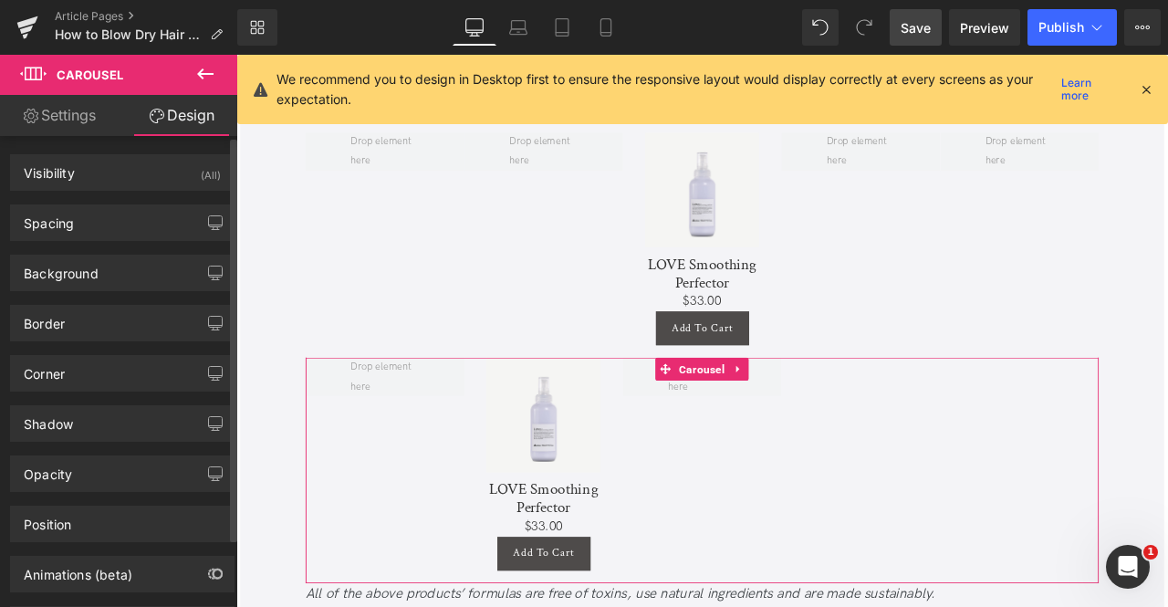
click at [195, 196] on div "Spacing Margin 0px 0 0px 0 0px 0 0px 0 Padding 0px 0 0px 0 6px 6 0px 0 Setup Gl…" at bounding box center [122, 216] width 245 height 50
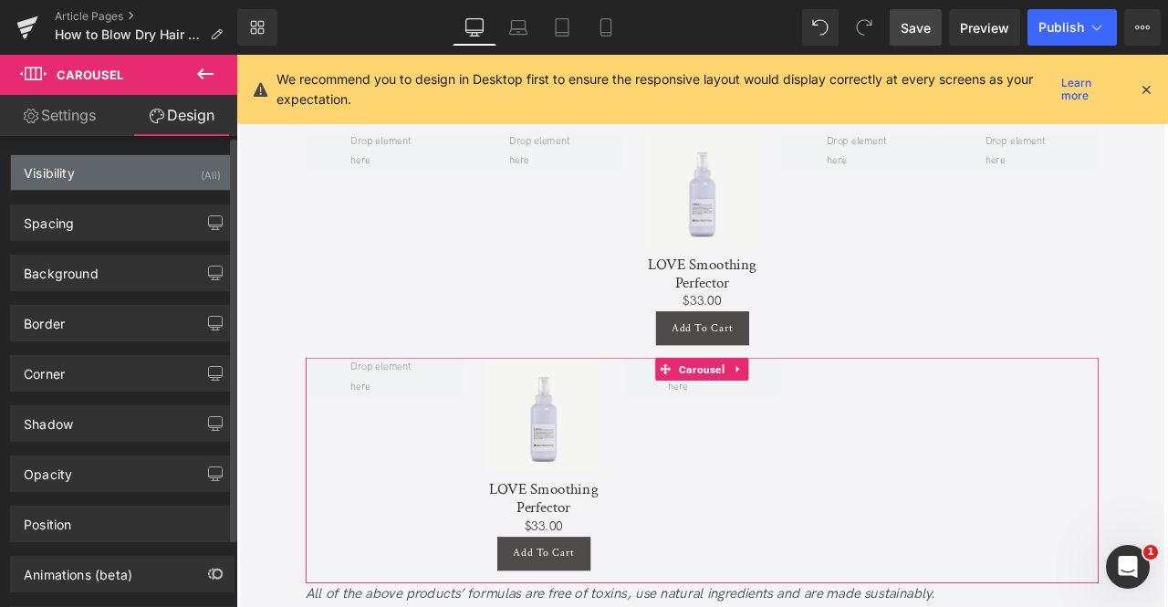
click at [175, 183] on div "Visibility (All)" at bounding box center [122, 172] width 223 height 35
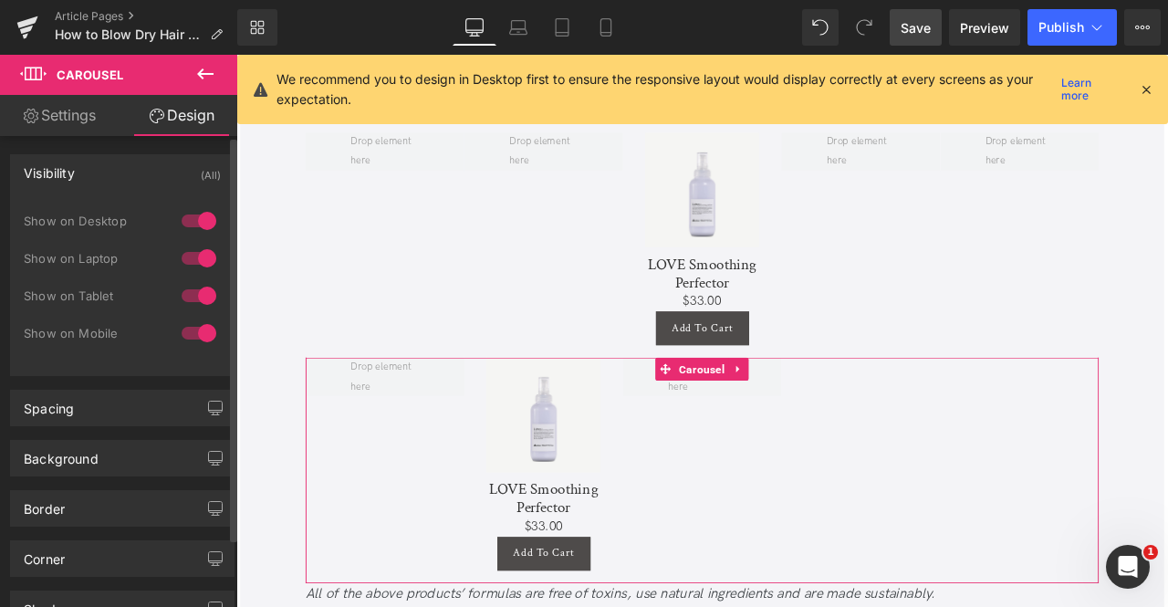
click at [195, 224] on div at bounding box center [199, 220] width 44 height 29
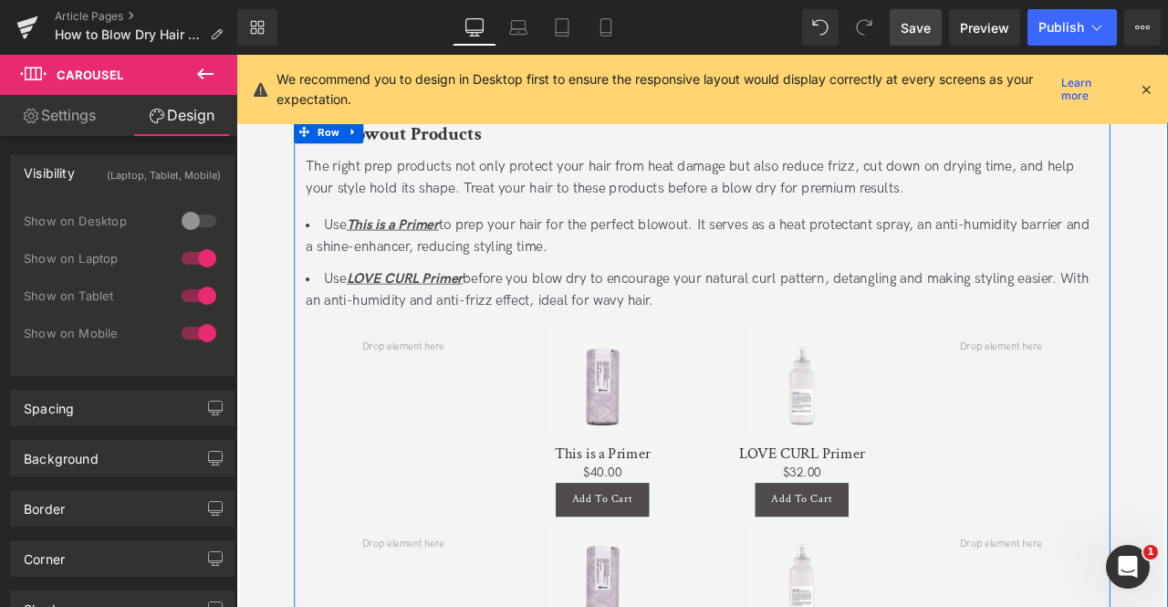
scroll to position [4093, 0]
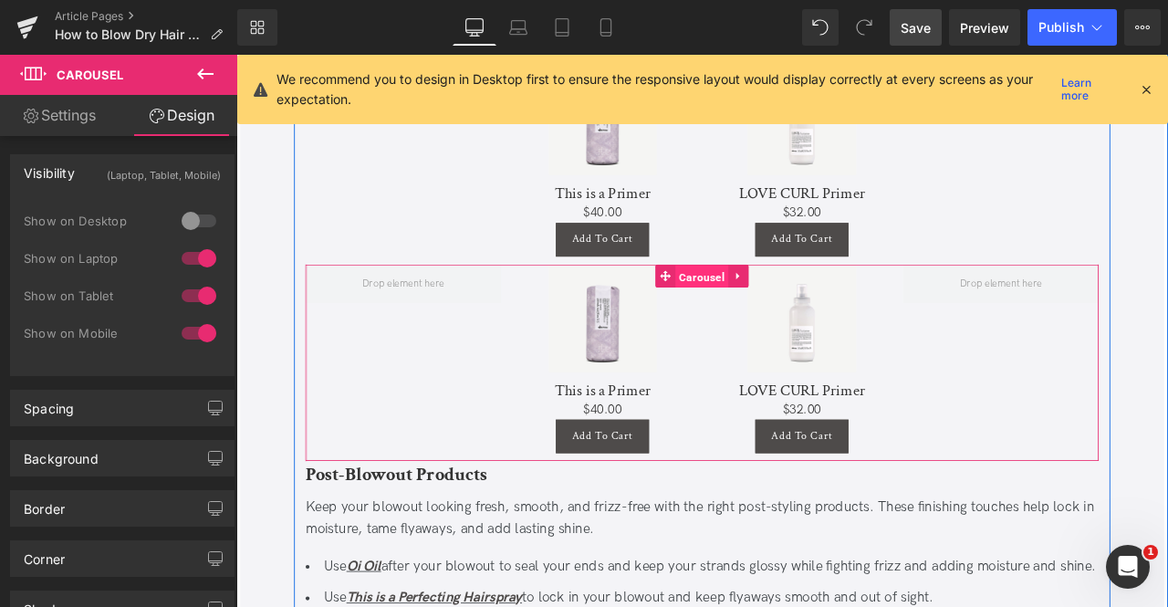
click at [784, 316] on span "Carousel" at bounding box center [787, 317] width 63 height 27
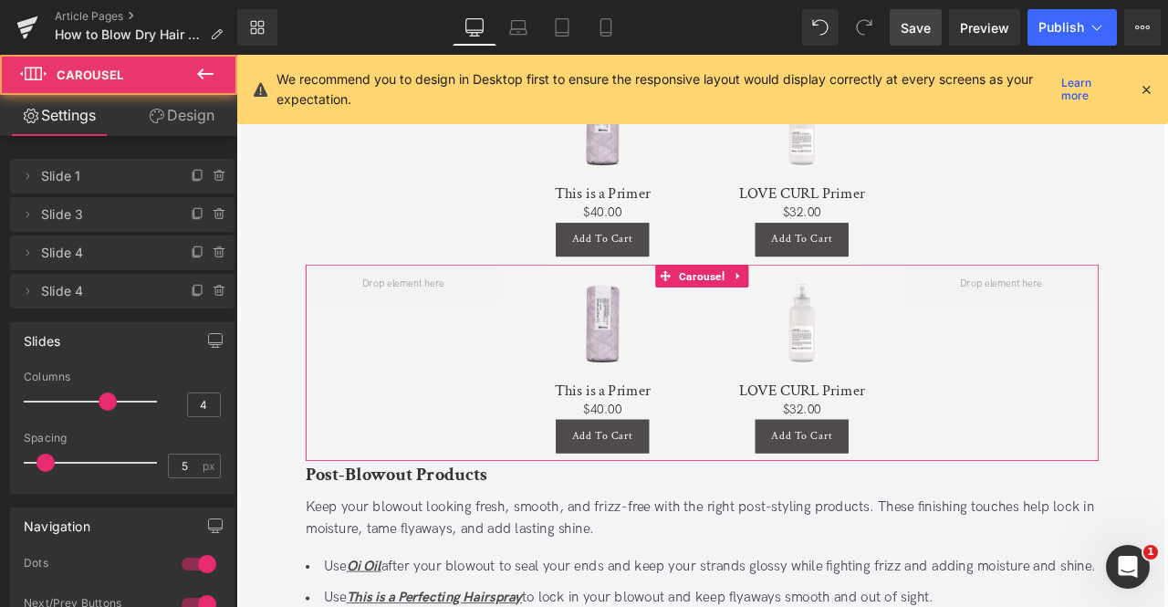
click at [184, 120] on link "Design" at bounding box center [181, 115] width 119 height 41
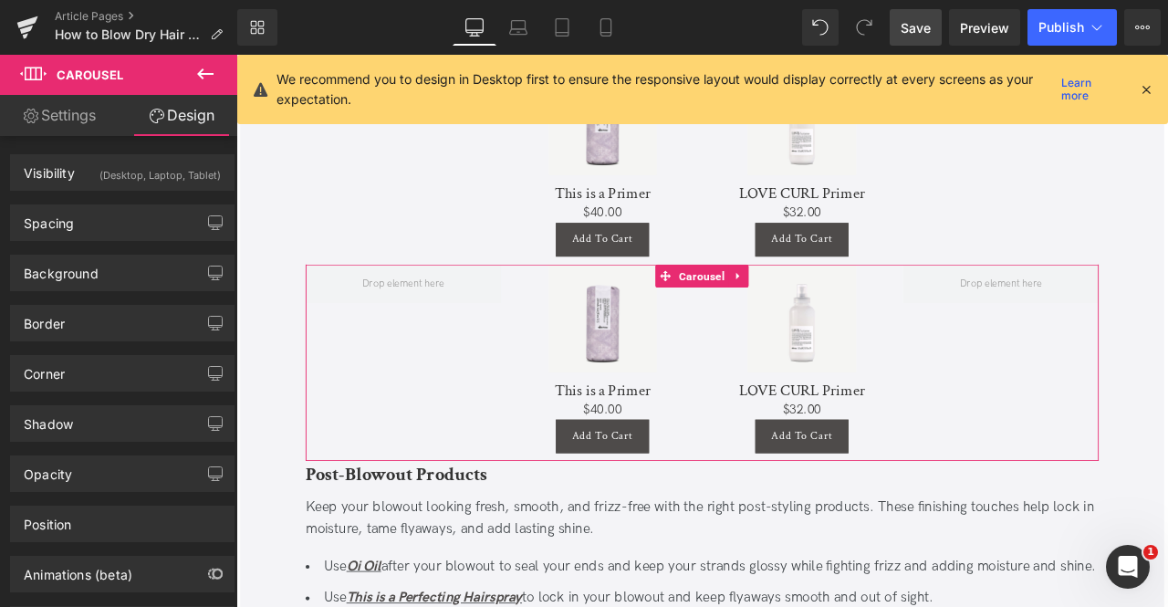
click at [190, 184] on div "(Desktop, Laptop, Tablet)" at bounding box center [159, 170] width 121 height 30
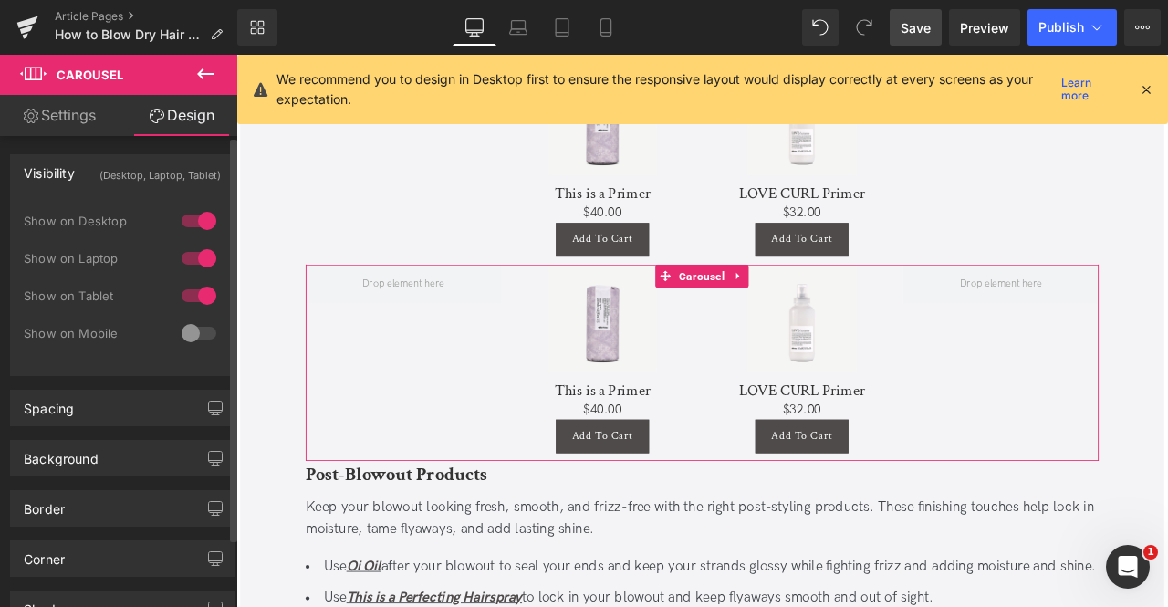
click at [192, 216] on div at bounding box center [199, 220] width 44 height 29
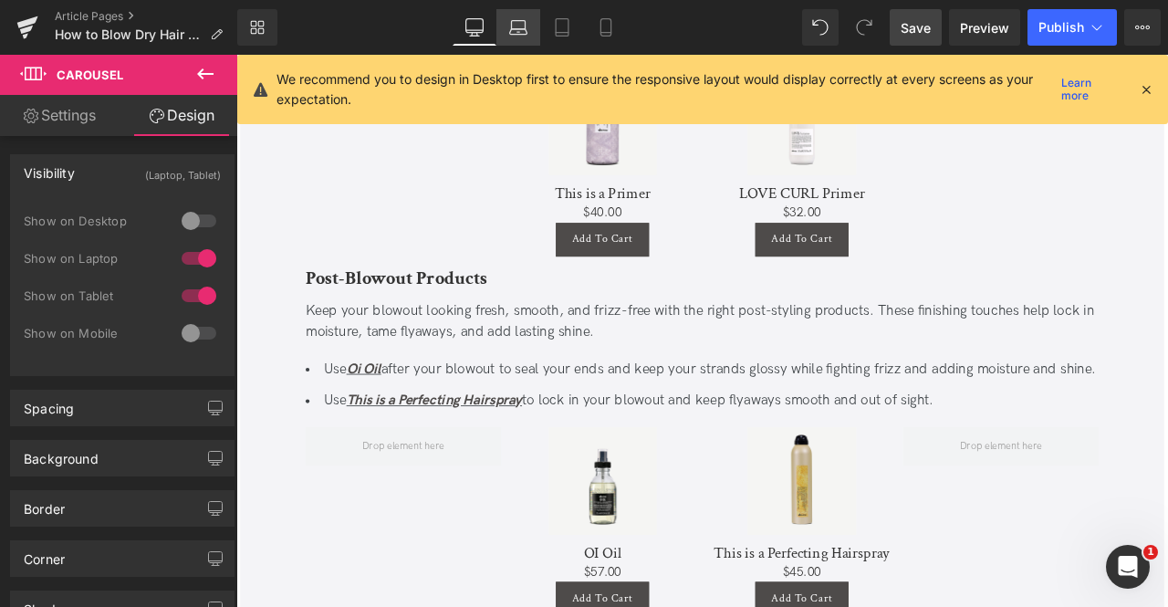
click at [515, 30] on icon at bounding box center [518, 27] width 18 height 18
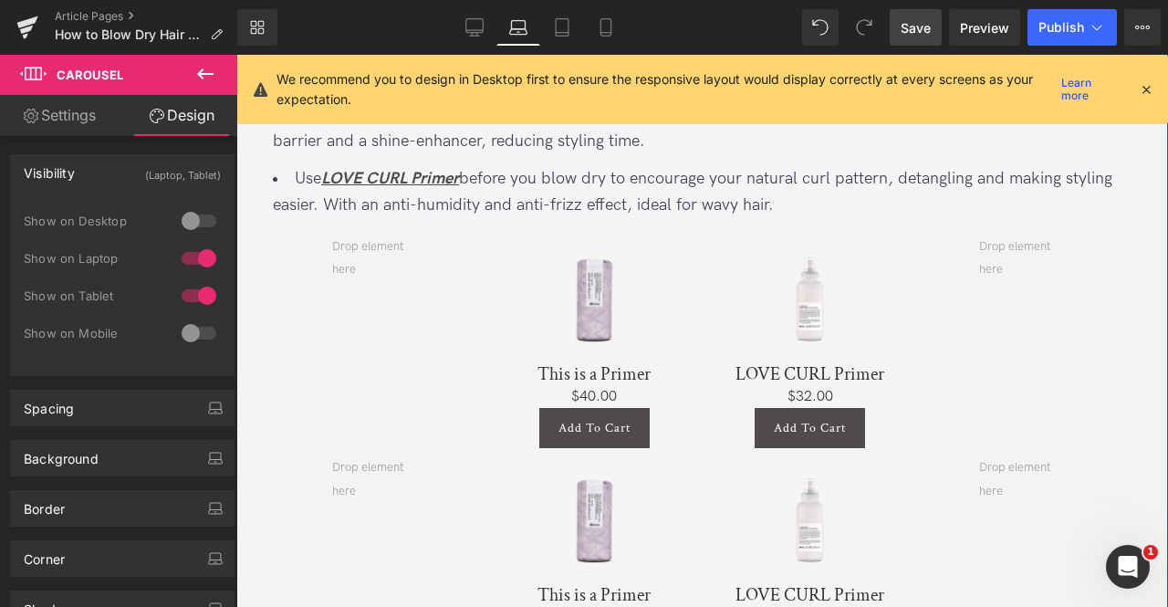
scroll to position [4142, 0]
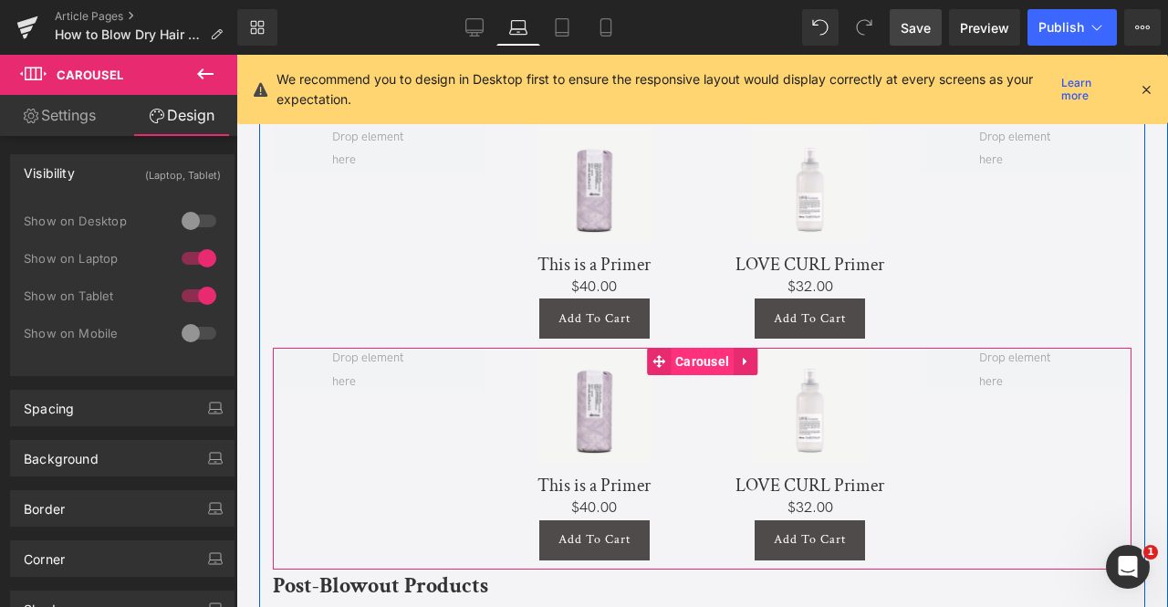
click at [702, 363] on span "Carousel" at bounding box center [702, 361] width 63 height 27
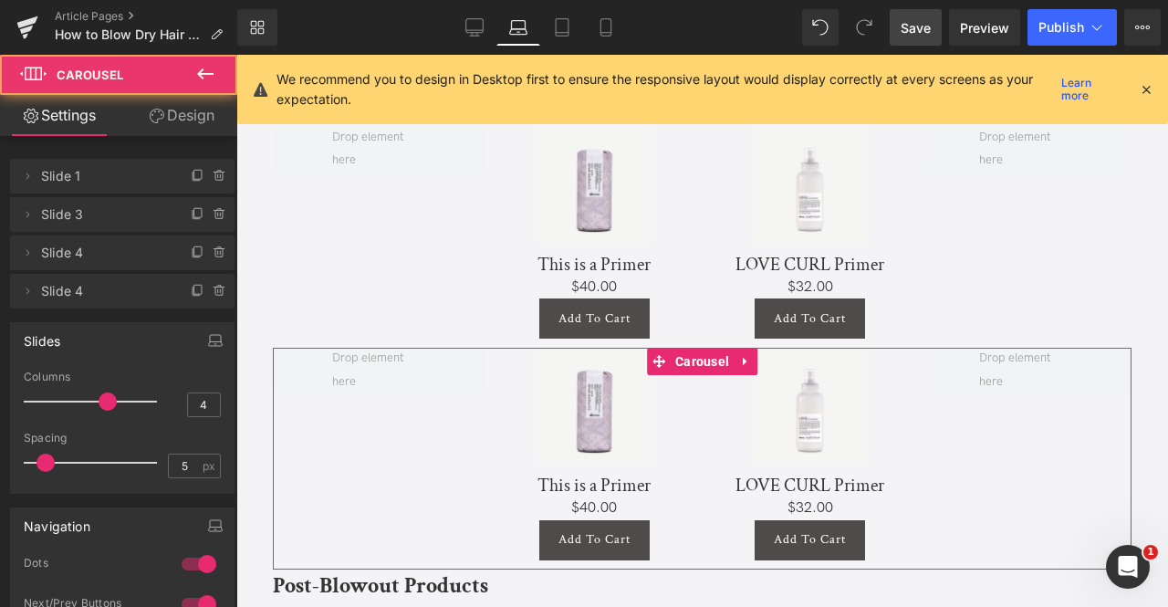
click at [182, 123] on link "Design" at bounding box center [181, 115] width 119 height 41
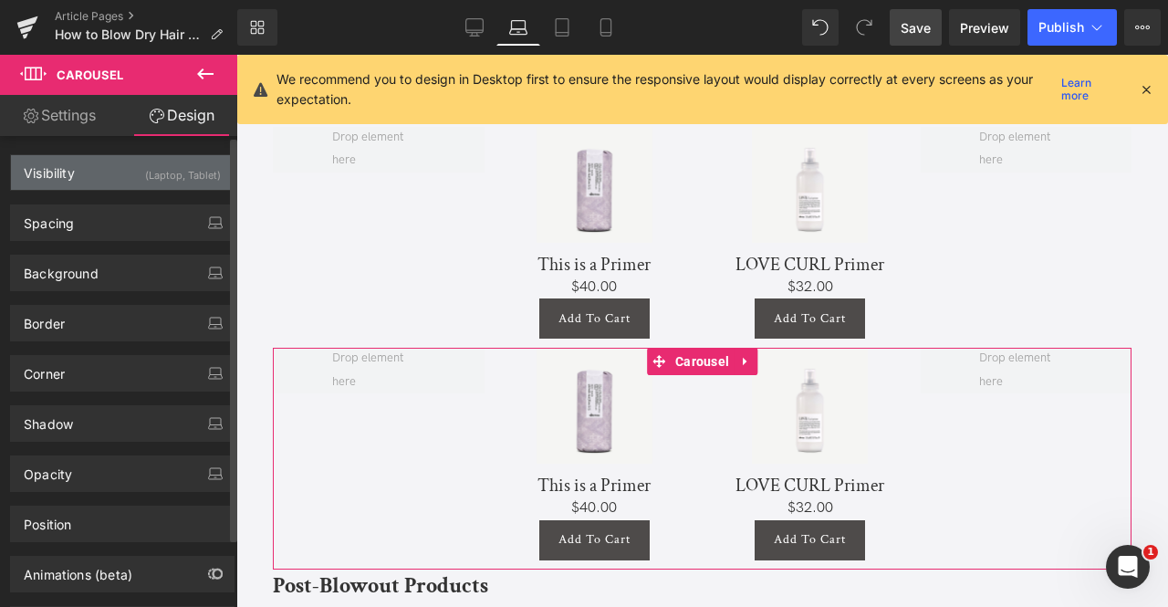
click at [201, 178] on div "(Laptop, Tablet)" at bounding box center [183, 170] width 76 height 30
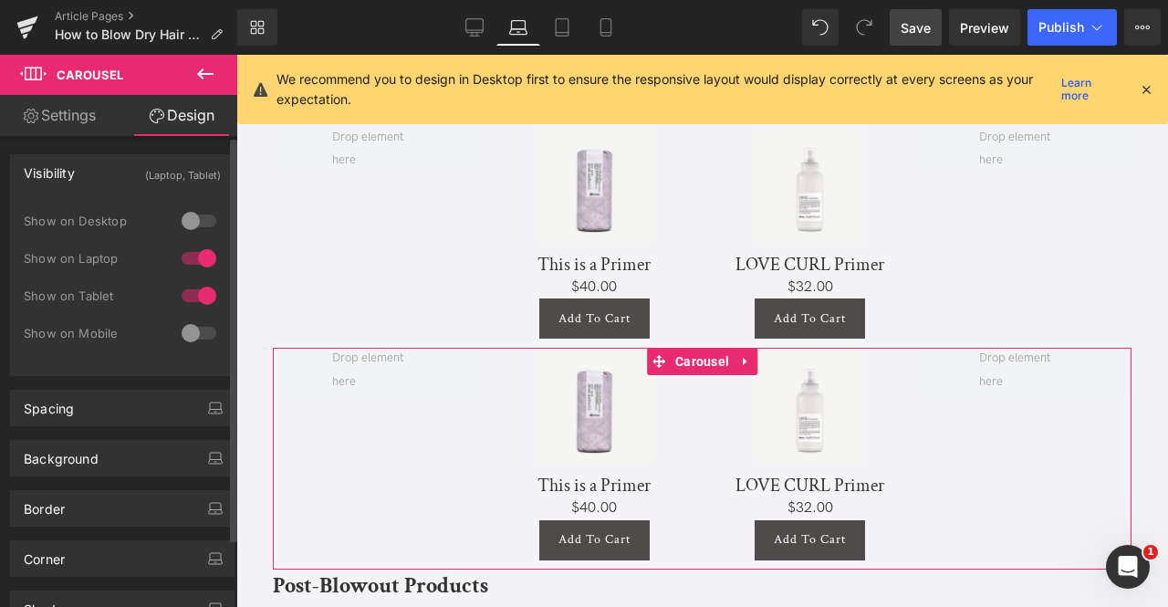
click at [194, 295] on div at bounding box center [199, 295] width 44 height 29
click at [192, 302] on div at bounding box center [199, 295] width 44 height 29
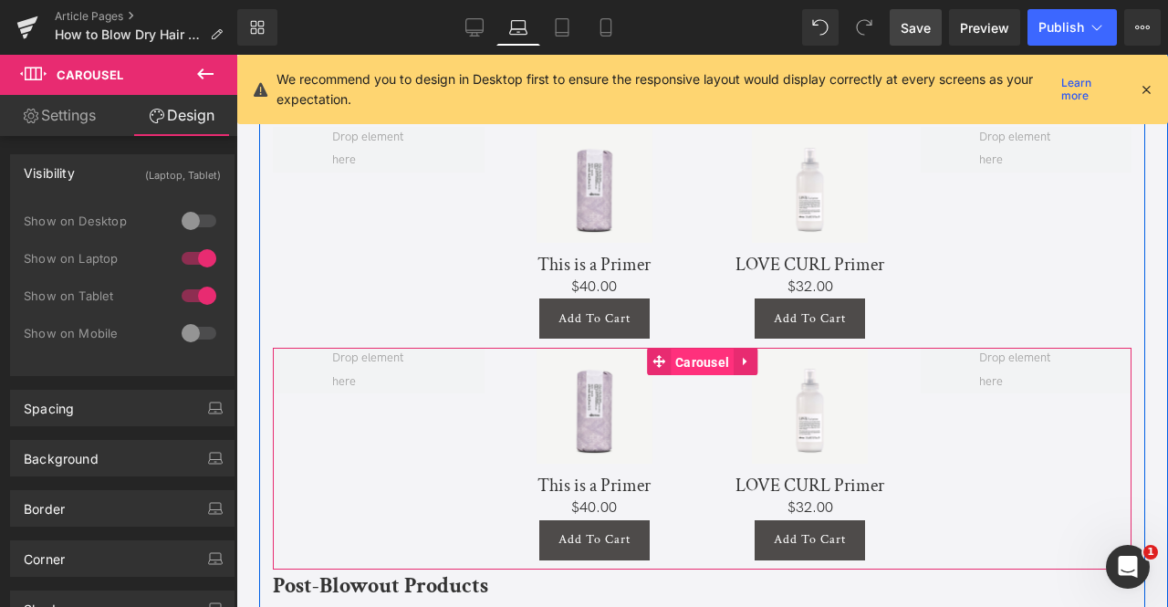
click at [702, 364] on span "Carousel" at bounding box center [702, 362] width 63 height 27
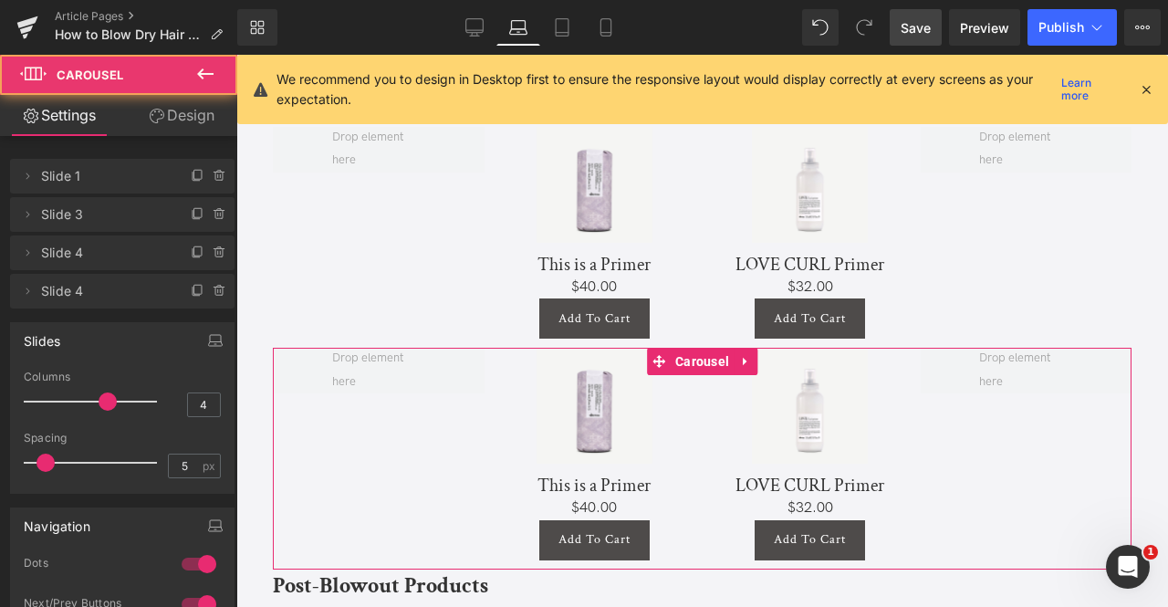
click at [168, 102] on link "Design" at bounding box center [181, 115] width 119 height 41
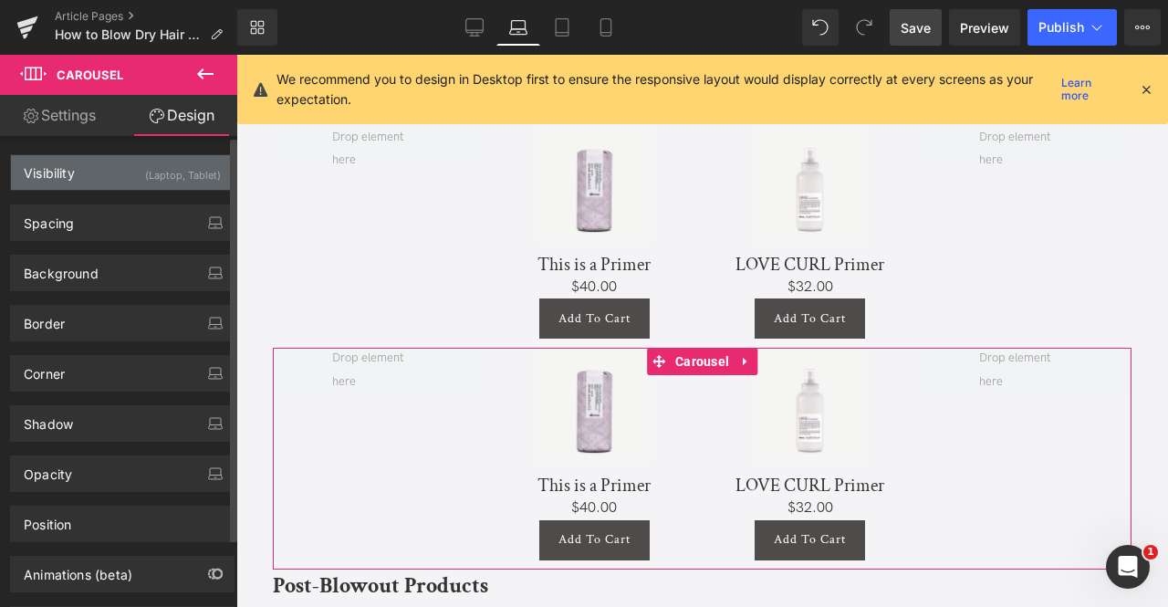
click at [187, 160] on div "(Laptop, Tablet)" at bounding box center [183, 170] width 76 height 30
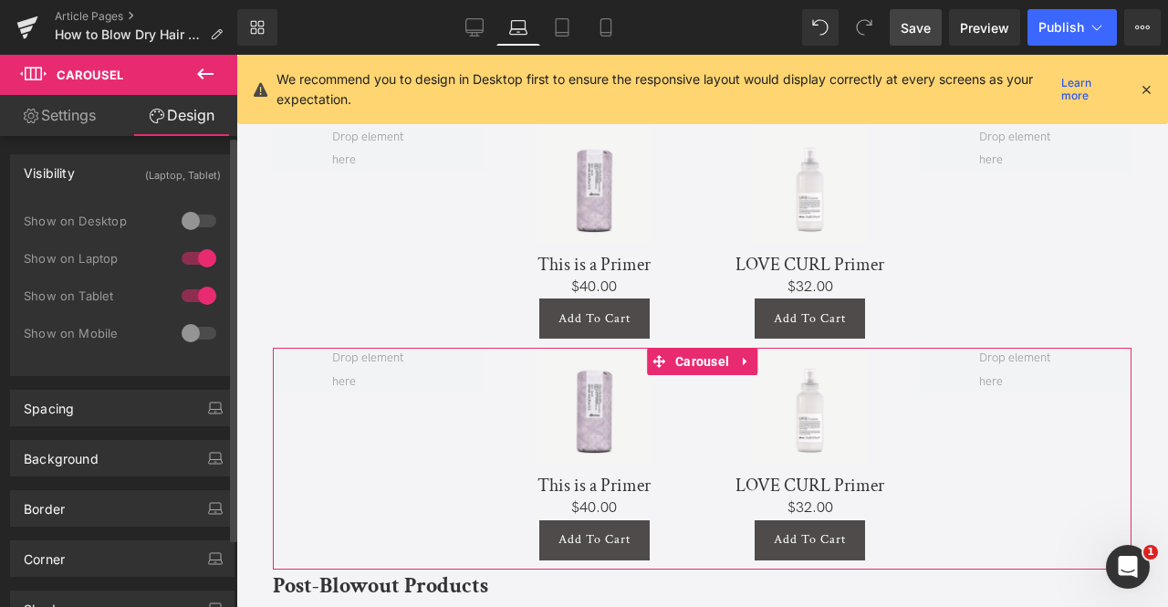
click at [195, 301] on div at bounding box center [199, 295] width 44 height 29
click at [195, 257] on div at bounding box center [199, 258] width 44 height 29
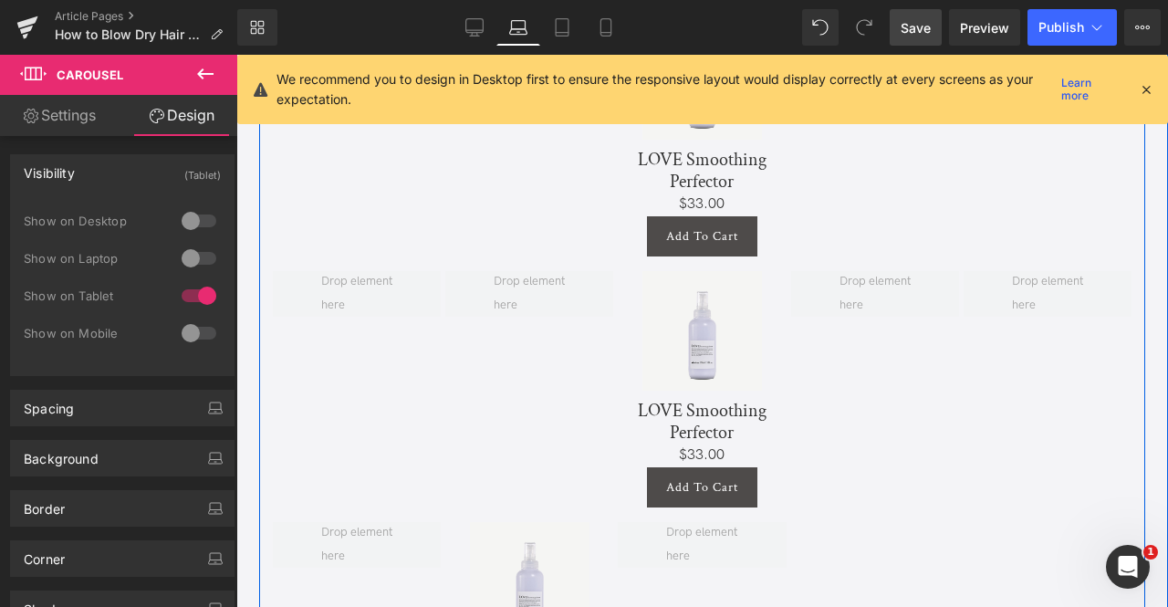
scroll to position [5087, 0]
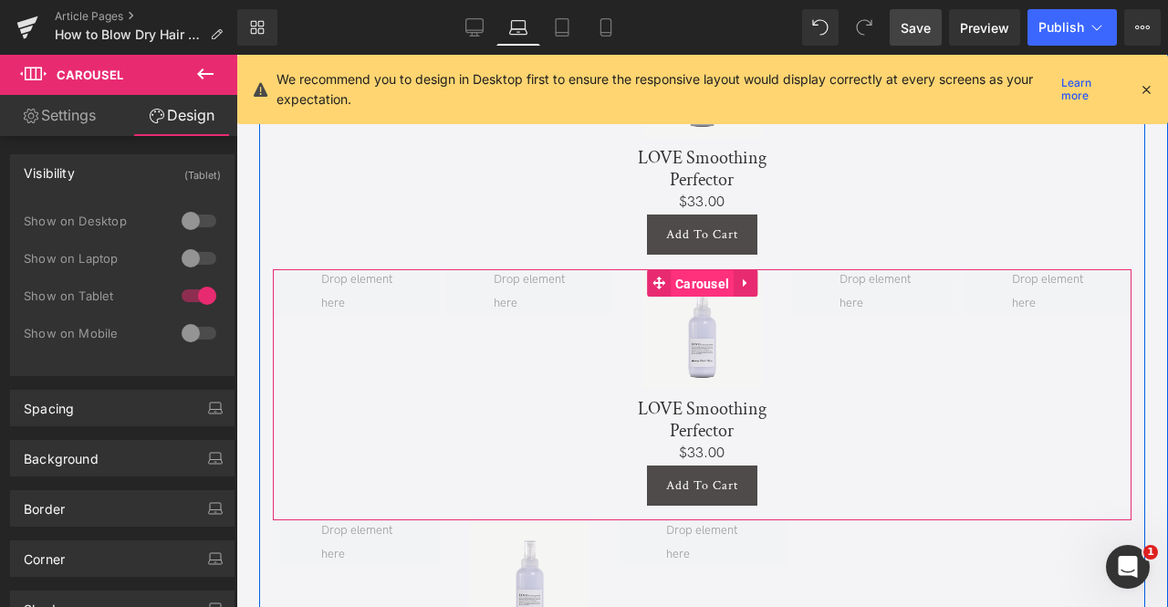
click at [702, 276] on span "Carousel" at bounding box center [702, 283] width 63 height 27
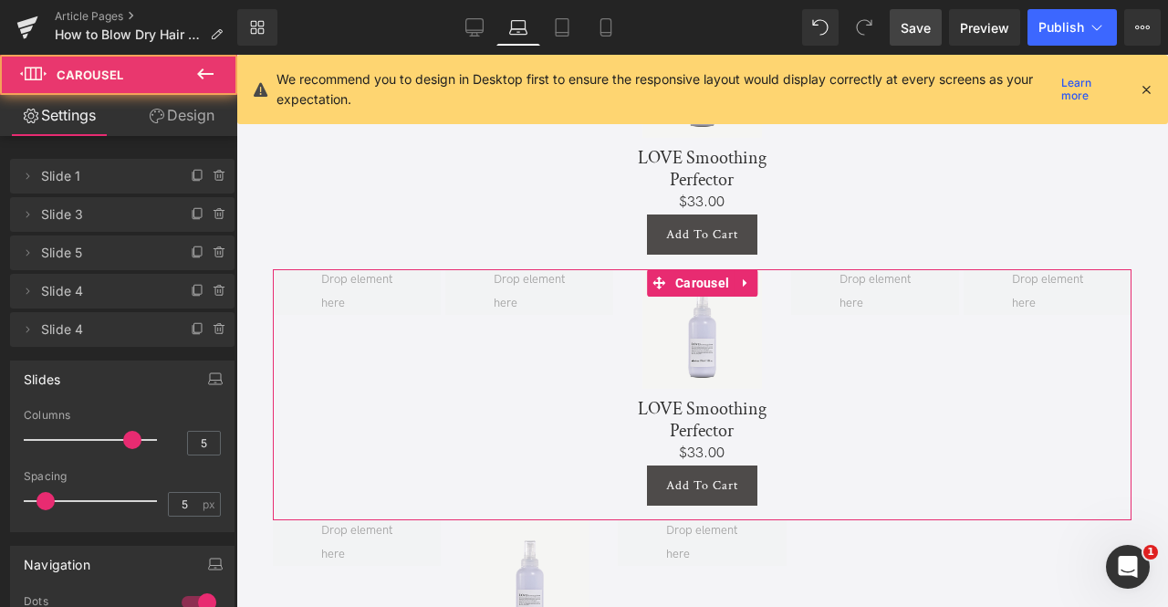
click at [175, 116] on link "Design" at bounding box center [181, 115] width 119 height 41
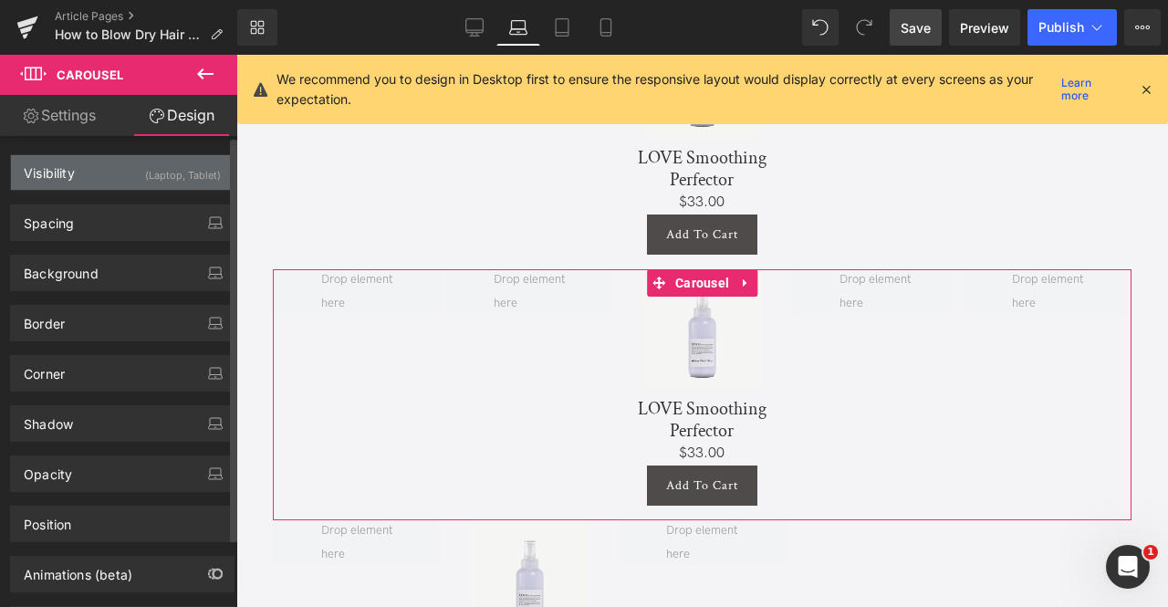
click at [188, 163] on div "(Laptop, Tablet)" at bounding box center [183, 170] width 76 height 30
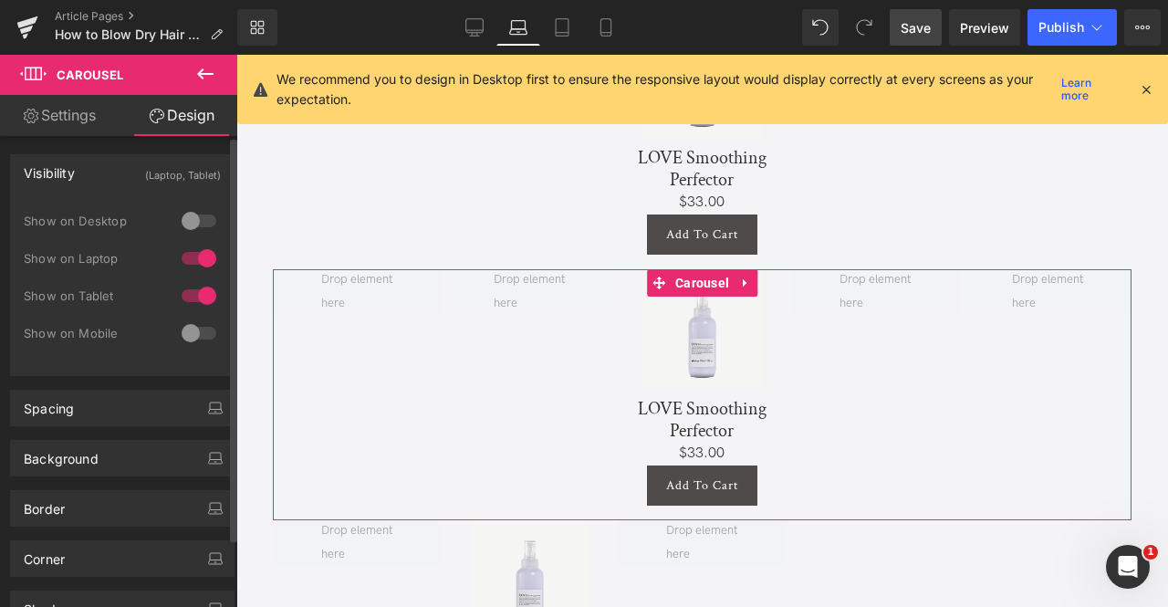
click at [187, 246] on div at bounding box center [199, 258] width 44 height 29
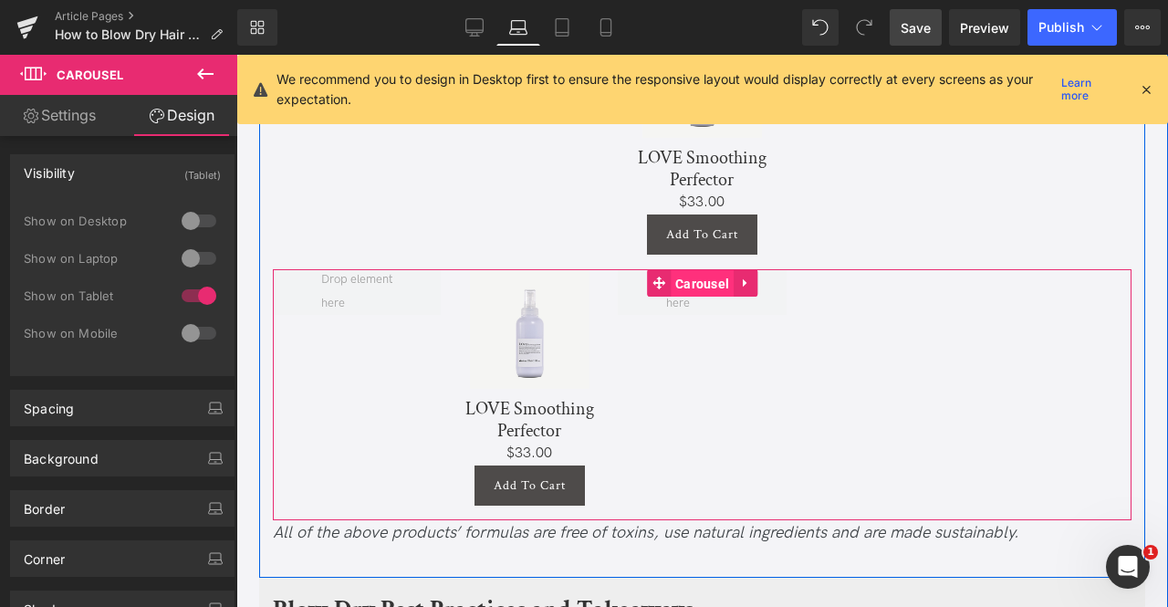
click at [704, 282] on span "Carousel" at bounding box center [702, 283] width 63 height 27
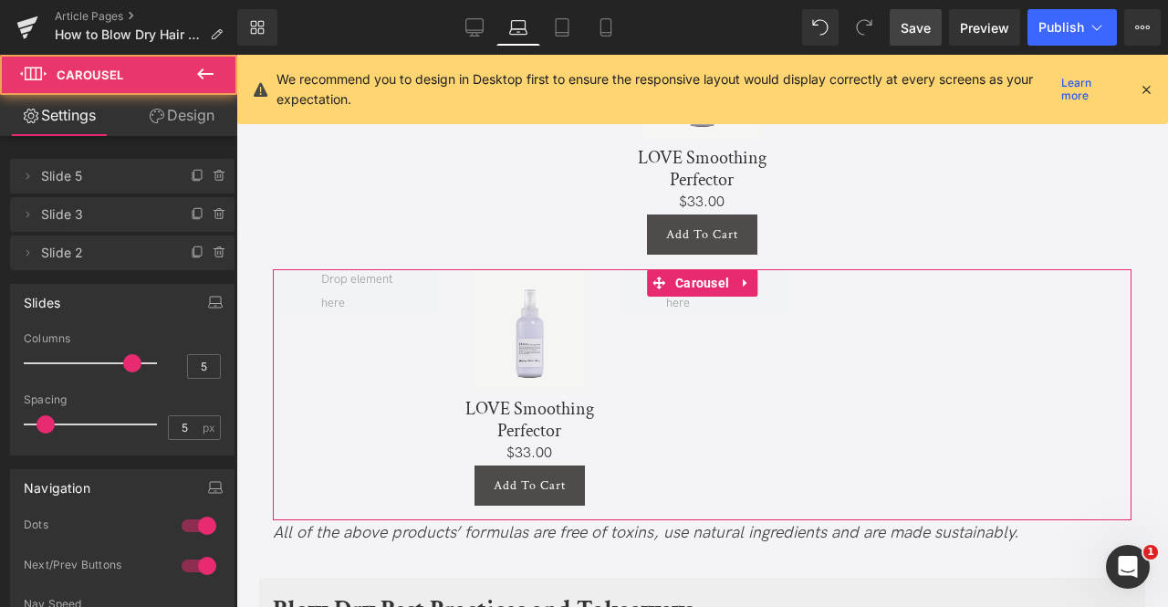
click at [184, 122] on link "Design" at bounding box center [181, 115] width 119 height 41
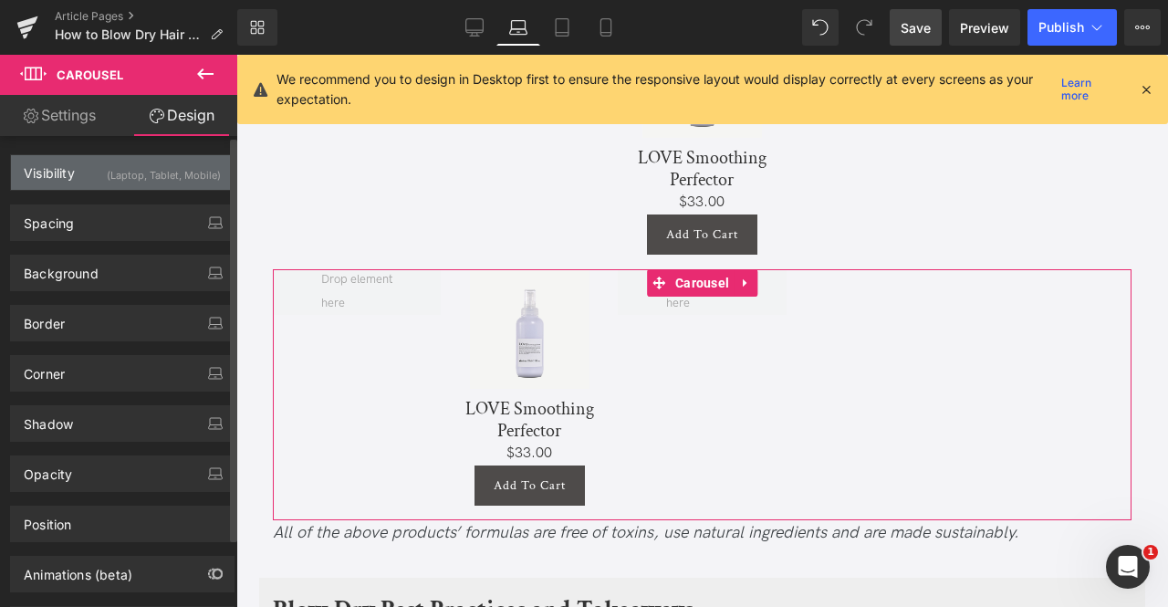
click at [195, 174] on div "(Laptop, Tablet, Mobile)" at bounding box center [164, 170] width 114 height 30
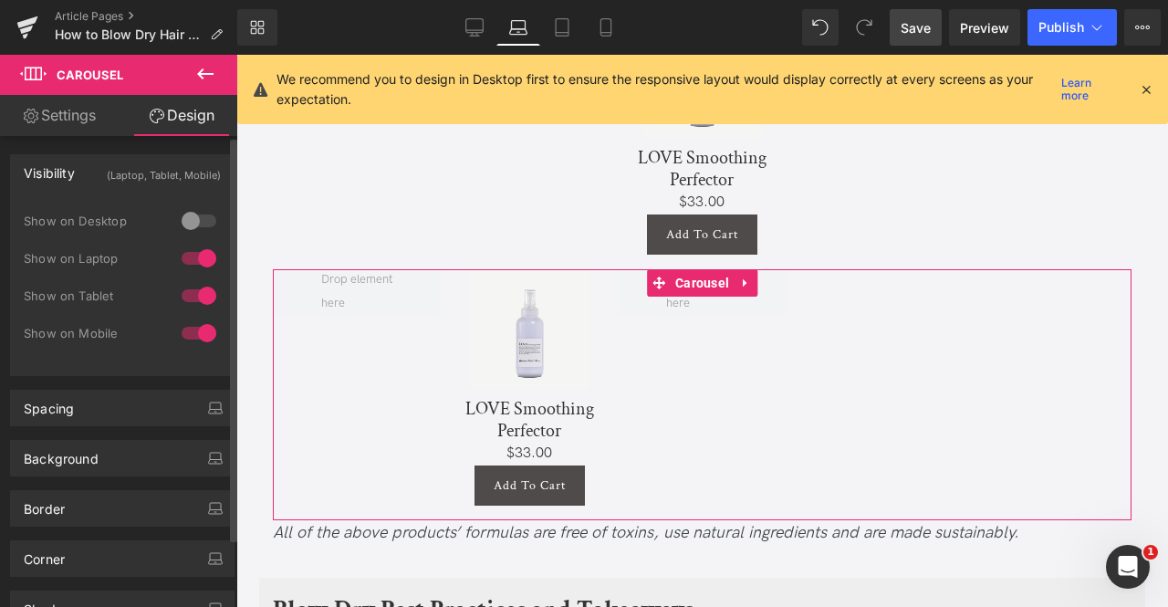
click at [195, 251] on div at bounding box center [199, 258] width 44 height 29
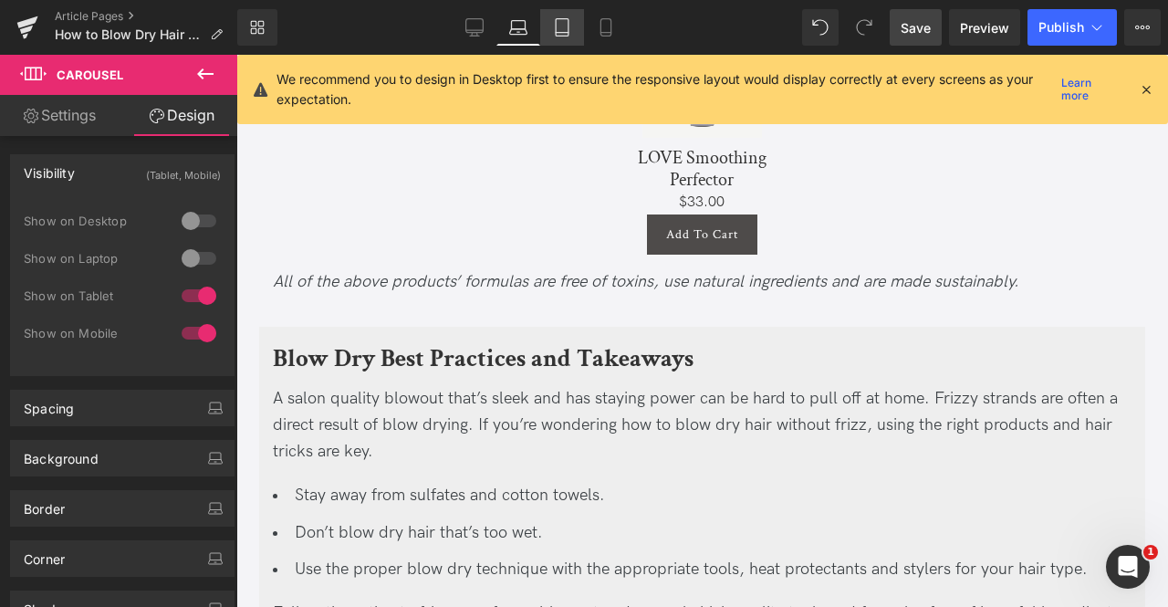
click at [562, 33] on icon at bounding box center [562, 33] width 13 height 0
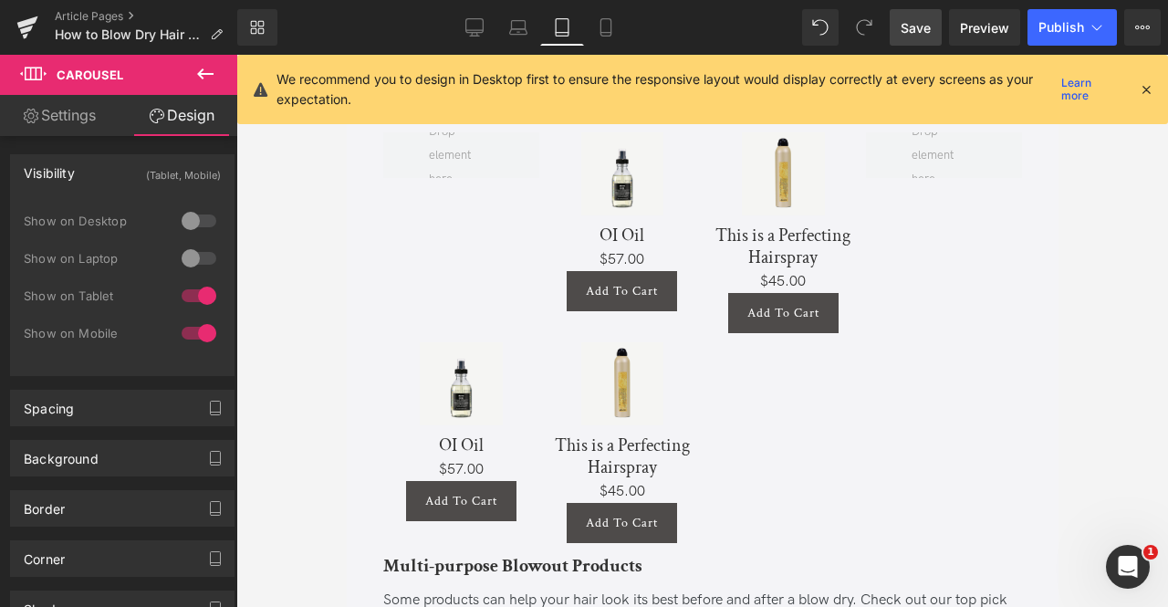
scroll to position [4448, 0]
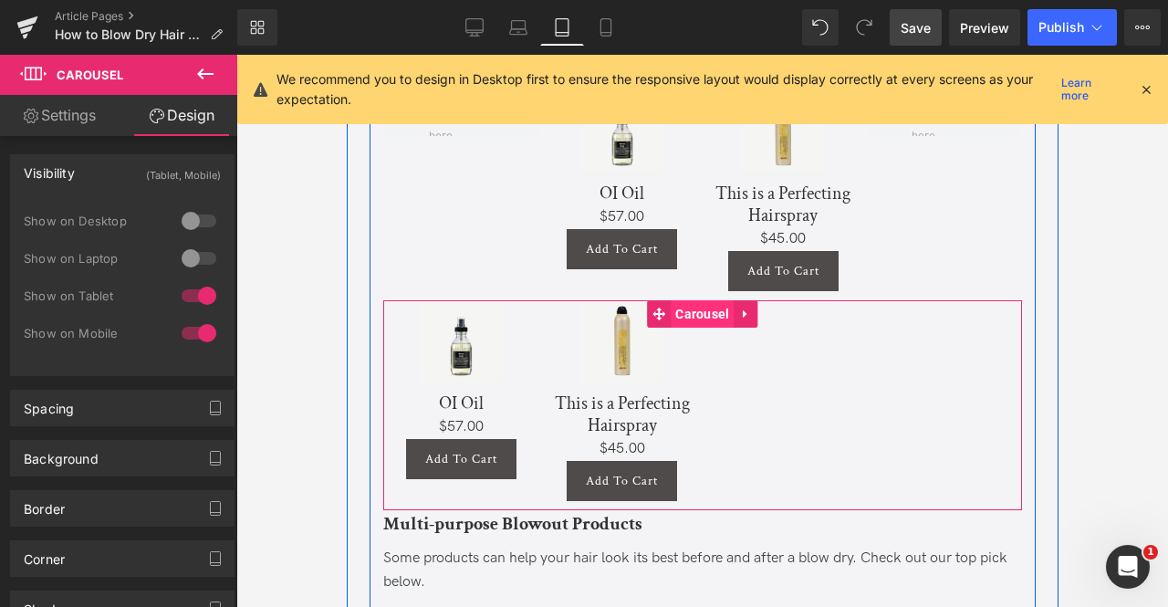
click at [701, 328] on span "Carousel" at bounding box center [701, 313] width 63 height 27
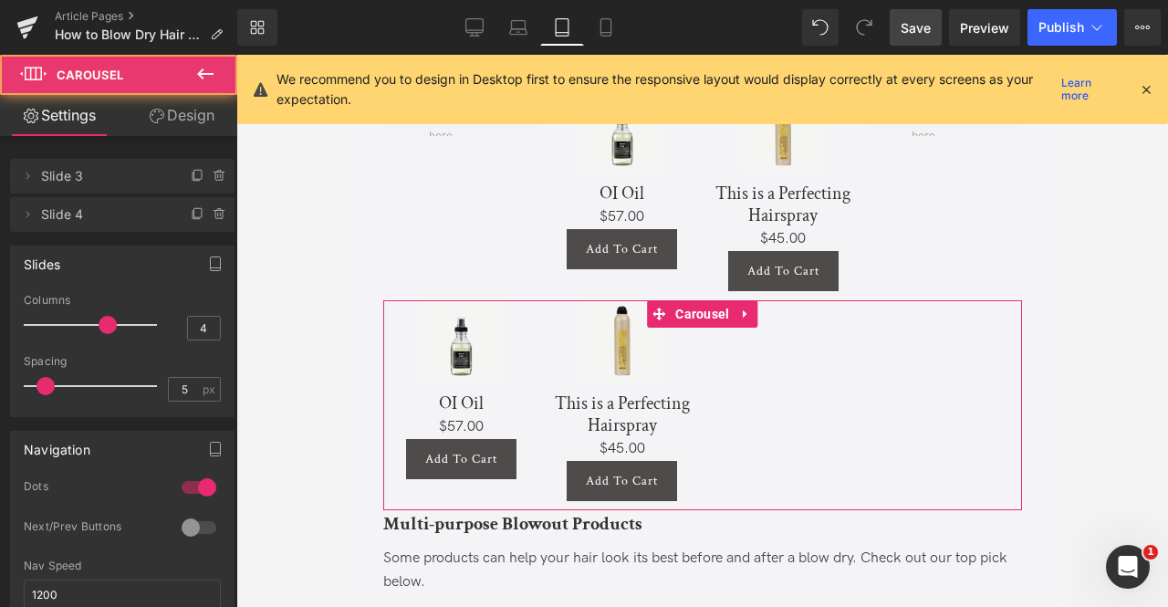
click at [206, 114] on link "Design" at bounding box center [181, 115] width 119 height 41
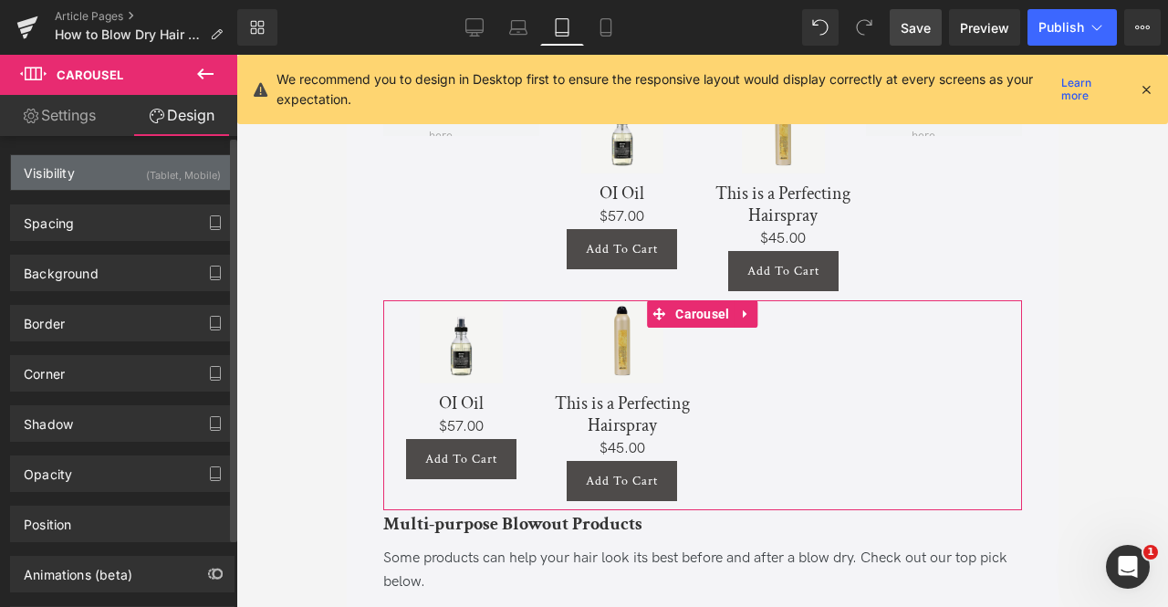
click at [153, 168] on div "(Tablet, Mobile)" at bounding box center [183, 170] width 75 height 30
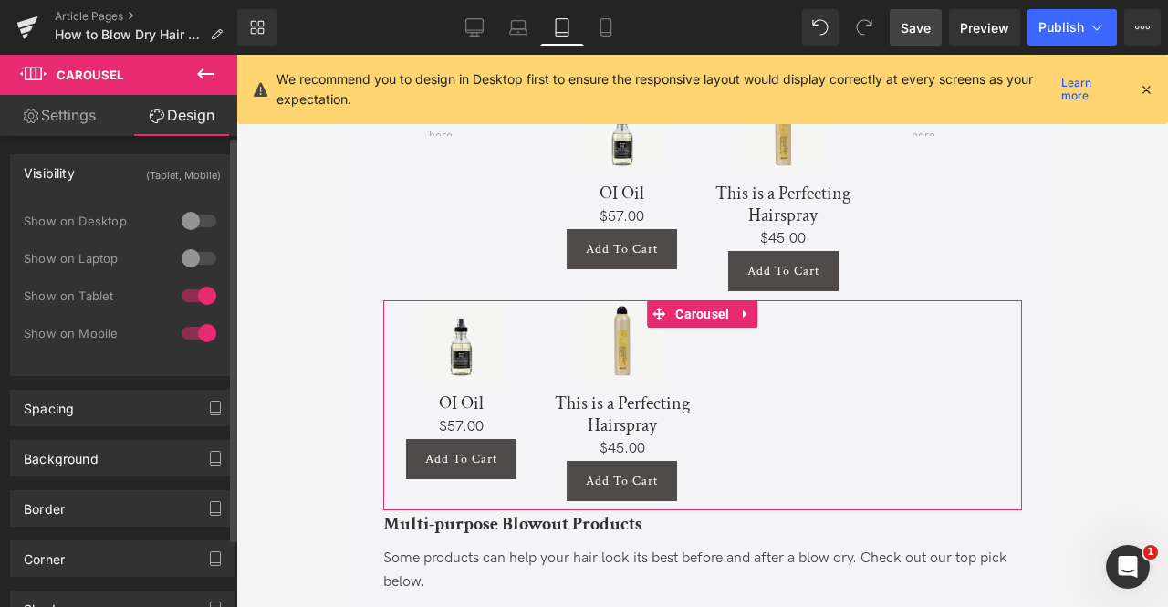
click at [191, 287] on div at bounding box center [199, 295] width 44 height 29
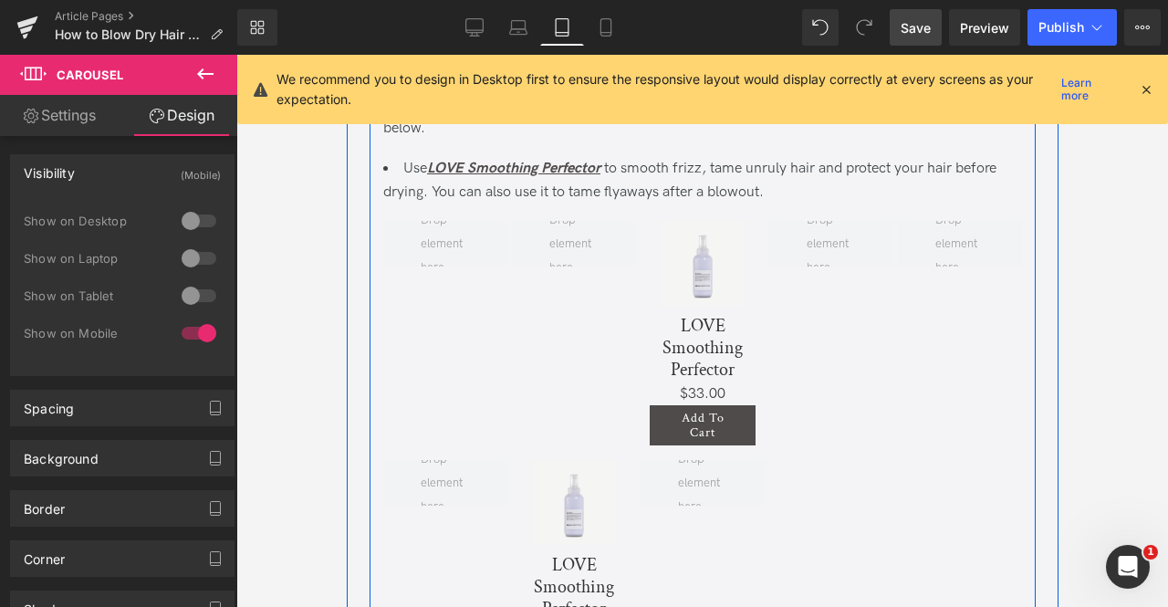
scroll to position [4693, 0]
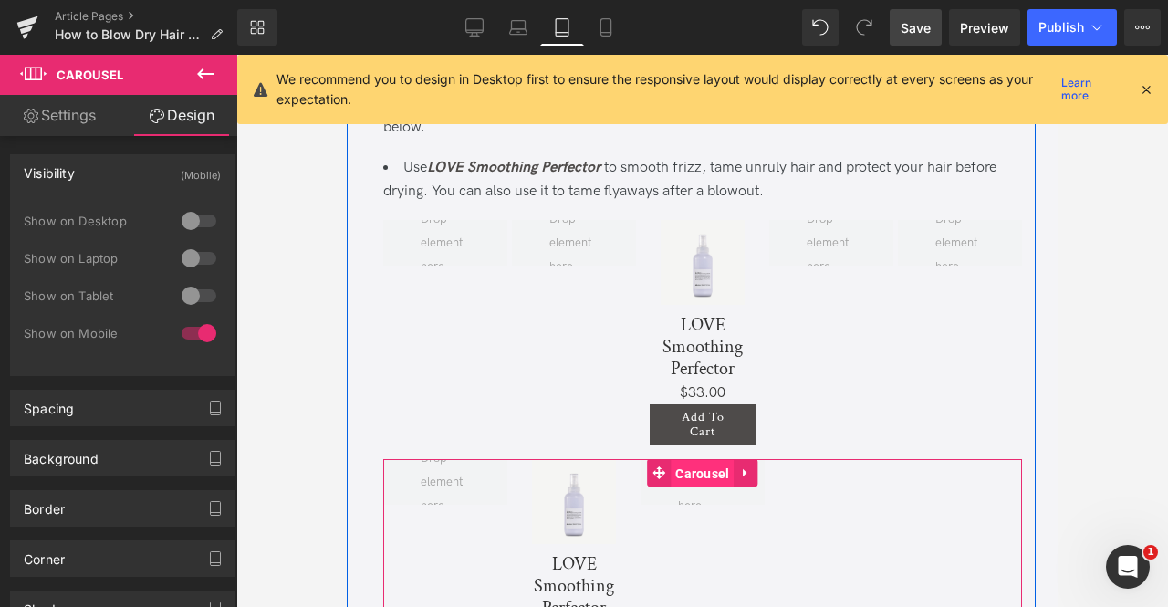
click at [699, 487] on span "Carousel" at bounding box center [701, 473] width 63 height 27
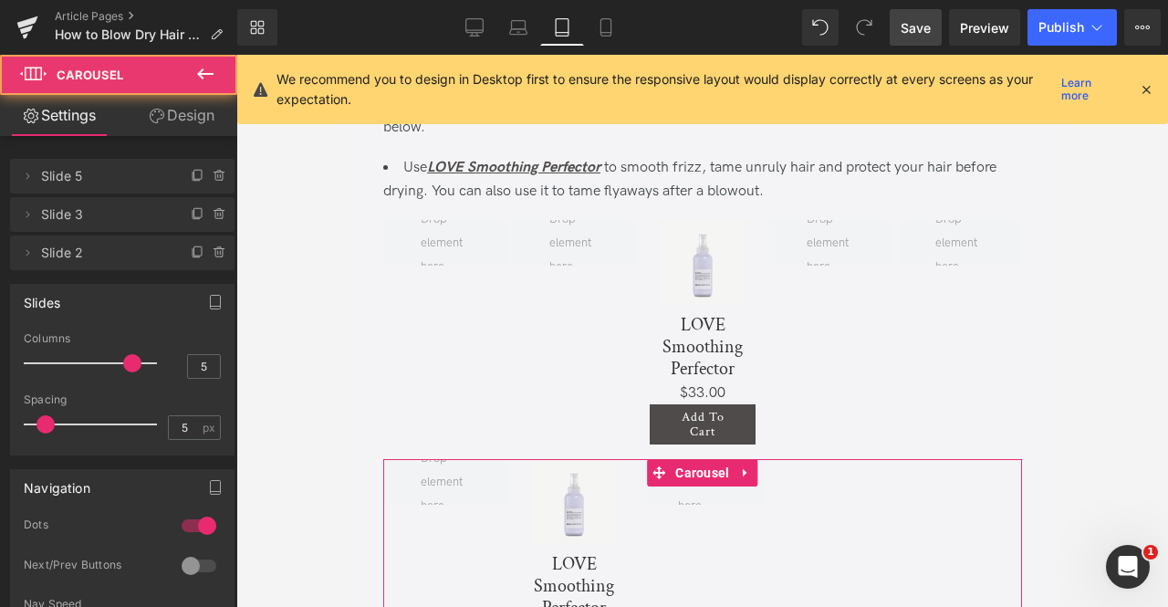
click at [179, 122] on link "Design" at bounding box center [181, 115] width 119 height 41
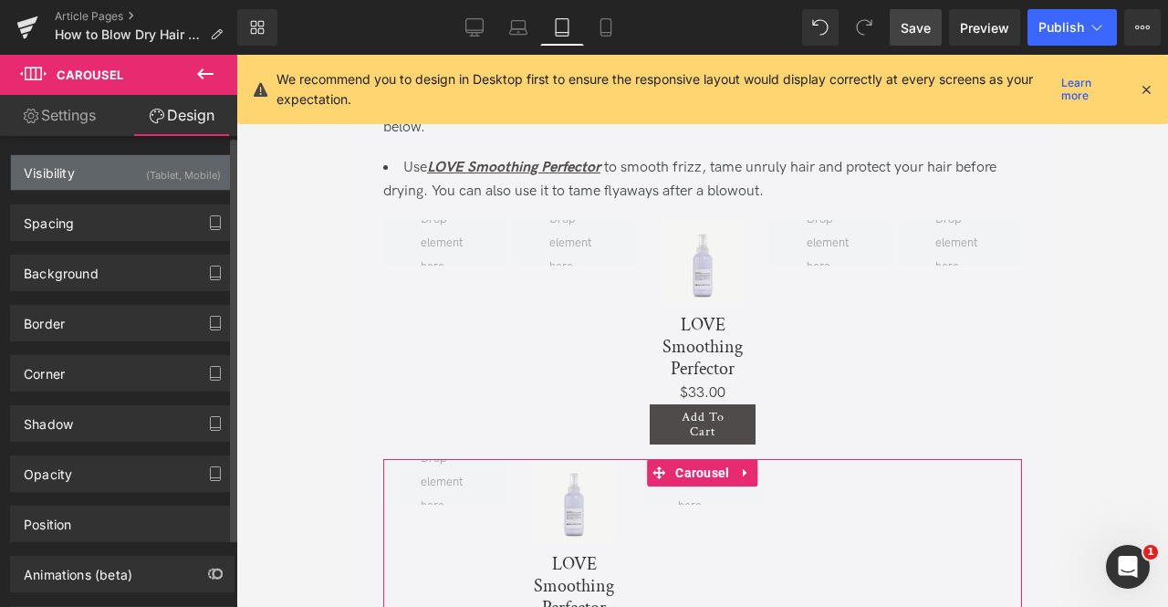
click at [154, 180] on div "(Tablet, Mobile)" at bounding box center [183, 170] width 75 height 30
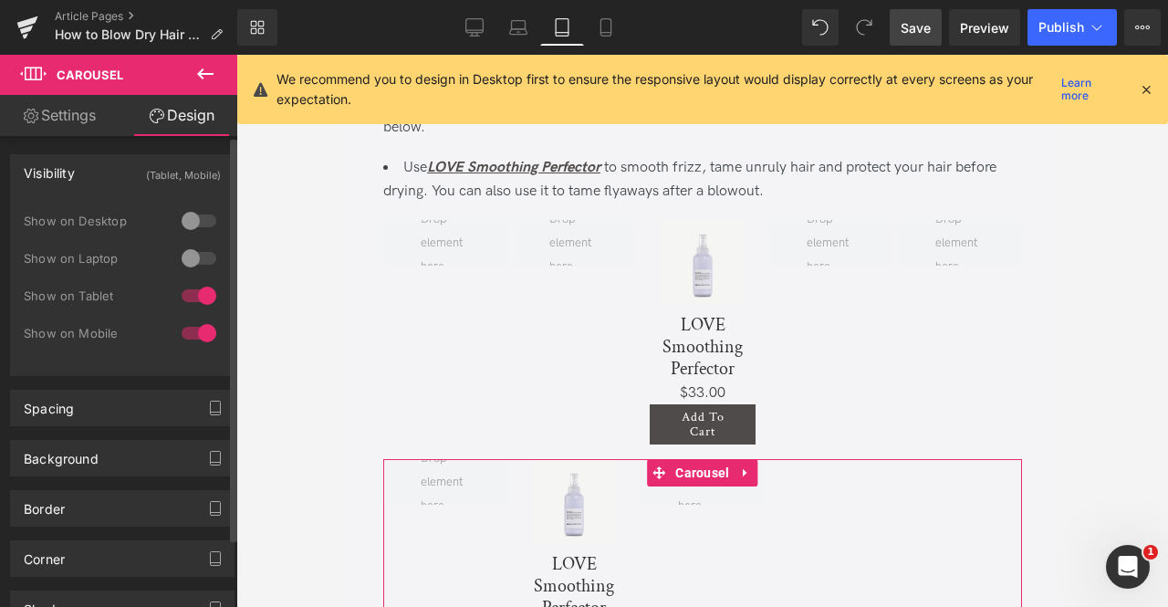
click at [191, 301] on div at bounding box center [199, 295] width 44 height 29
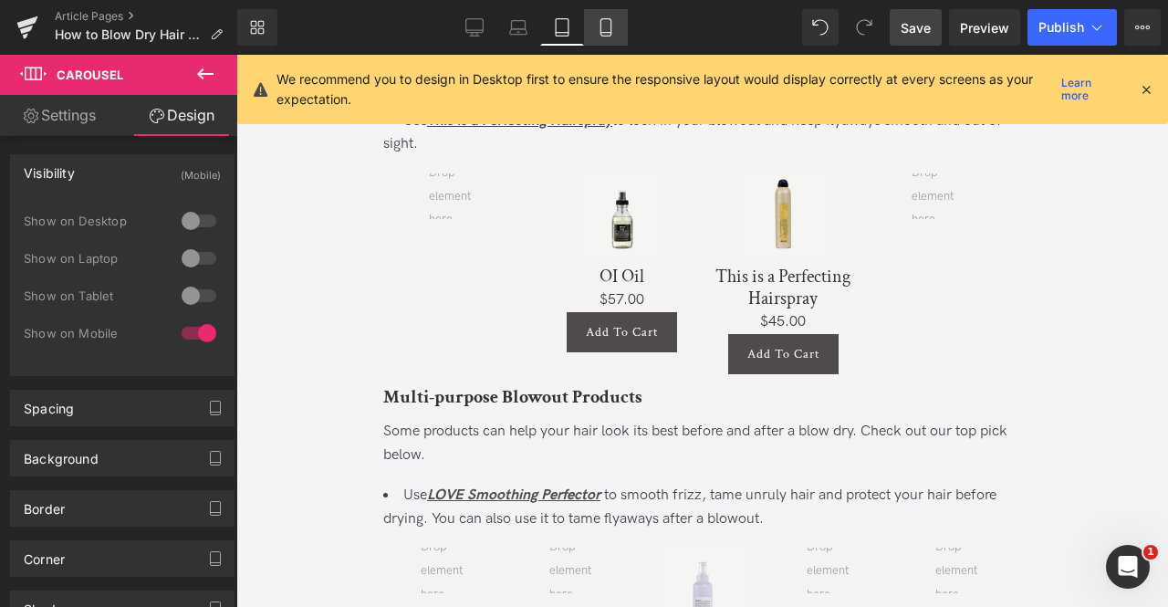
click at [602, 30] on icon at bounding box center [606, 27] width 18 height 18
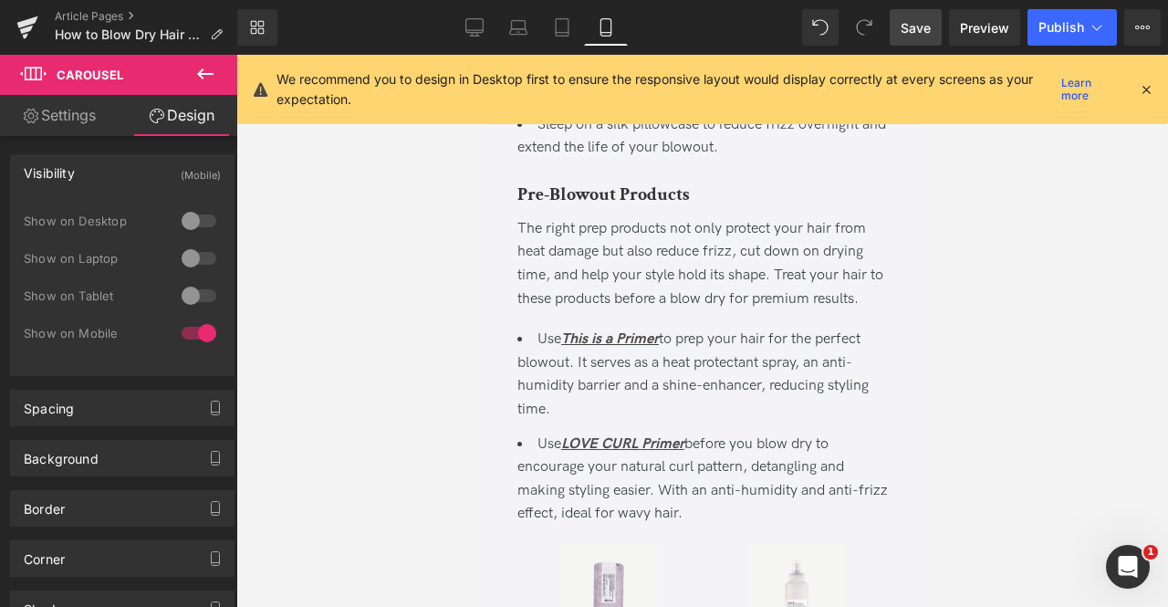
scroll to position [5784, 0]
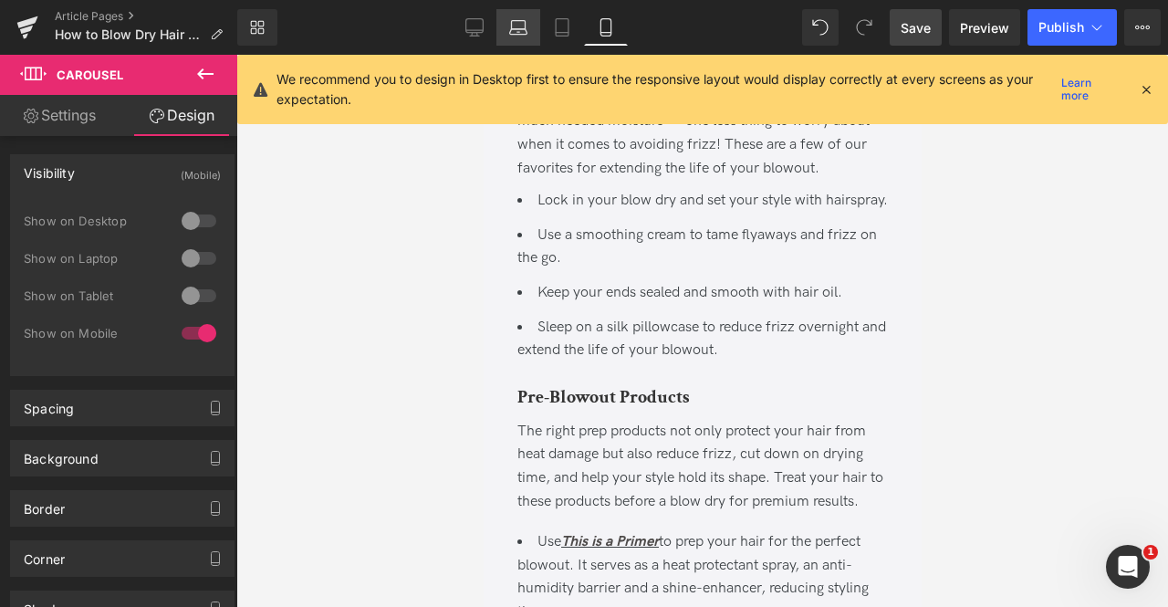
click at [499, 27] on link "Laptop" at bounding box center [518, 27] width 44 height 36
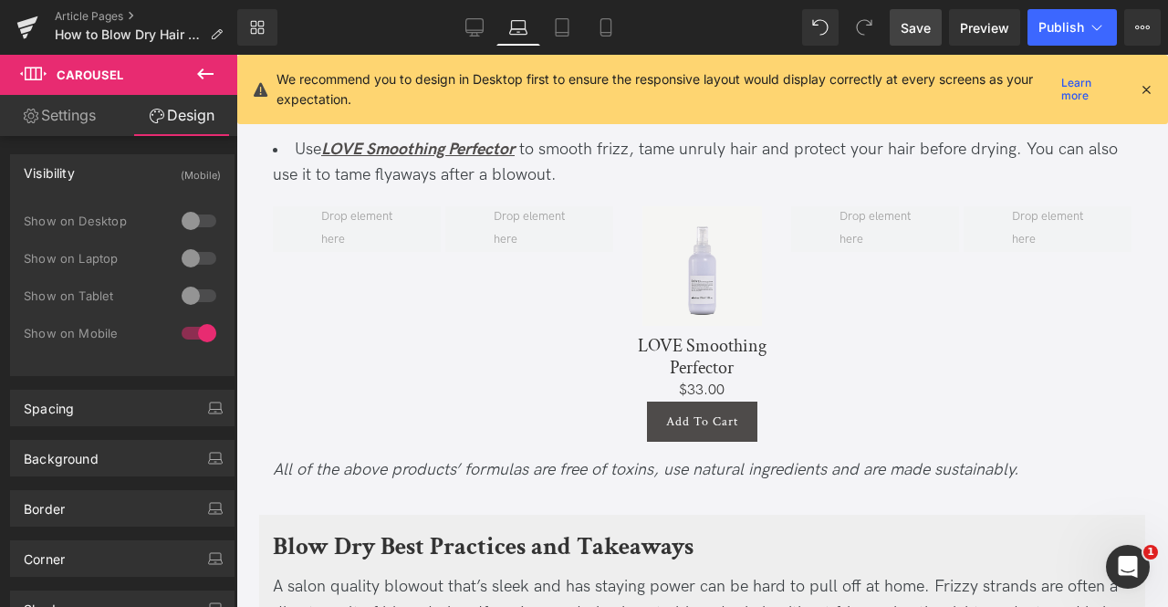
scroll to position [4925, 0]
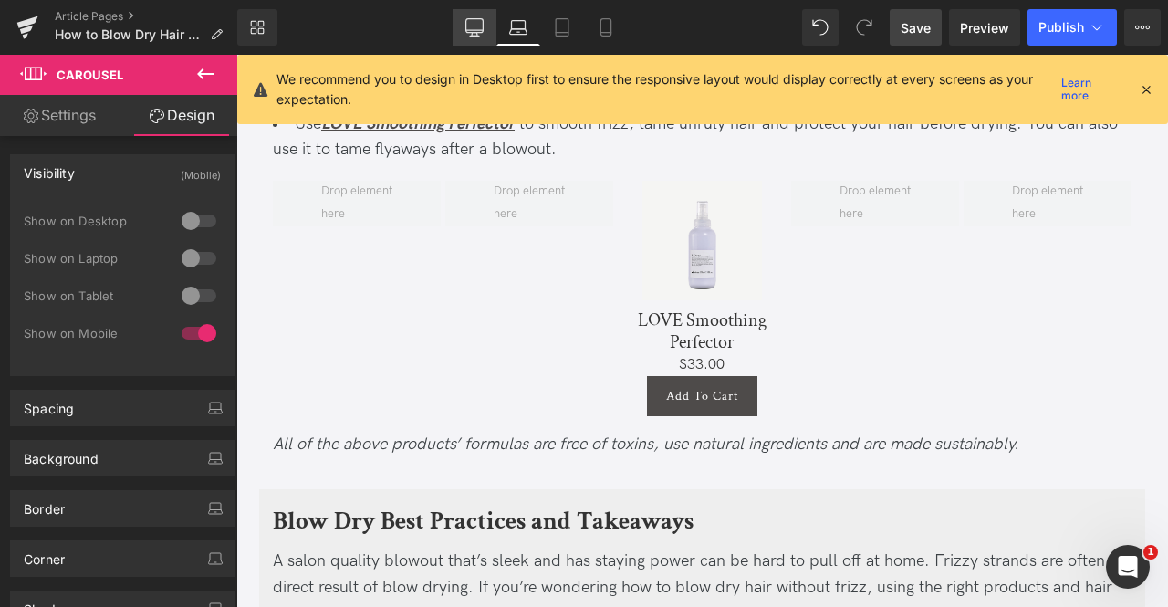
click at [477, 37] on link "Desktop" at bounding box center [475, 27] width 44 height 36
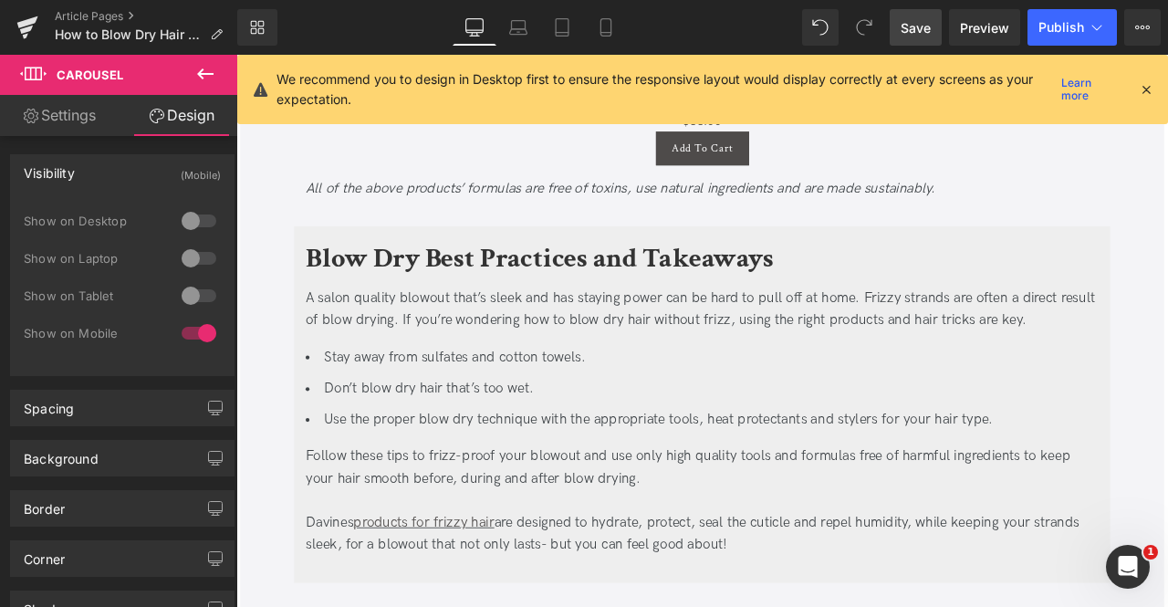
scroll to position [5061, 0]
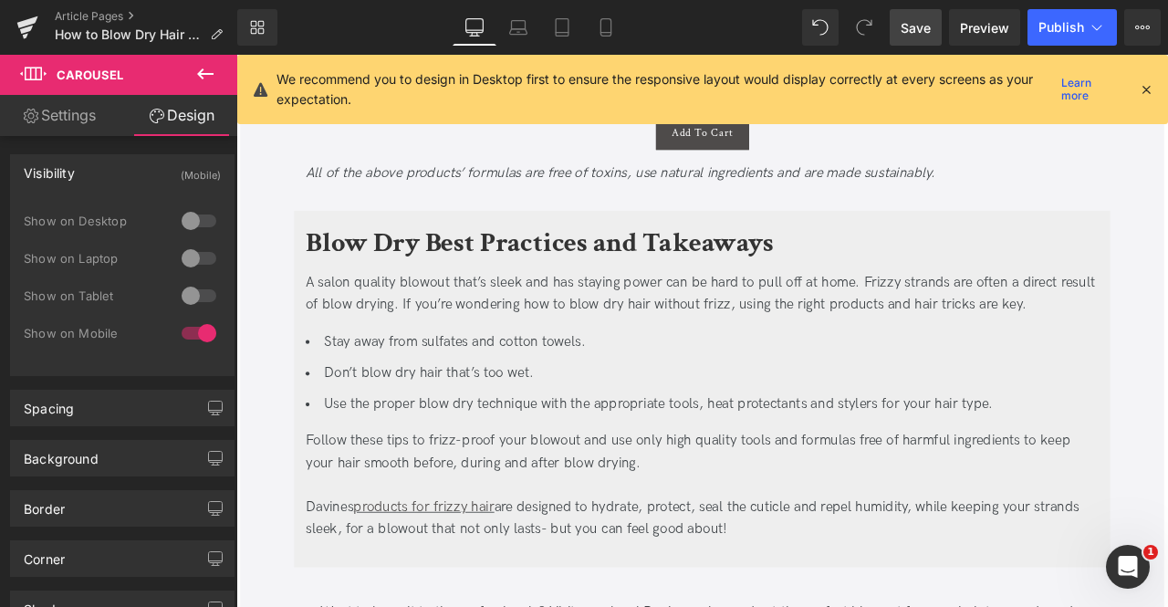
click at [908, 38] on link "Save" at bounding box center [916, 27] width 52 height 36
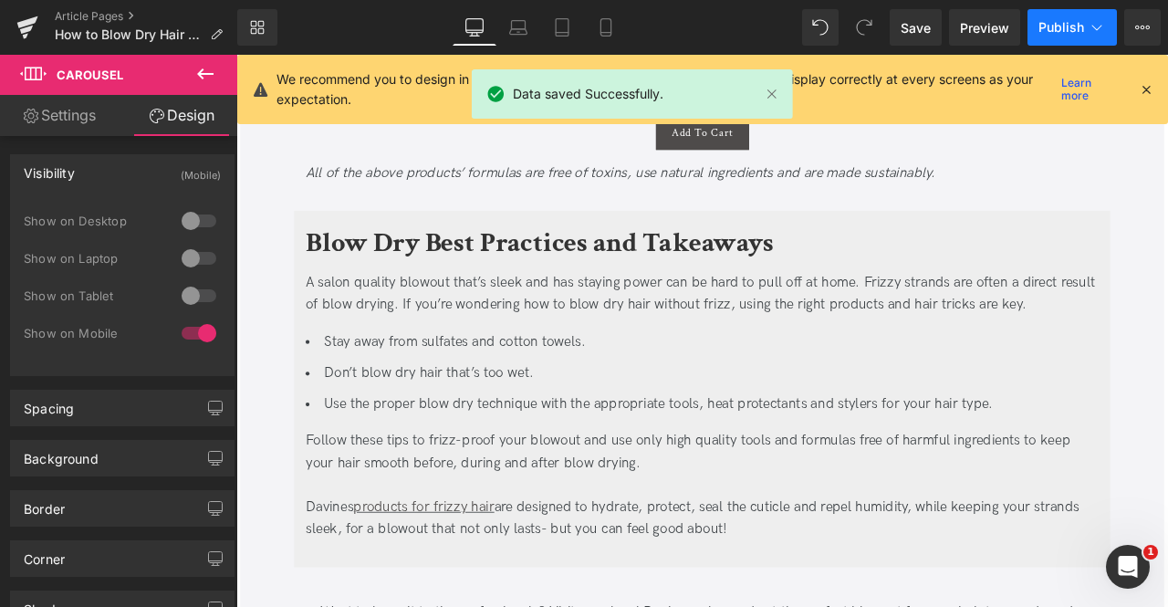
click at [1053, 23] on span "Publish" at bounding box center [1061, 27] width 46 height 15
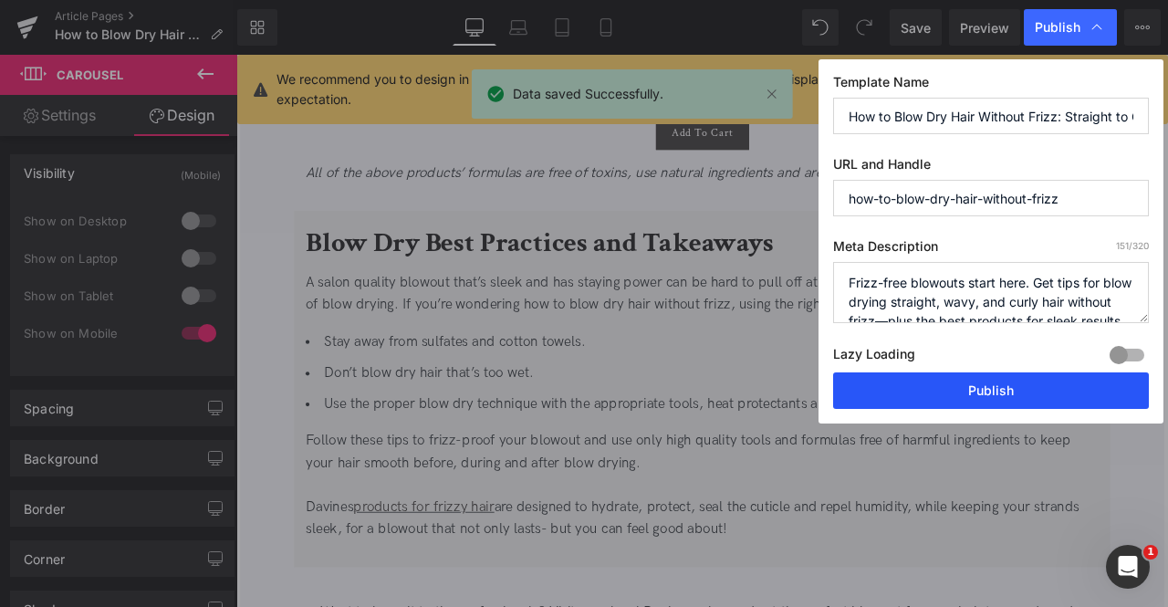
click at [958, 374] on button "Publish" at bounding box center [991, 390] width 316 height 36
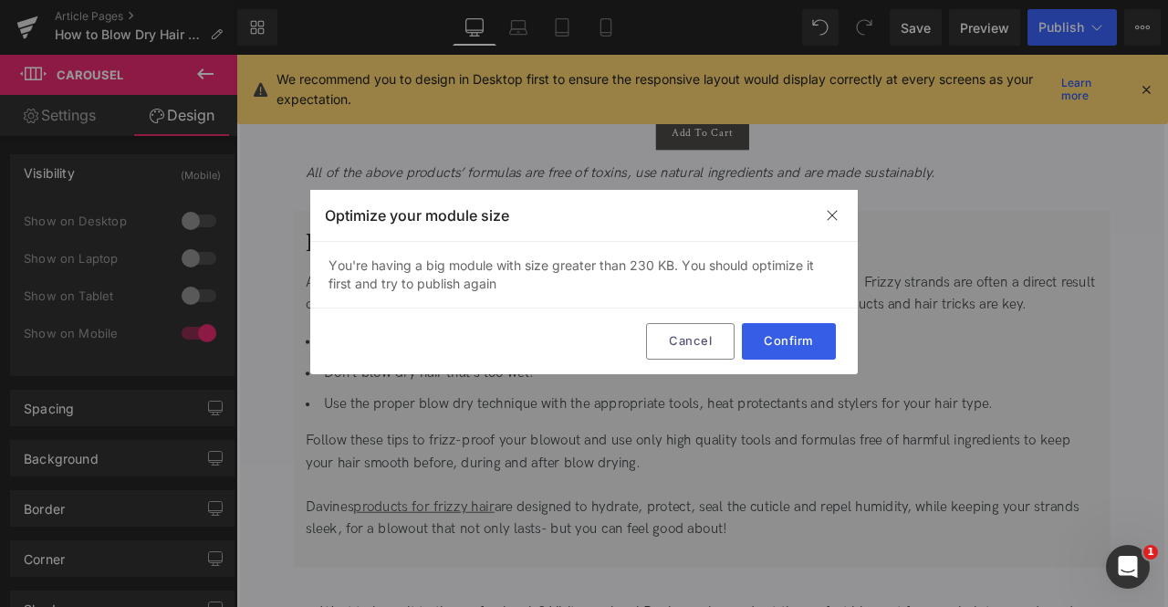
click at [768, 343] on button "Confirm" at bounding box center [789, 341] width 94 height 36
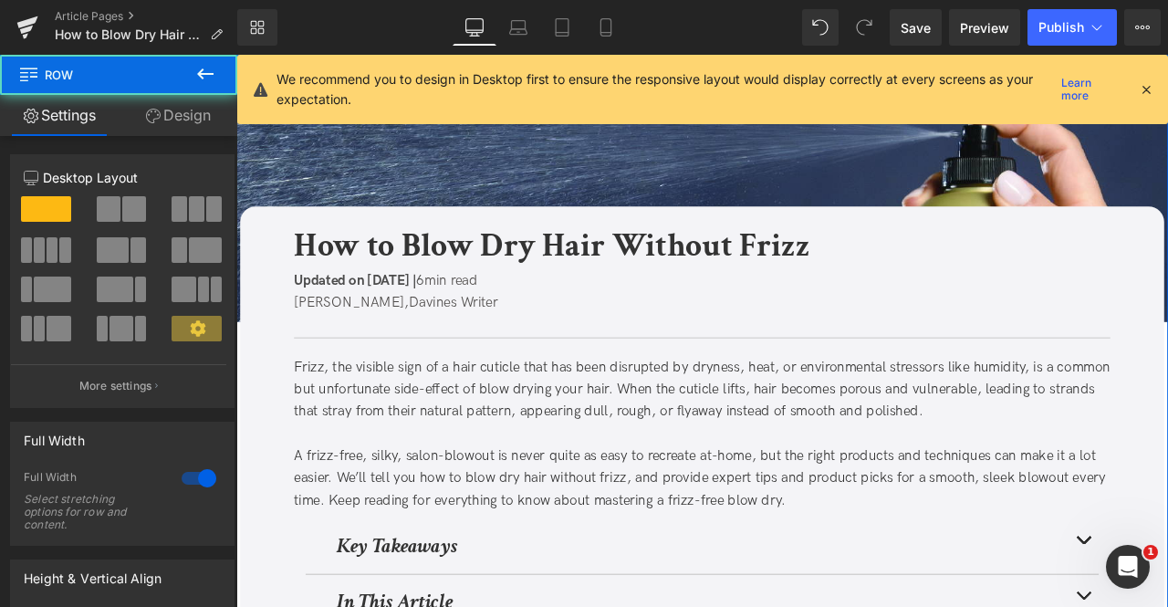
scroll to position [0, 0]
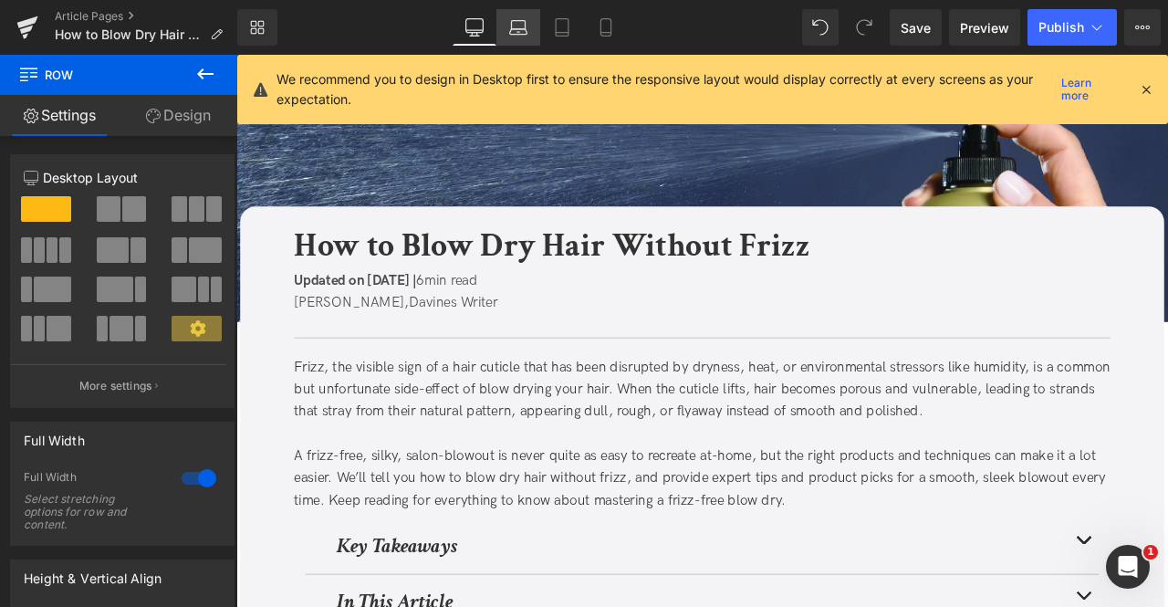
click at [509, 16] on link "Laptop" at bounding box center [518, 27] width 44 height 36
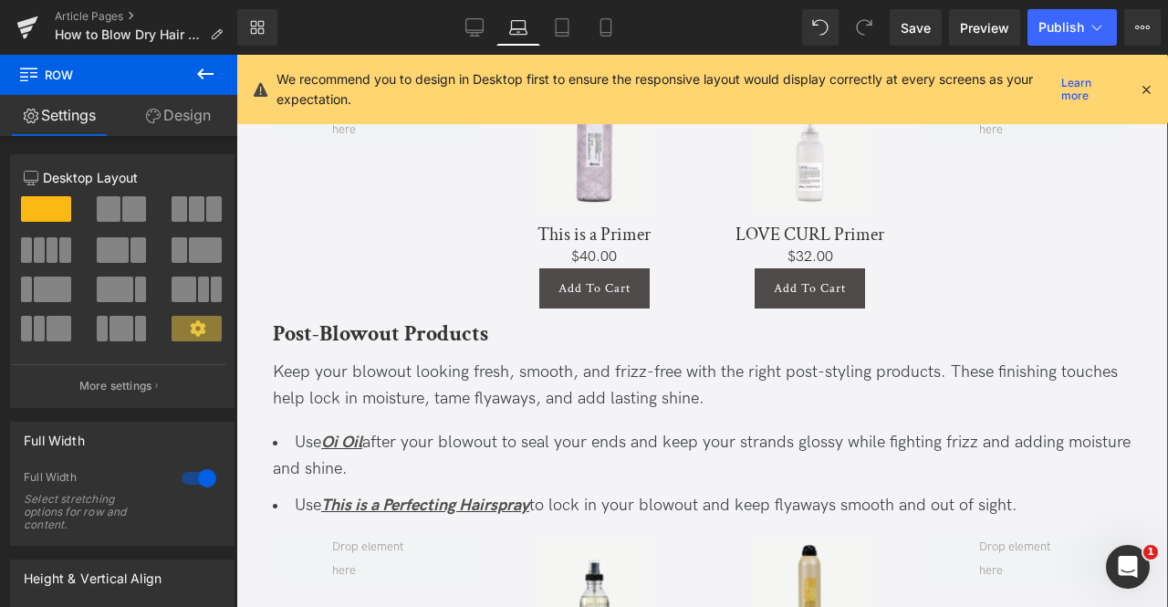
scroll to position [4061, 0]
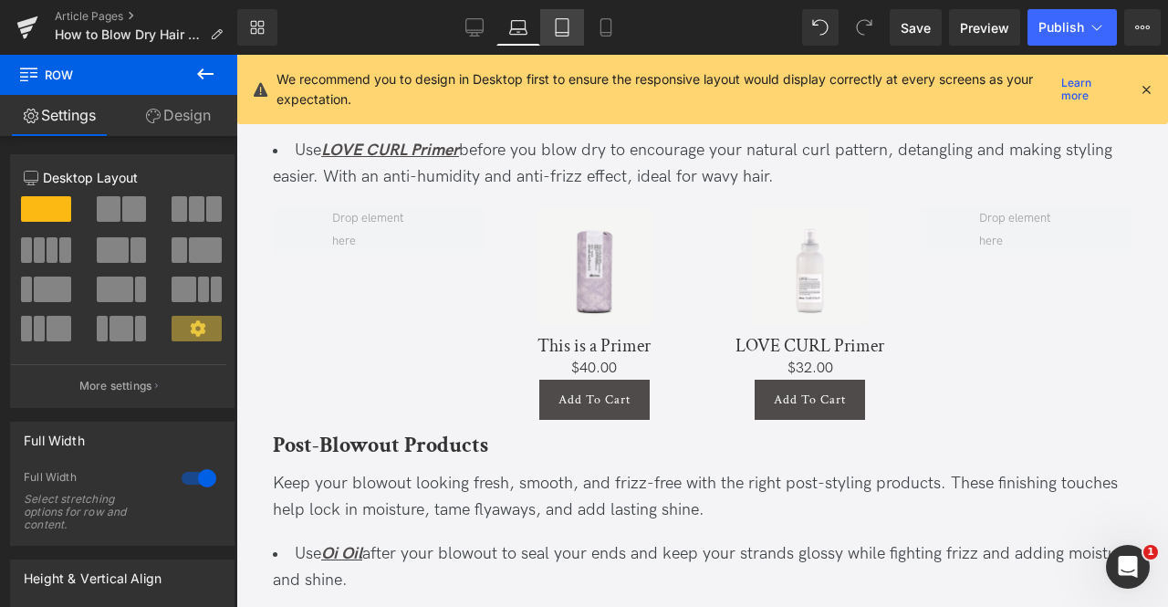
click at [567, 43] on link "Tablet" at bounding box center [562, 27] width 44 height 36
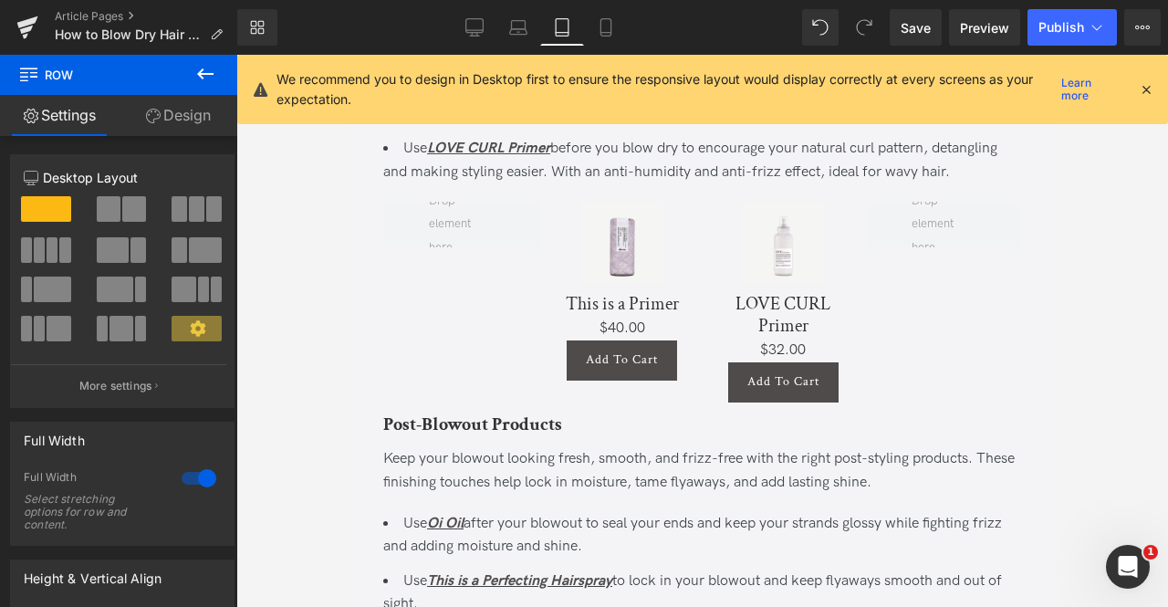
scroll to position [3907, 0]
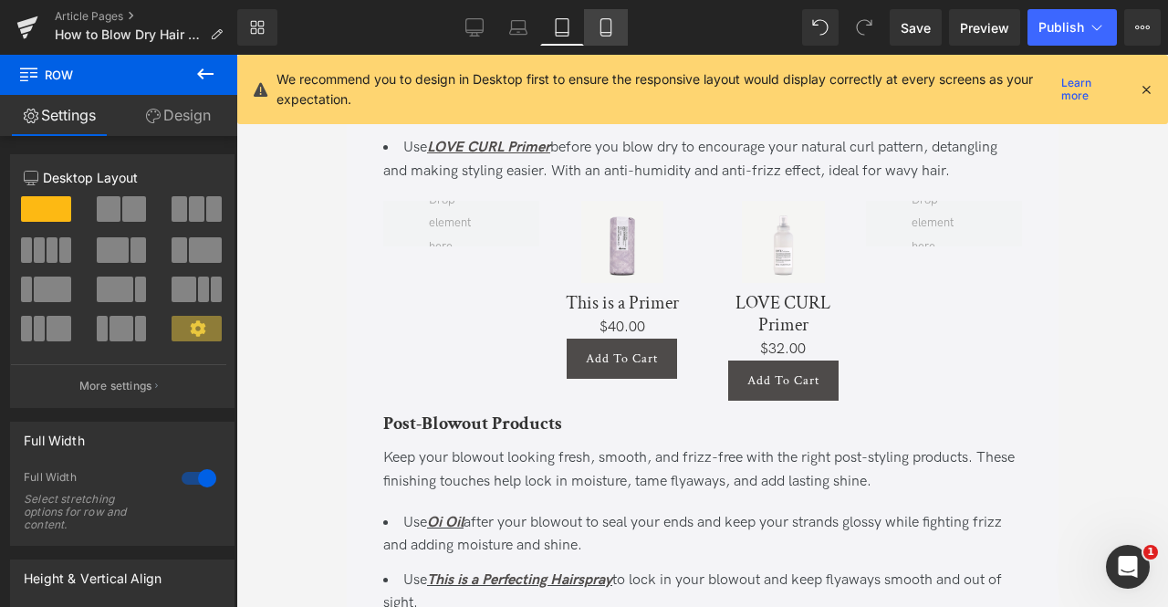
click at [609, 45] on link "Mobile" at bounding box center [606, 27] width 44 height 36
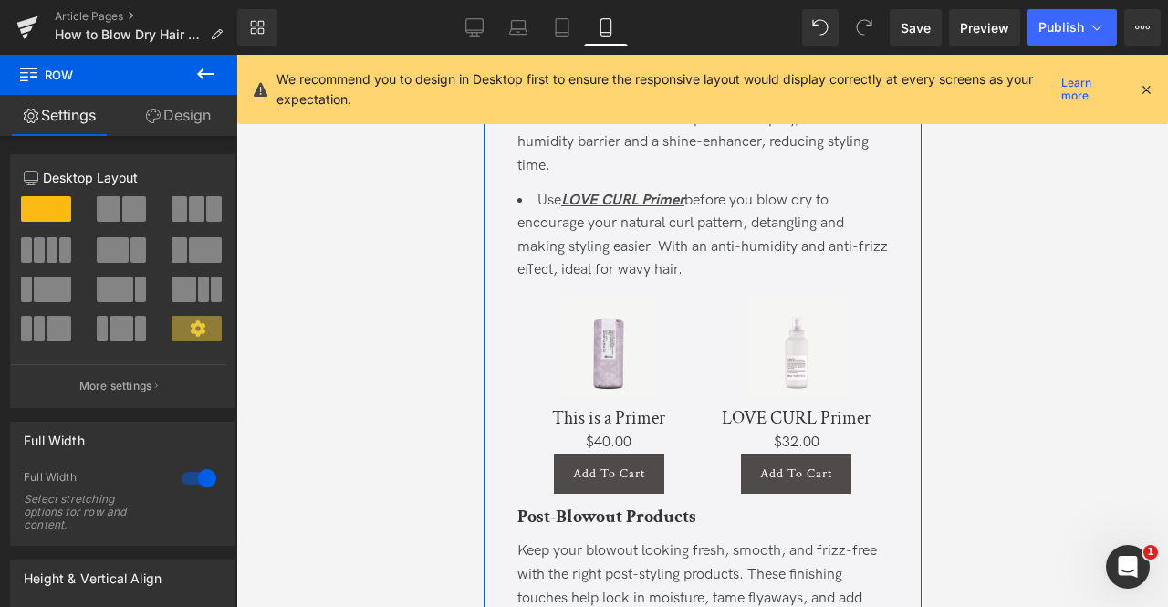
scroll to position [6366, 0]
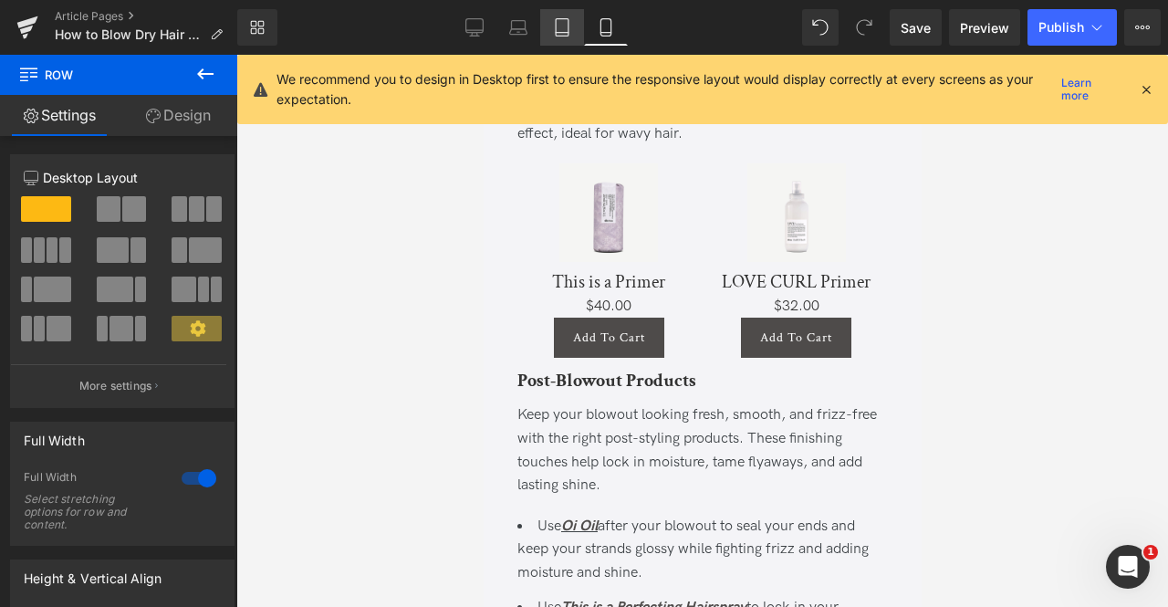
click at [560, 36] on icon at bounding box center [562, 27] width 13 height 17
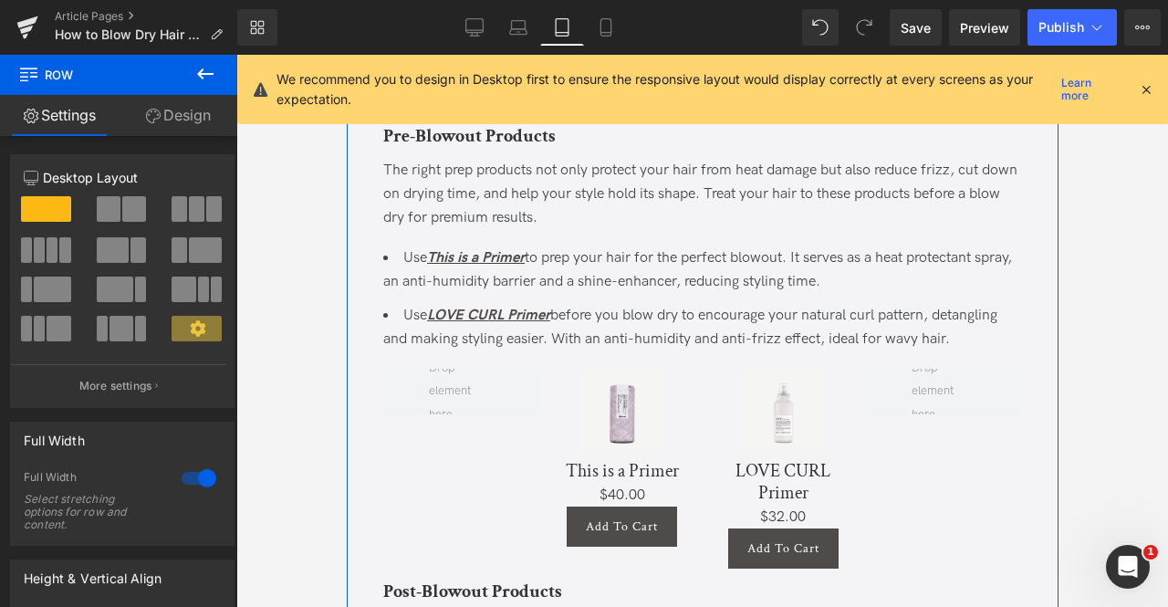
scroll to position [3825, 0]
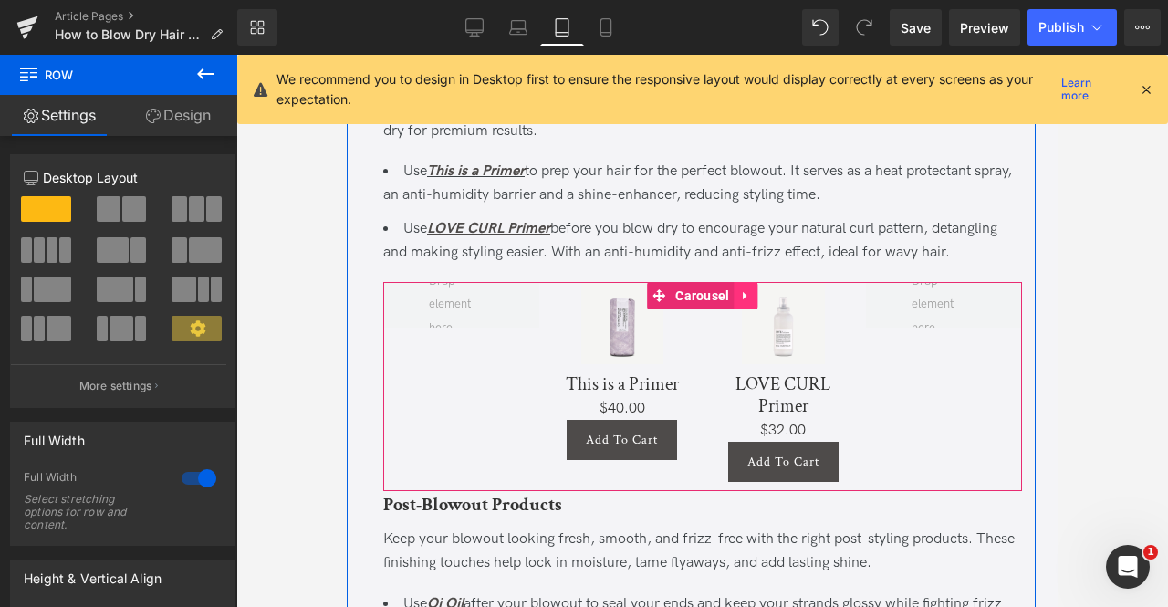
click at [739, 302] on icon at bounding box center [745, 295] width 13 height 14
click at [751, 302] on icon at bounding box center [757, 295] width 13 height 13
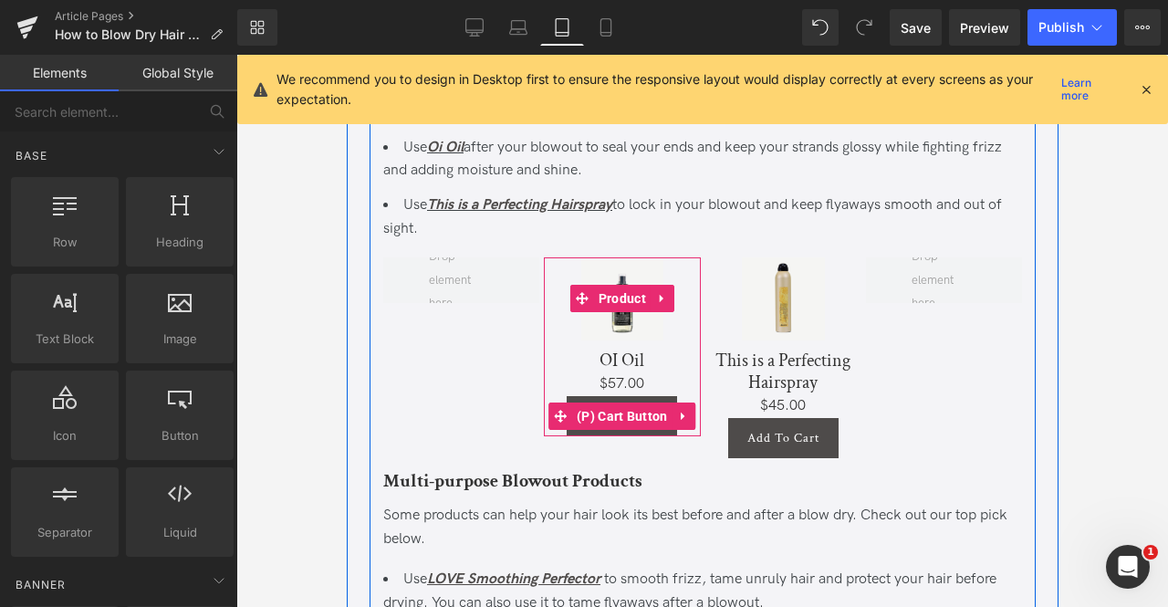
scroll to position [4066, 0]
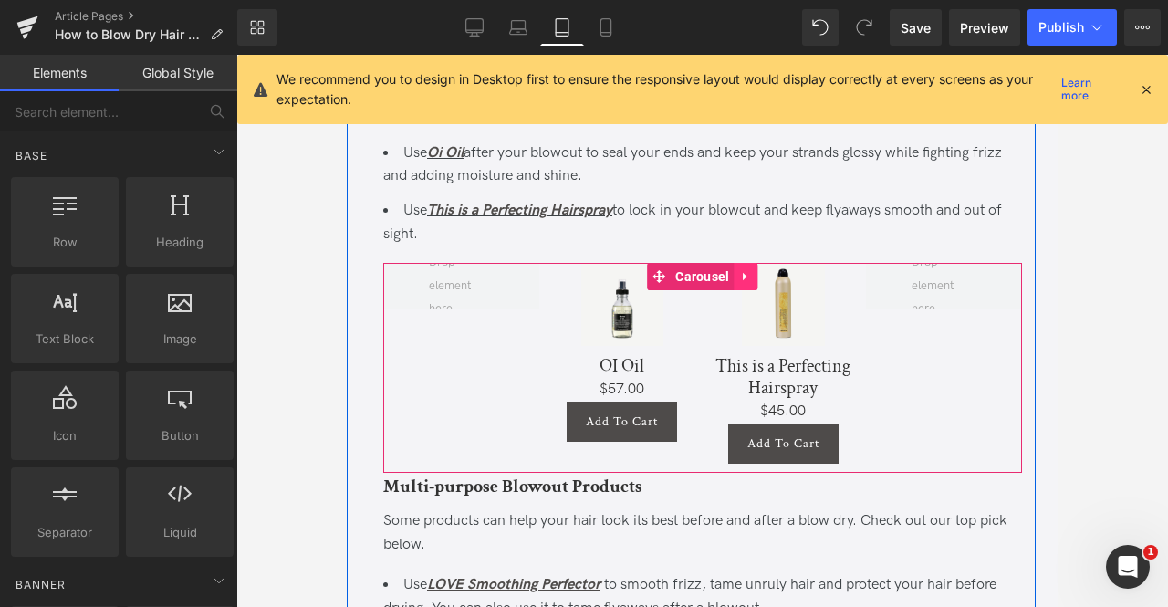
click at [739, 284] on icon at bounding box center [745, 277] width 13 height 14
click at [754, 283] on icon at bounding box center [757, 276] width 13 height 13
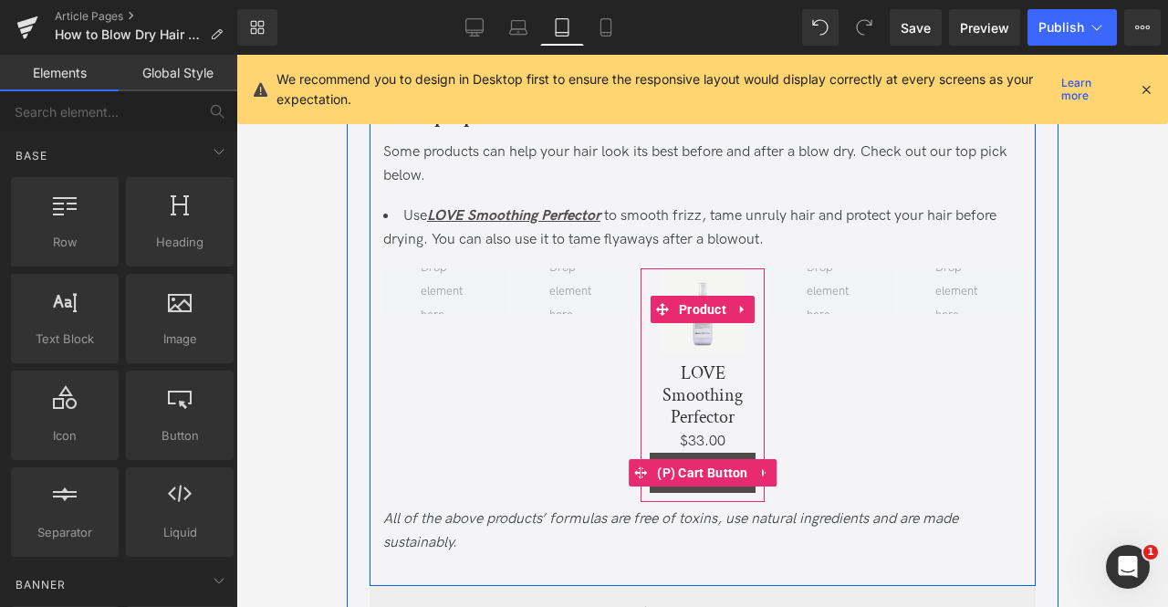
scroll to position [4223, 0]
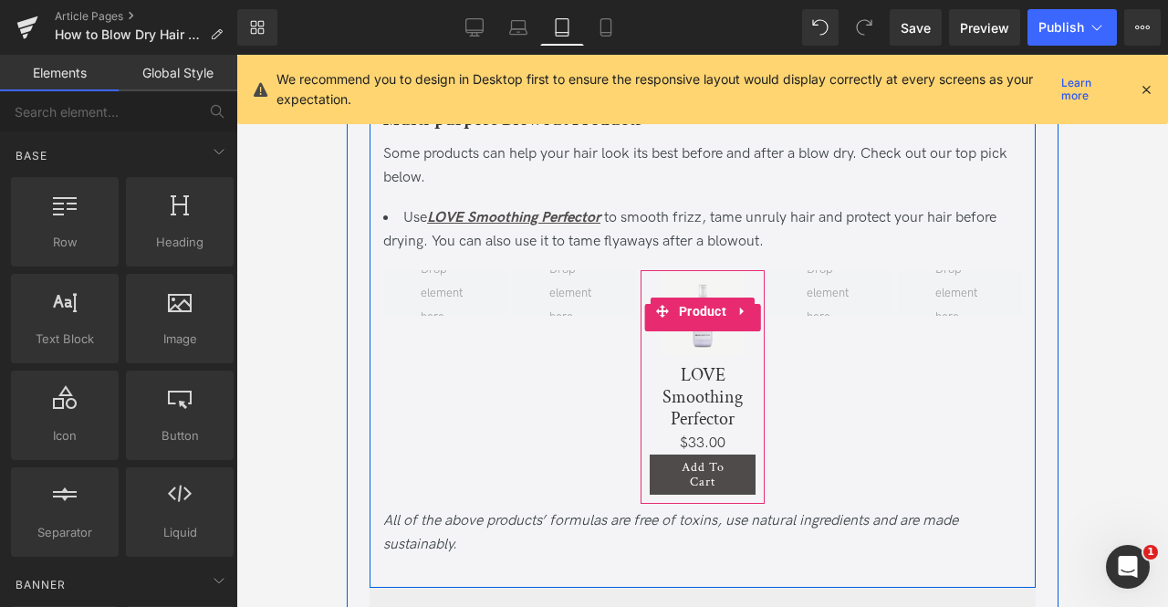
click at [742, 301] on div "Sale Off" at bounding box center [702, 317] width 106 height 94
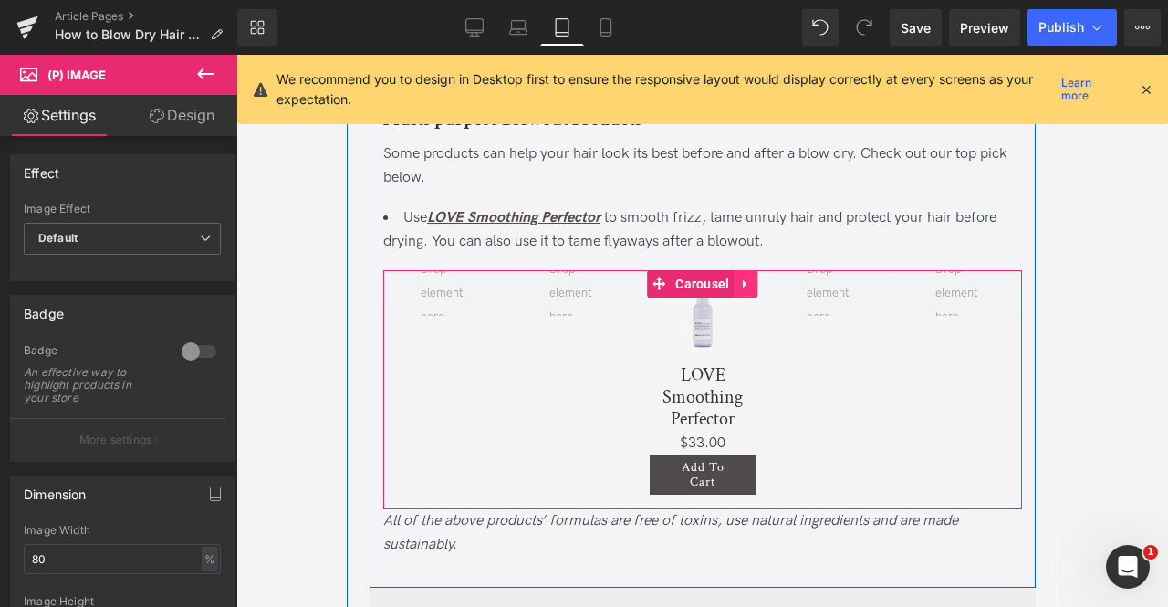
click at [739, 291] on icon at bounding box center [745, 284] width 13 height 14
click at [751, 290] on icon at bounding box center [757, 283] width 13 height 13
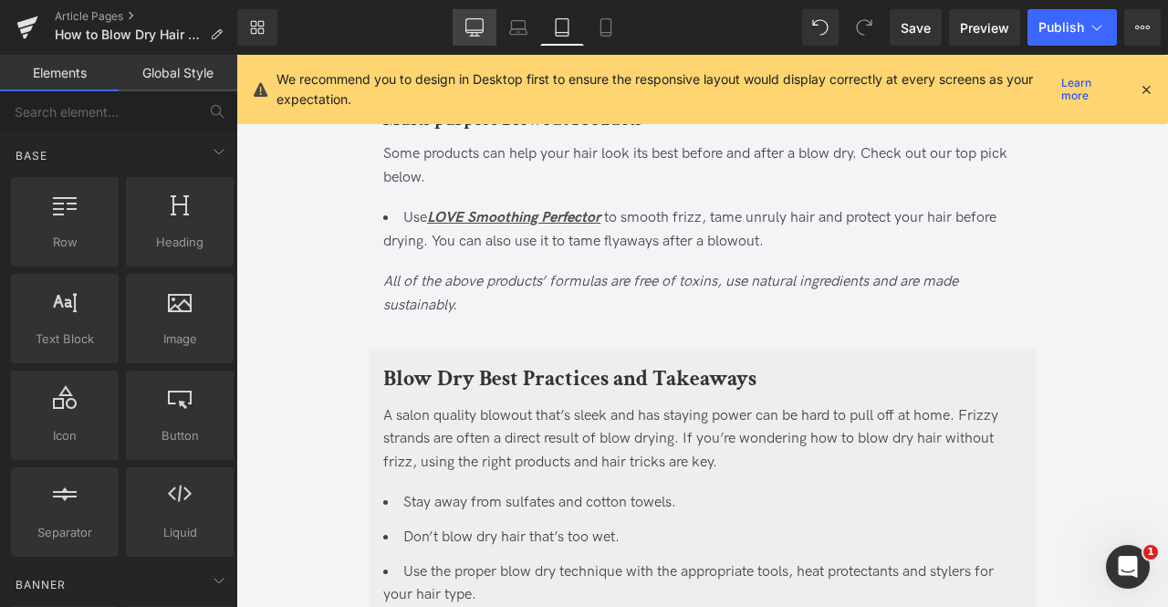
click at [474, 17] on link "Desktop" at bounding box center [475, 27] width 44 height 36
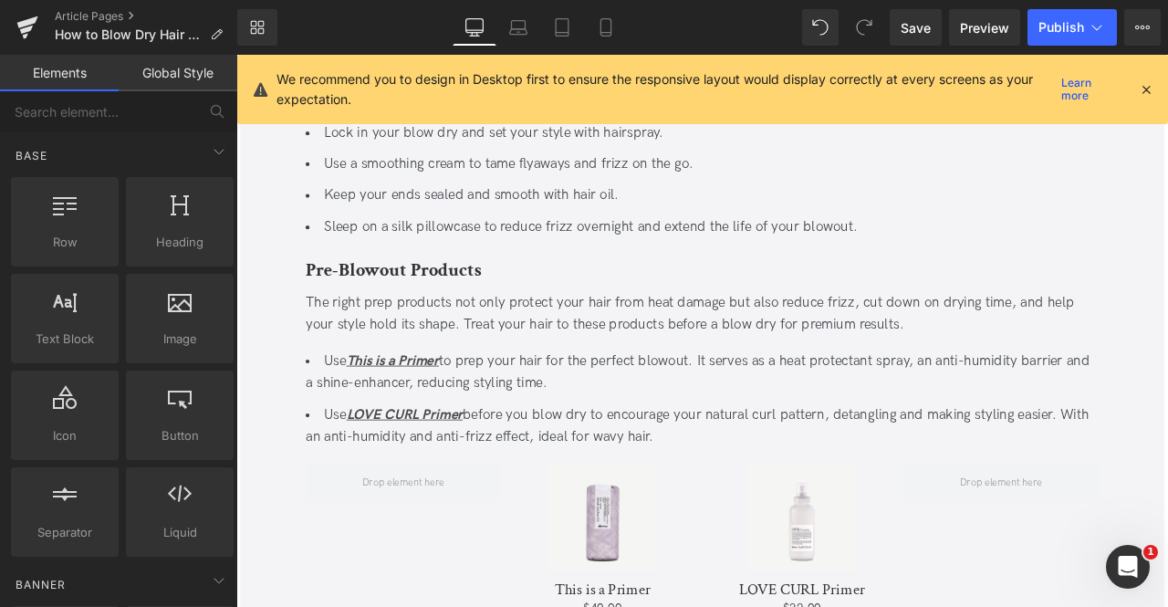
scroll to position [3885, 0]
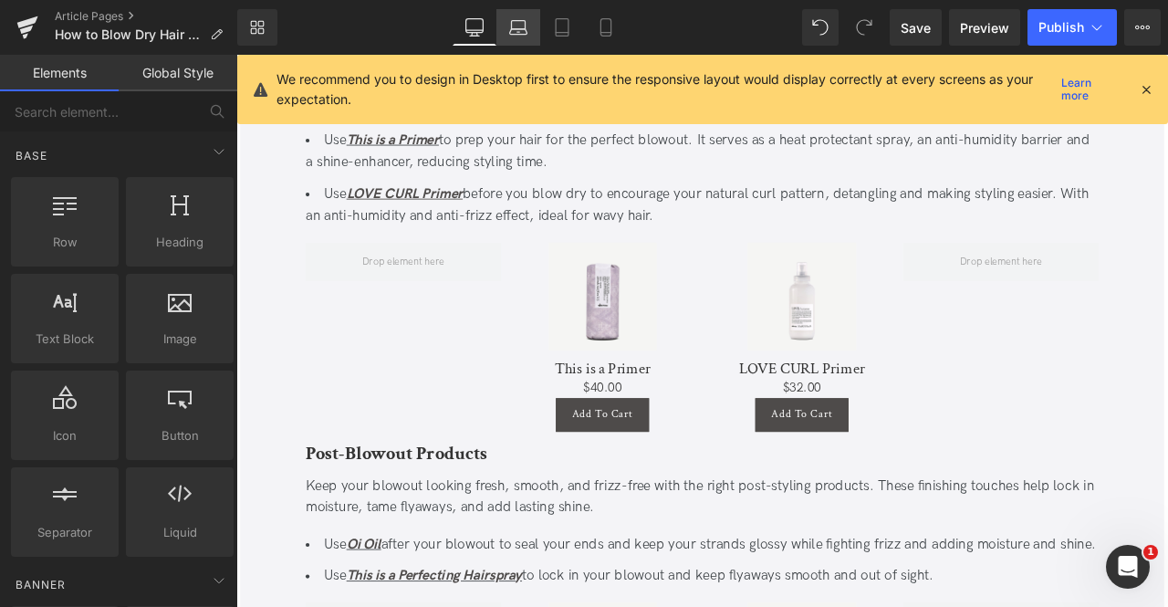
click at [524, 34] on icon at bounding box center [517, 31] width 17 height 5
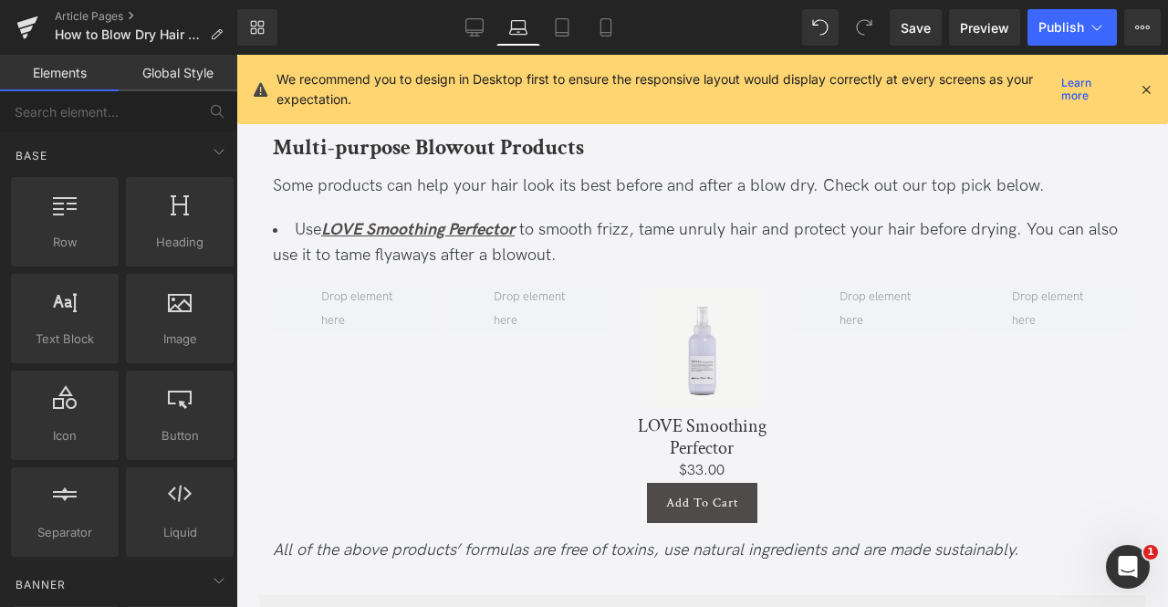
scroll to position [4790, 0]
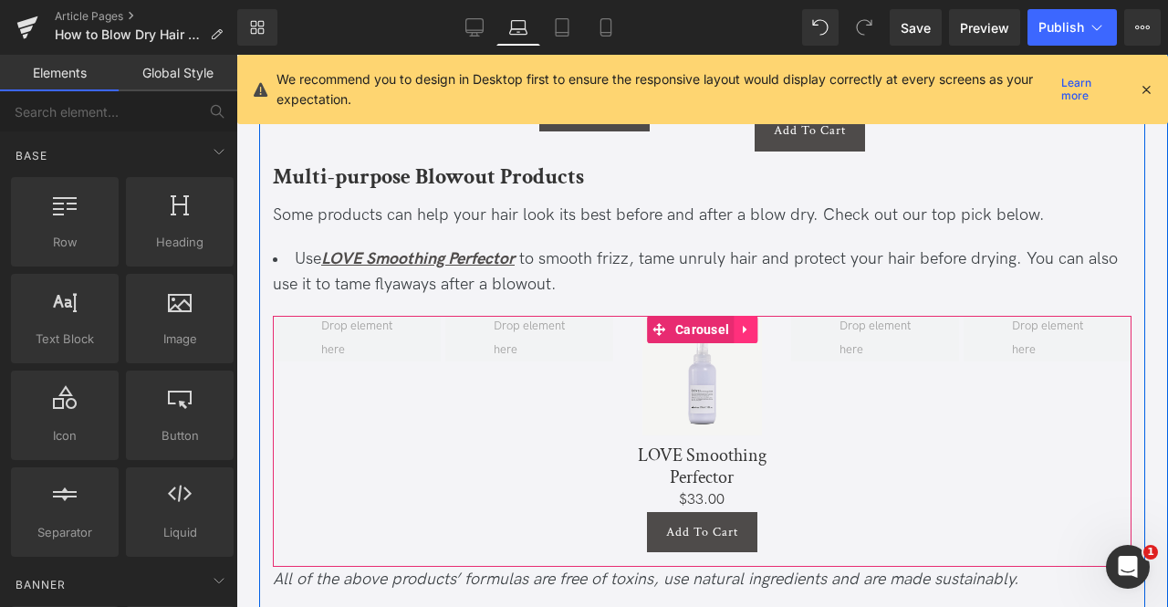
click at [741, 331] on icon at bounding box center [745, 330] width 13 height 14
click at [754, 329] on icon at bounding box center [757, 329] width 13 height 13
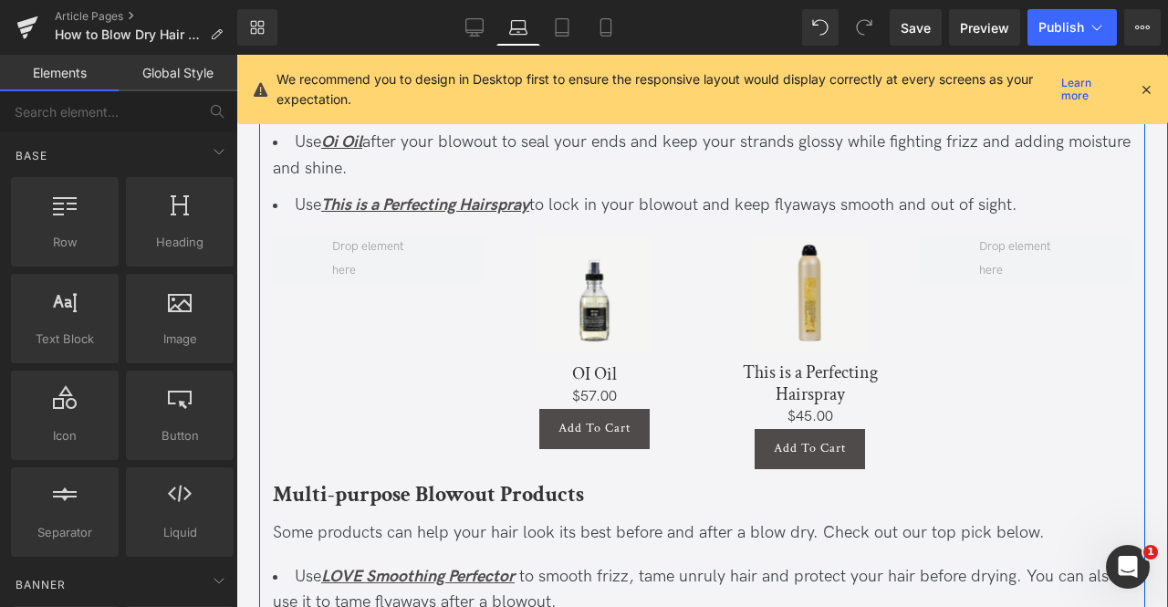
scroll to position [4335, 0]
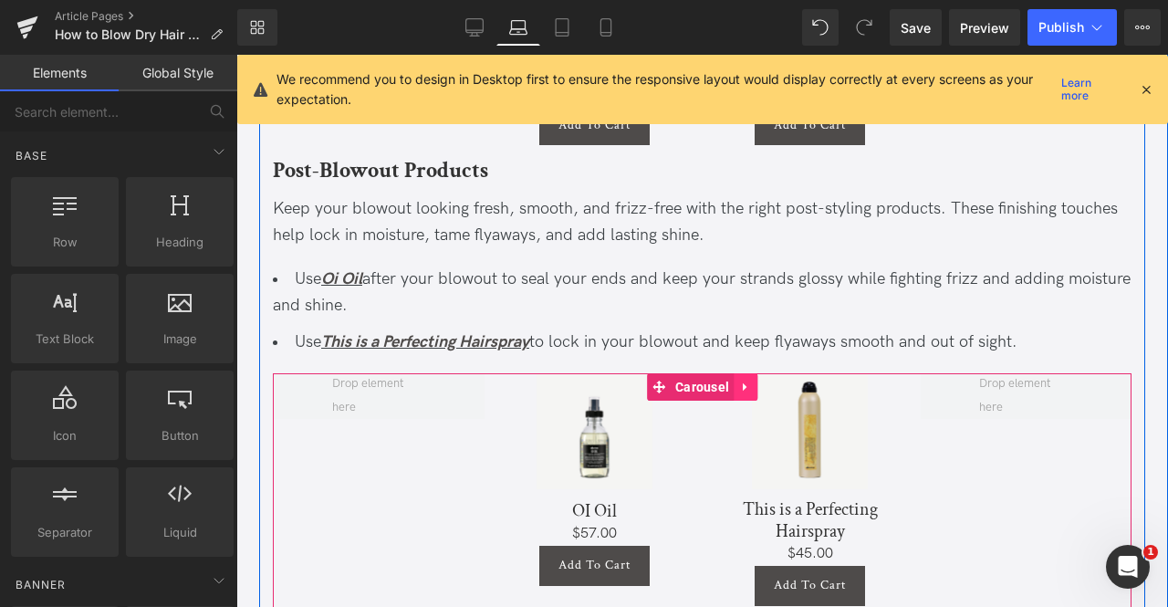
click at [742, 380] on icon at bounding box center [745, 387] width 13 height 14
click at [754, 382] on icon at bounding box center [757, 386] width 13 height 13
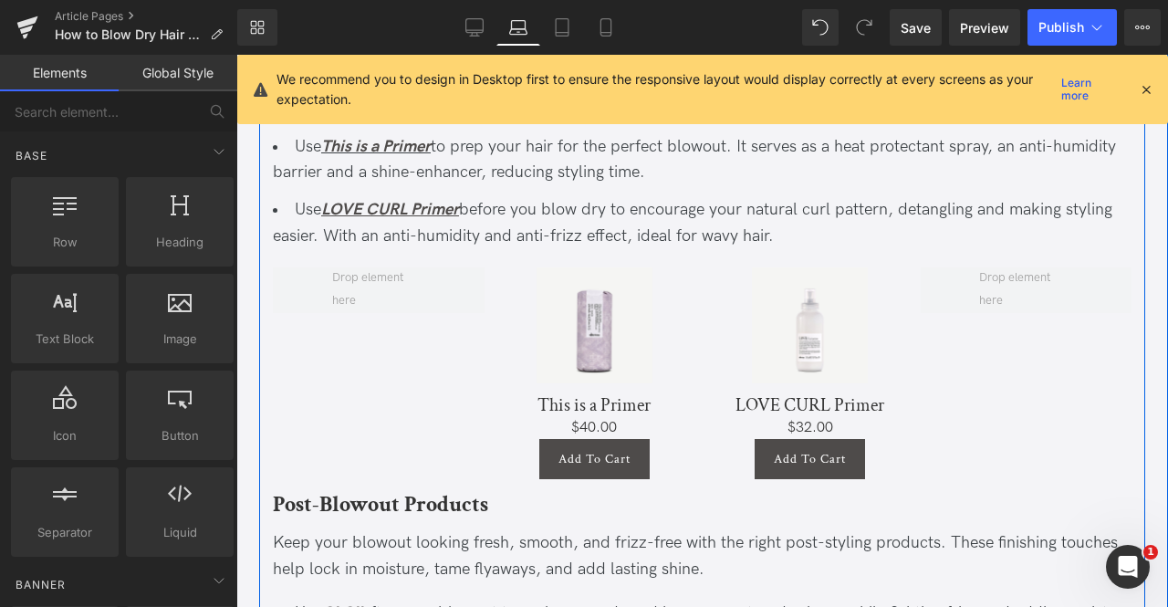
scroll to position [4000, 0]
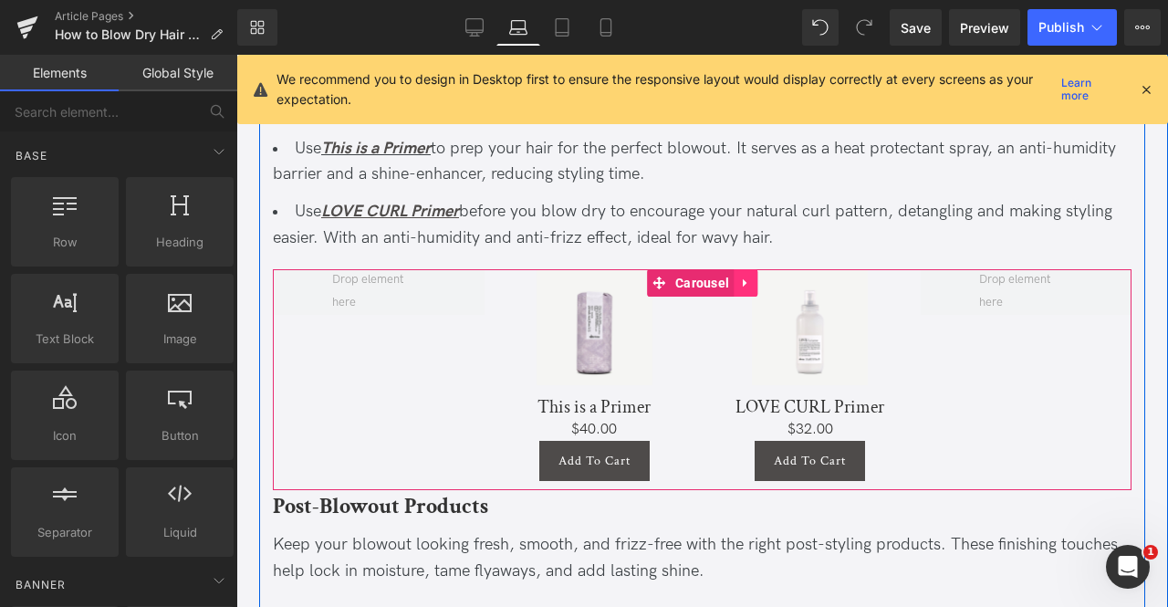
click at [742, 277] on icon at bounding box center [745, 283] width 13 height 14
click at [745, 277] on link at bounding box center [757, 282] width 24 height 27
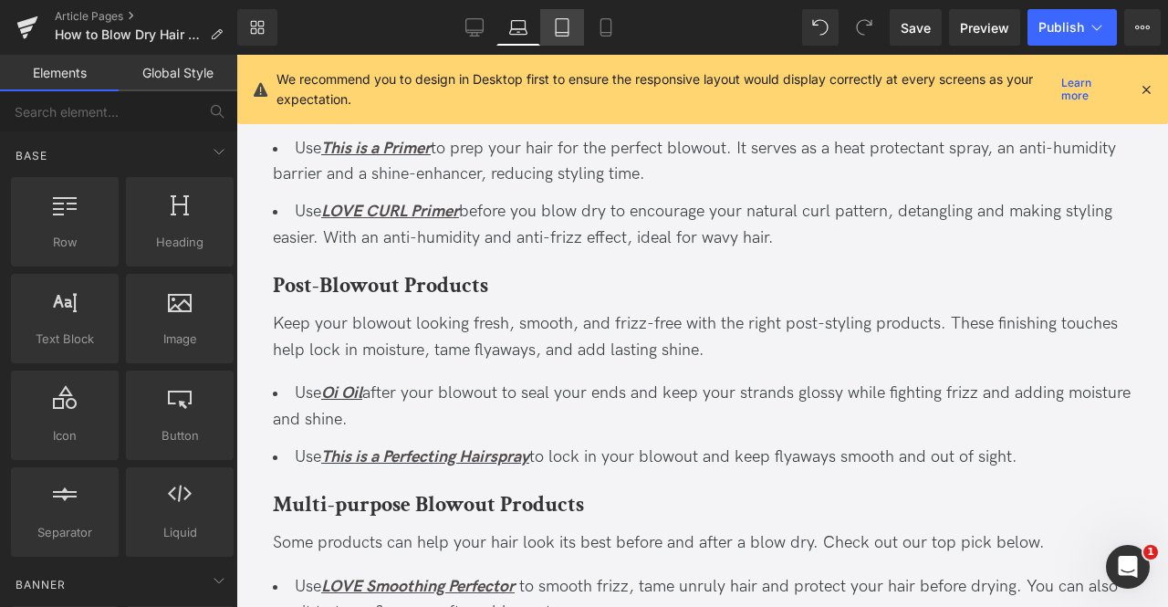
click at [567, 33] on icon at bounding box center [562, 33] width 13 height 0
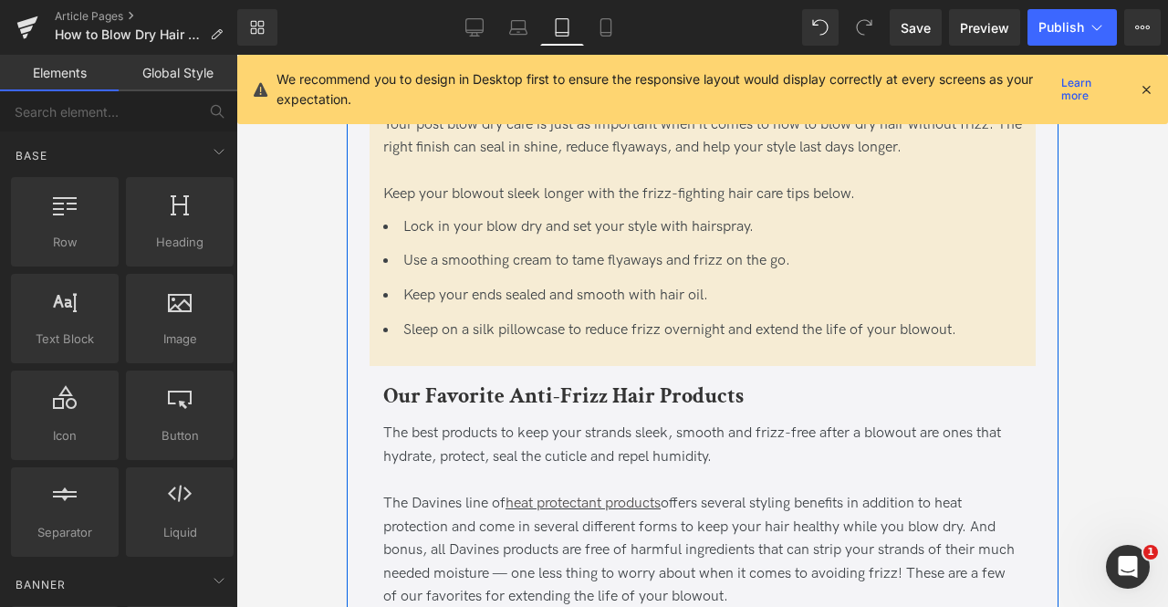
scroll to position [3000, 0]
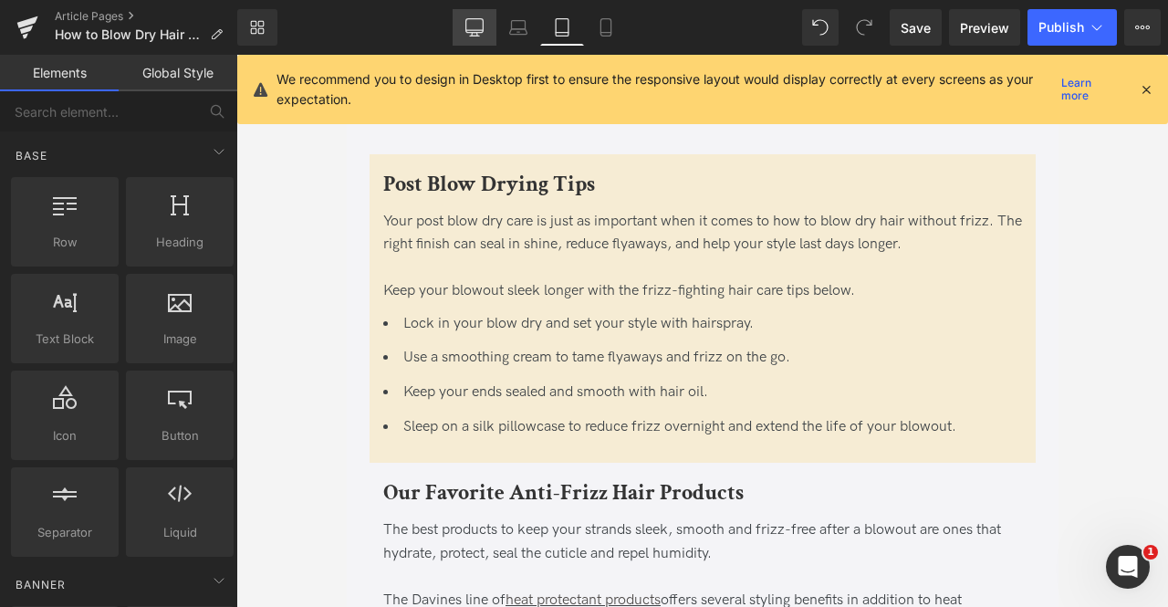
click at [462, 26] on link "Desktop" at bounding box center [475, 27] width 44 height 36
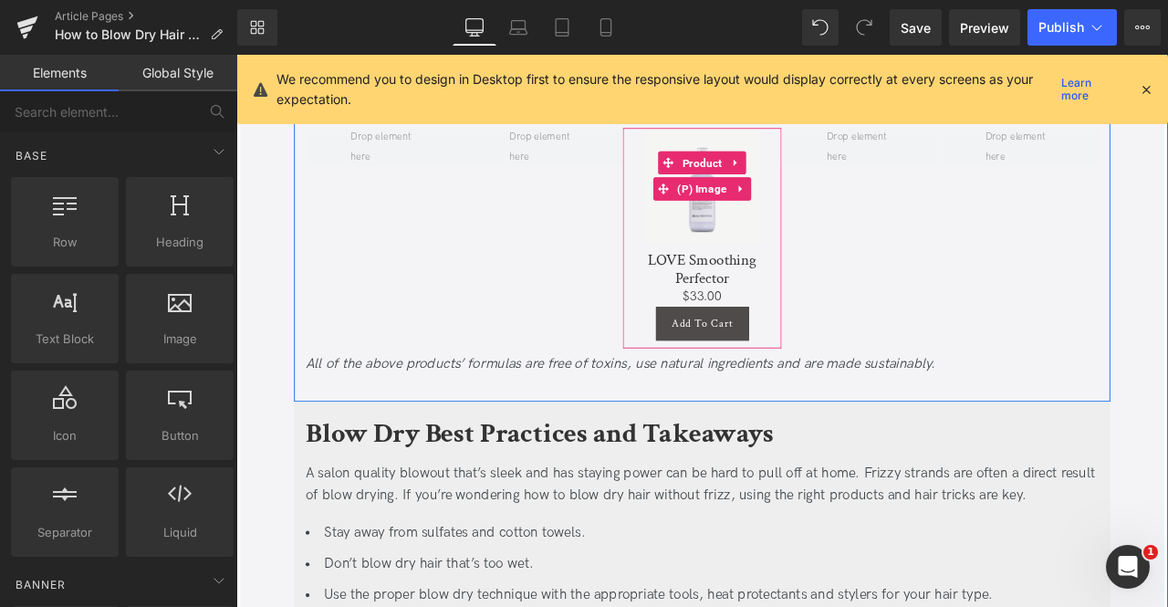
scroll to position [4776, 0]
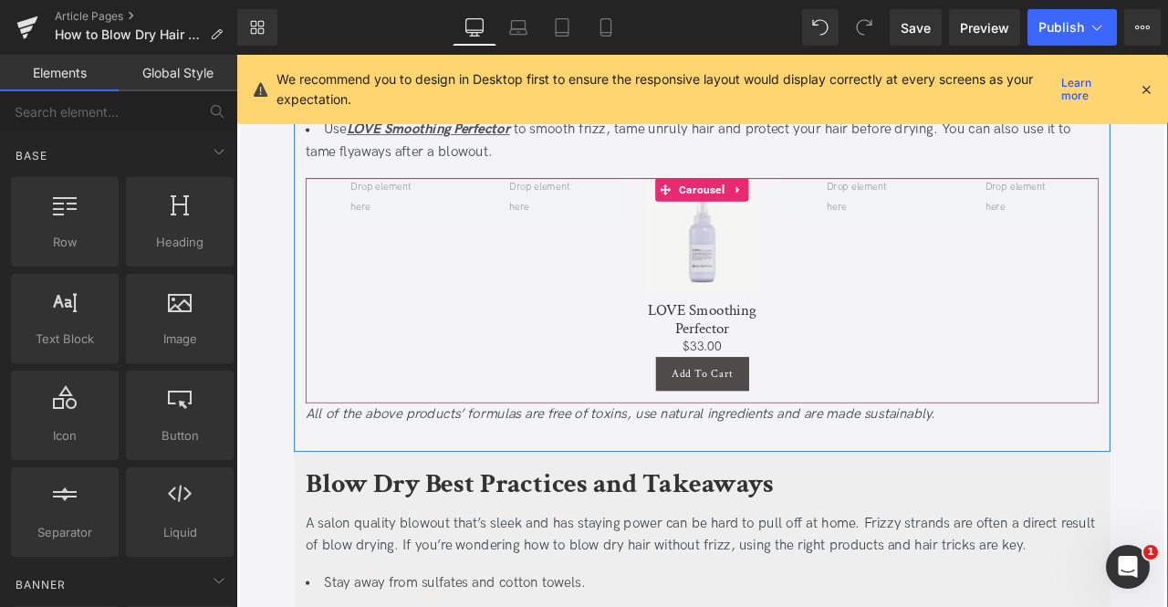
drag, startPoint x: 798, startPoint y: 229, endPoint x: 654, endPoint y: 224, distance: 144.2
click at [798, 228] on span "Carousel" at bounding box center [787, 214] width 63 height 27
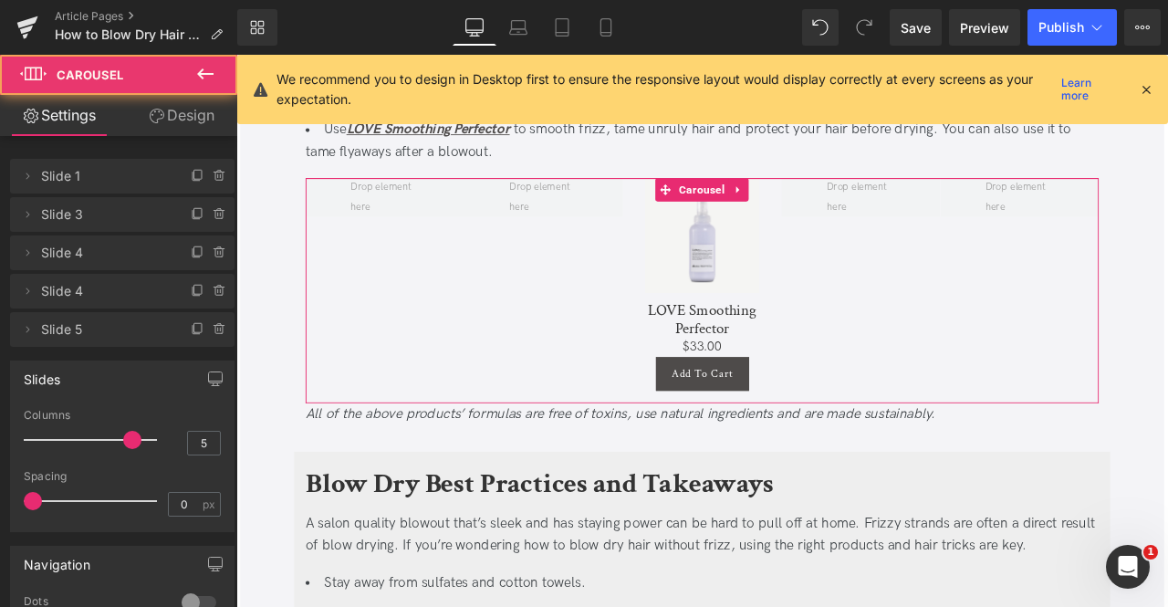
click at [184, 113] on link "Design" at bounding box center [181, 115] width 119 height 41
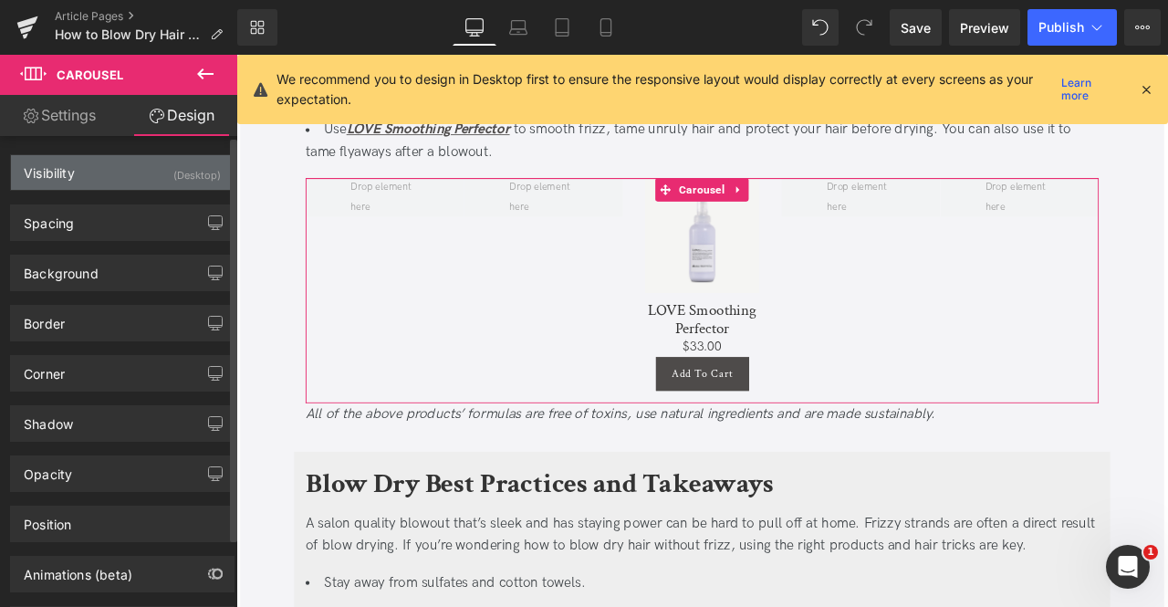
click at [196, 167] on div "(Desktop)" at bounding box center [196, 170] width 47 height 30
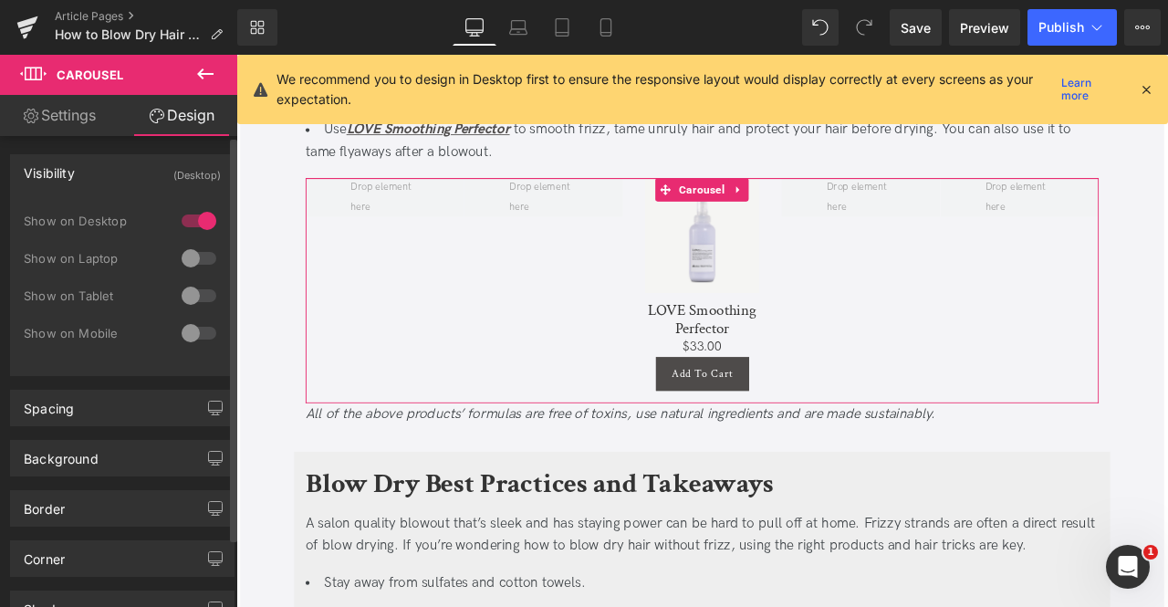
click at [191, 256] on div at bounding box center [199, 258] width 44 height 29
click at [193, 297] on div at bounding box center [199, 295] width 44 height 29
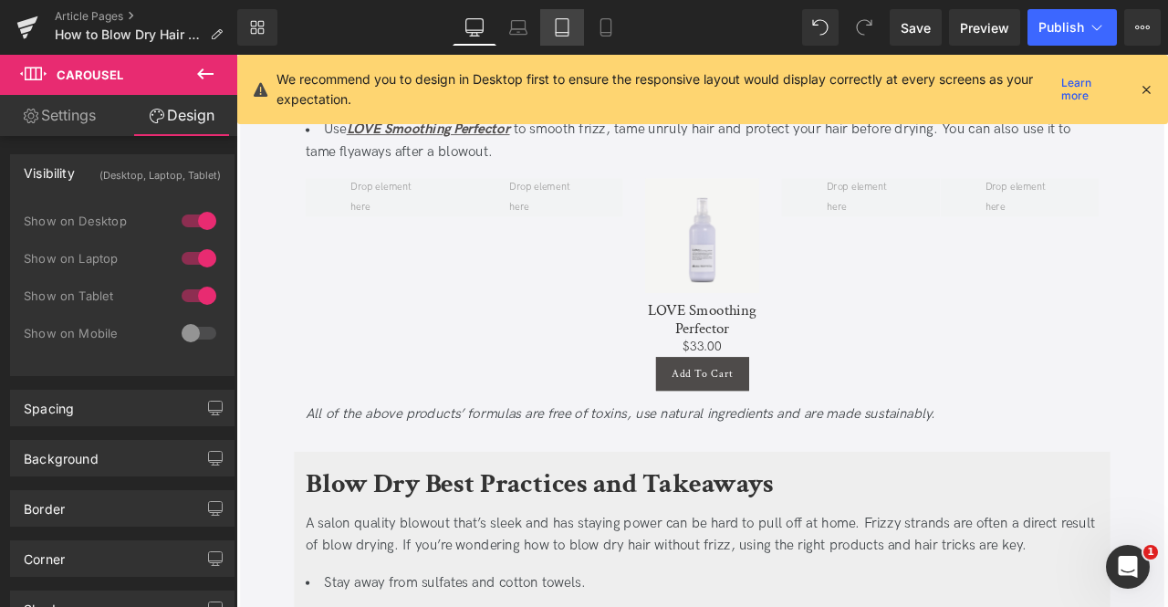
click at [560, 26] on icon at bounding box center [562, 27] width 18 height 18
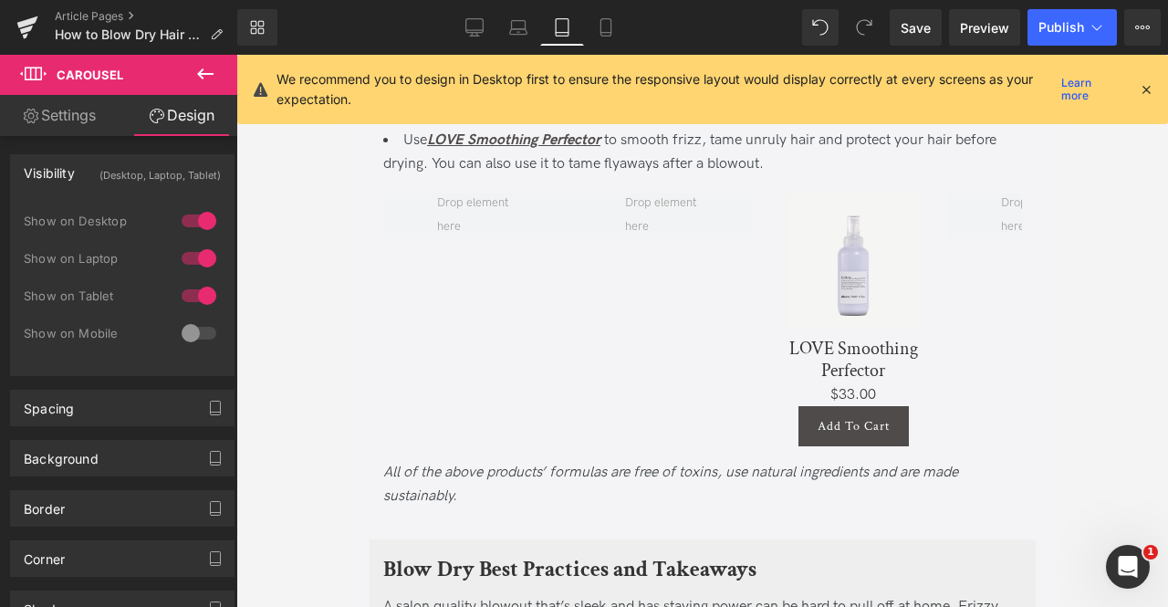
scroll to position [4295, 0]
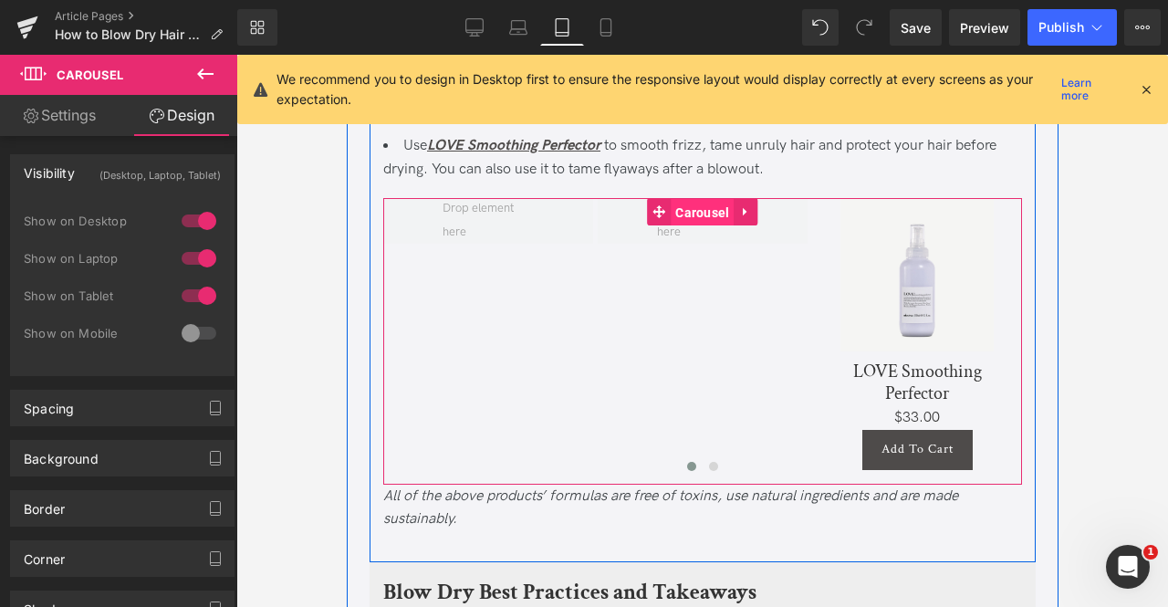
click at [691, 226] on span "Carousel" at bounding box center [701, 212] width 63 height 27
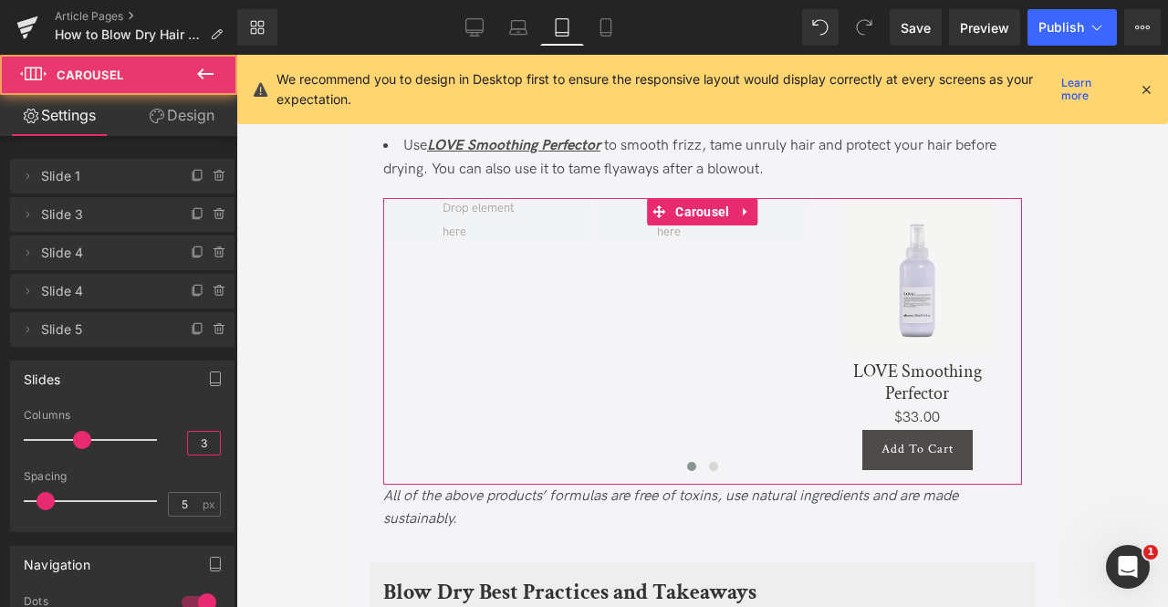
click at [201, 436] on input "3" at bounding box center [204, 443] width 32 height 23
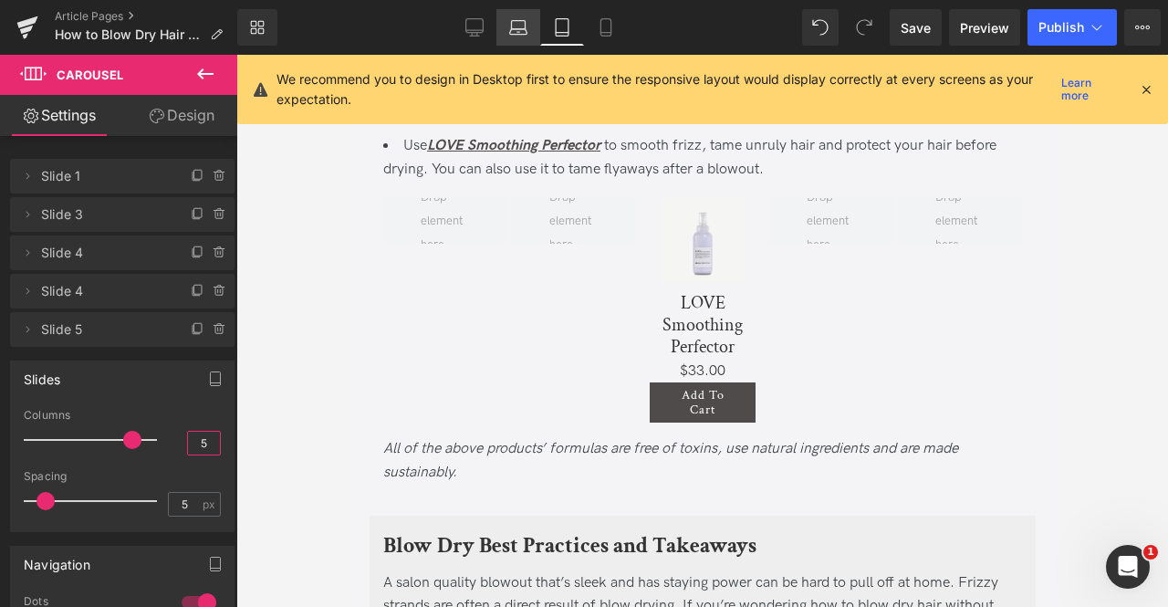
type input "5"
click at [526, 29] on icon at bounding box center [518, 27] width 18 height 18
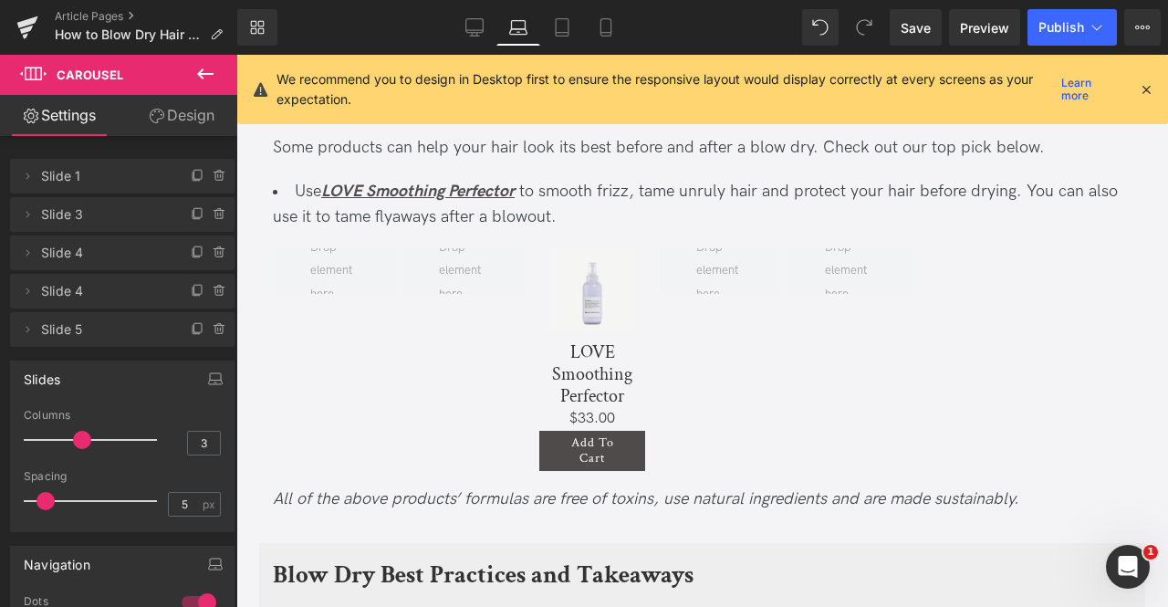
scroll to position [4421, 0]
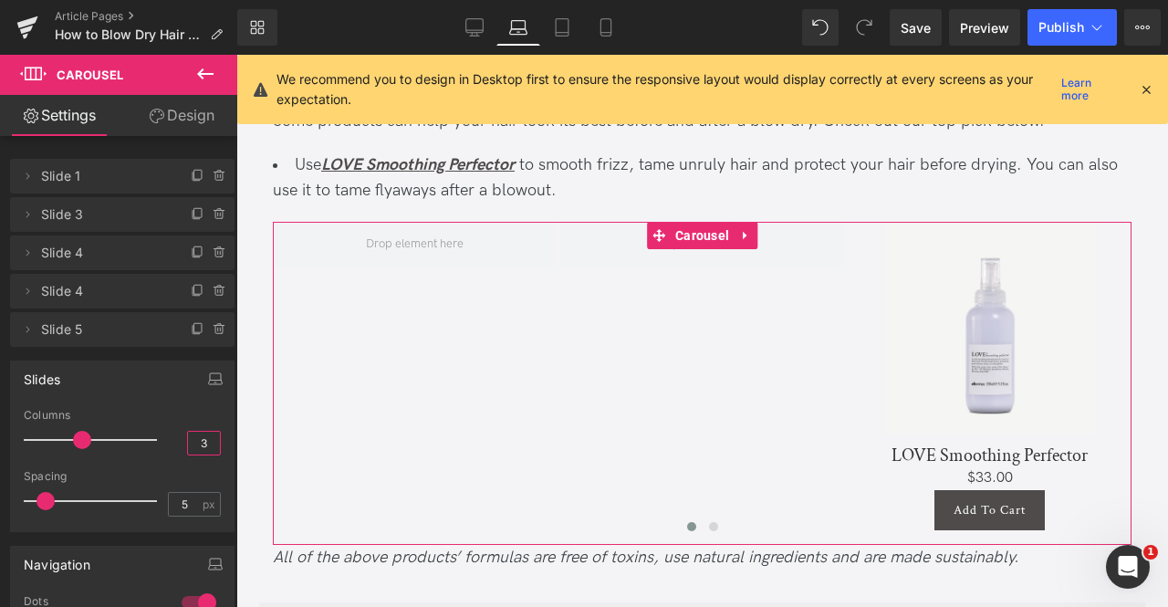
click at [200, 432] on input "3" at bounding box center [204, 443] width 32 height 23
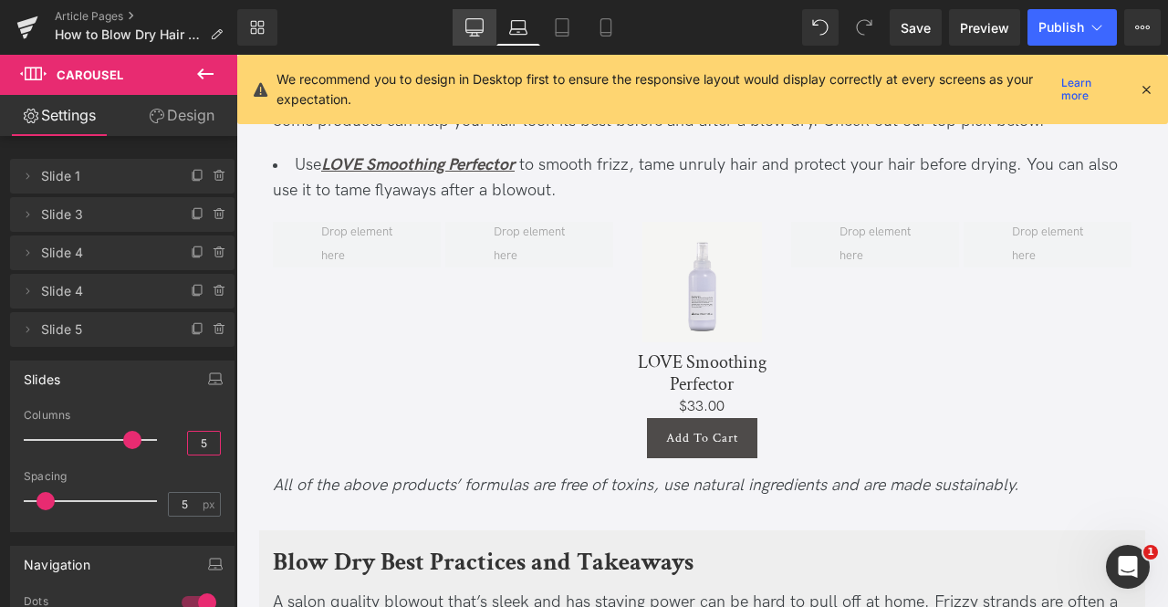
type input "5"
click at [484, 19] on link "Desktop" at bounding box center [475, 27] width 44 height 36
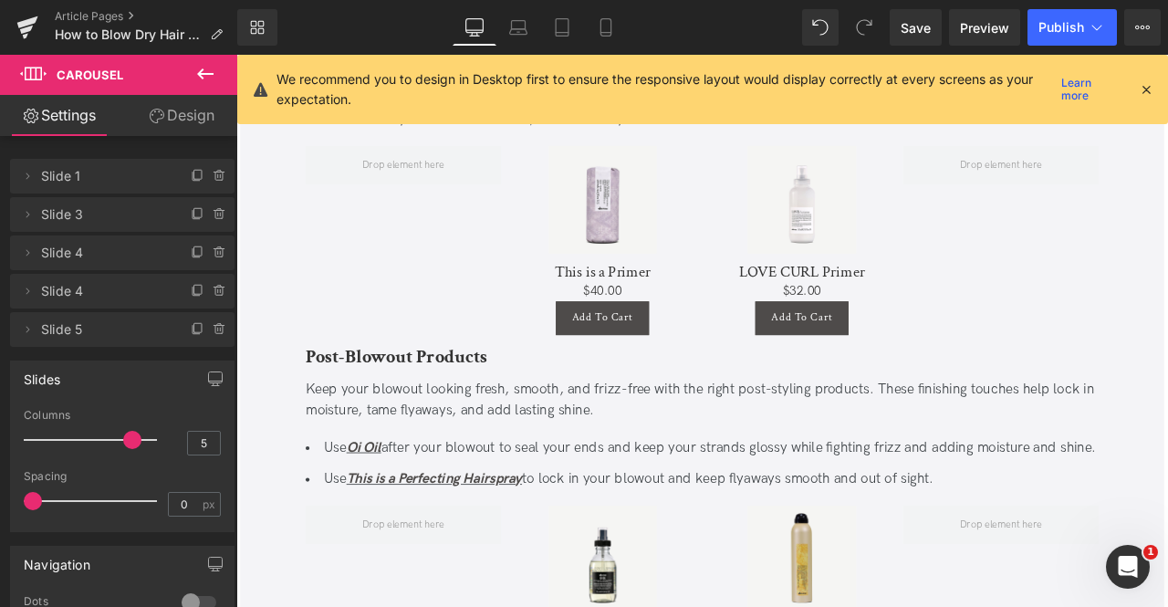
scroll to position [4129, 0]
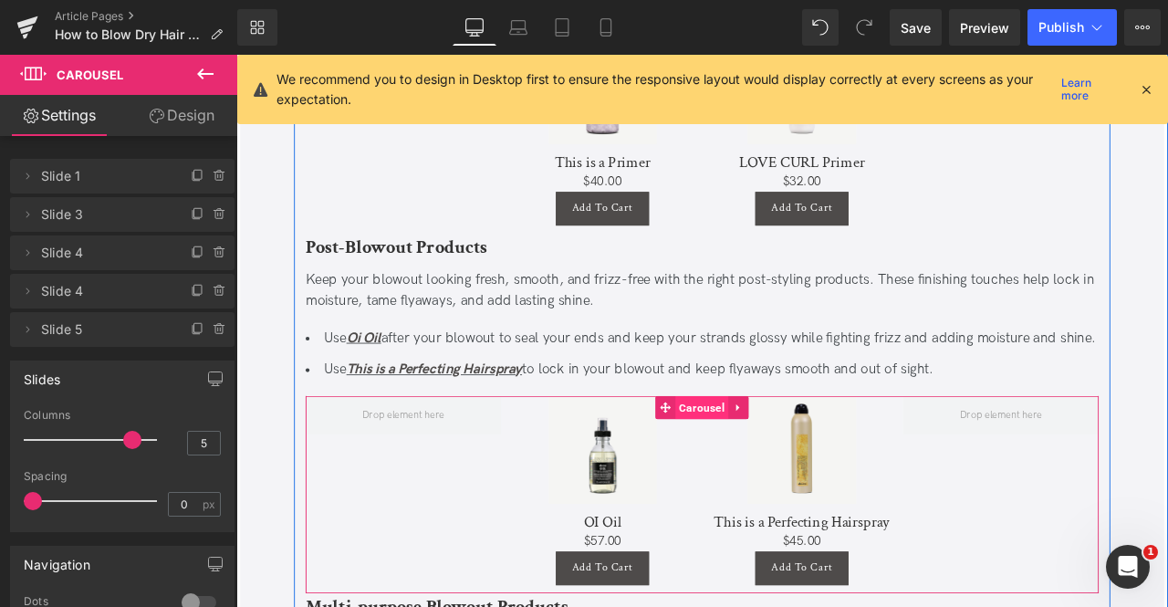
click at [784, 486] on span "Carousel" at bounding box center [787, 472] width 63 height 27
